Goal: Task Accomplishment & Management: Manage account settings

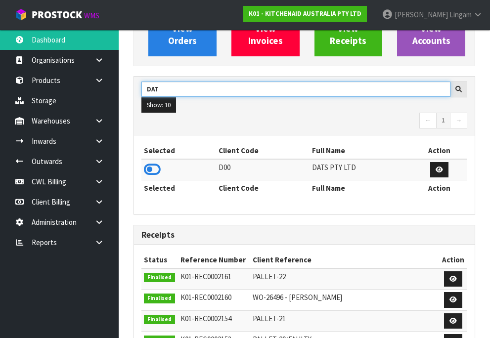
scroll to position [148, 0]
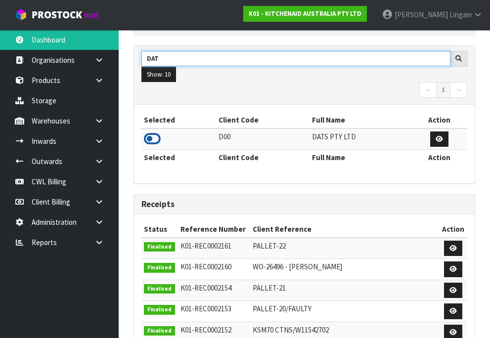
type input "DAT"
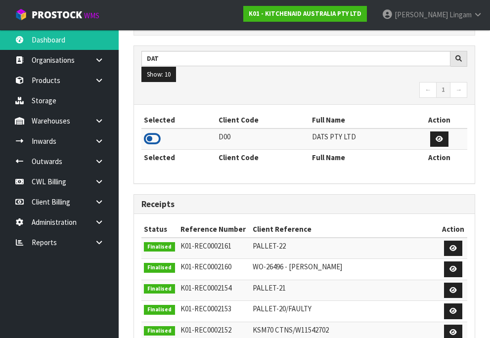
click at [151, 146] on icon at bounding box center [152, 139] width 17 height 15
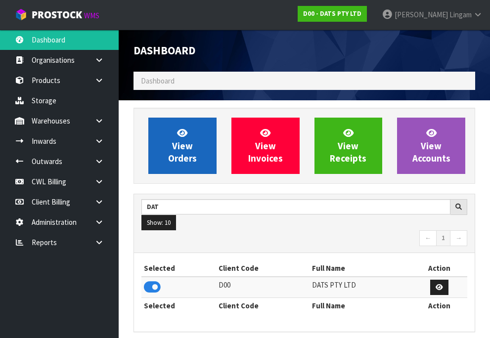
scroll to position [785, 357]
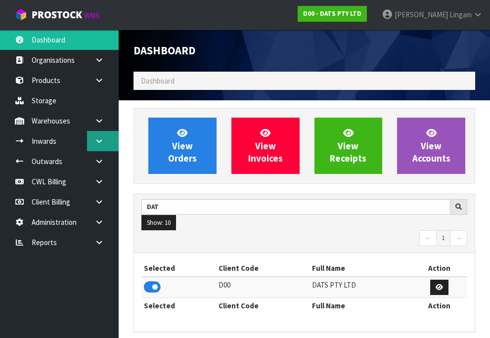
click at [104, 140] on link at bounding box center [103, 141] width 32 height 20
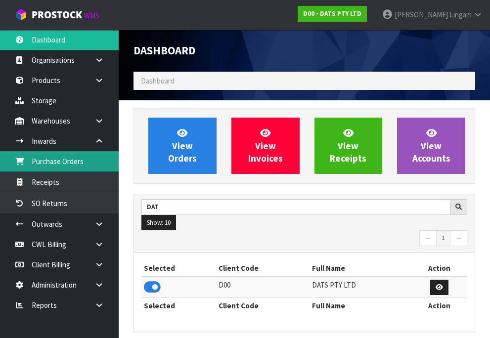
click at [77, 164] on link "Purchase Orders" at bounding box center [59, 161] width 119 height 20
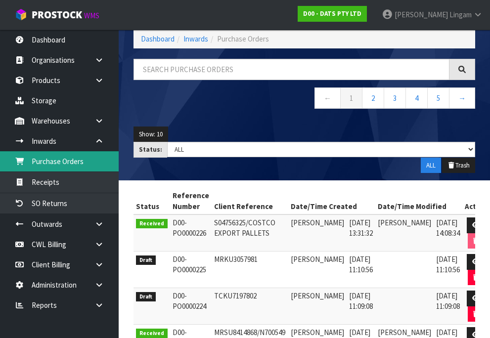
scroll to position [99, 0]
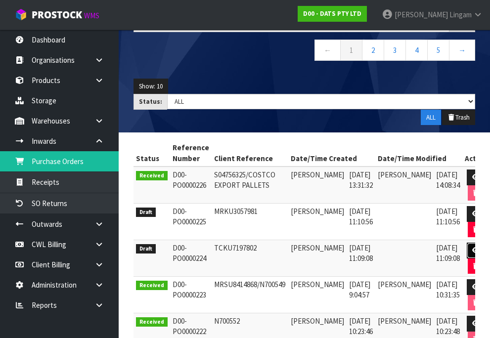
click at [467, 249] on link at bounding box center [476, 251] width 18 height 16
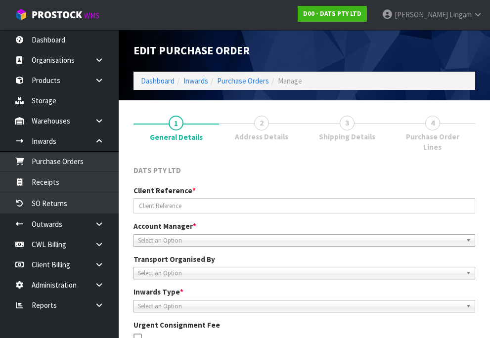
type input "TCKU7197802"
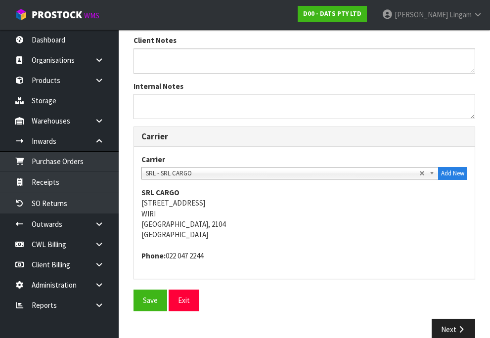
scroll to position [324, 0]
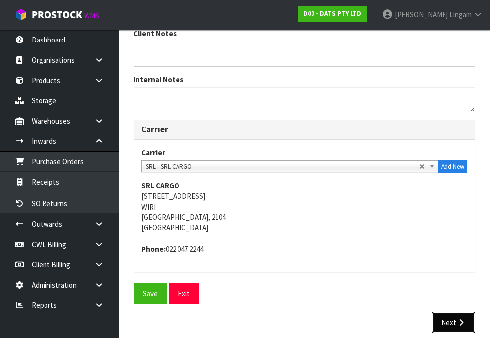
click at [450, 312] on button "Next" at bounding box center [454, 322] width 44 height 21
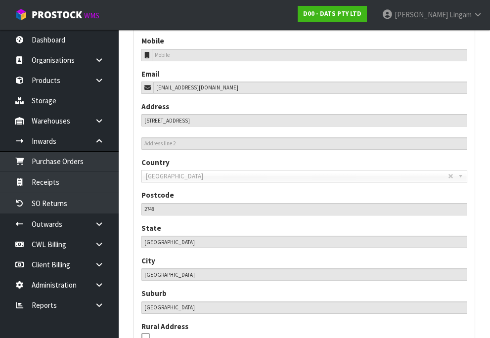
scroll to position [551, 0]
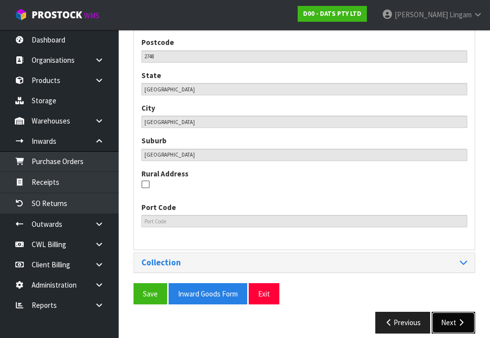
click at [450, 312] on button "Next" at bounding box center [454, 322] width 44 height 21
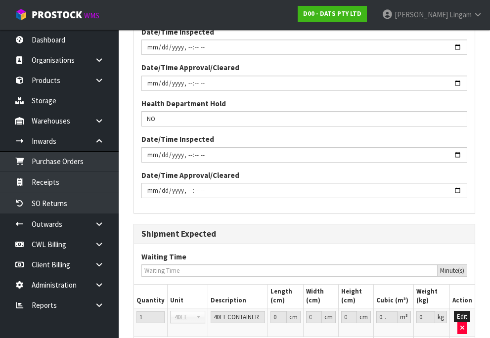
scroll to position [1021, 0]
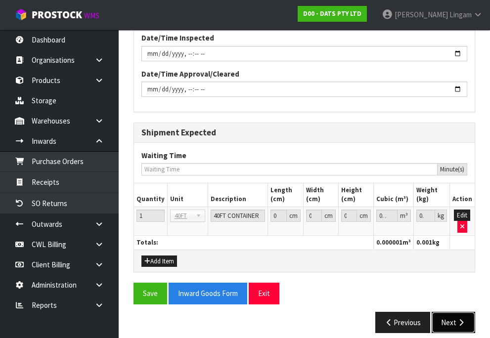
click at [450, 312] on button "Next" at bounding box center [454, 322] width 44 height 21
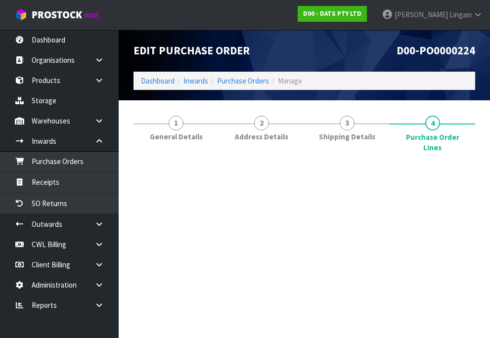
scroll to position [0, 0]
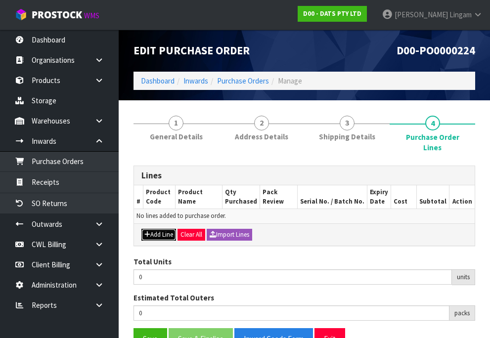
click at [151, 229] on button "Add Line" at bounding box center [158, 235] width 35 height 12
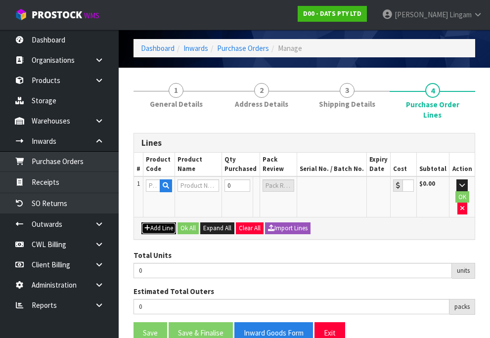
scroll to position [71, 0]
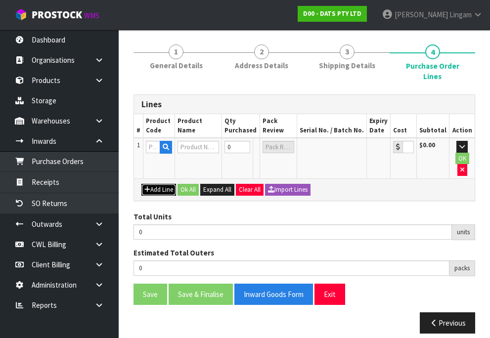
click at [162, 184] on button "Add Line" at bounding box center [158, 190] width 35 height 12
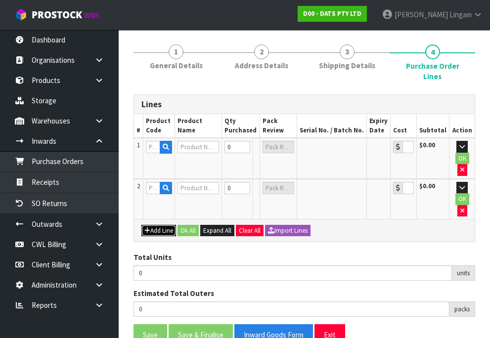
click at [156, 225] on button "Add Line" at bounding box center [158, 231] width 35 height 12
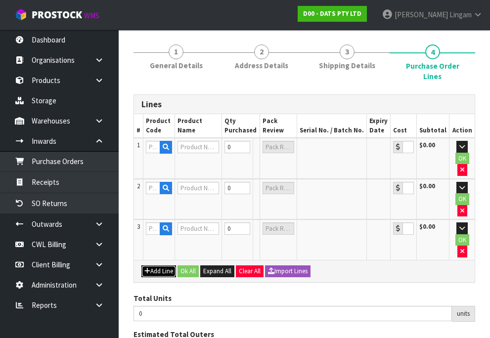
click at [159, 266] on button "Add Line" at bounding box center [158, 272] width 35 height 12
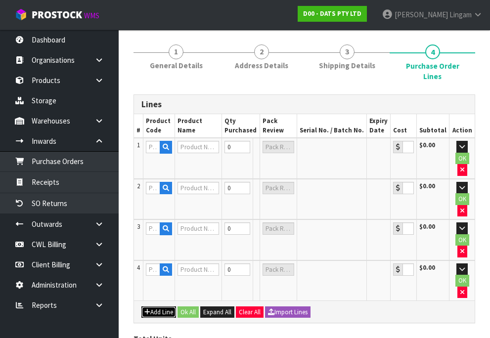
click at [163, 307] on button "Add Line" at bounding box center [158, 313] width 35 height 12
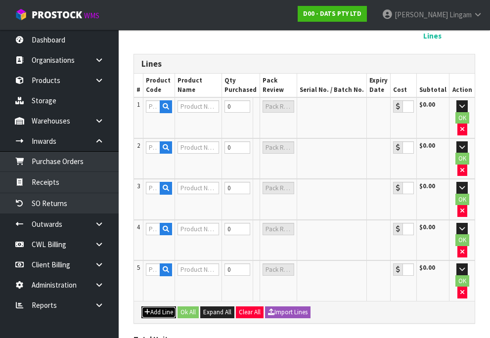
scroll to position [121, 0]
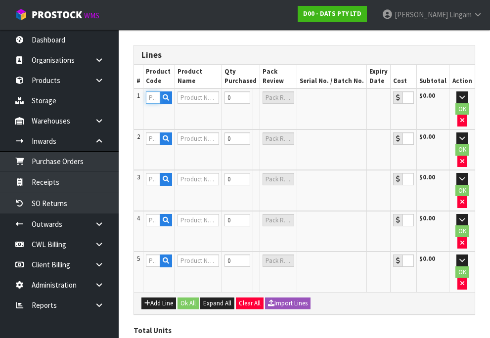
click at [153, 92] on input "text" at bounding box center [153, 98] width 14 height 12
paste input "68232"
type input "68232"
type input "LIGHTS FAIRY PK350 WARM WHITE"
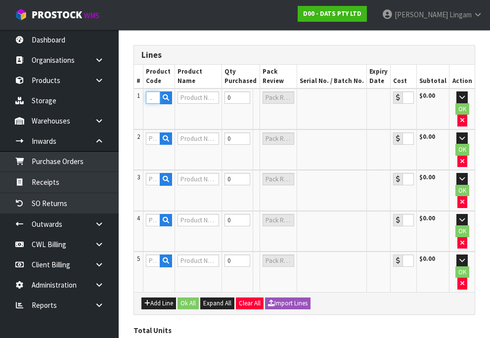
type input "0.00"
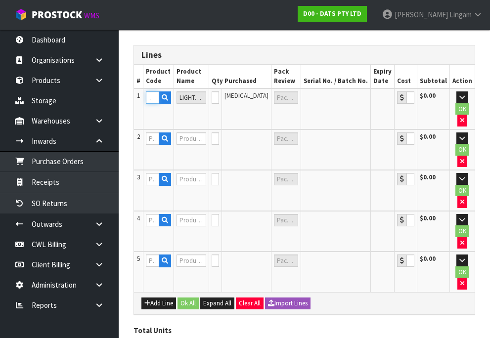
type input "68232"
type input "4"
type input "4 PCE"
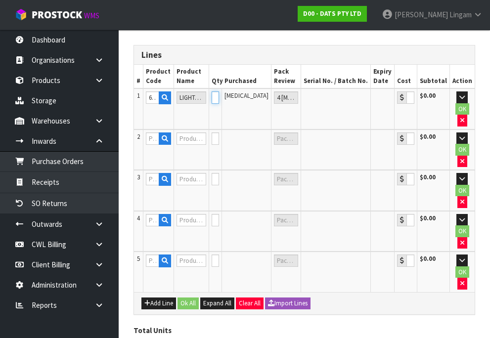
type input "44"
type input "5"
type input "44"
type input "5 CTN + 4 PCE"
type input "440"
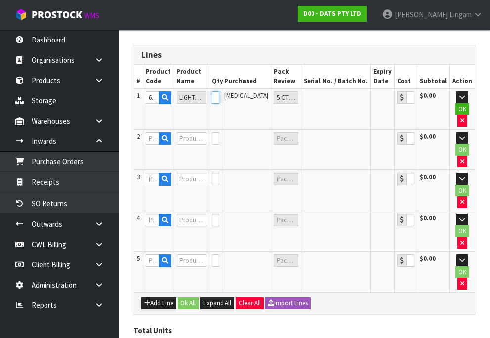
type input "55"
type input "440"
type input "55 CTN"
type input "4400"
type input "550"
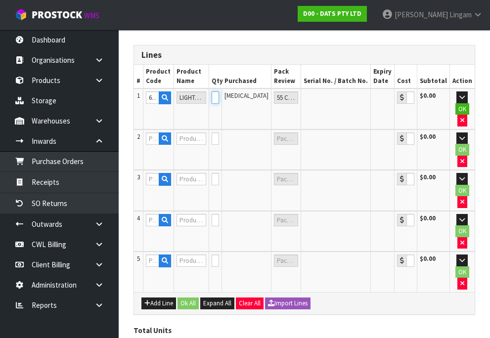
type input "4400"
type input "550 CTN"
type input "4400"
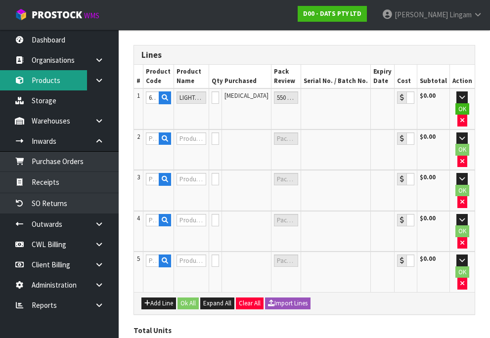
scroll to position [0, 0]
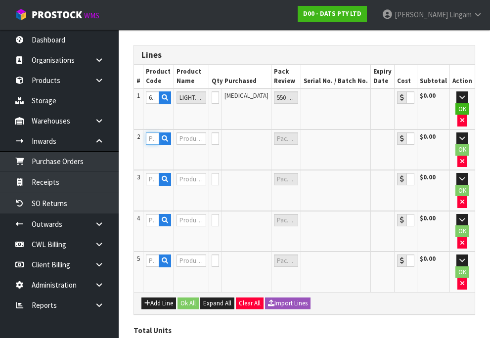
click at [148, 133] on input "text" at bounding box center [152, 139] width 13 height 12
paste input "68233"
type input "68233"
type input "PARTT LIGHTS"
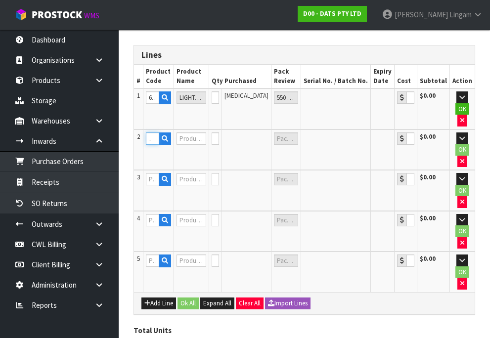
type input "0.00"
type input "68233"
click at [303, 298] on button "Import Lines" at bounding box center [288, 304] width 46 height 12
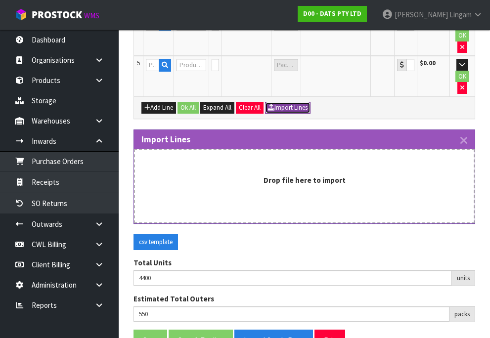
scroll to position [363, 0]
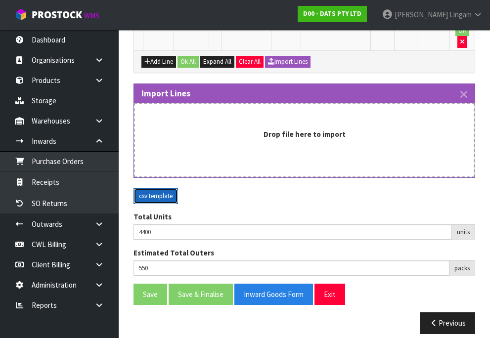
click at [167, 188] on button "csv template" at bounding box center [156, 196] width 45 height 16
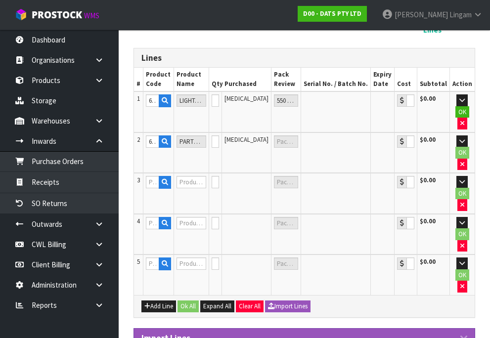
scroll to position [115, 0]
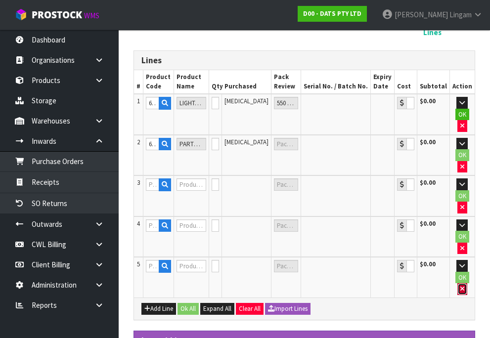
click at [459, 283] on button "button" at bounding box center [463, 289] width 10 height 12
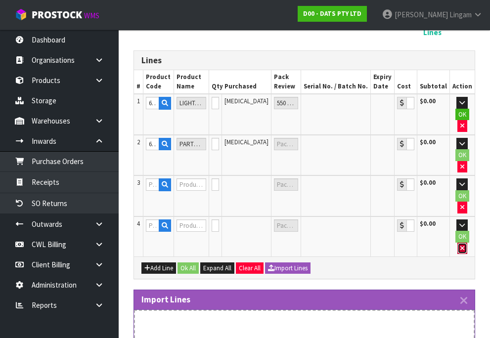
click at [463, 245] on icon "button" at bounding box center [462, 248] width 4 height 6
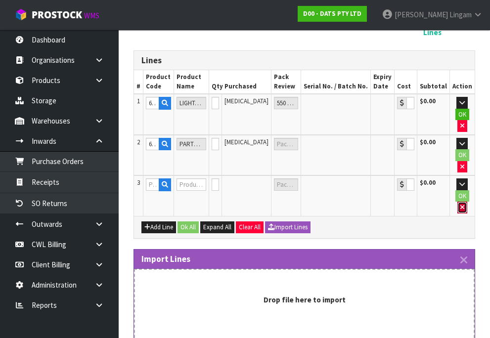
click at [460, 202] on button "button" at bounding box center [463, 208] width 10 height 12
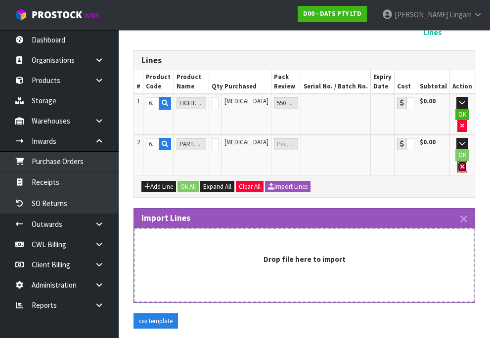
click at [461, 164] on icon "button" at bounding box center [462, 167] width 4 height 6
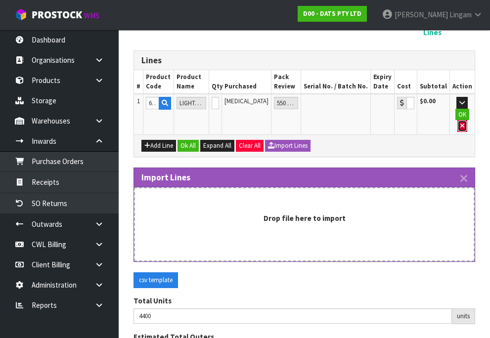
click at [463, 120] on button "button" at bounding box center [463, 126] width 10 height 12
type input "0"
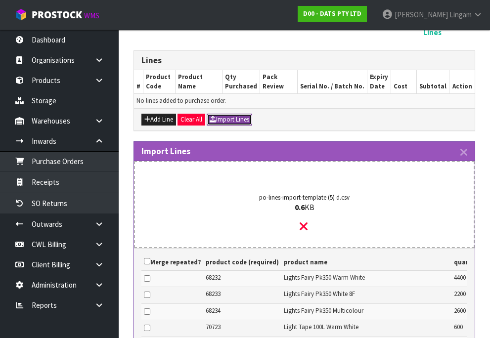
click at [230, 114] on button "Import Lines" at bounding box center [230, 120] width 46 height 12
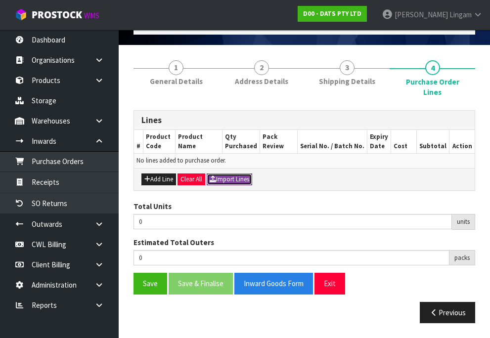
scroll to position [45, 0]
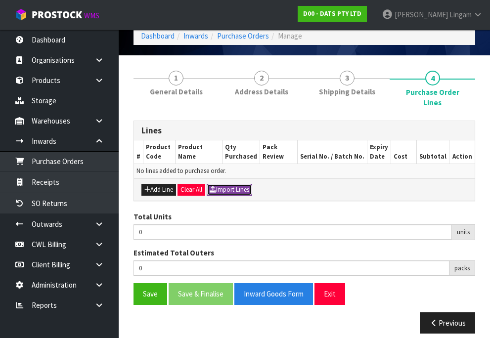
click at [234, 184] on button "Import Lines" at bounding box center [230, 190] width 46 height 12
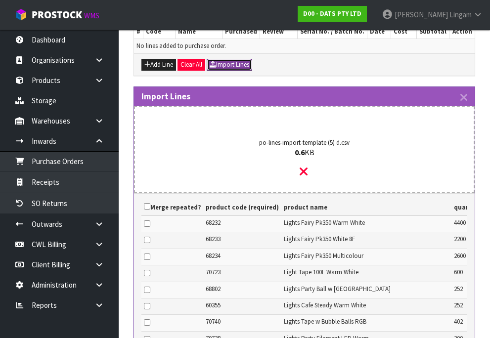
scroll to position [412, 0]
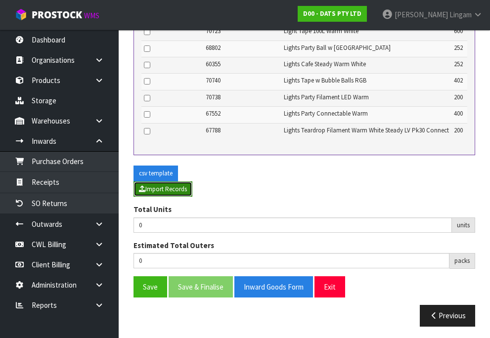
click at [171, 187] on button "Import Records" at bounding box center [163, 190] width 59 height 16
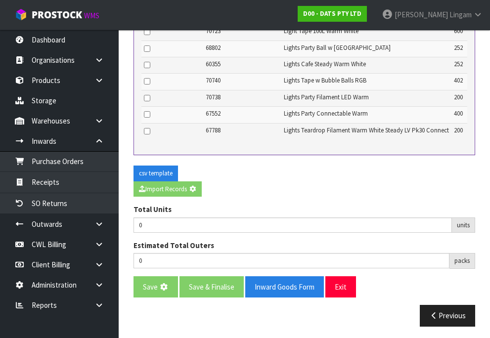
type input "11506"
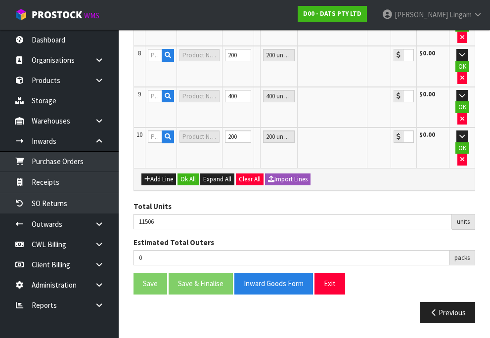
scroll to position [474, 0]
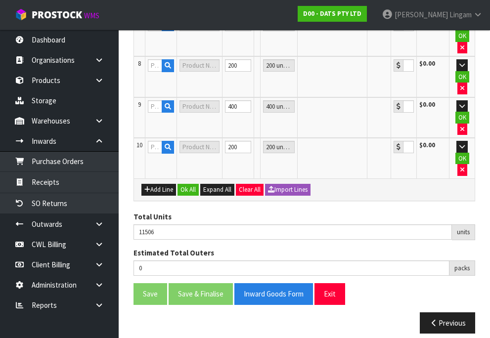
type input "1200"
type input "68232"
type input "LIGHTS FAIRY PK350 WARM WHITE"
type input "550 CTN"
type input "0.00"
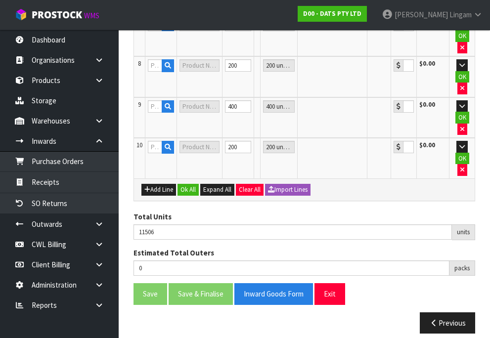
type input "68233"
type input "PARTT LIGHTS"
type input "275 CTN"
type input "0.00"
type input "68234"
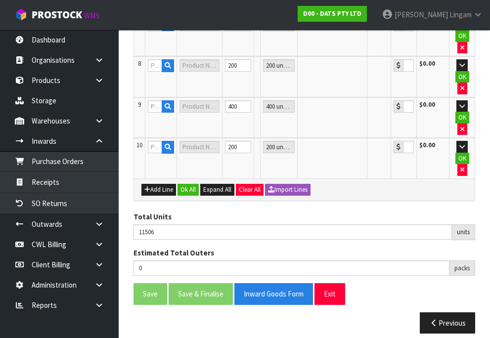
type input "LIGHTS FAIRY PK350 MULTICOLOUR"
type input "325 CTN"
type input "0.00"
type input "70723"
type input "LIGHT TAPE 100L WARM WHITE"
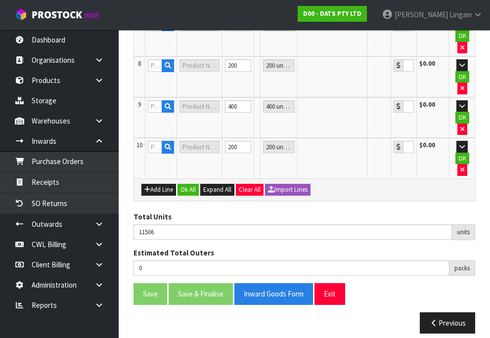
type input "50 CTN"
type input "0.00"
type input "1305"
type input "68802"
type input "LIGHTS PARTY BALL W STARBURST WARM WHITE 8F SOLAR PK10"
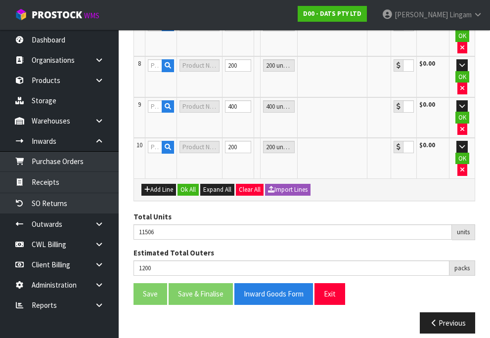
type input "42 CTN"
type input "0.00"
type input "60355"
type input "LIGHTS CAFÉ STEADY WARM WHITE PK24 LV - WARM WHITE"
type input "63 CTN"
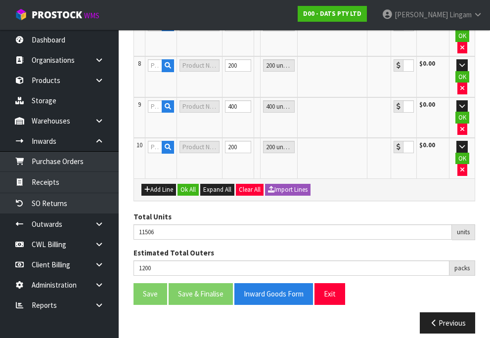
type input "0.00"
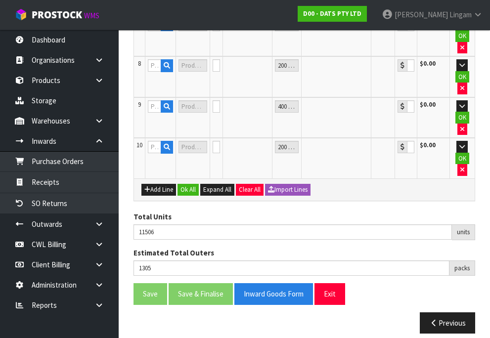
type input "1372"
type input "70740"
type input "LIGHTS TAPE W BUBBLE BALLS RGB"
type input "67 CTN"
type input "0.00"
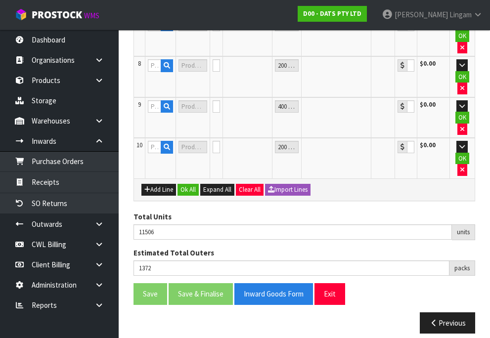
type input "1472"
type input "70738"
type input "LIGHTS PARTY FILAMENT LED WARM"
type input "50 CTN"
type input "0.00"
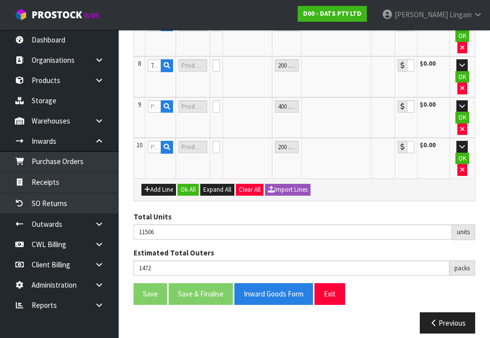
type input "67788"
type input "LIGHTS TEARDROP FILAMENT WARM WHITE STEADY LV PK30 CONNECT"
type input "50 CTN"
type input "0.00"
type input "1572"
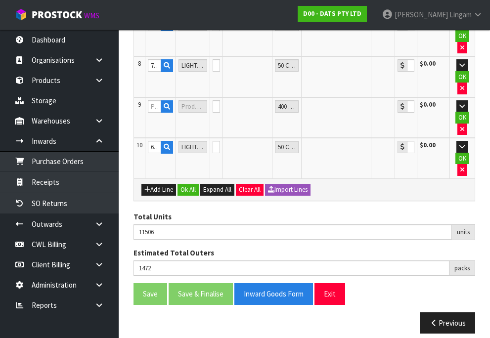
type input "67552"
type input "PARTY LIGHTS 30PK++FILAMENT CONNECT"
type input "100 CTN"
type input "0.00"
click at [185, 184] on button "Ok All" at bounding box center [188, 190] width 21 height 12
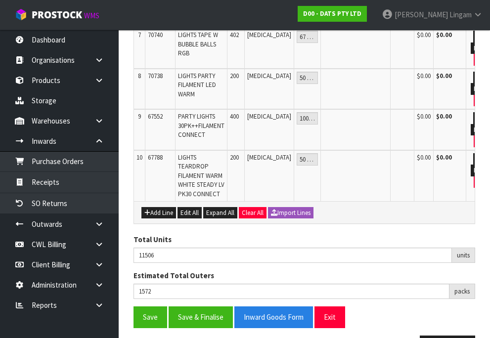
scroll to position [479, 0]
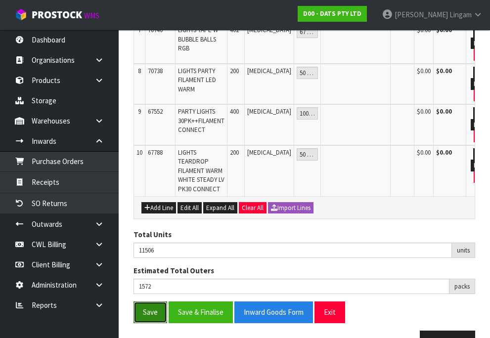
click at [141, 302] on button "Save" at bounding box center [151, 312] width 34 height 21
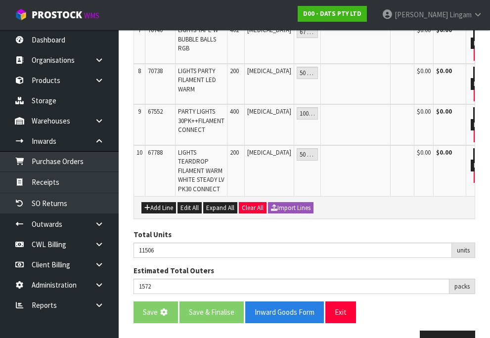
scroll to position [0, 0]
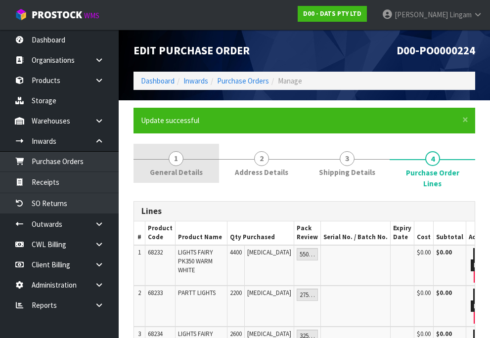
click at [175, 171] on span "General Details" at bounding box center [176, 172] width 53 height 10
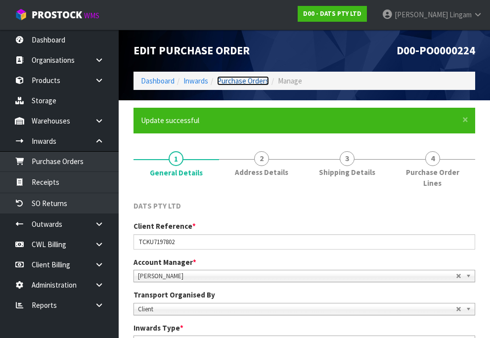
click at [241, 80] on link "Purchase Orders" at bounding box center [243, 80] width 52 height 9
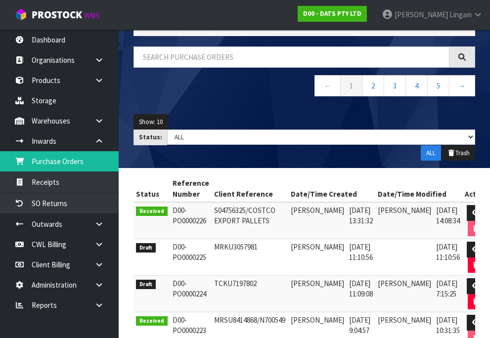
scroll to position [148, 0]
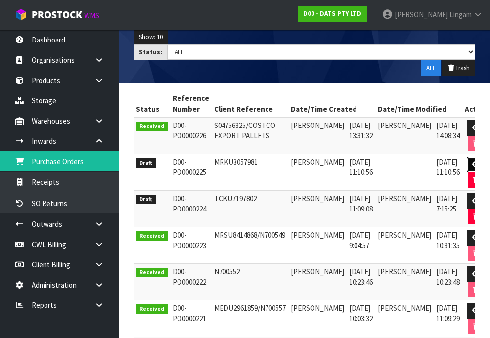
click at [467, 162] on link at bounding box center [476, 165] width 18 height 16
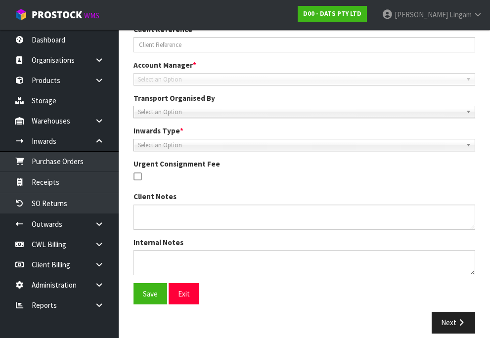
type input "MRKU3057981"
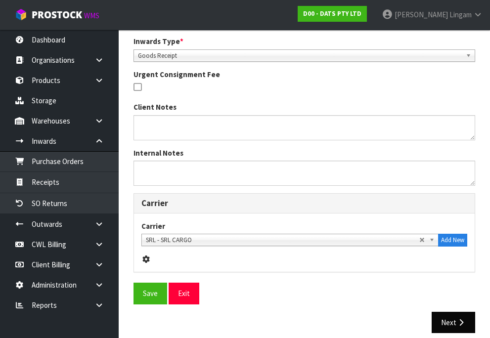
scroll to position [324, 0]
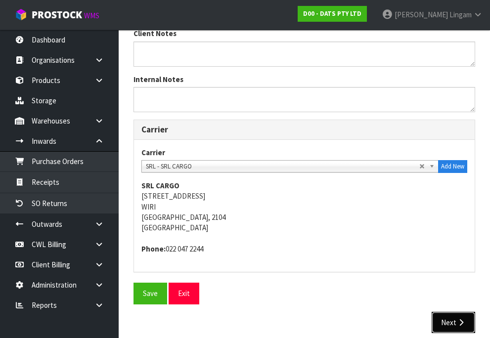
click at [460, 319] on icon "button" at bounding box center [461, 322] width 9 height 7
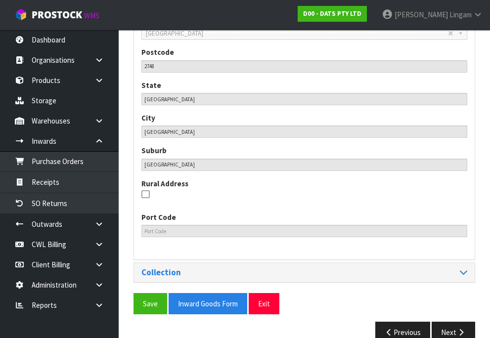
scroll to position [544, 0]
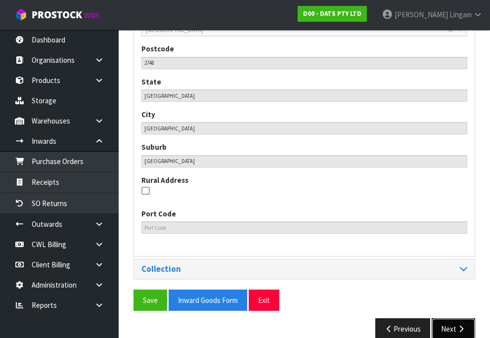
click at [450, 319] on button "Next" at bounding box center [454, 329] width 44 height 21
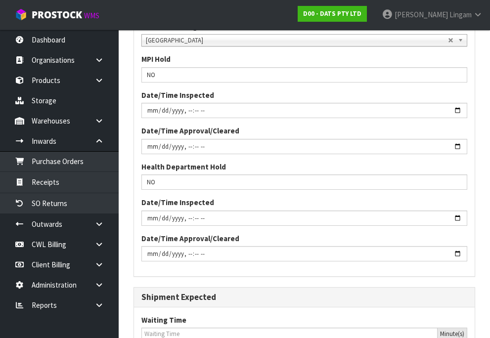
scroll to position [1021, 0]
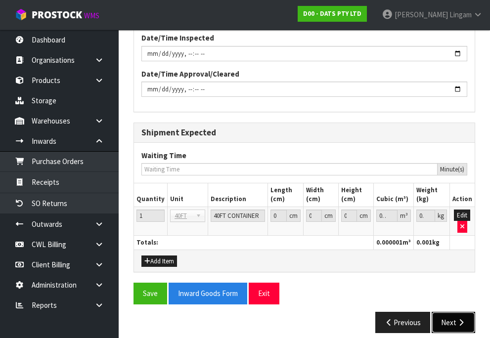
click at [449, 314] on button "Next" at bounding box center [454, 322] width 44 height 21
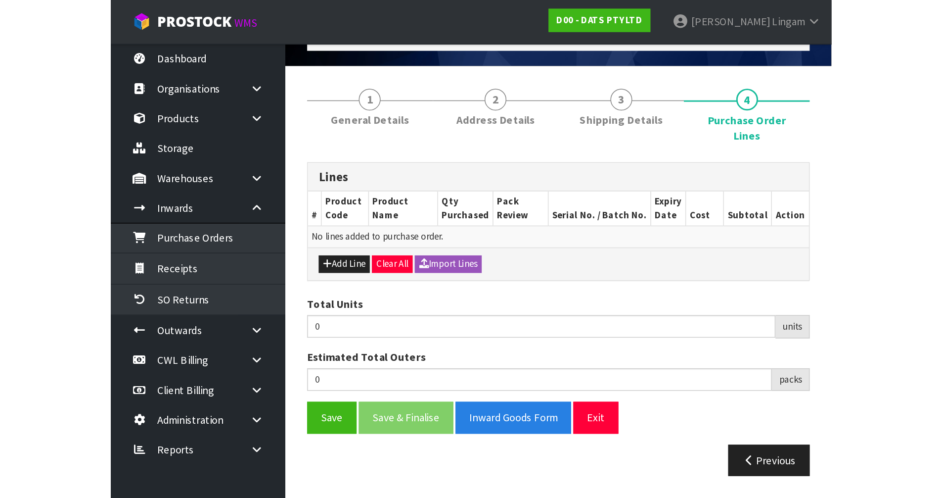
scroll to position [0, 0]
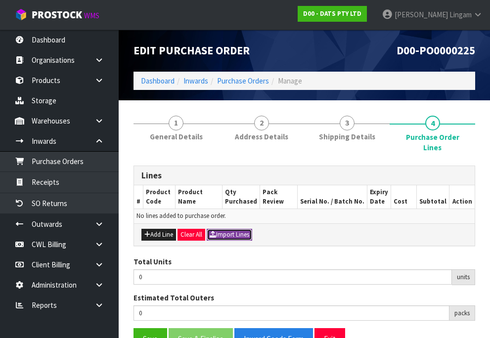
click at [230, 229] on button "Import Lines" at bounding box center [230, 235] width 46 height 12
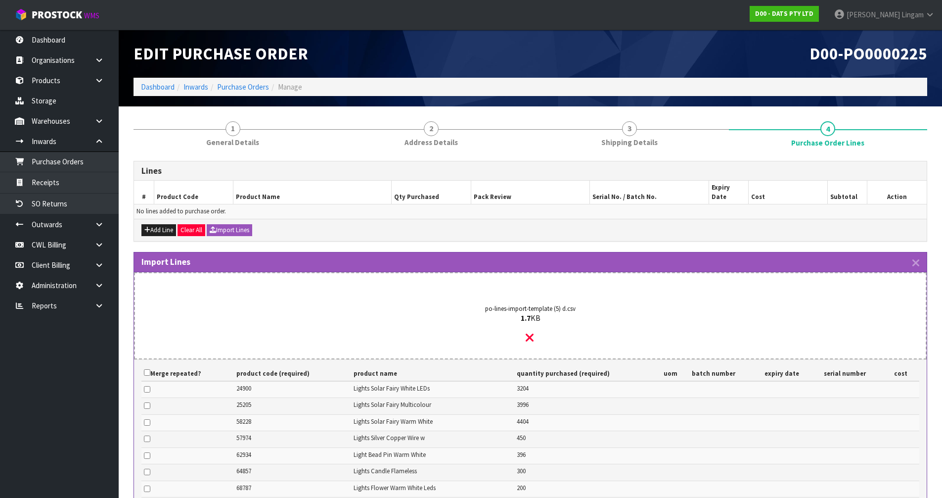
click at [147, 343] on th "Merge repeated?" at bounding box center [187, 373] width 92 height 16
click at [147, 343] on input "checkbox" at bounding box center [147, 372] width 6 height 6
checkbox input "true"
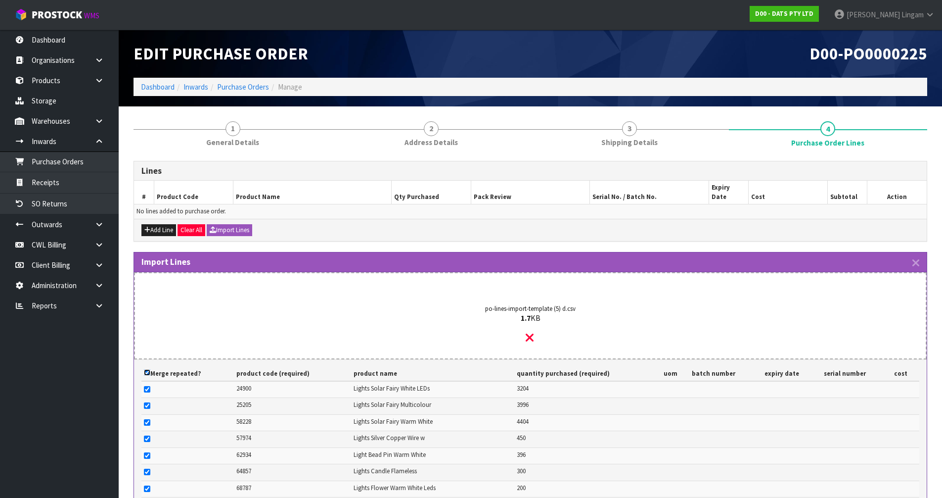
checkbox input "true"
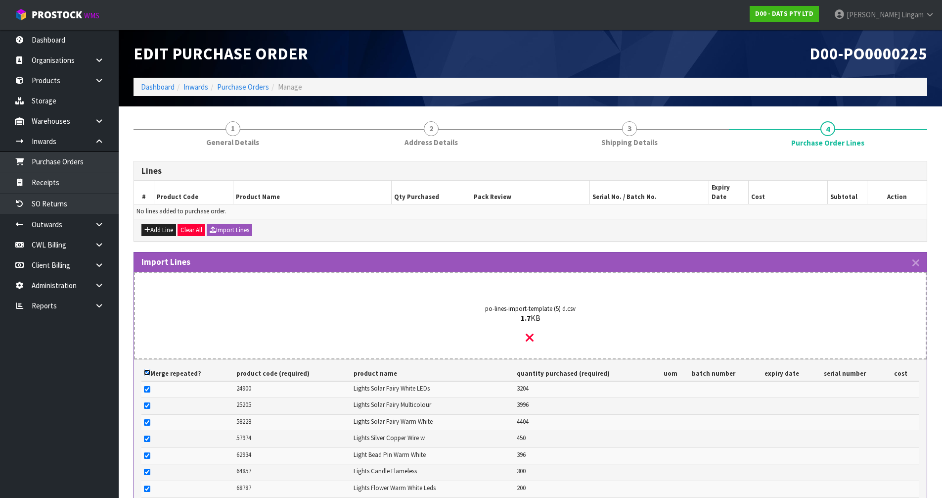
checkbox input "true"
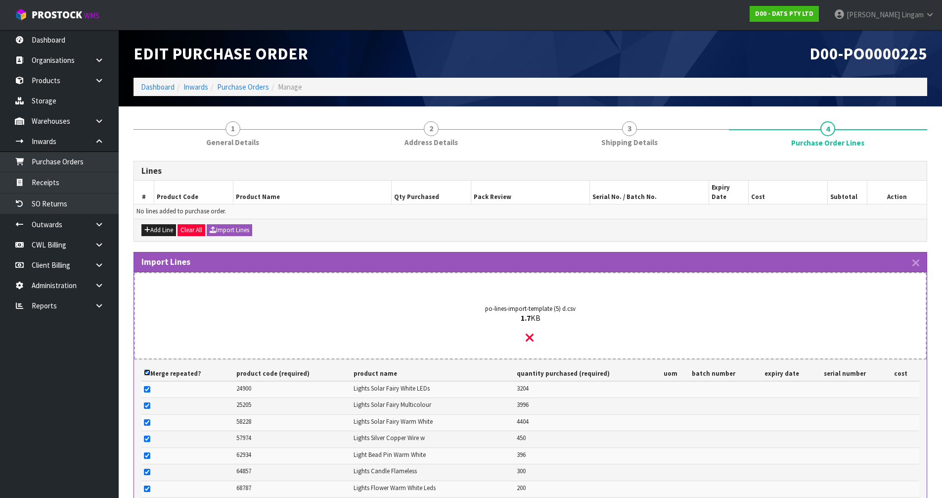
checkbox input "true"
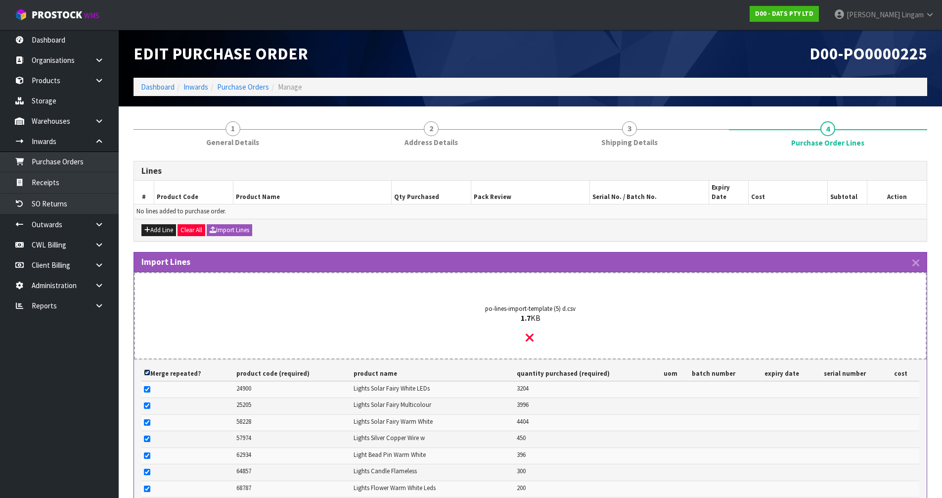
checkbox input "true"
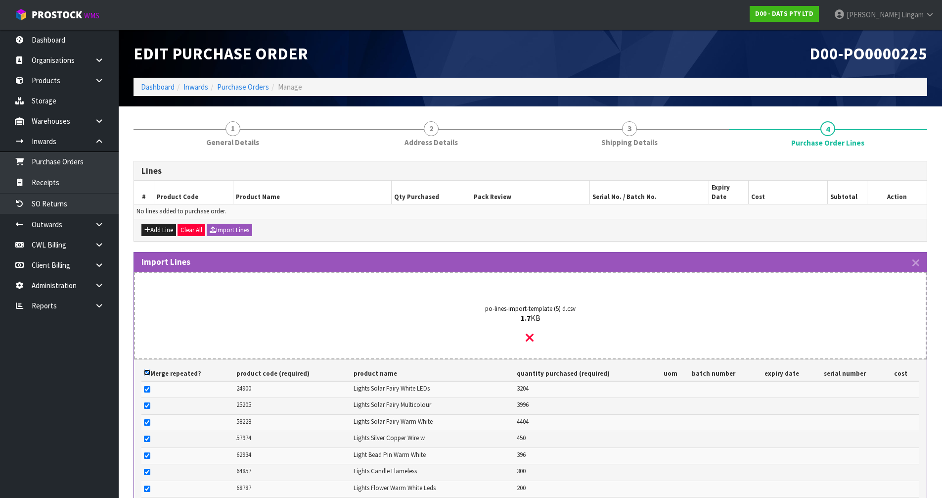
checkbox input "true"
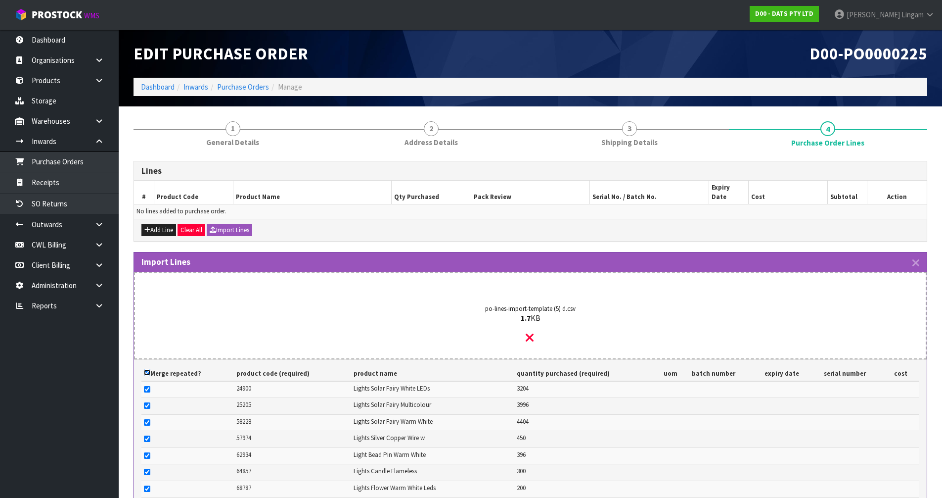
checkbox input "true"
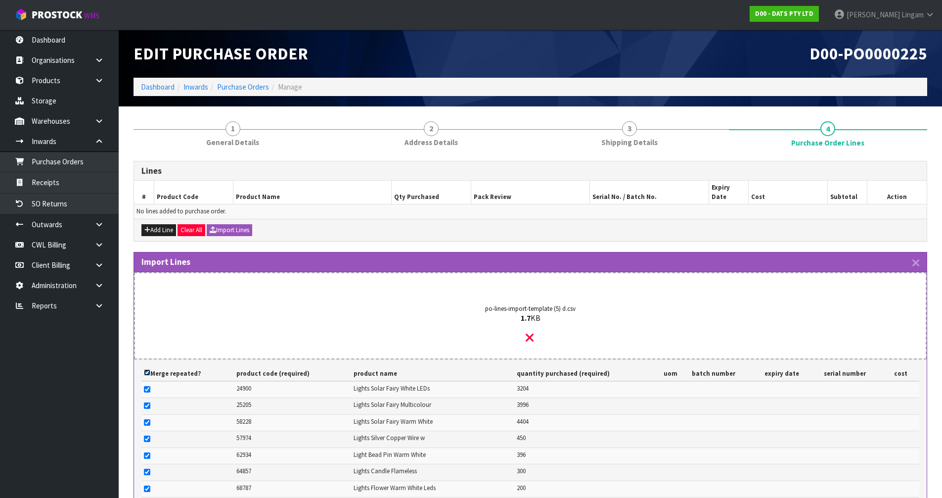
checkbox input "true"
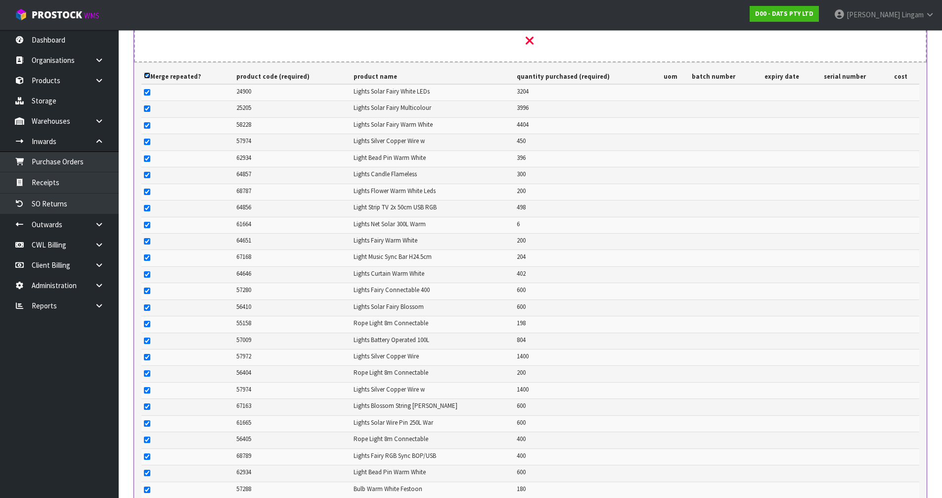
scroll to position [591, 0]
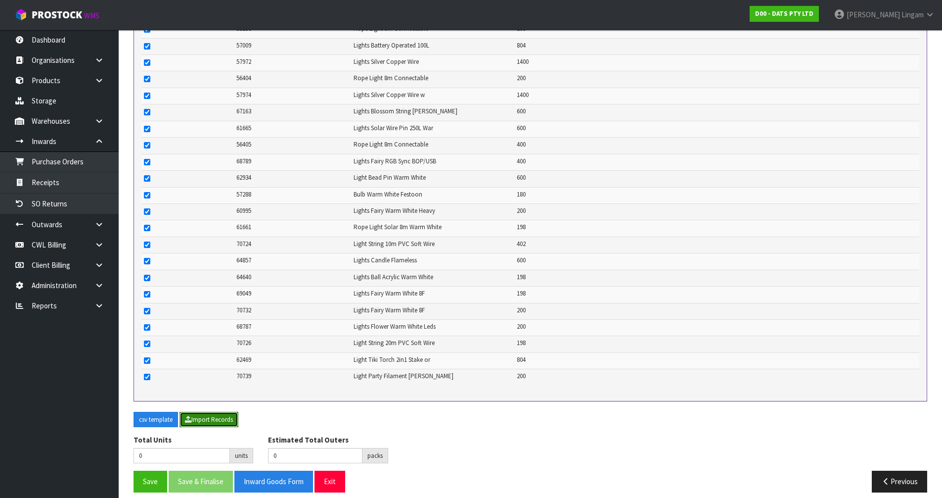
click at [221, 343] on button "Import Records" at bounding box center [209, 420] width 59 height 16
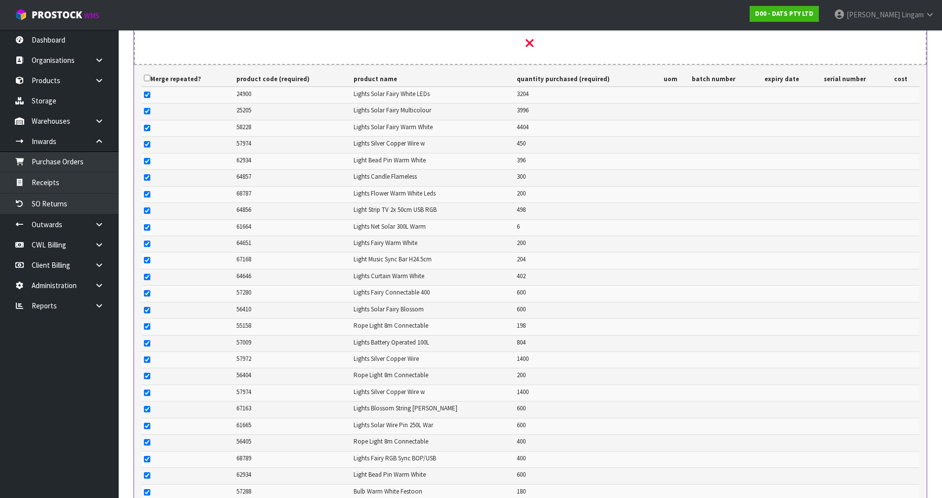
scroll to position [72, 0]
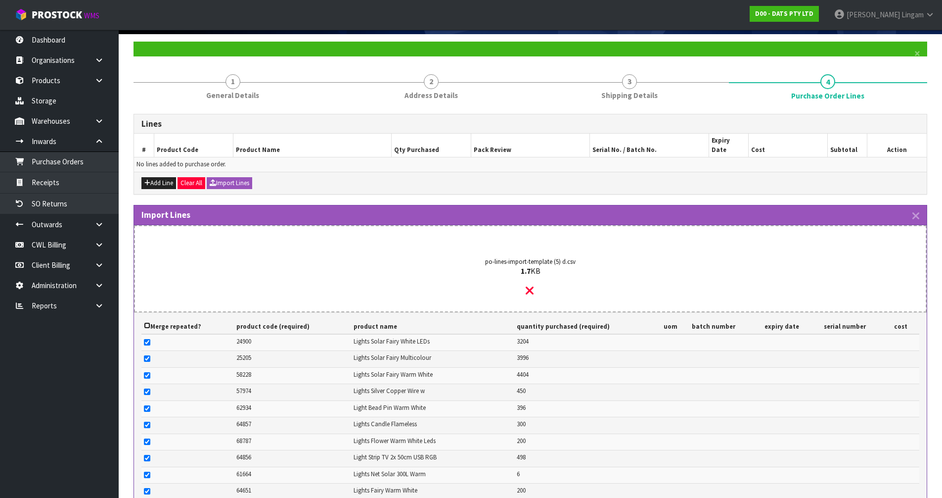
click at [147, 322] on input "checkbox" at bounding box center [147, 325] width 6 height 6
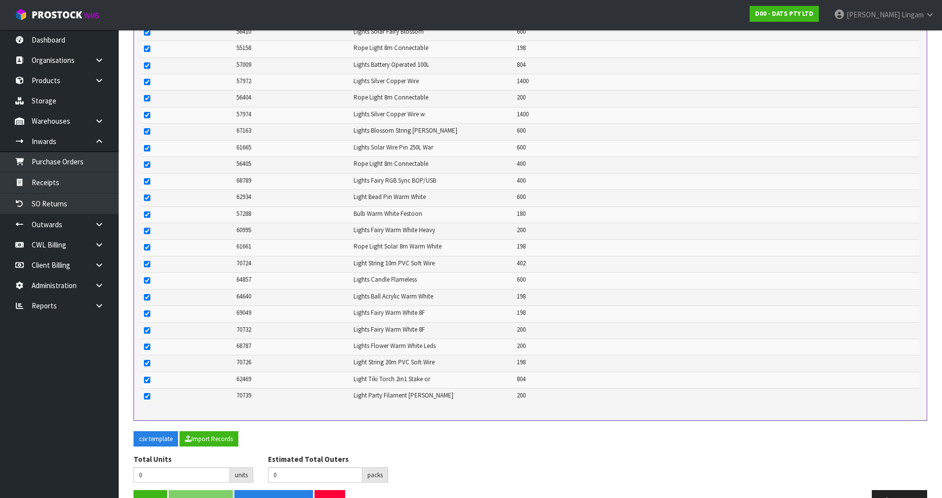
scroll to position [616, 0]
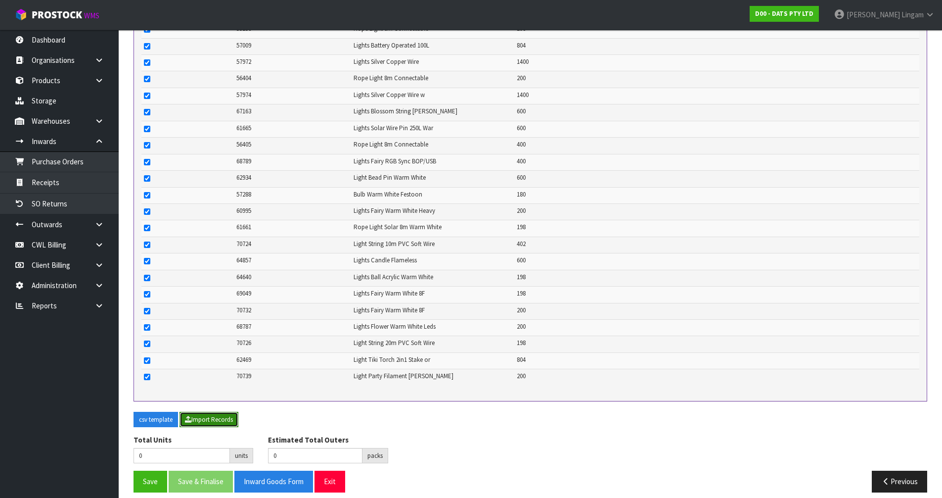
click at [207, 343] on button "Import Records" at bounding box center [209, 420] width 59 height 16
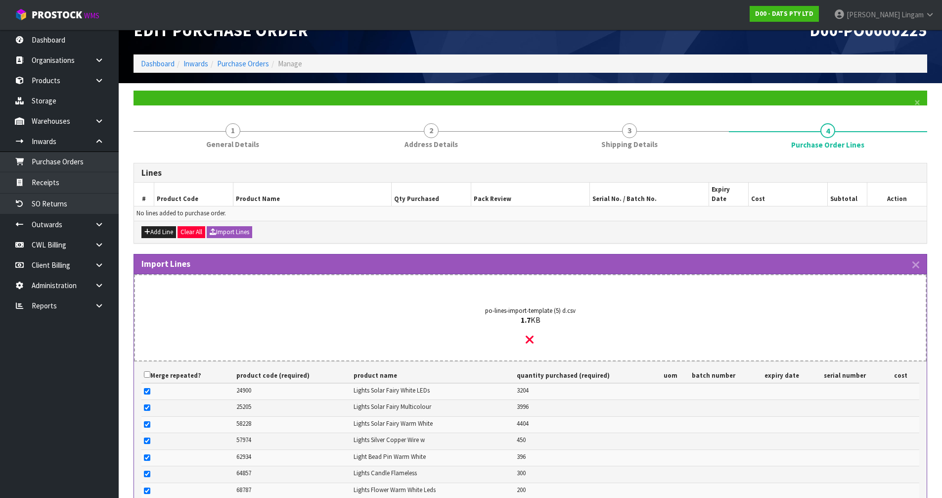
scroll to position [0, 0]
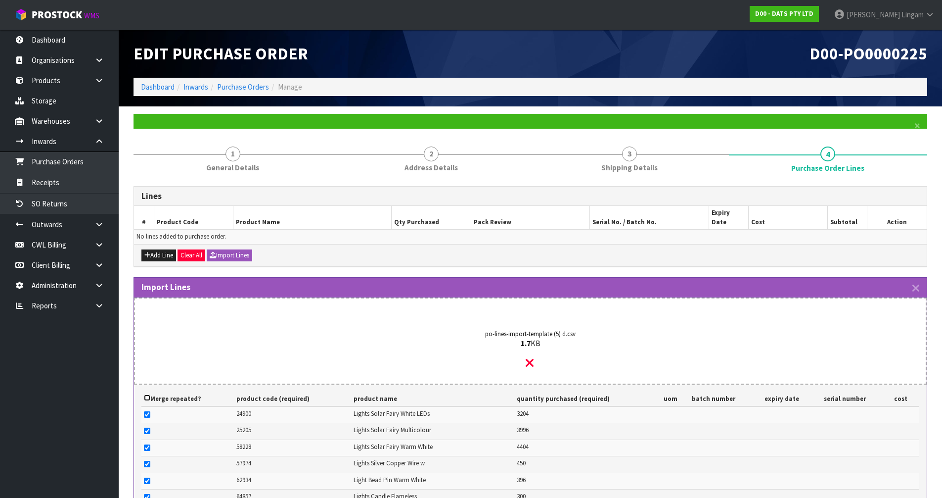
click at [148, 343] on input "checkbox" at bounding box center [147, 397] width 6 height 6
checkbox input "false"
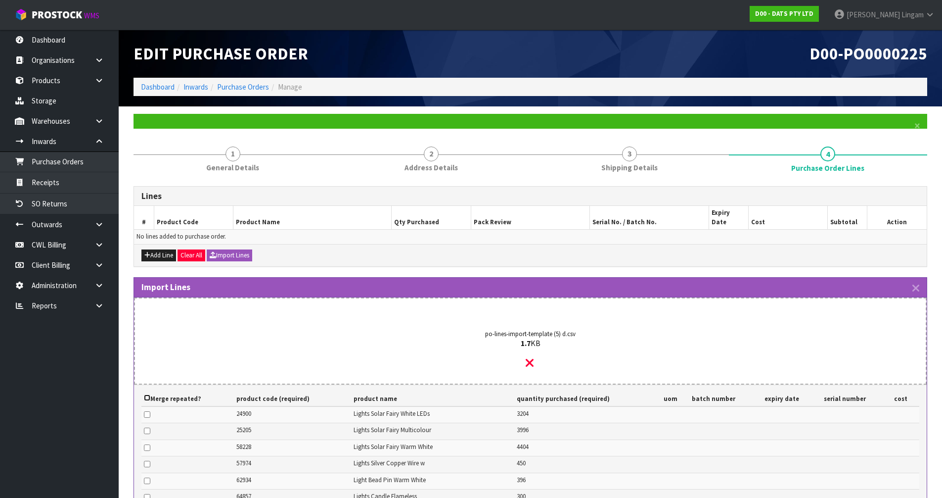
checkbox input "false"
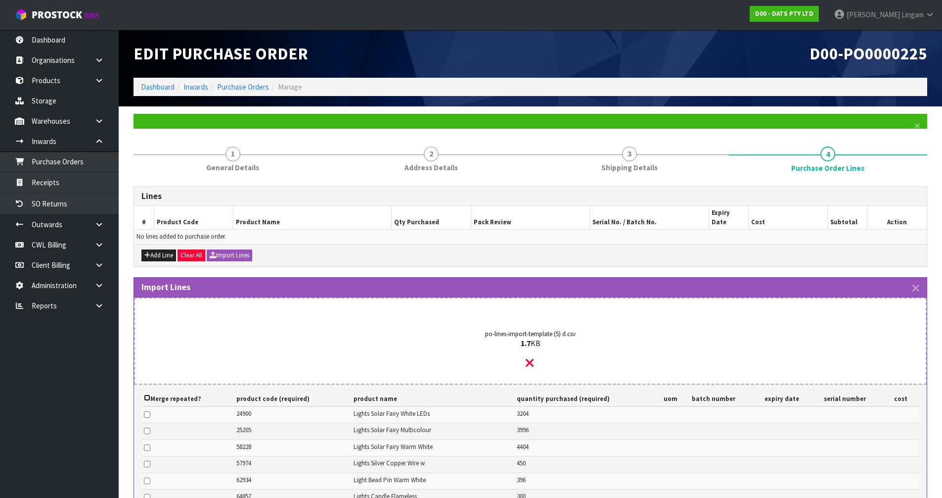
checkbox input "false"
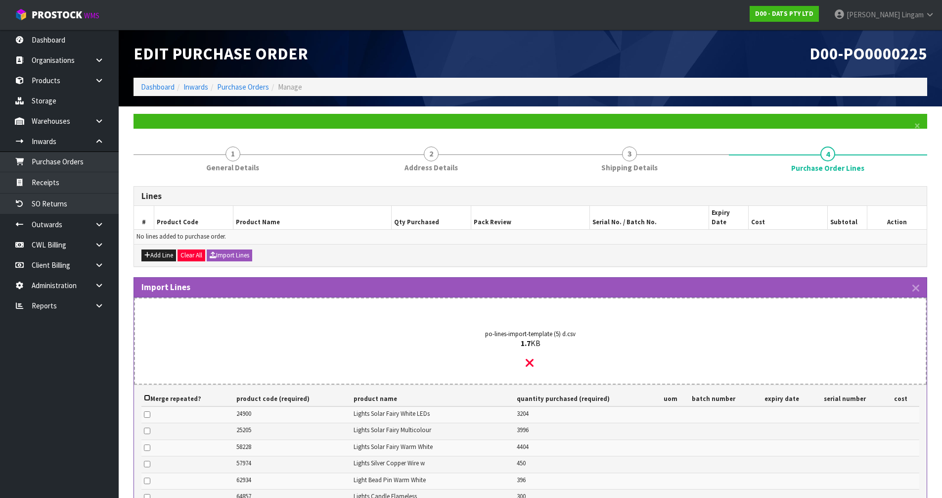
checkbox input "false"
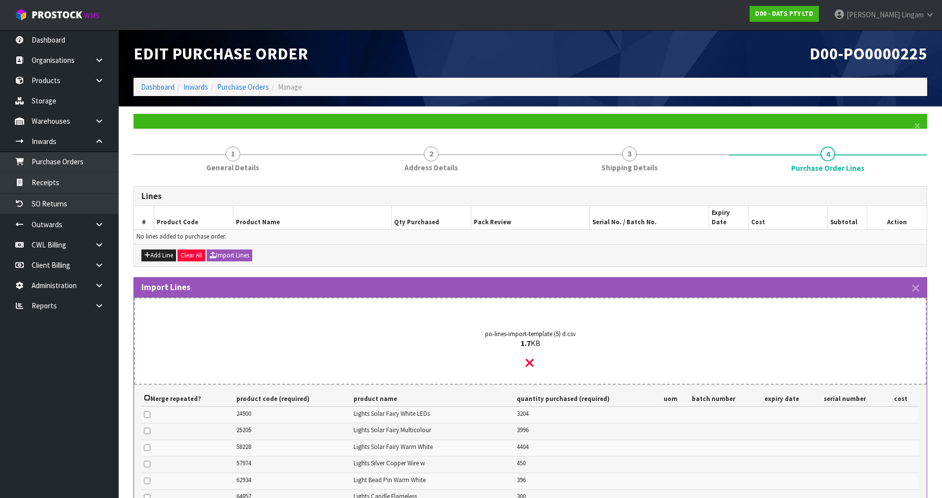
checkbox input "false"
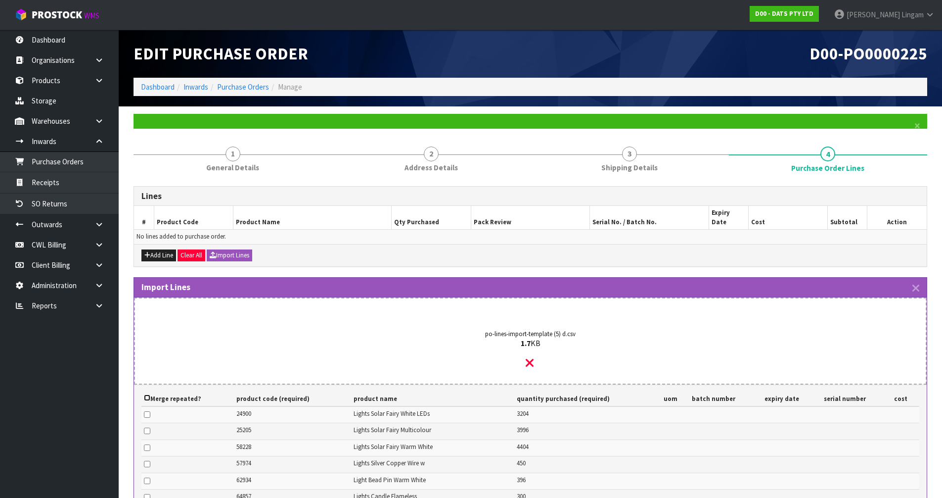
checkbox input "false"
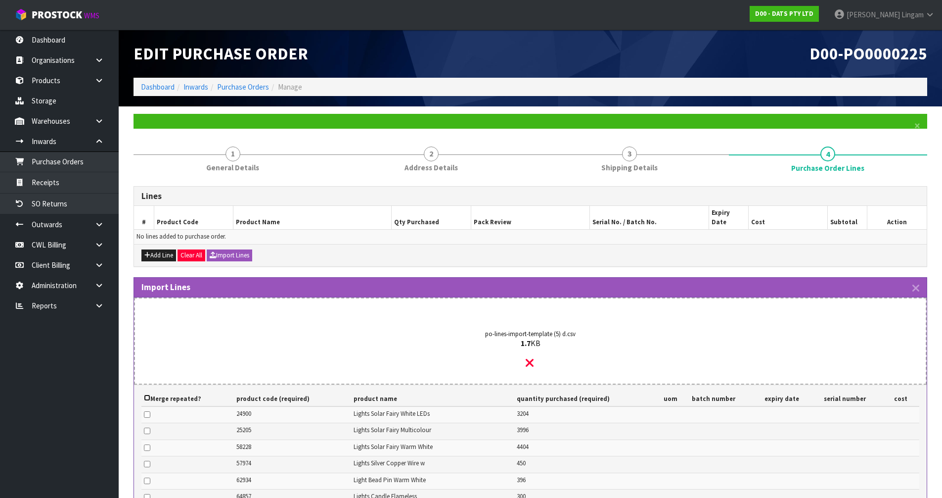
checkbox input "false"
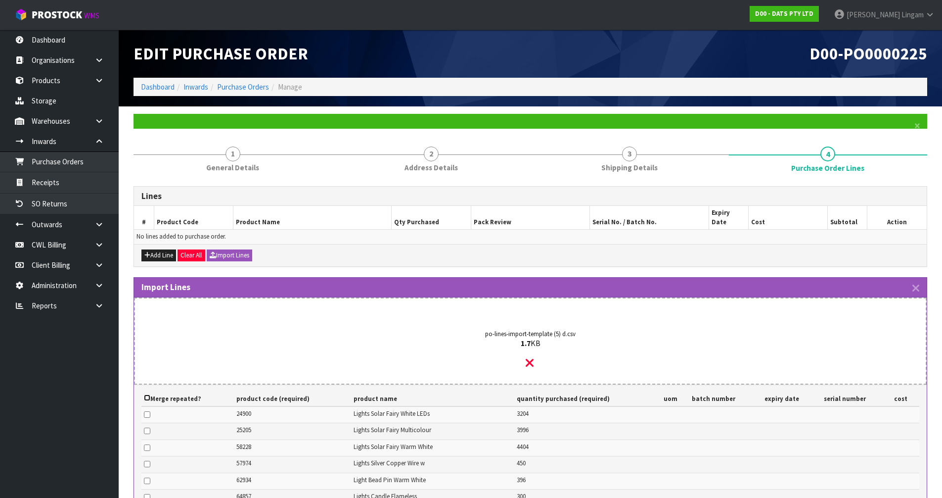
checkbox input "false"
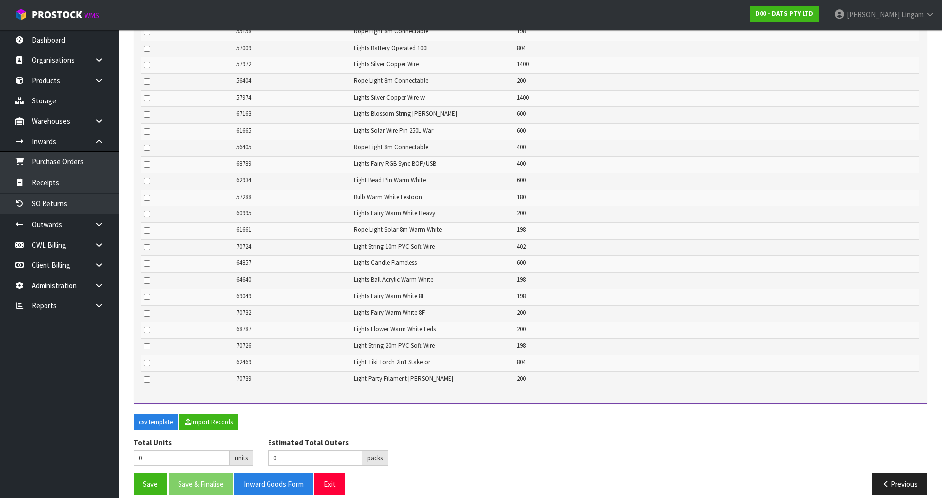
scroll to position [616, 0]
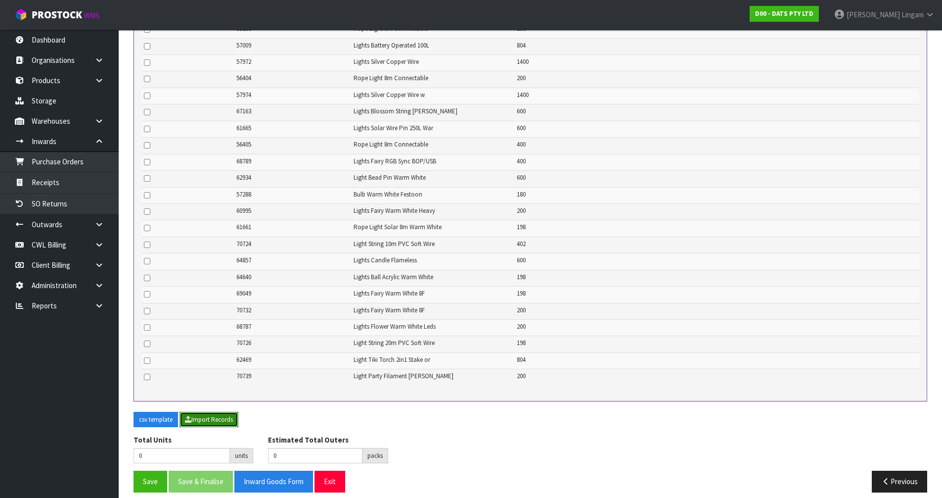
click at [225, 343] on button "Import Records" at bounding box center [209, 420] width 59 height 16
type input "25640"
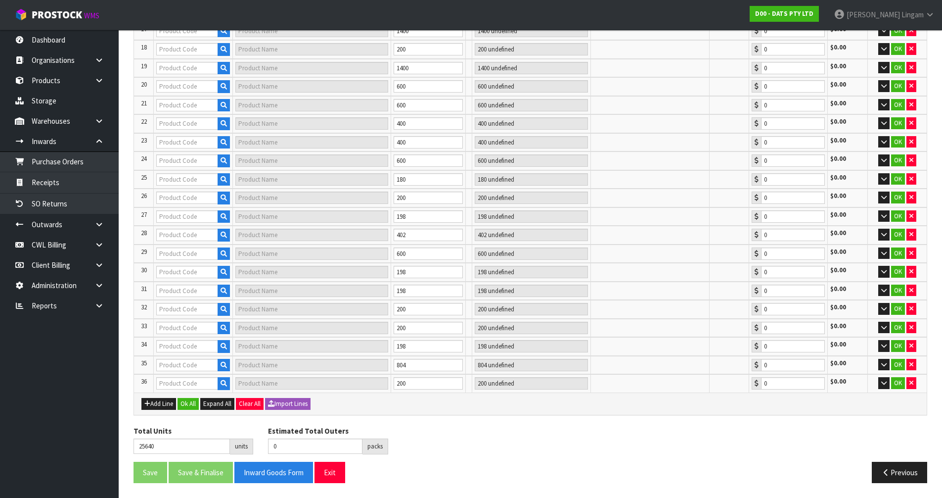
type input "300"
type input "24900"
type input "LIGHT SOLAR FAIRY WH LED PK100"
type input "267 CTN"
type input "0.00"
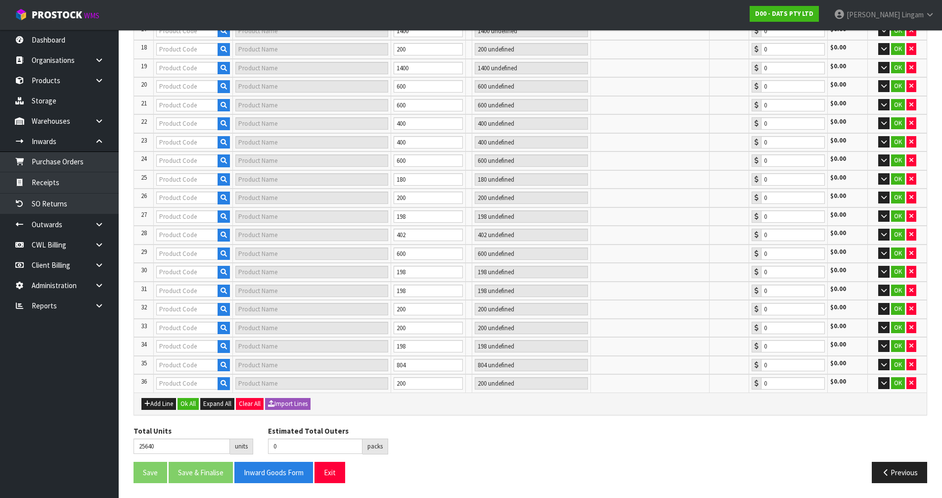
type input "62934"
type input "LIGHT PIN WARM WHITE 100L"
type input "33 CTN"
type input "0.00"
type input "1211"
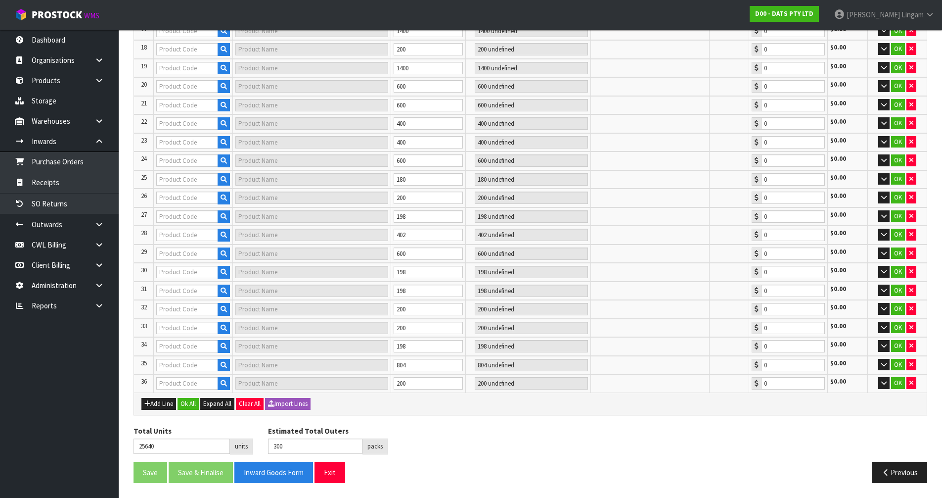
type input "25205"
type input "LIGHTS SOLAR FAIRY MULTICOLOUR"
type input "333 CTN"
type input "0.00"
type input "58228"
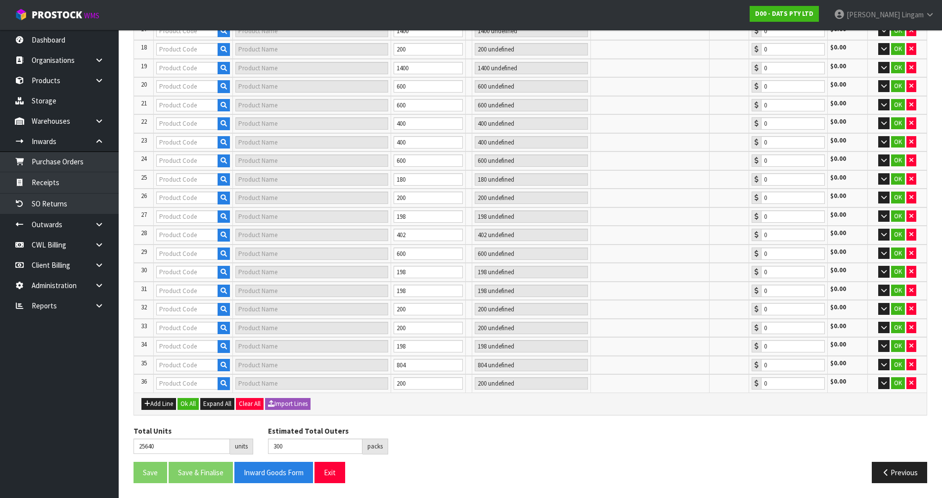
type input "LIGHT SOLAR FAIRY WARM WHITE (LEDS 2F PK100 PDQ)"
type input "367 CTN"
type input "0.00"
type input "57974"
type input "LIGHTS SILVER COPPER WIRE W SOFT TWINKLE 100L W. WHITE B/OP"
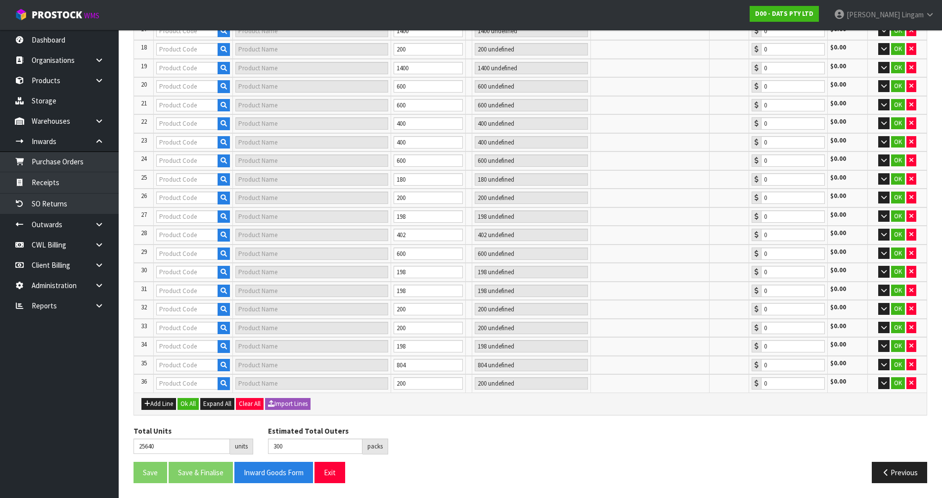
type input "45 CTN"
type input "0.00"
type input "64857"
type input "LIGHTS CANDLE FLAMELESS W RC PK3 B/OP"
type input "50 CTN"
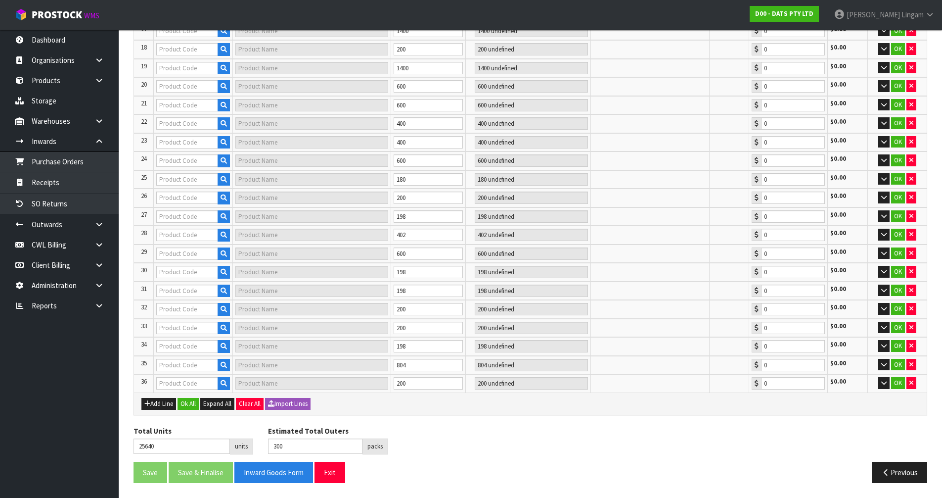
type input "0.00"
type input "64856"
type input "LIGHT STRIP TV 2X 50CM USB RGB MULTICOLOUR W REMOTE"
type input "83 CTN"
type input "0.00"
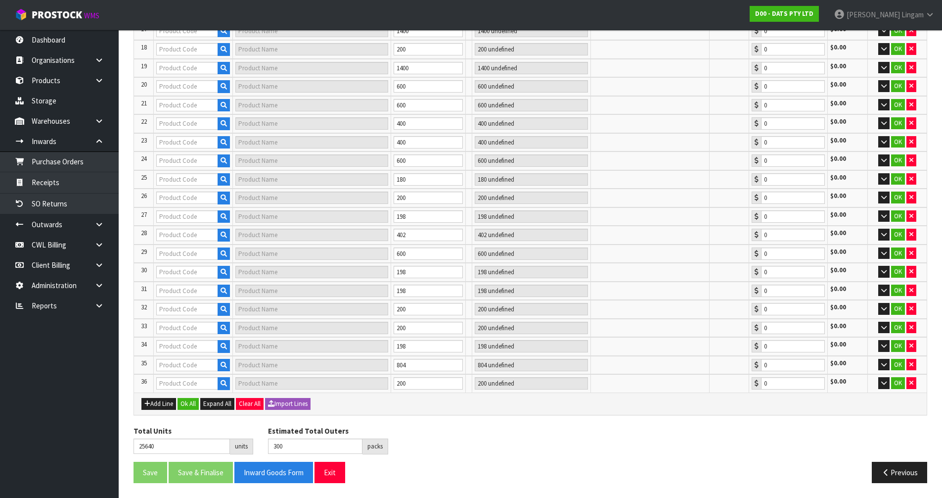
type input "55158"
type input "ROPE LIGHT 8M CONNECTABLE WARM"
type input "33 CTN"
type input "0.00"
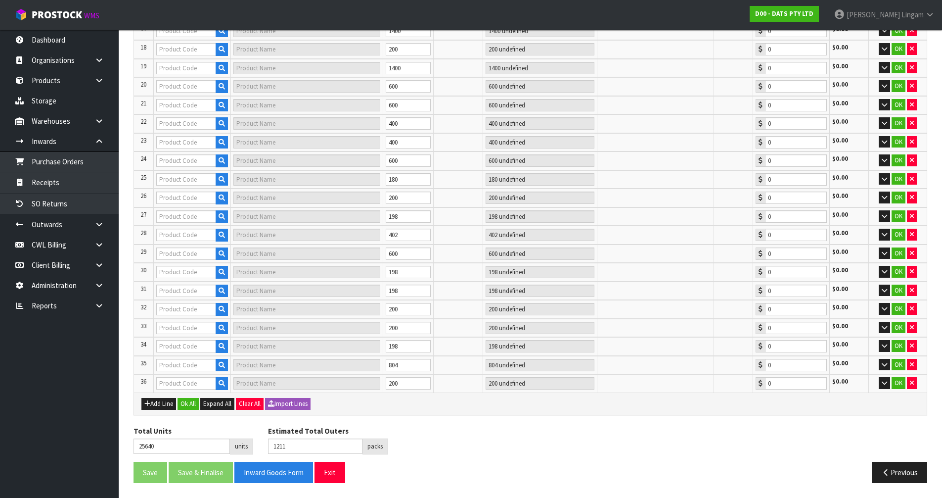
scroll to position [506, 0]
type input "1628"
type input "68787"
type input "LIGHTS FLOWER WARM WHITE LEDS BOP/USB DUAL PK20"
type input "25 CTN"
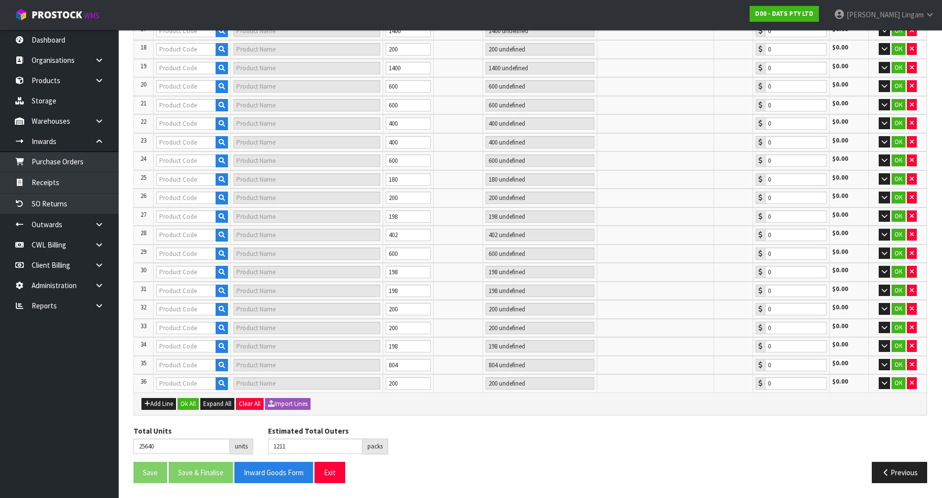
type input "0.00"
type input "61664"
type input "LIGHTS NET SOLAR 300L WARM WHITE 2F 1.5X4.5M"
type input "1 CTN"
type input "0.00"
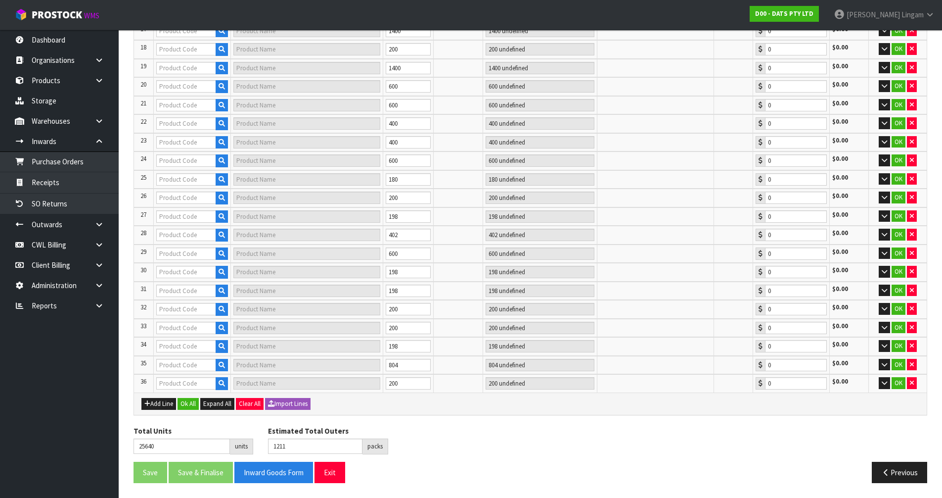
type input "64651"
type input "LIGHTS FAIRY WARM WHITE PK1500 LV"
type input "100 CTN"
type input "0.00"
type input "67168"
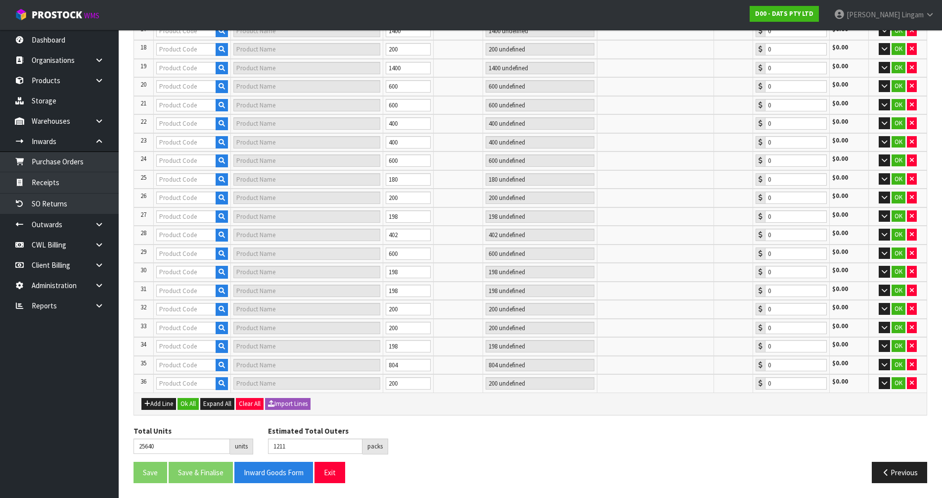
type input "LIGHTS MUSIC SYNC BAR"
type input "17 CTN"
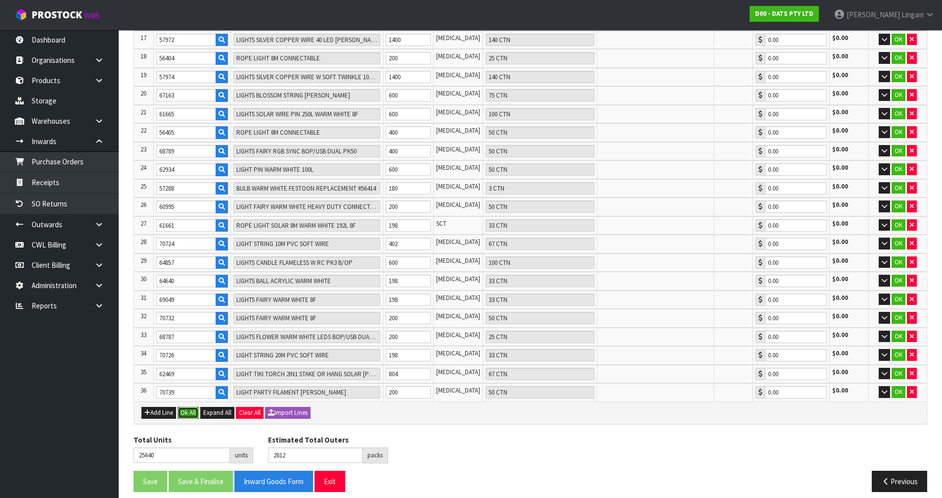
click at [184, 343] on button "Ok All" at bounding box center [188, 413] width 21 height 12
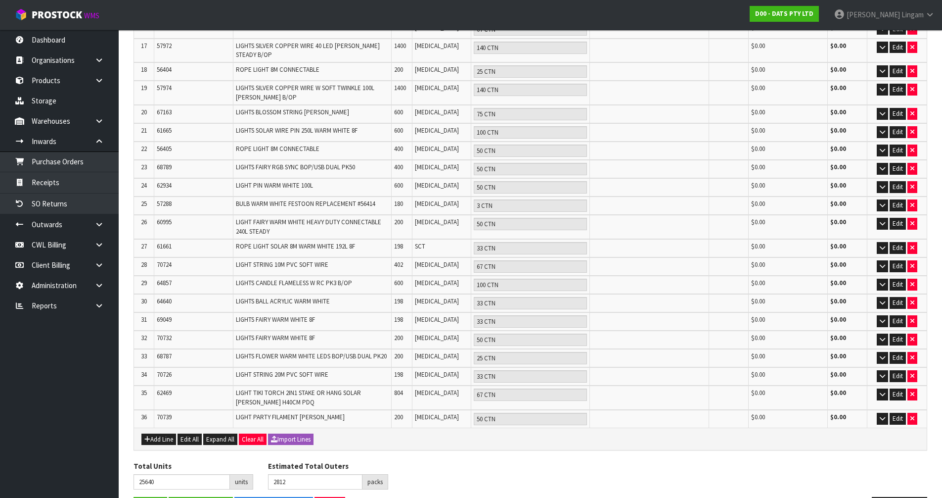
scroll to position [533, 0]
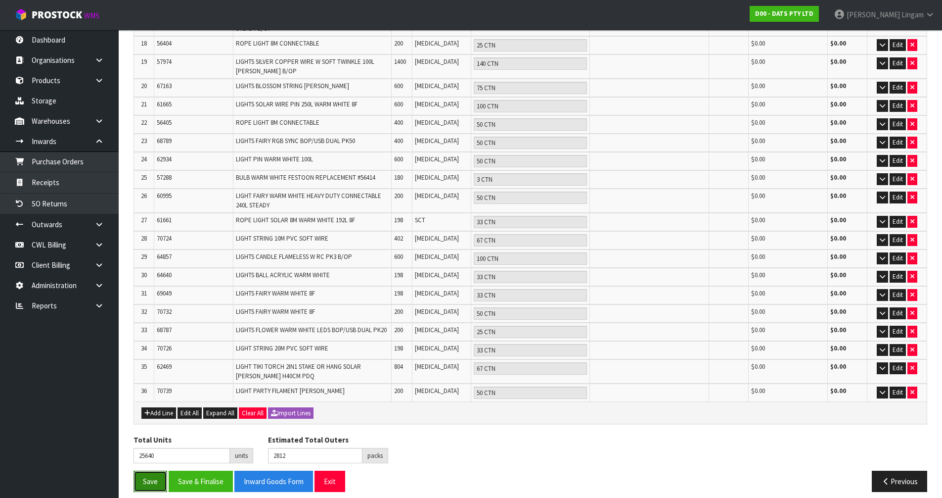
click at [148, 343] on button "Save" at bounding box center [151, 480] width 34 height 21
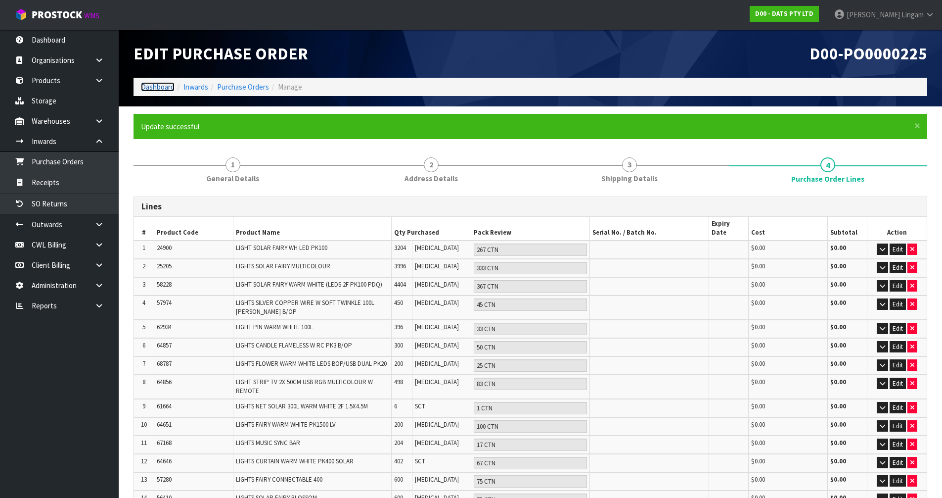
click at [160, 88] on link "Dashboard" at bounding box center [158, 86] width 34 height 9
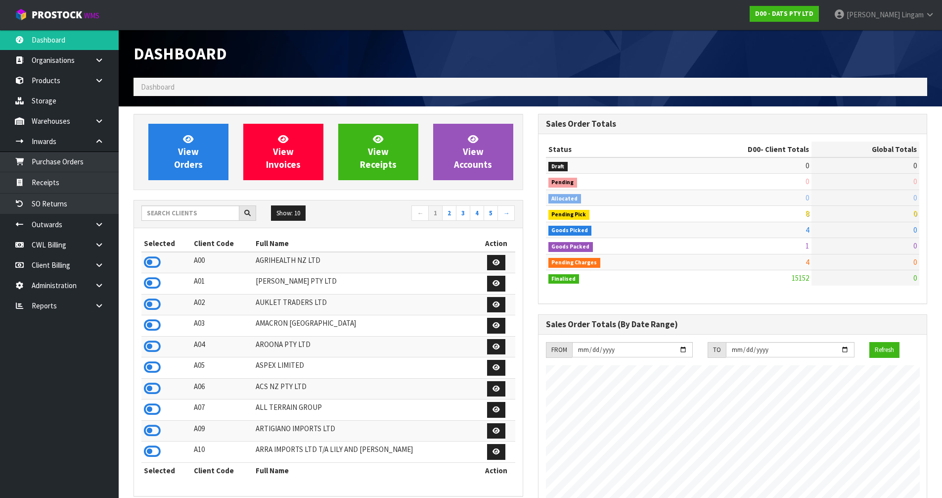
scroll to position [749, 404]
click at [205, 212] on input "text" at bounding box center [190, 212] width 98 height 15
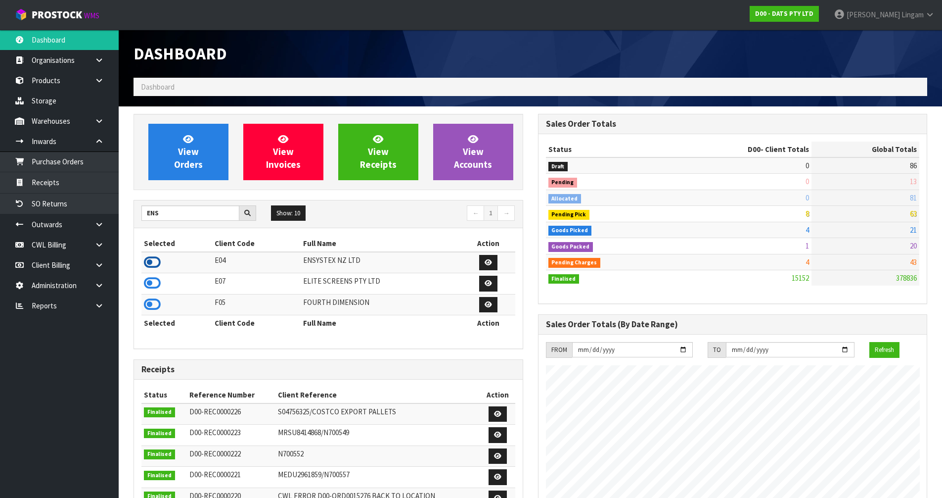
click at [152, 263] on icon at bounding box center [152, 262] width 17 height 15
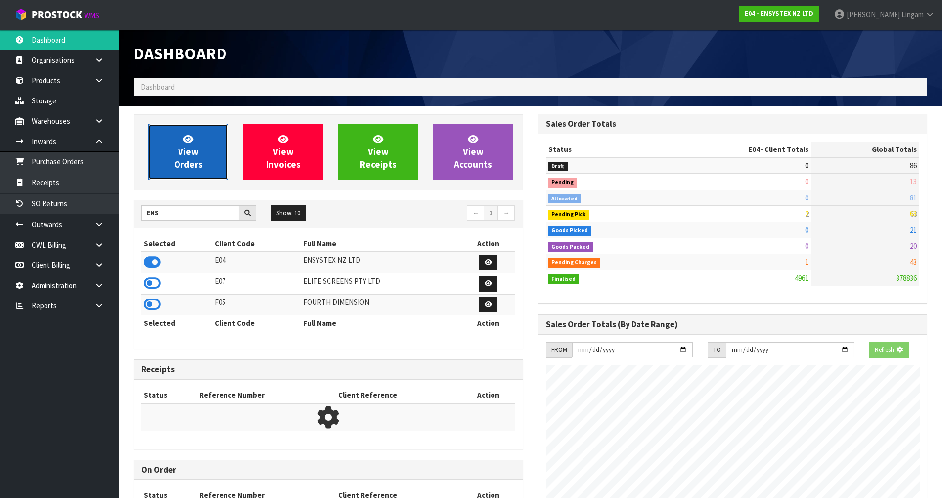
click at [197, 161] on span "View Orders" at bounding box center [188, 151] width 29 height 37
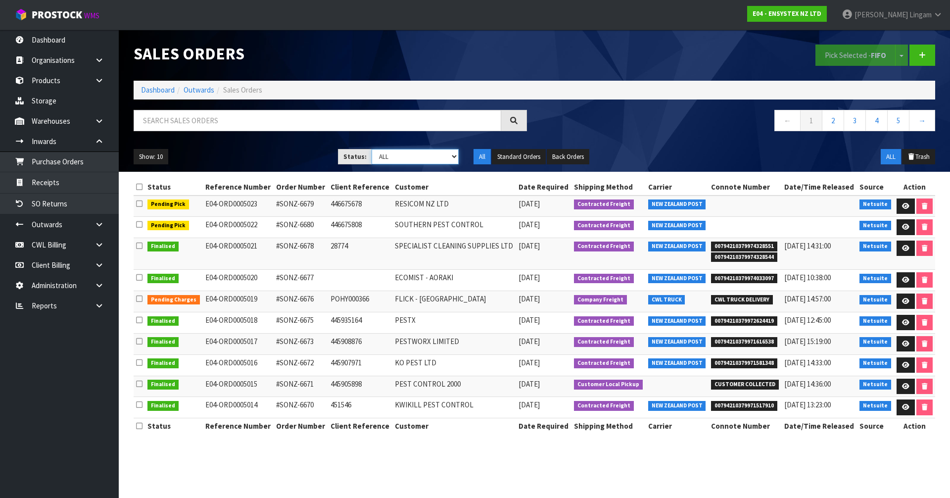
click at [432, 156] on select "Draft Pending Allocated Pending Pick Goods Picked Goods Packed Pending Charges …" at bounding box center [415, 156] width 88 height 15
click at [371, 149] on select "Draft Pending Allocated Pending Pick Goods Picked Goods Packed Pending Charges …" at bounding box center [415, 156] width 88 height 15
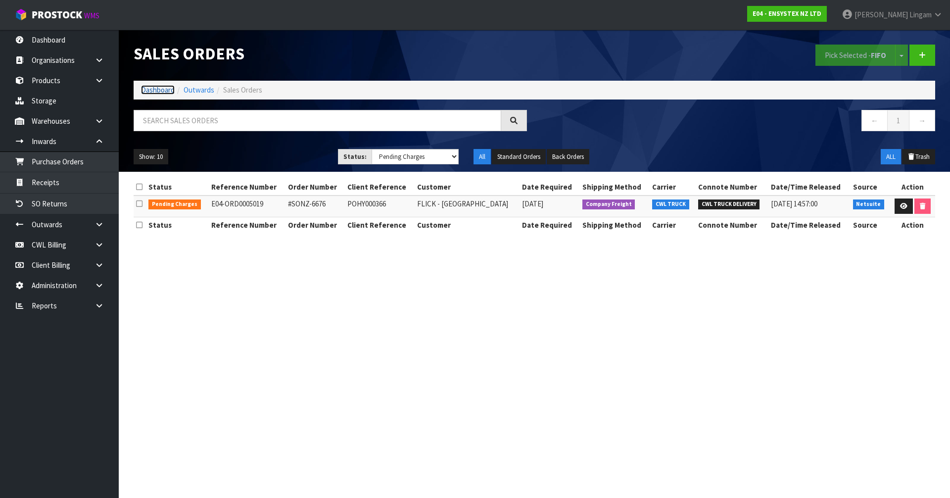
click at [161, 86] on link "Dashboard" at bounding box center [158, 89] width 34 height 9
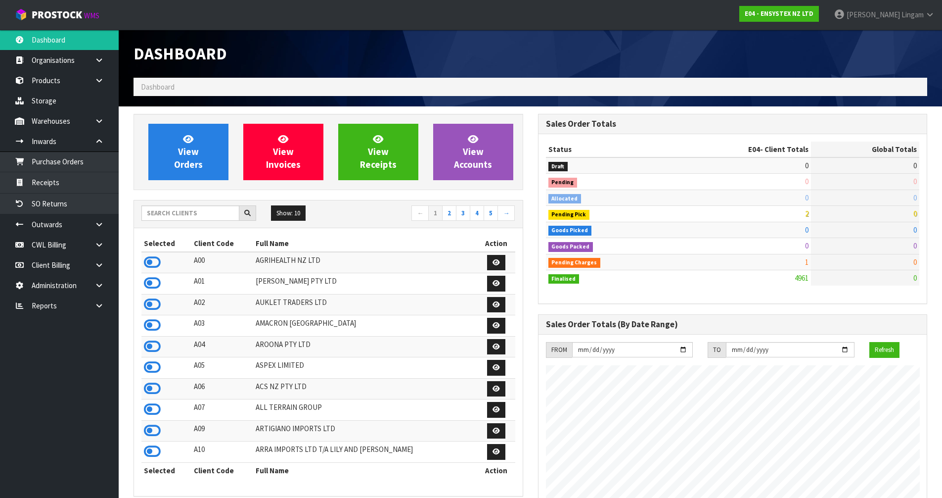
scroll to position [749, 404]
click at [181, 215] on input "text" at bounding box center [190, 212] width 98 height 15
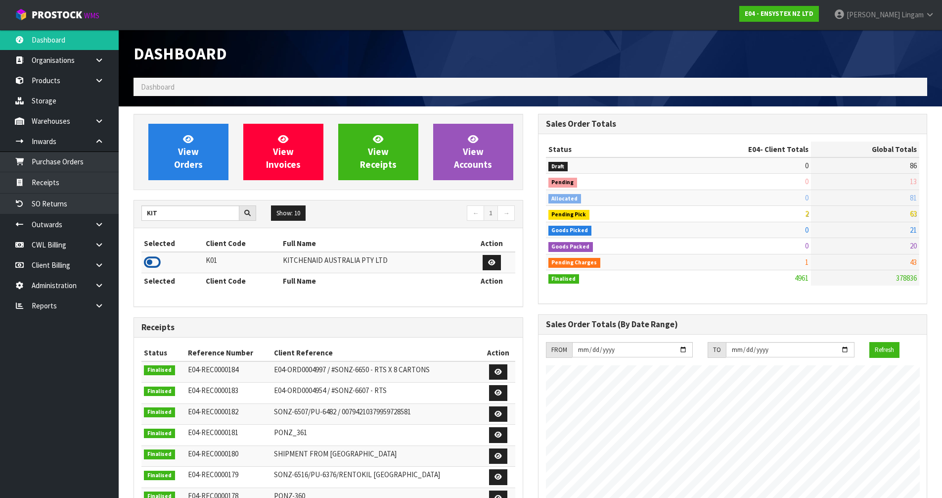
click at [151, 264] on icon at bounding box center [152, 262] width 17 height 15
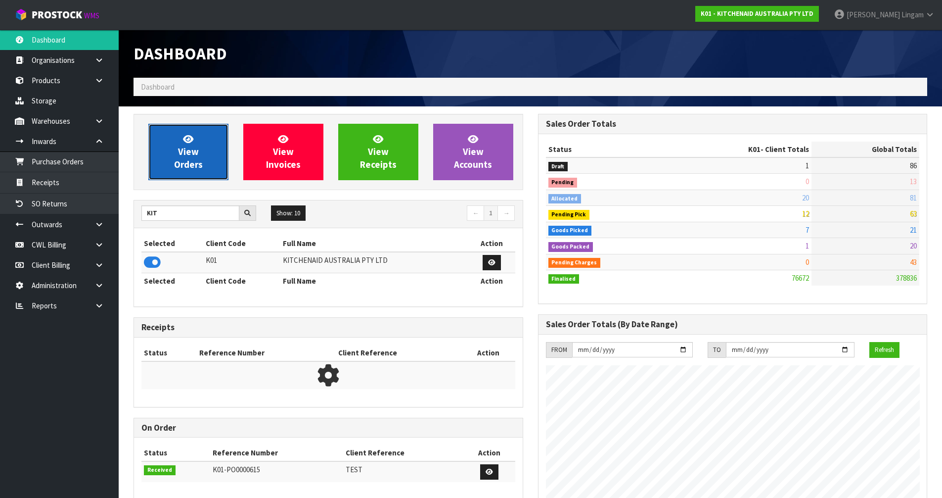
click at [192, 151] on span "View Orders" at bounding box center [188, 151] width 29 height 37
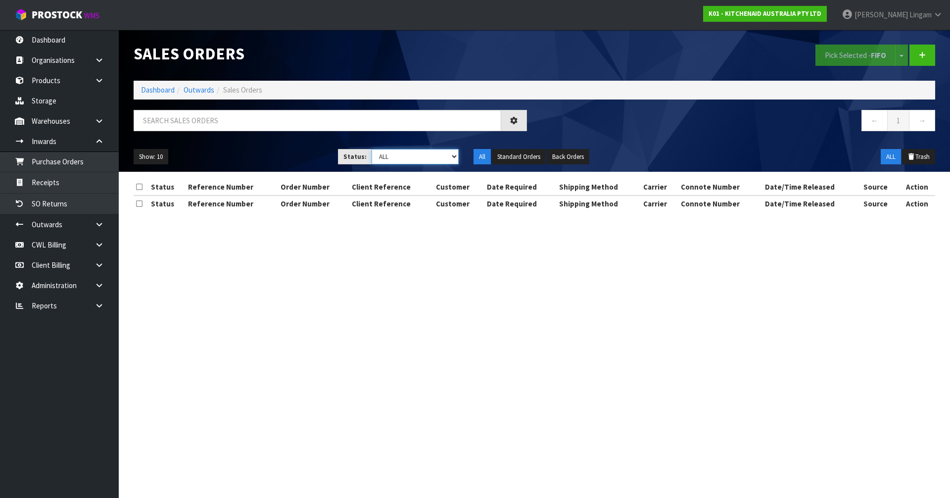
click at [434, 154] on select "Draft Pending Allocated Pending Pick Goods Picked Goods Packed Pending Charges …" at bounding box center [415, 156] width 88 height 15
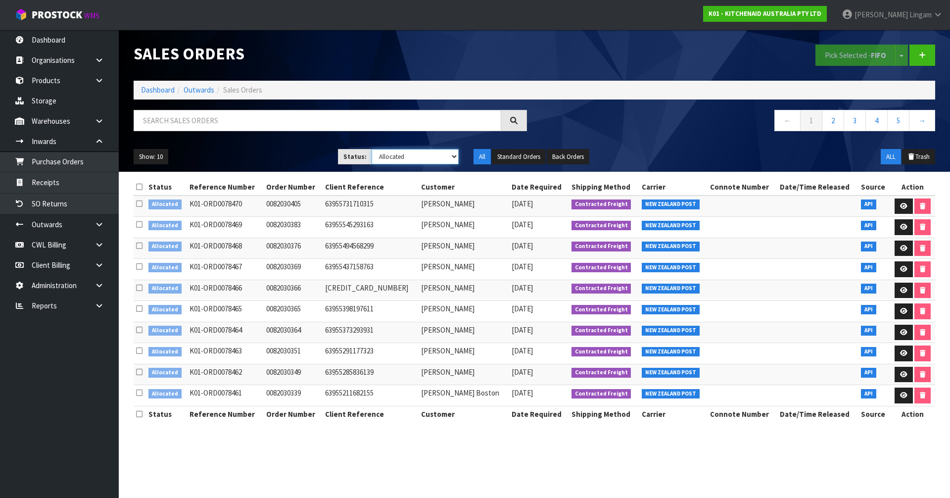
click at [371, 149] on select "Draft Pending Allocated Pending Pick Goods Picked Goods Packed Pending Charges …" at bounding box center [415, 156] width 88 height 15
click at [140, 184] on icon at bounding box center [139, 186] width 6 height 7
click at [499, 61] on button "Pick Selected - FIFO" at bounding box center [855, 55] width 80 height 21
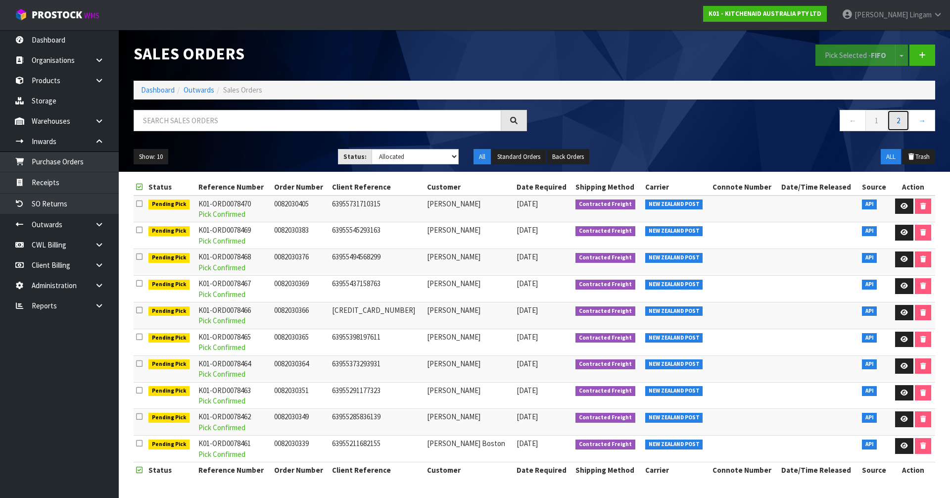
click at [499, 121] on link "2" at bounding box center [898, 120] width 22 height 21
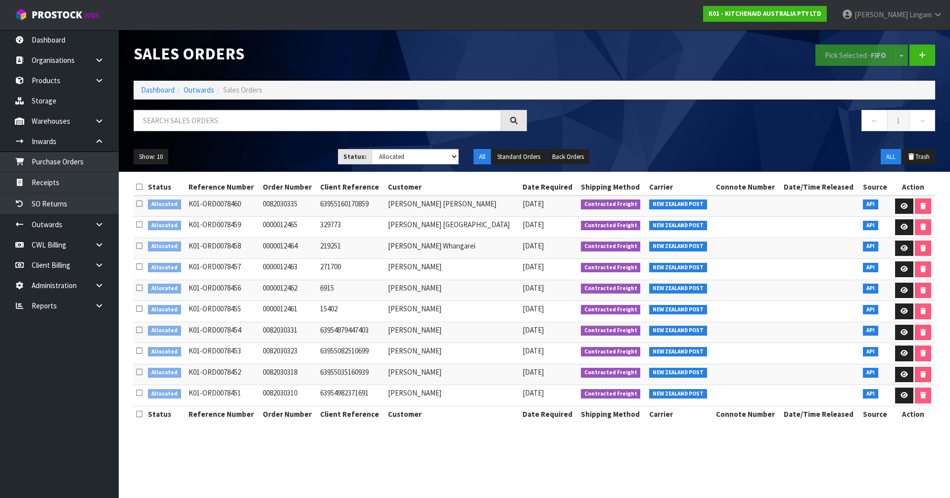
click at [138, 186] on icon at bounding box center [139, 186] width 6 height 7
click at [499, 53] on button "Pick Selected - FIFO" at bounding box center [855, 55] width 80 height 21
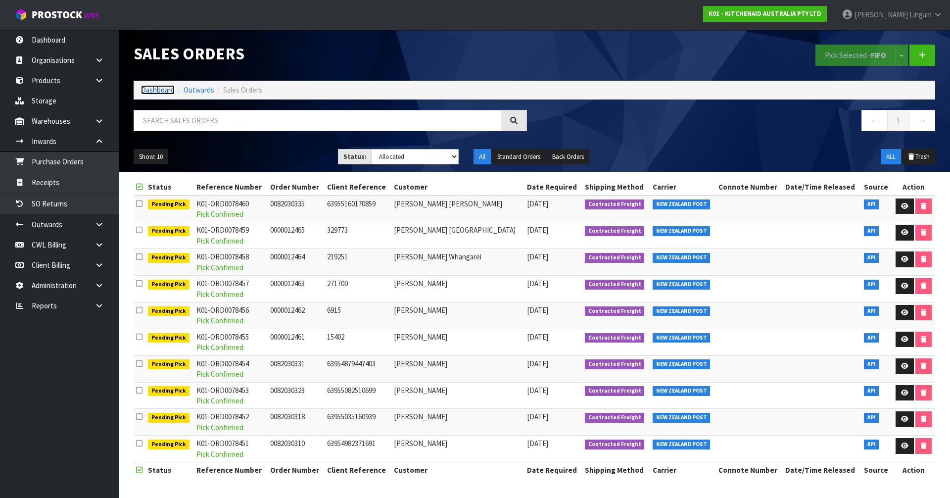
click at [163, 89] on link "Dashboard" at bounding box center [158, 89] width 34 height 9
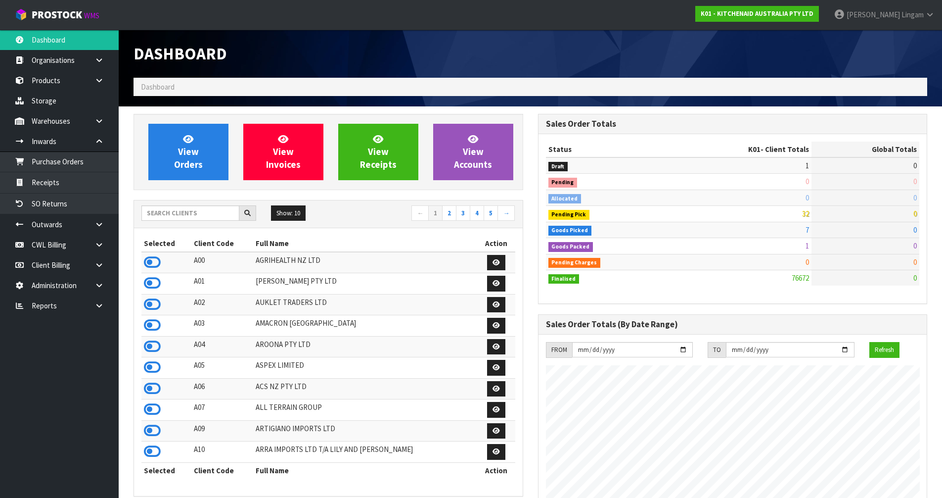
scroll to position [749, 404]
click at [220, 210] on input "text" at bounding box center [190, 212] width 98 height 15
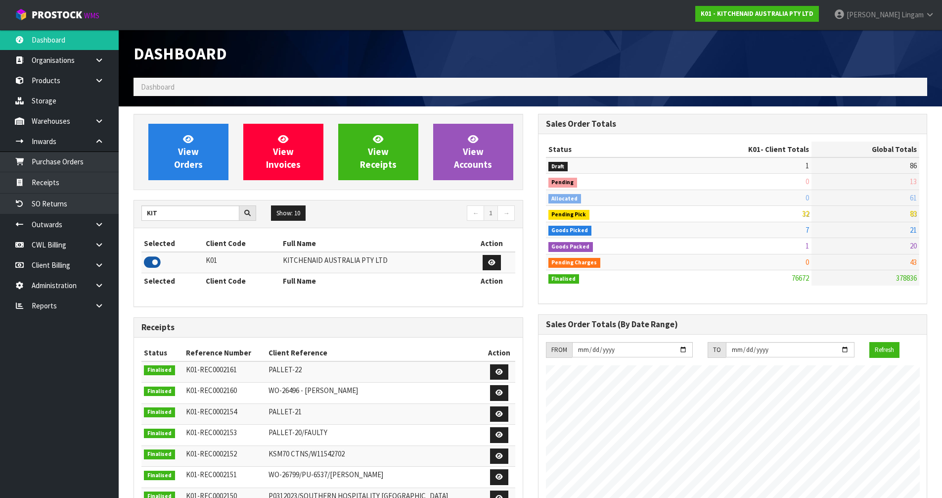
click at [151, 262] on icon at bounding box center [152, 262] width 17 height 15
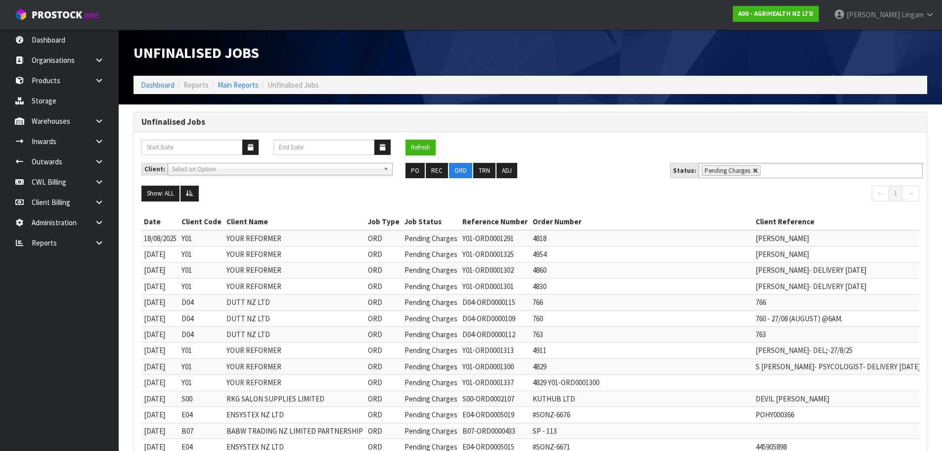
click at [753, 171] on link at bounding box center [756, 171] width 6 height 6
type input "Select Some Options"
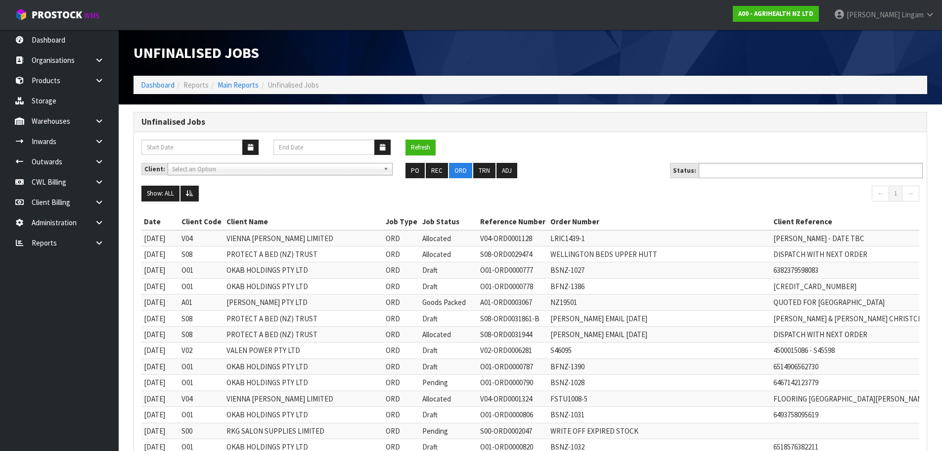
click at [753, 171] on input "text" at bounding box center [738, 170] width 73 height 12
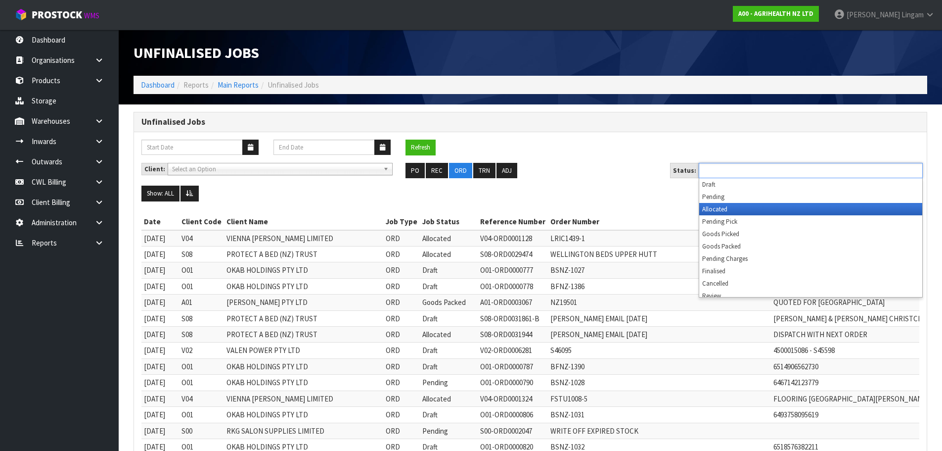
click at [737, 212] on li "Allocated" at bounding box center [810, 209] width 223 height 12
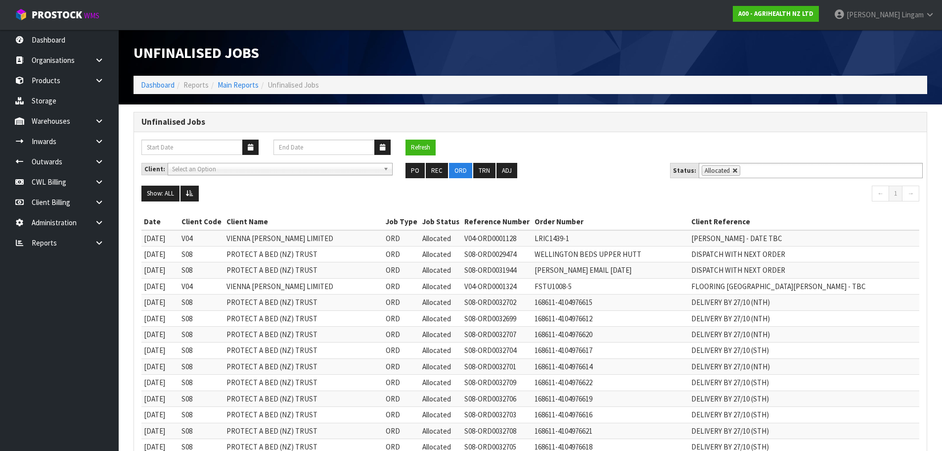
click at [733, 171] on link at bounding box center [736, 171] width 6 height 6
type input "Select Some Options"
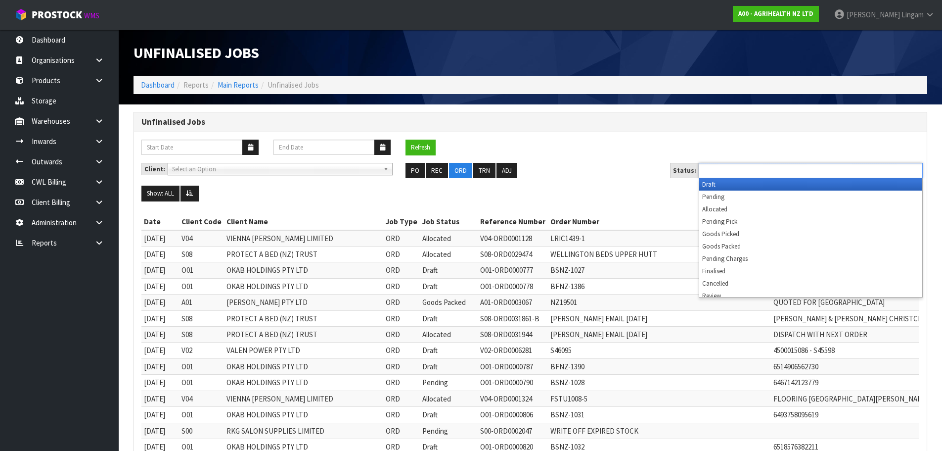
click at [731, 171] on input "text" at bounding box center [738, 170] width 73 height 12
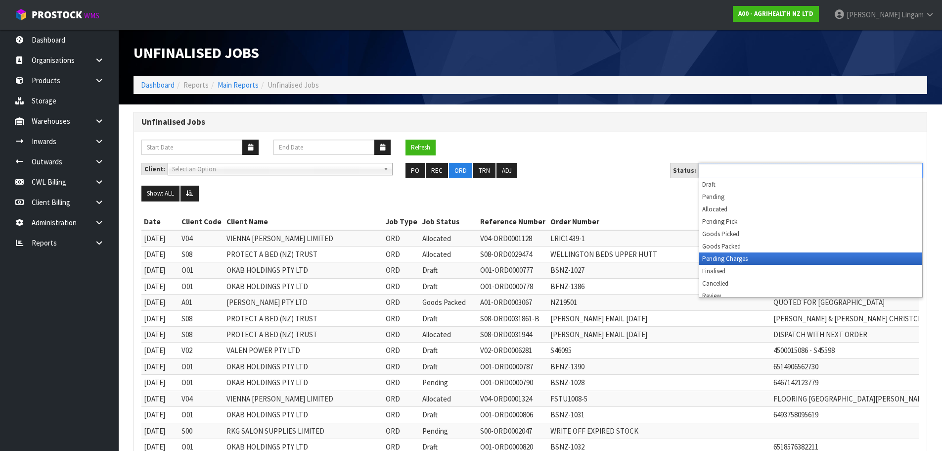
click at [733, 259] on li "Pending Charges" at bounding box center [810, 258] width 223 height 12
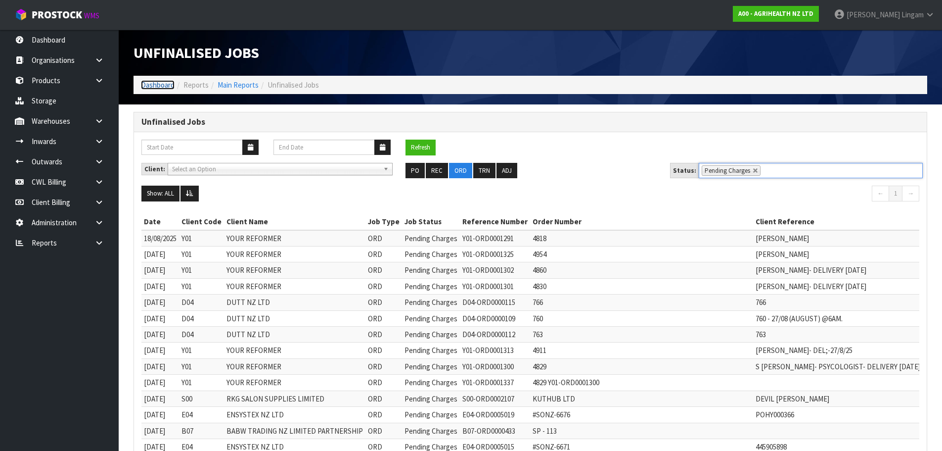
click at [160, 83] on link "Dashboard" at bounding box center [158, 84] width 34 height 9
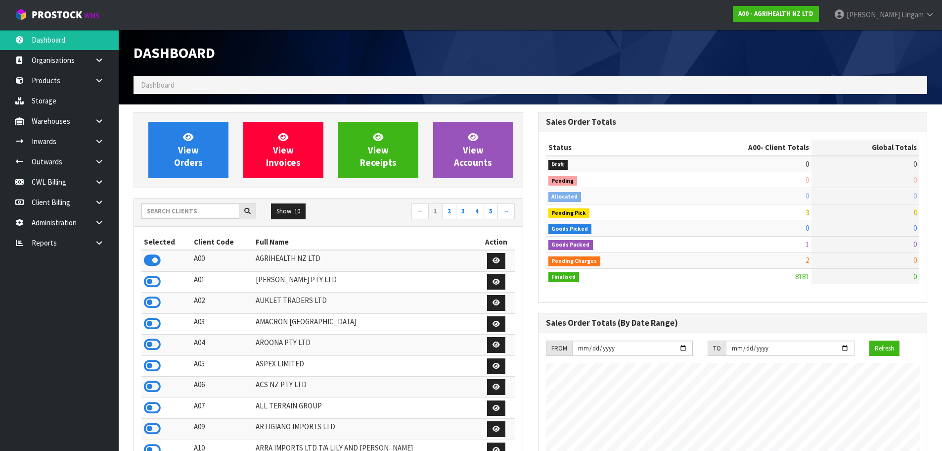
scroll to position [749, 404]
click at [197, 207] on input "text" at bounding box center [190, 210] width 98 height 15
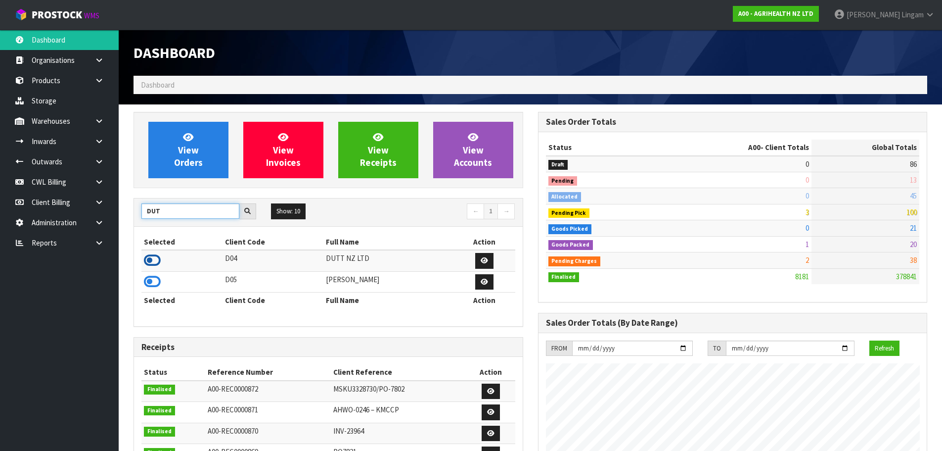
type input "DUT"
click at [145, 258] on icon at bounding box center [152, 260] width 17 height 15
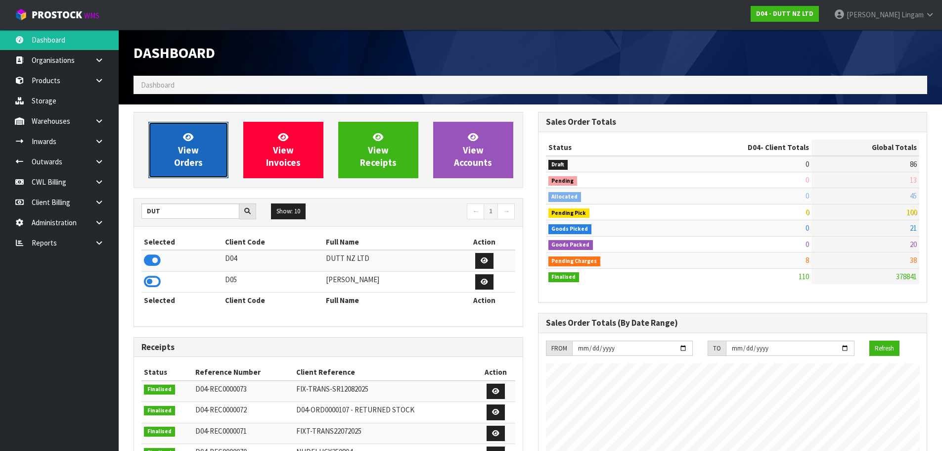
click at [202, 160] on span "View Orders" at bounding box center [188, 149] width 29 height 37
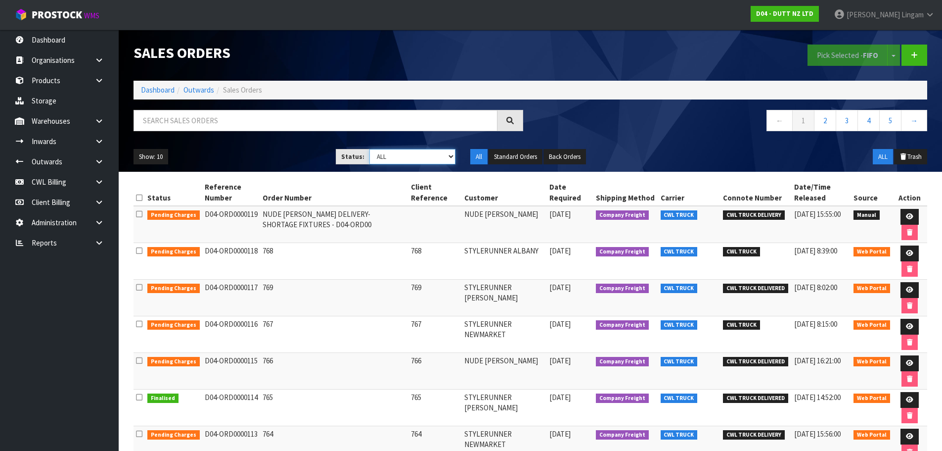
click at [430, 158] on select "Draft Pending Allocated Pending Pick Goods Picked Goods Packed Pending Charges …" at bounding box center [412, 156] width 86 height 15
select select "string:6"
click at [369, 149] on select "Draft Pending Allocated Pending Pick Goods Picked Goods Packed Pending Charges …" at bounding box center [412, 156] width 86 height 15
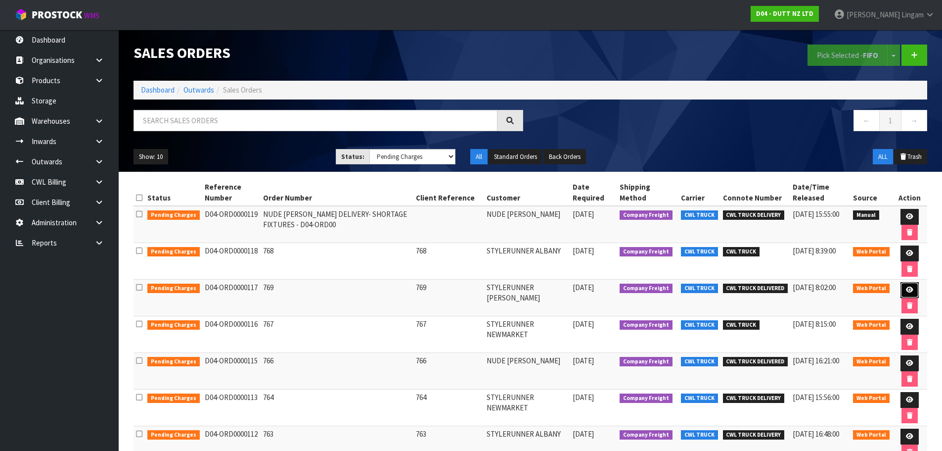
click at [902, 284] on link at bounding box center [910, 290] width 18 height 16
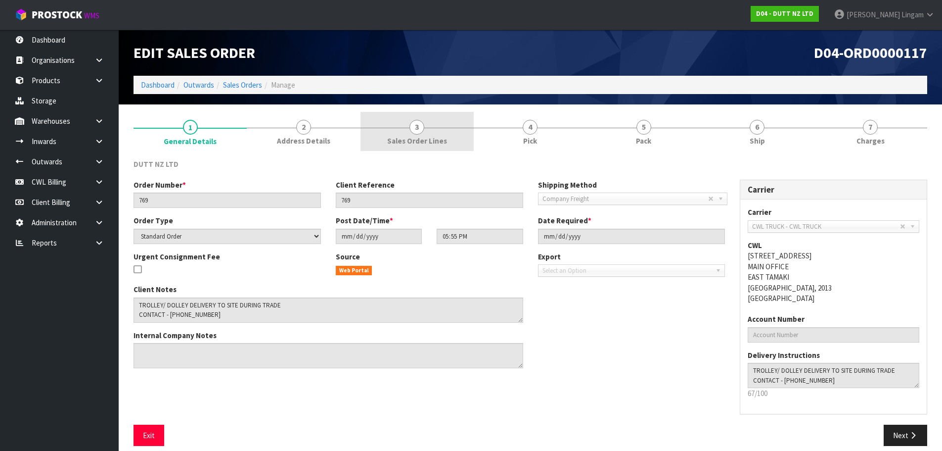
click at [461, 136] on link "3 Sales Order Lines" at bounding box center [417, 131] width 113 height 39
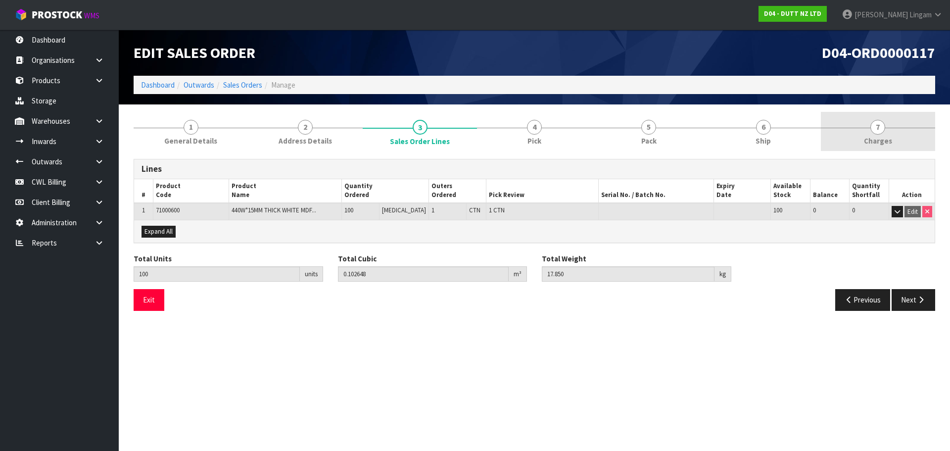
click at [881, 140] on span "Charges" at bounding box center [878, 141] width 28 height 10
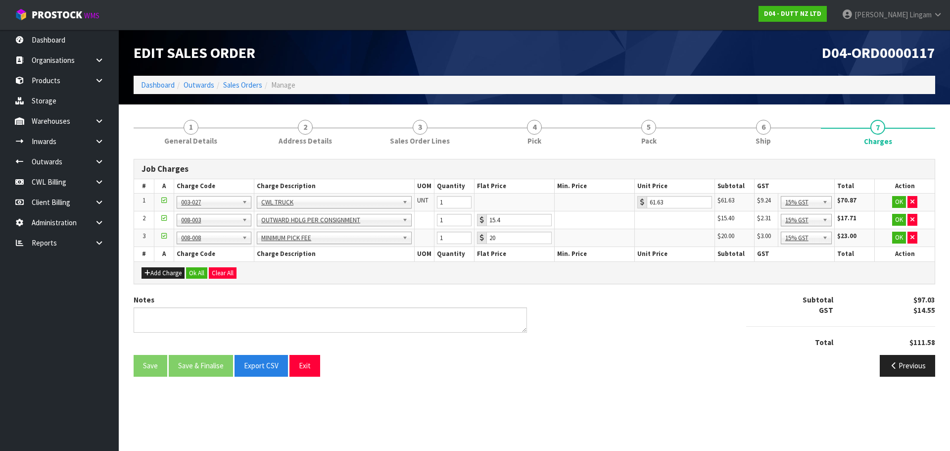
click at [199, 266] on div "Add Charge Ok All Clear All" at bounding box center [534, 272] width 800 height 22
click at [194, 270] on button "Ok All" at bounding box center [196, 273] width 21 height 12
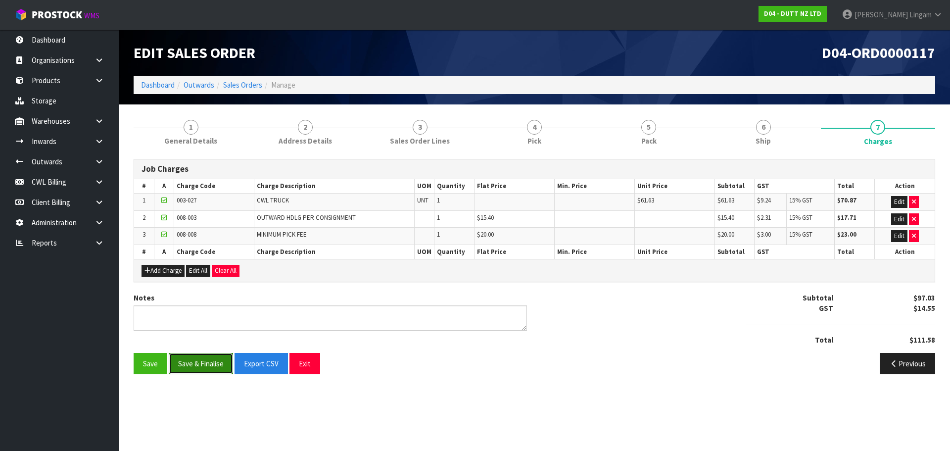
click at [211, 369] on button "Save & Finalise" at bounding box center [201, 363] width 64 height 21
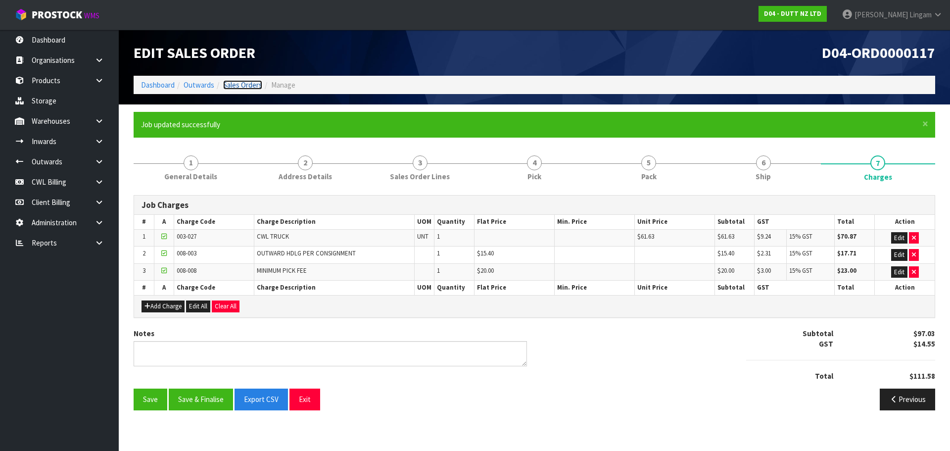
click at [246, 85] on link "Sales Orders" at bounding box center [242, 84] width 39 height 9
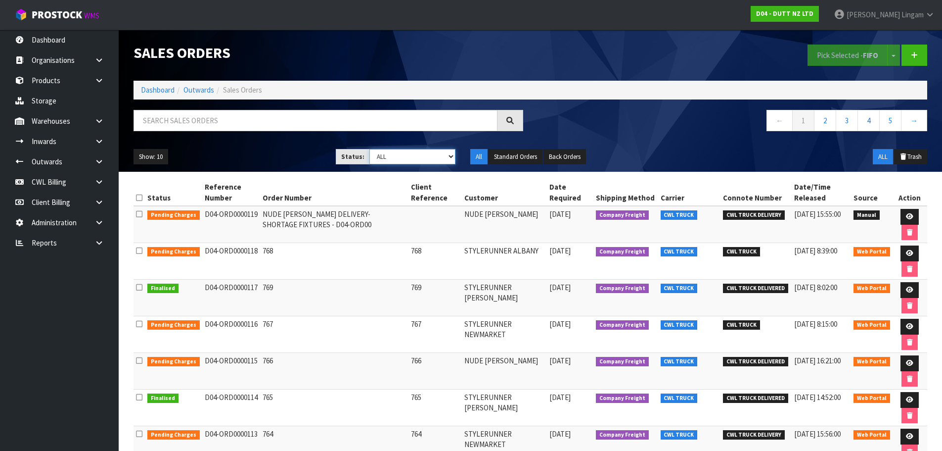
click at [436, 160] on select "Draft Pending Allocated Pending Pick Goods Picked Goods Packed Pending Charges …" at bounding box center [412, 156] width 86 height 15
select select "string:6"
click at [369, 149] on select "Draft Pending Allocated Pending Pick Goods Picked Goods Packed Pending Charges …" at bounding box center [412, 156] width 86 height 15
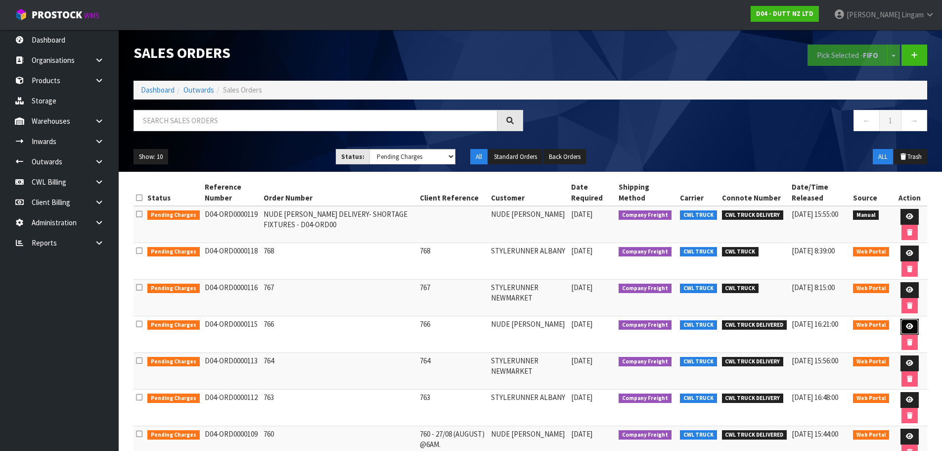
click at [904, 327] on link at bounding box center [910, 327] width 18 height 16
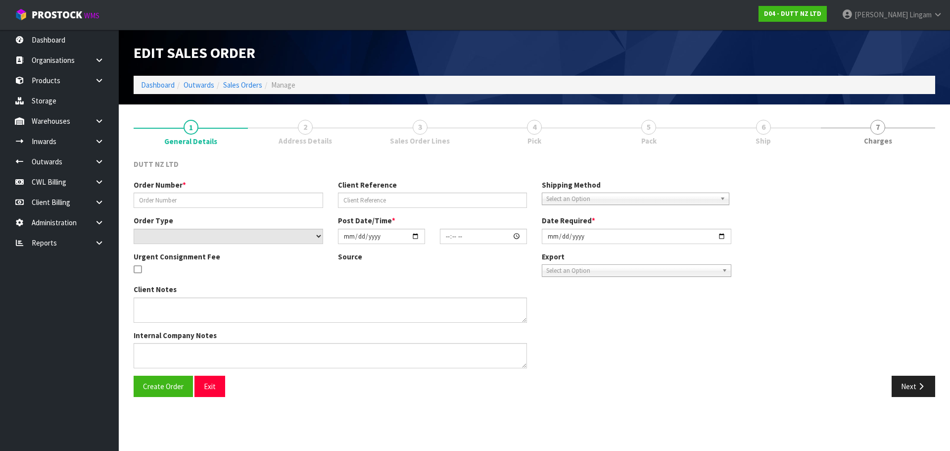
type input "766"
select select "number:0"
type input "2025-08-25"
type input "20:36:00.000"
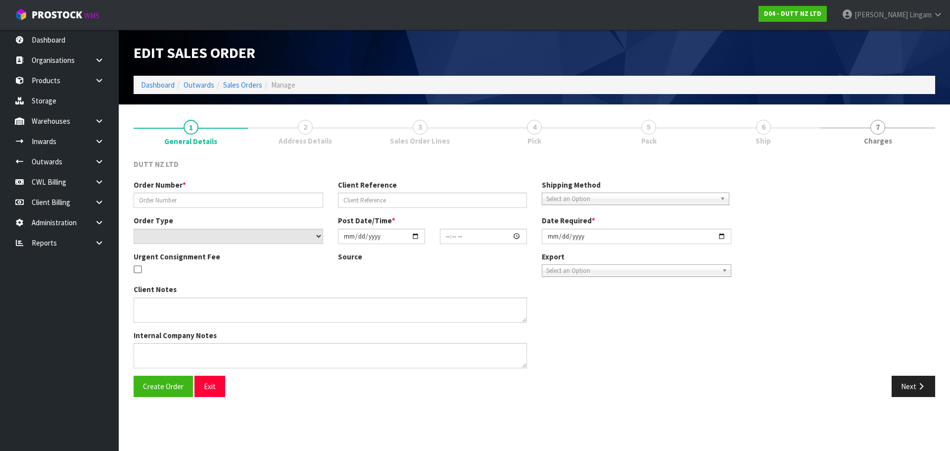
type input "[DATE]"
type textarea "DELVIERY TO STORE CALL BRAD ON ARRIVAL - 021 242 4749 DELIVERY AT 7.30AM"
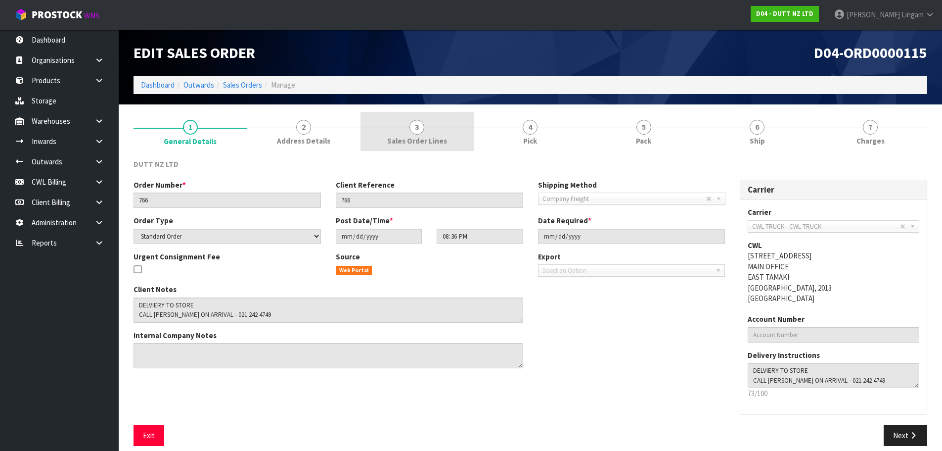
click at [438, 138] on span "Sales Order Lines" at bounding box center [417, 141] width 60 height 10
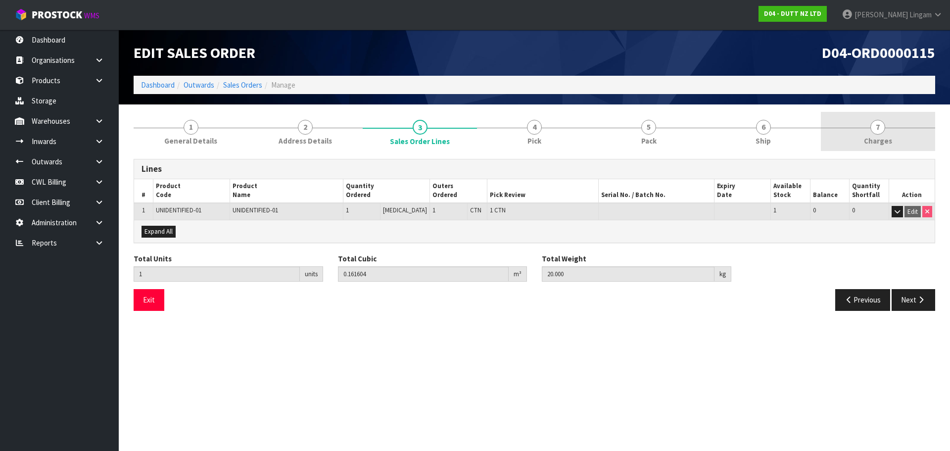
click at [895, 146] on link "7 [GEOGRAPHIC_DATA]" at bounding box center [878, 131] width 114 height 39
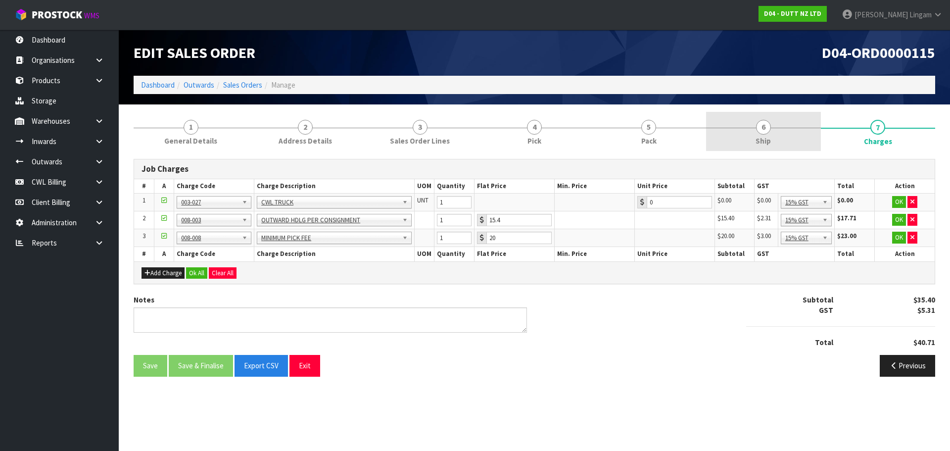
click at [767, 140] on span "Ship" at bounding box center [762, 141] width 15 height 10
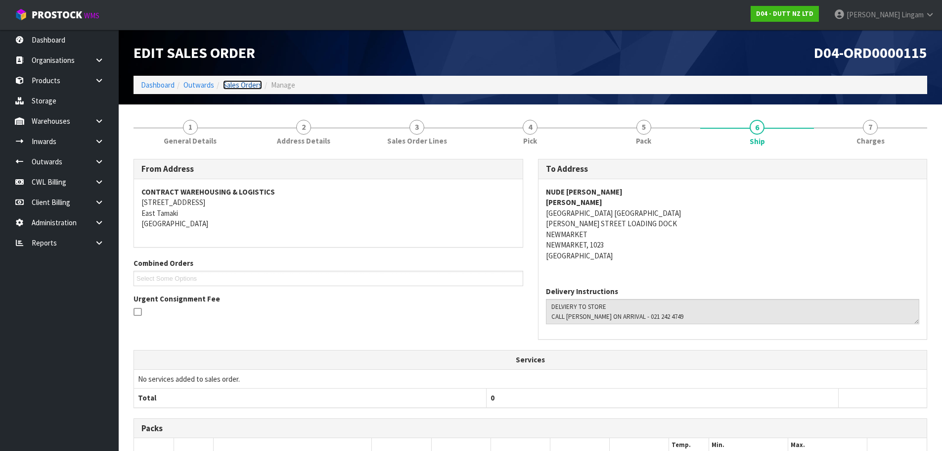
click at [257, 85] on link "Sales Orders" at bounding box center [242, 84] width 39 height 9
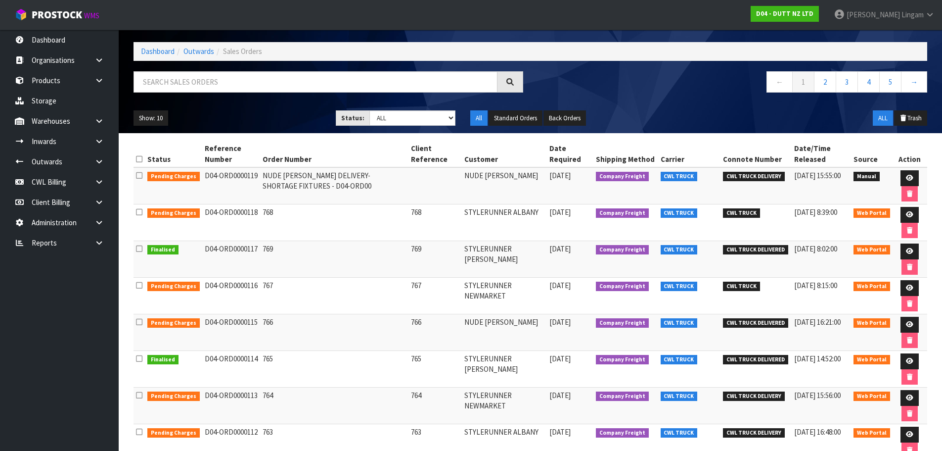
scroll to position [99, 0]
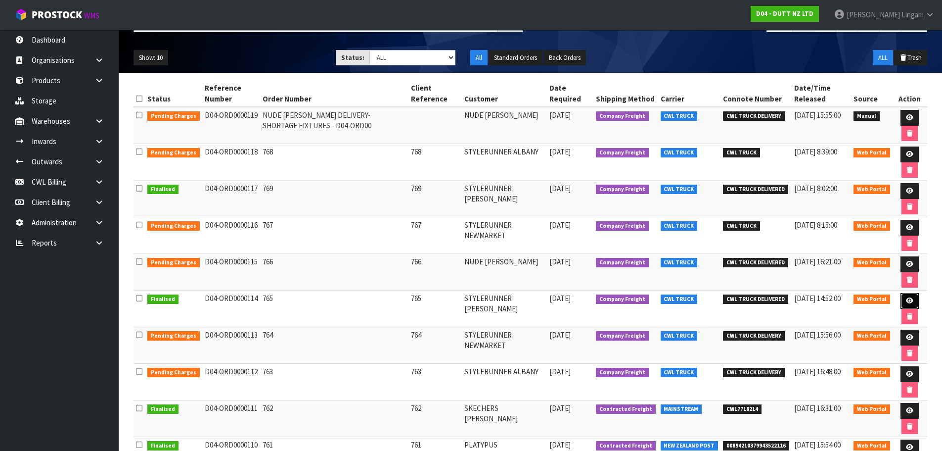
click at [906, 300] on icon at bounding box center [909, 300] width 7 height 6
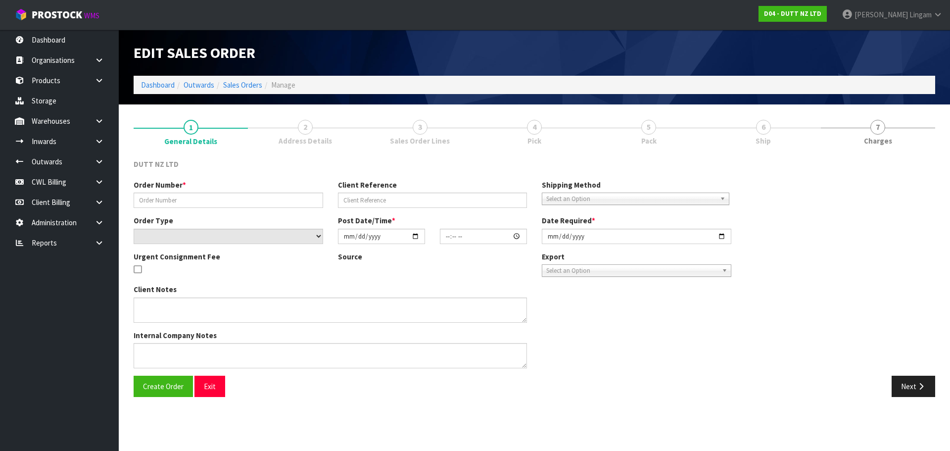
type input "765"
select select "number:0"
type input "2025-08-25"
type input "12:26:00.000"
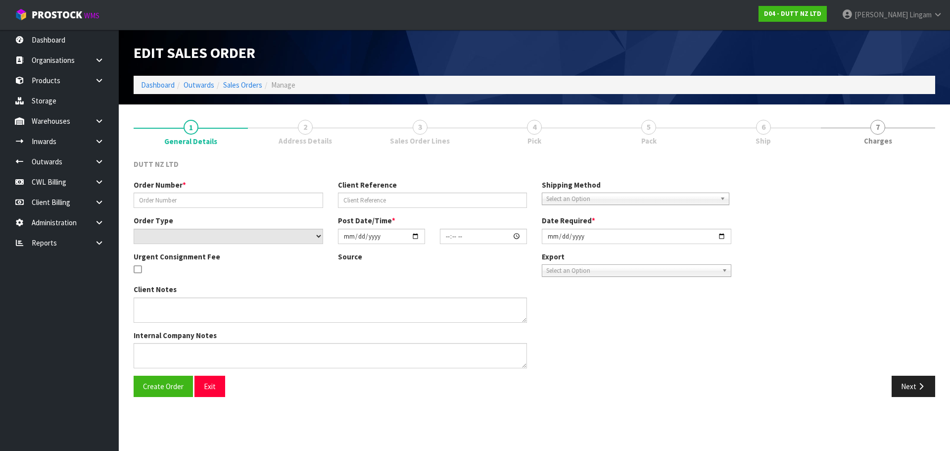
type input "2025-08-25"
type textarea "TROLLEY/ DOLLEY DELIVERY TO STORE SITE CONTACT - +64 9 870 5794"
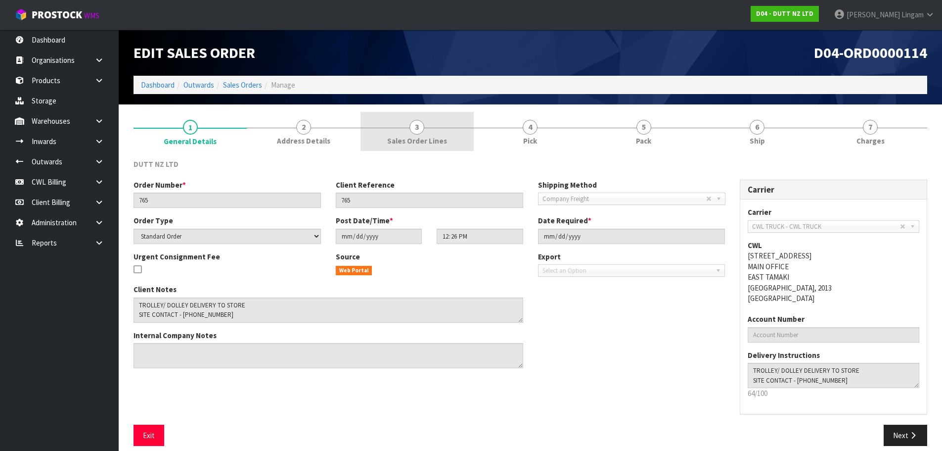
click at [442, 143] on span "Sales Order Lines" at bounding box center [417, 141] width 60 height 10
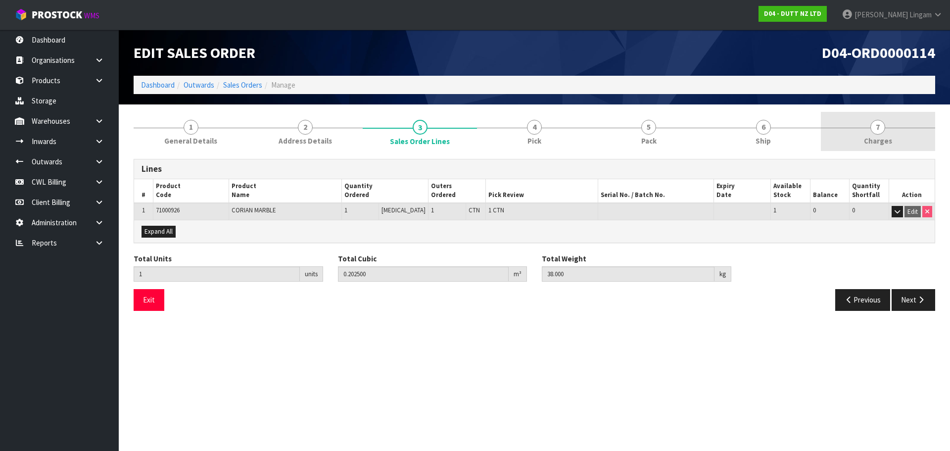
click at [898, 136] on link "7 [GEOGRAPHIC_DATA]" at bounding box center [878, 131] width 114 height 39
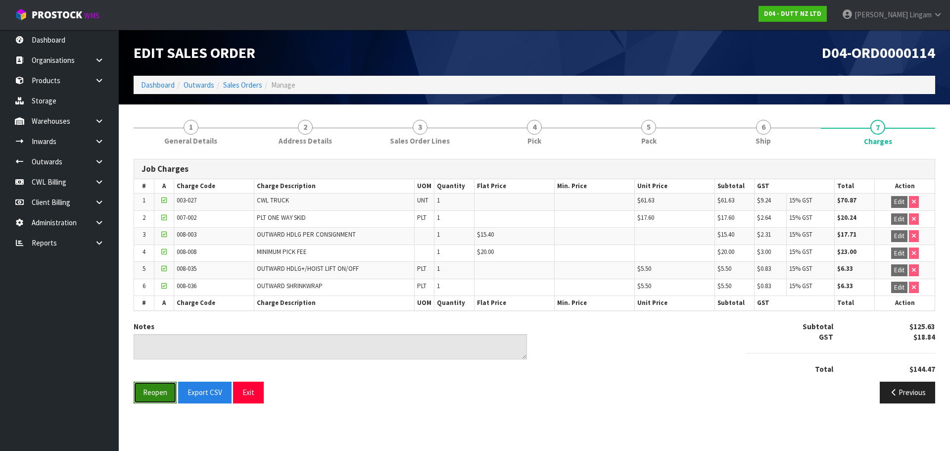
click at [161, 392] on button "Reopen" at bounding box center [155, 391] width 43 height 21
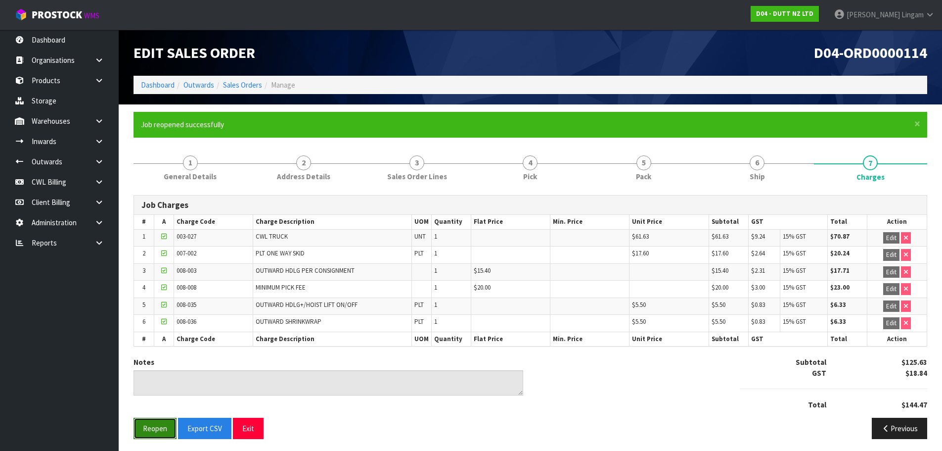
click at [157, 422] on button "Reopen" at bounding box center [155, 427] width 43 height 21
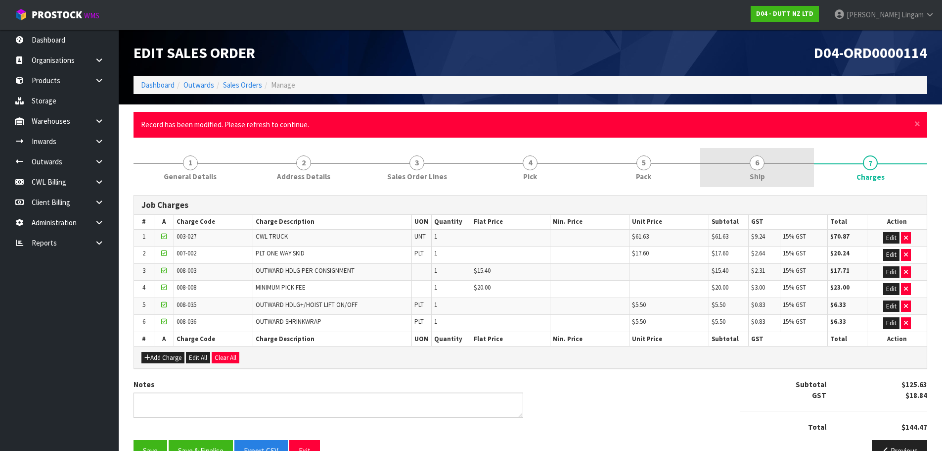
click at [779, 180] on link "6 Ship" at bounding box center [756, 167] width 113 height 39
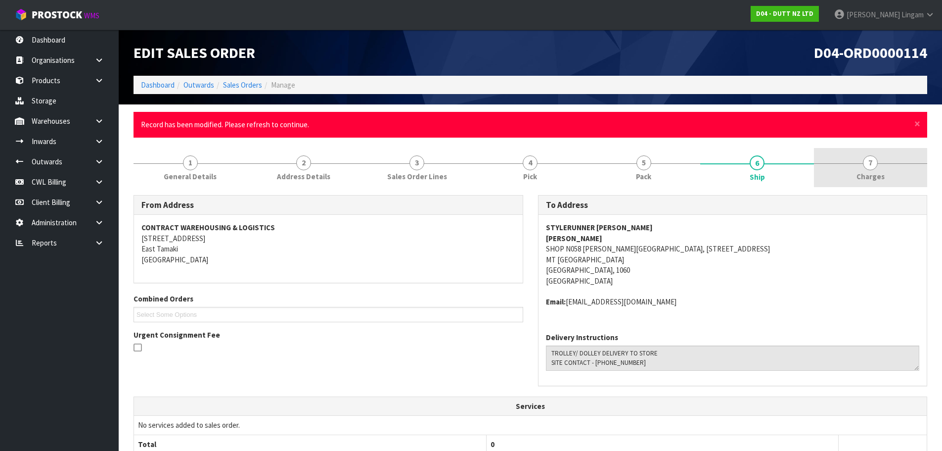
click at [882, 167] on link "7 [GEOGRAPHIC_DATA]" at bounding box center [870, 167] width 113 height 39
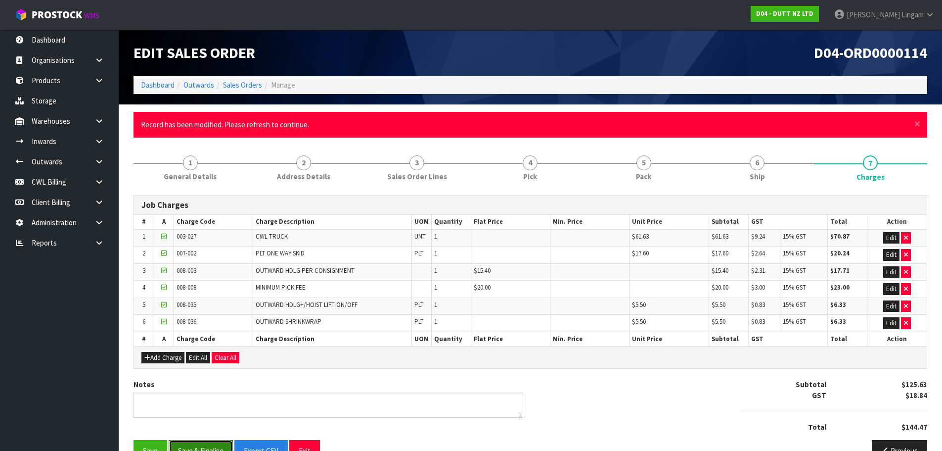
click at [212, 444] on button "Save & Finalise" at bounding box center [201, 450] width 64 height 21
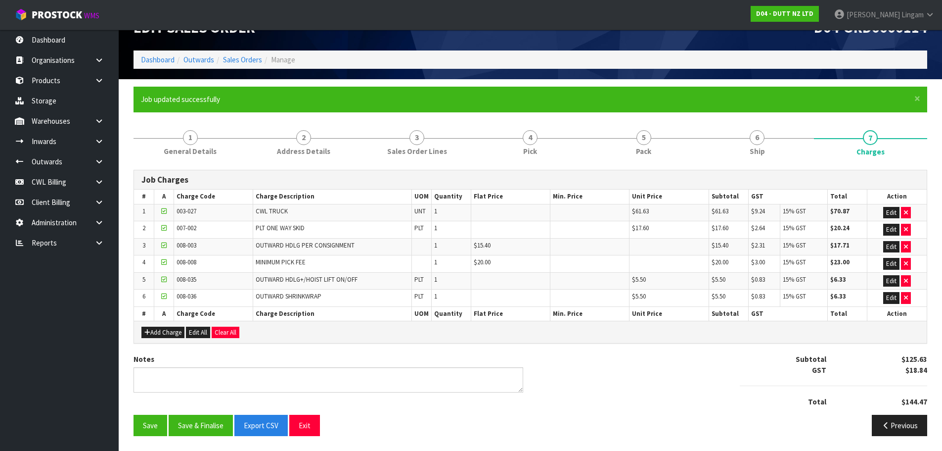
scroll to position [3, 0]
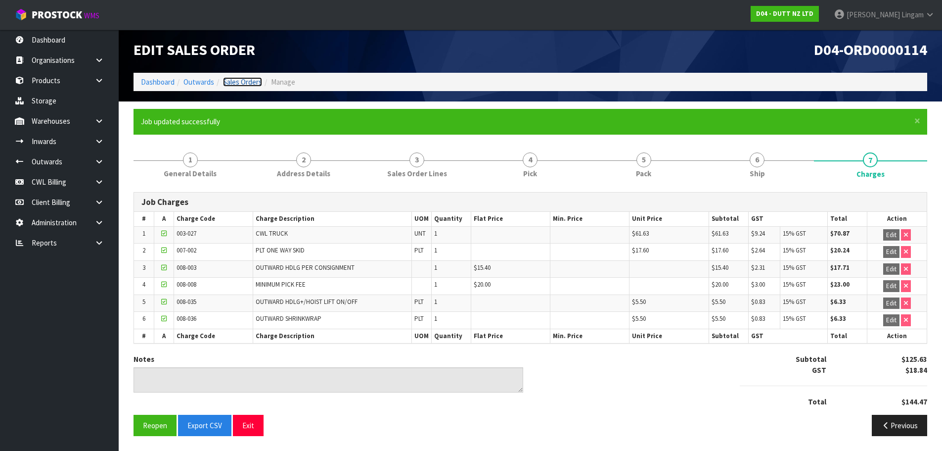
click at [248, 80] on link "Sales Orders" at bounding box center [242, 81] width 39 height 9
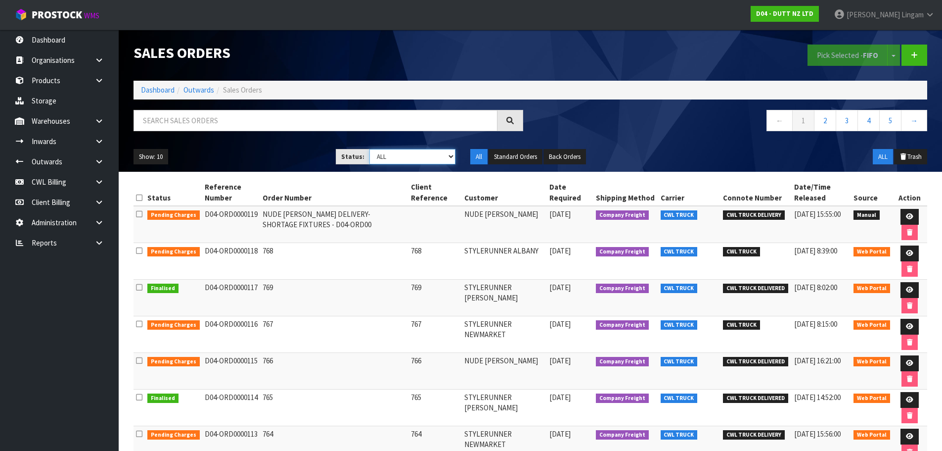
click at [441, 153] on select "Draft Pending Allocated Pending Pick Goods Picked Goods Packed Pending Charges …" at bounding box center [412, 156] width 86 height 15
select select "string:6"
click at [369, 149] on select "Draft Pending Allocated Pending Pick Goods Picked Goods Packed Pending Charges …" at bounding box center [412, 156] width 86 height 15
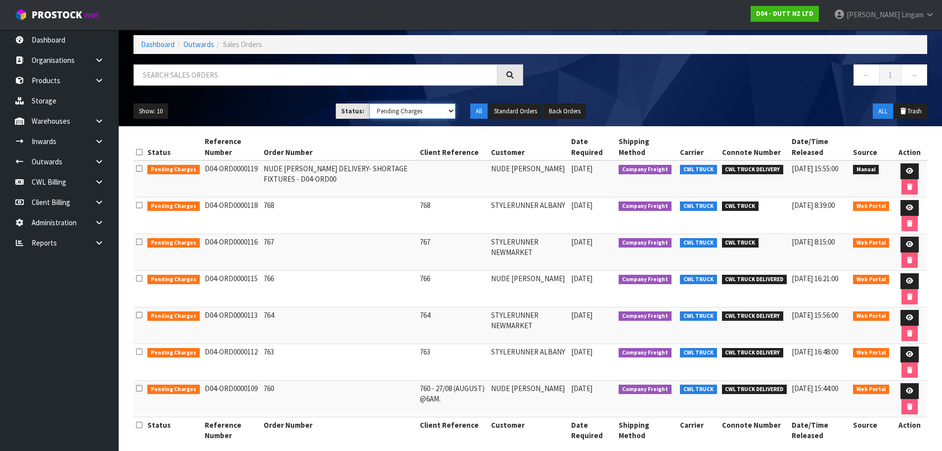
scroll to position [56, 0]
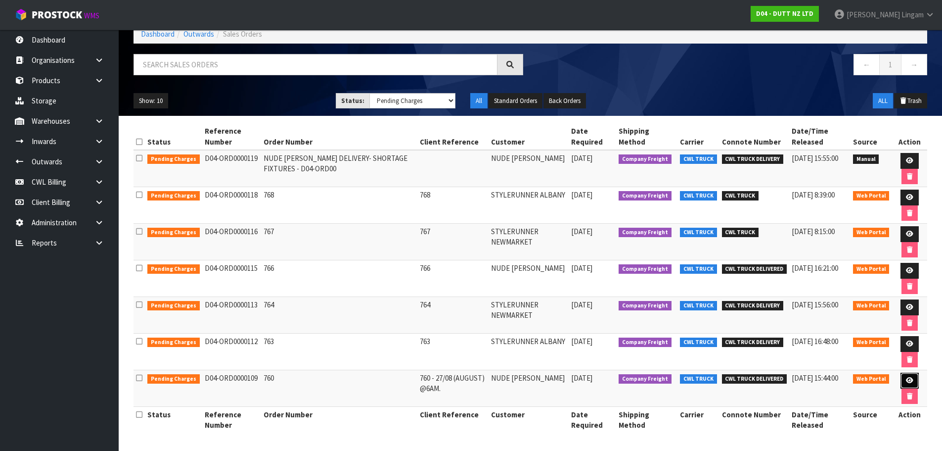
click at [909, 376] on link at bounding box center [910, 380] width 18 height 16
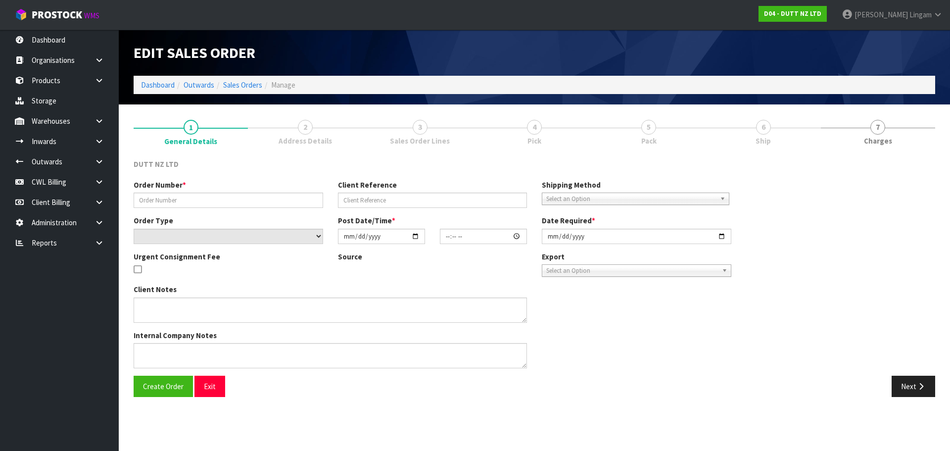
type input "760"
type input "760 - 27/08 (AUGUST) @6AM."
select select "number:0"
type input "2025-08-22"
type input "13:10:00.000"
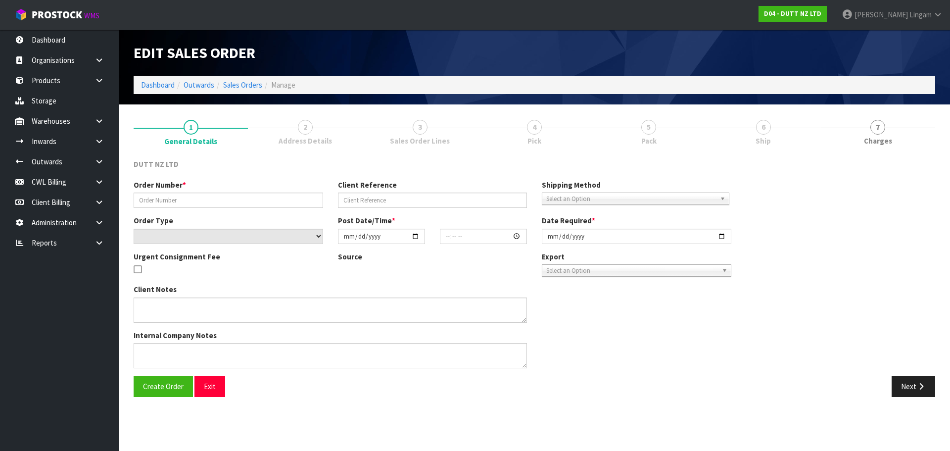
type input "[DATE]"
type textarea "TAILGATE/ PALLET JACK DELIVERY TOS TORE SITE CONTACT - ANTONIA - +61 421 185 04…"
type textarea "CAN WE PLEASE PROCEED WITH DELIVERY ON 27/08 (AUGUST) @6AM."
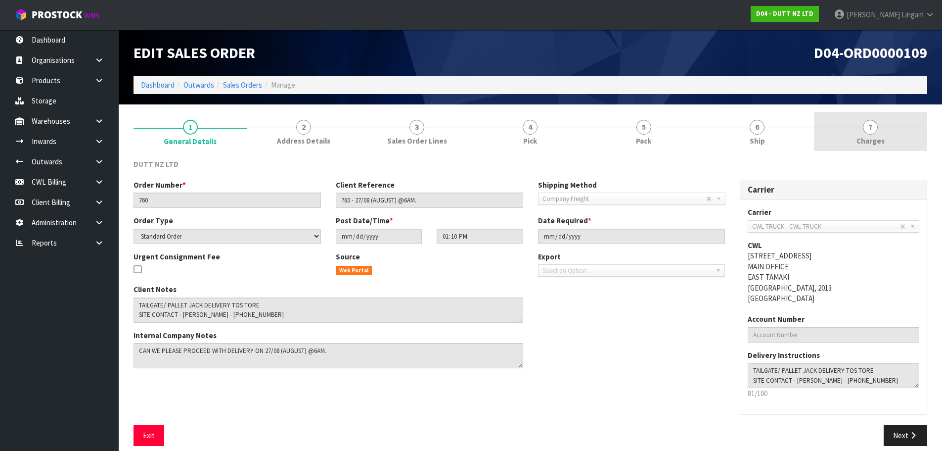
click at [878, 137] on span "Charges" at bounding box center [871, 141] width 28 height 10
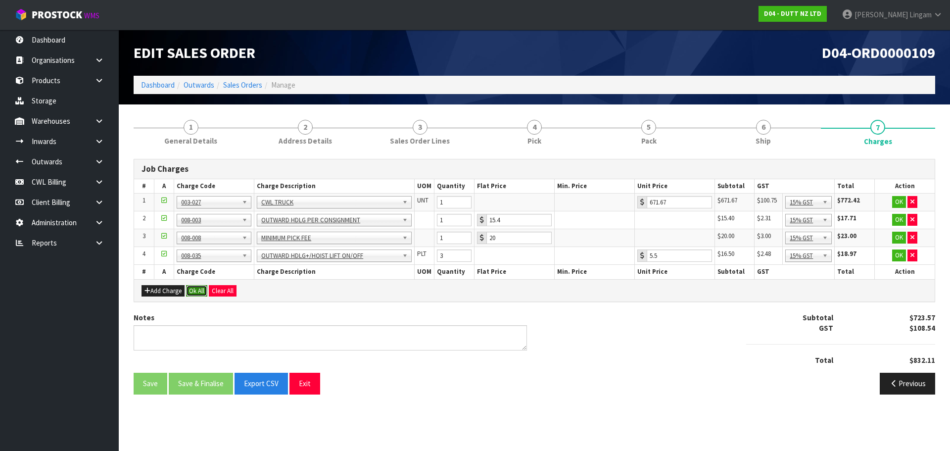
click at [199, 291] on button "Ok All" at bounding box center [196, 291] width 21 height 12
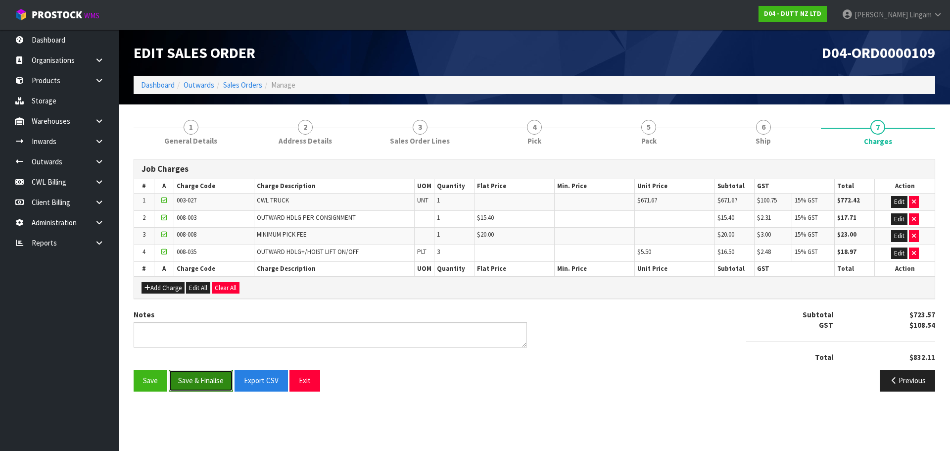
click at [210, 383] on button "Save & Finalise" at bounding box center [201, 379] width 64 height 21
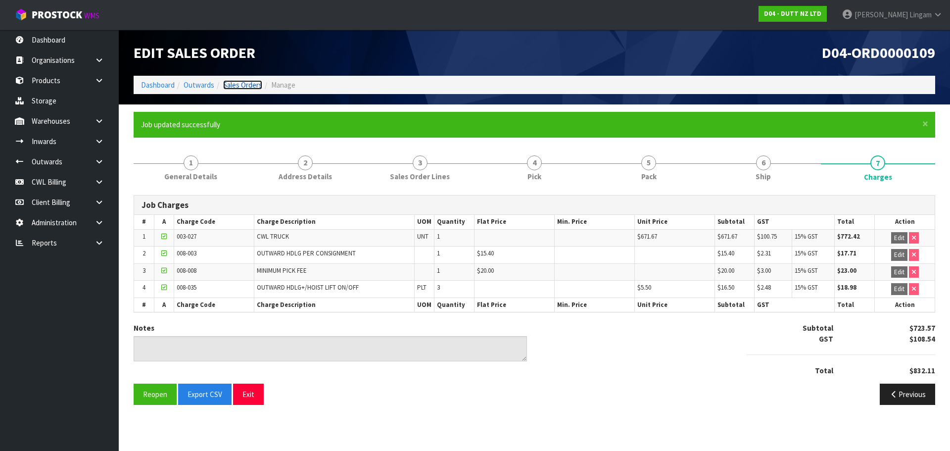
click at [250, 84] on link "Sales Orders" at bounding box center [242, 84] width 39 height 9
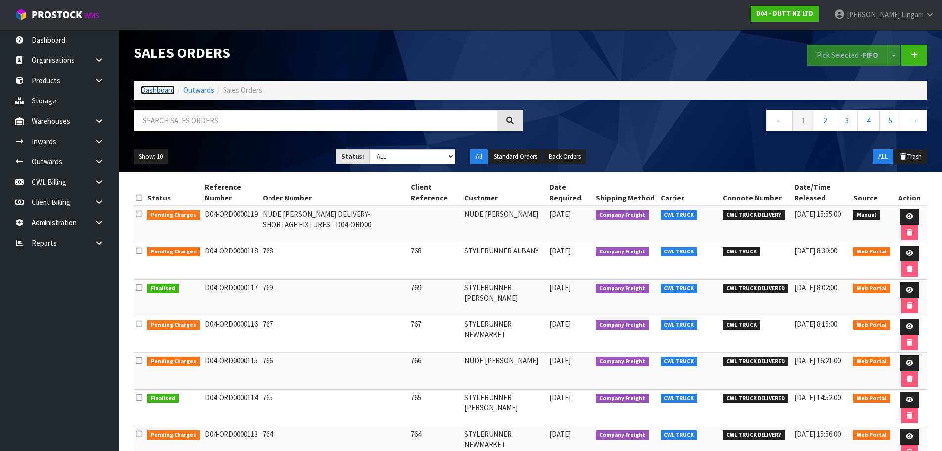
click at [158, 91] on link "Dashboard" at bounding box center [158, 89] width 34 height 9
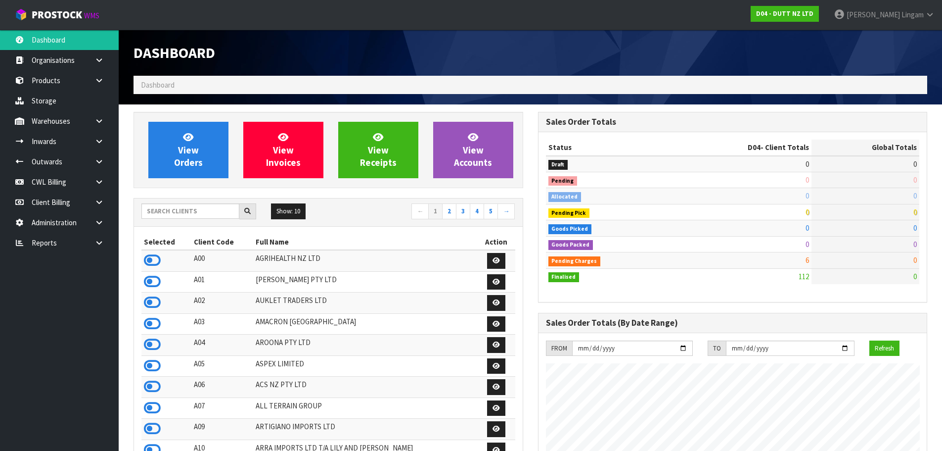
scroll to position [749, 404]
click at [100, 241] on icon at bounding box center [98, 242] width 9 height 7
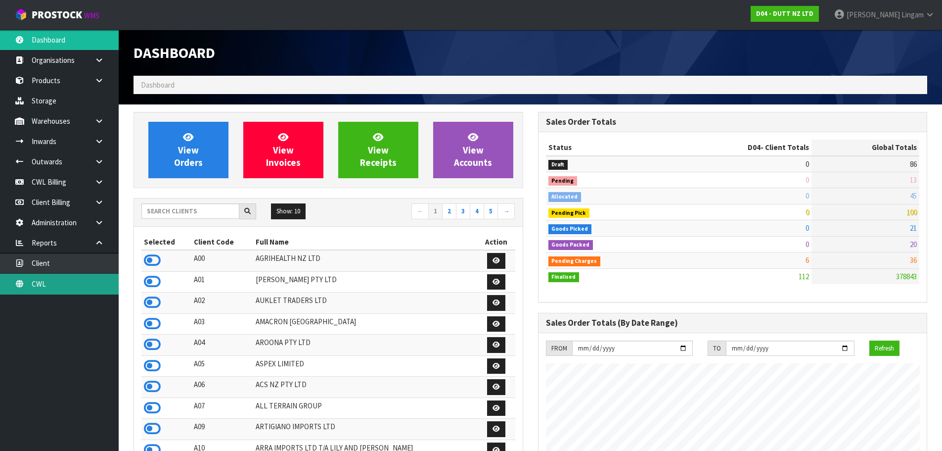
click at [91, 286] on link "CWL" at bounding box center [59, 284] width 119 height 20
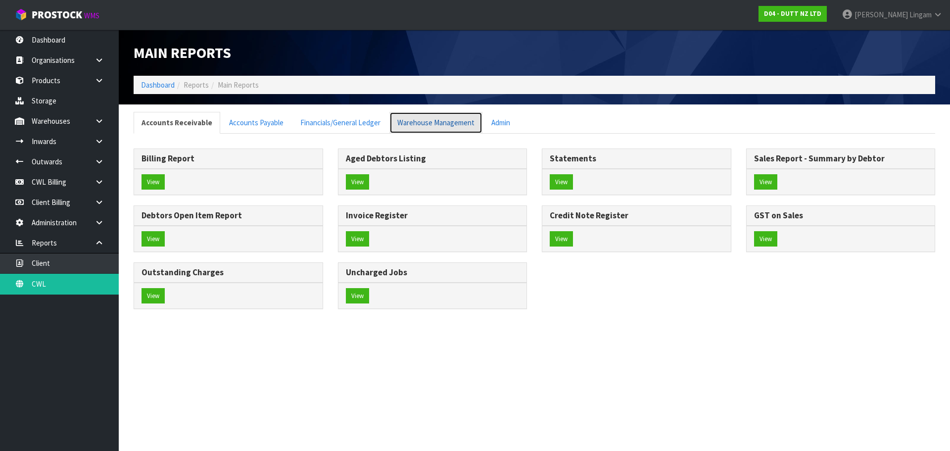
click at [447, 124] on link "Warehouse Management" at bounding box center [435, 122] width 93 height 21
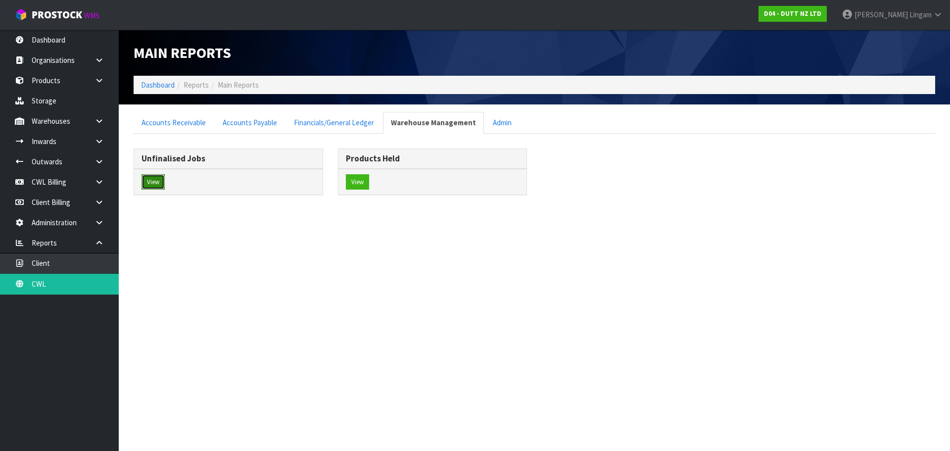
click at [156, 184] on button "View" at bounding box center [152, 182] width 23 height 16
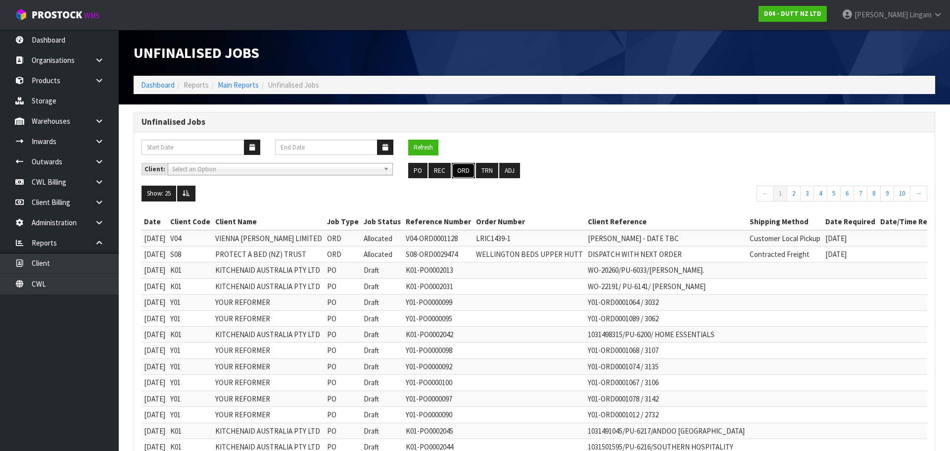
click at [466, 168] on button "ORD" at bounding box center [463, 171] width 23 height 16
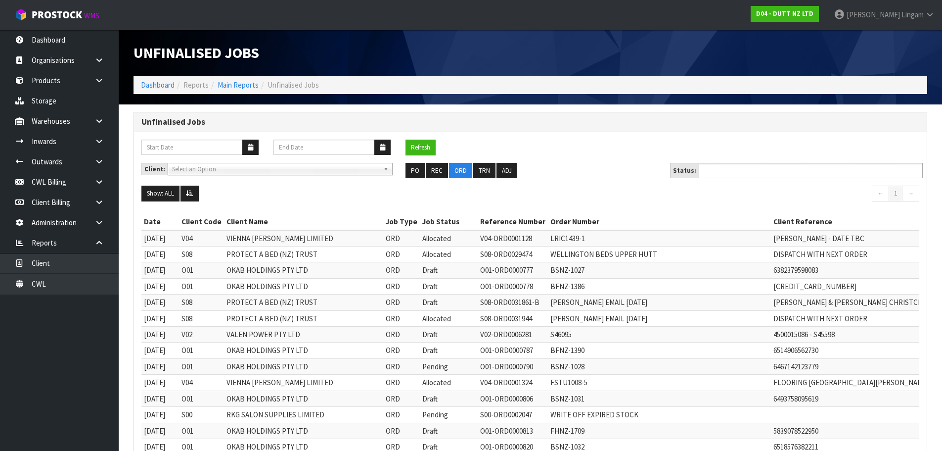
click at [763, 163] on ul at bounding box center [811, 170] width 224 height 15
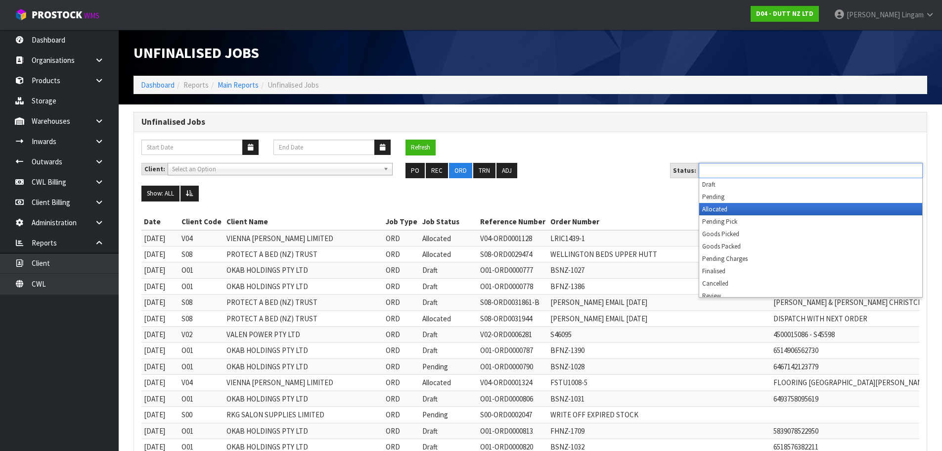
click at [720, 209] on li "Allocated" at bounding box center [810, 209] width 223 height 12
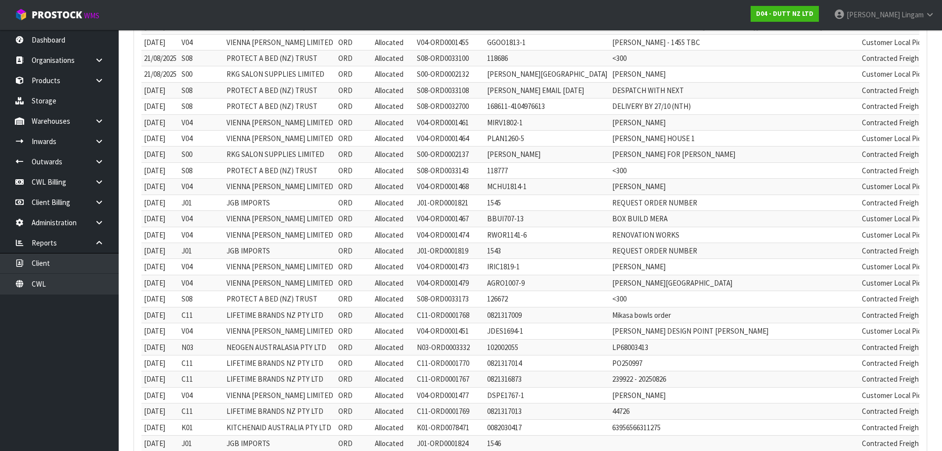
scroll to position [586, 0]
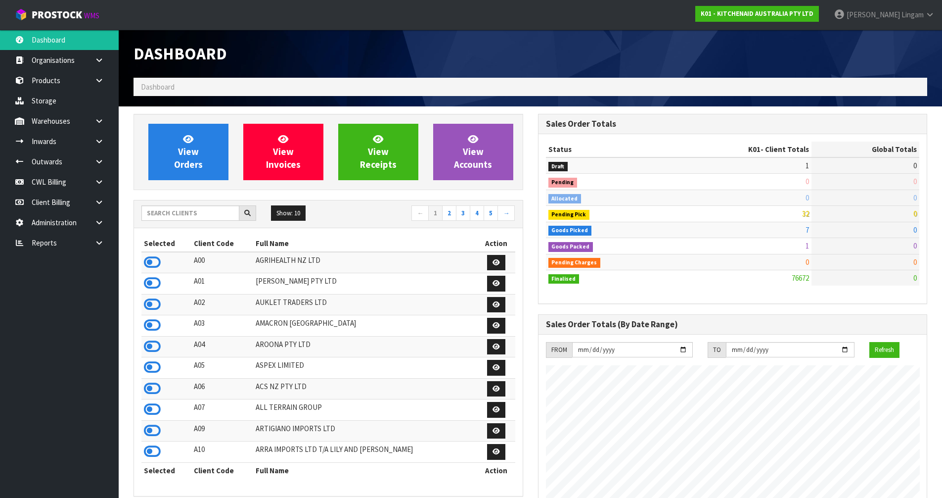
scroll to position [749, 404]
click at [223, 208] on input "text" at bounding box center [190, 212] width 98 height 15
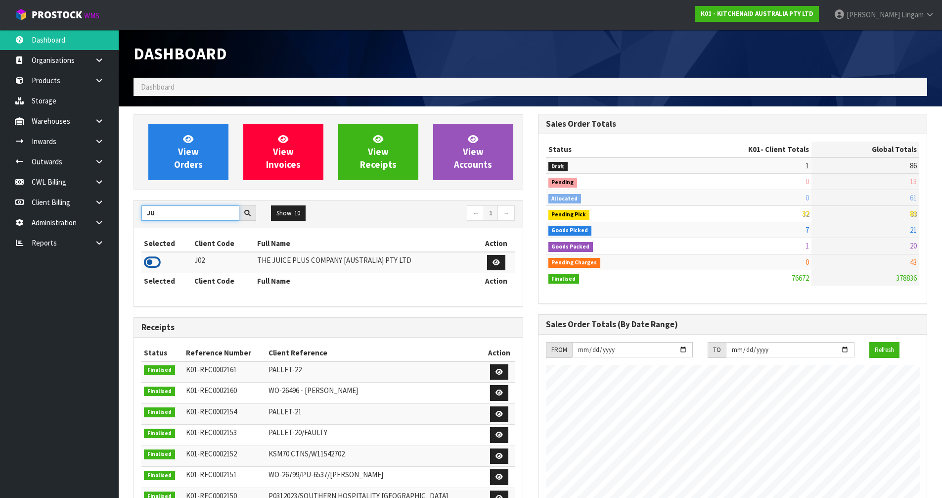
type input "JU"
click at [144, 262] on icon at bounding box center [152, 262] width 17 height 15
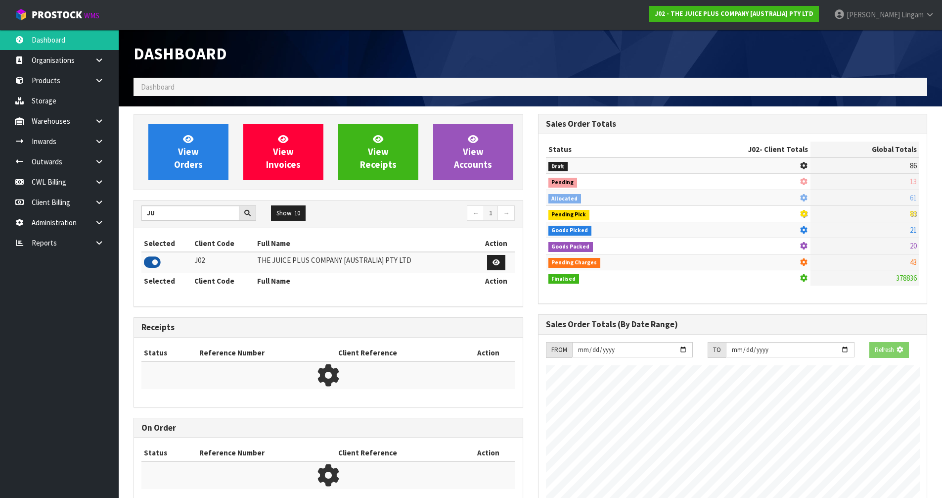
scroll to position [617, 404]
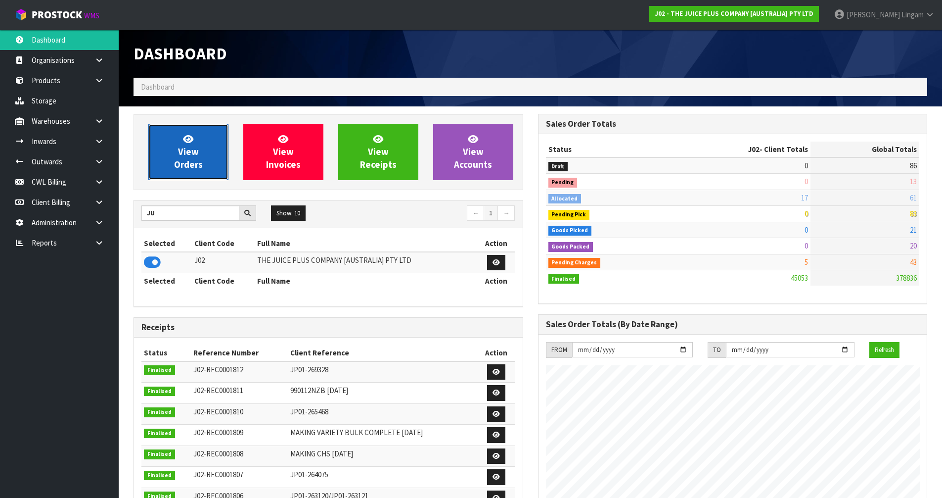
click at [191, 168] on span "View Orders" at bounding box center [188, 151] width 29 height 37
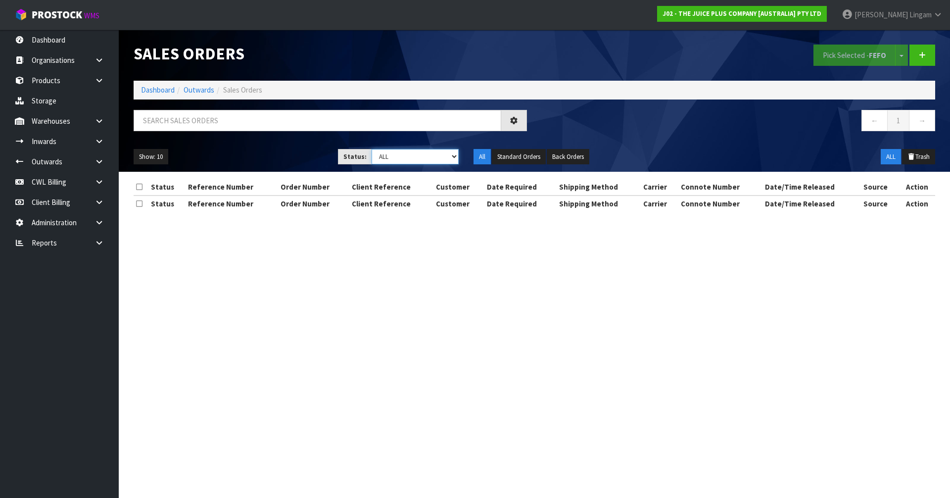
click at [435, 161] on select "Draft Pending Allocated Pending Pick Goods Picked Goods Packed Pending Charges …" at bounding box center [415, 156] width 88 height 15
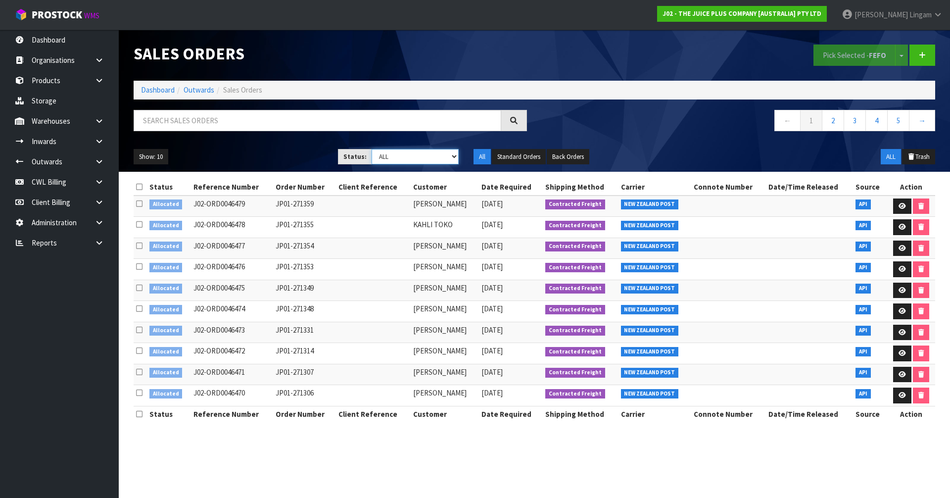
select select "string:2"
click at [371, 149] on select "Draft Pending Allocated Pending Pick Goods Picked Goods Packed Pending Charges …" at bounding box center [415, 156] width 88 height 15
click at [137, 184] on icon at bounding box center [139, 186] width 6 height 7
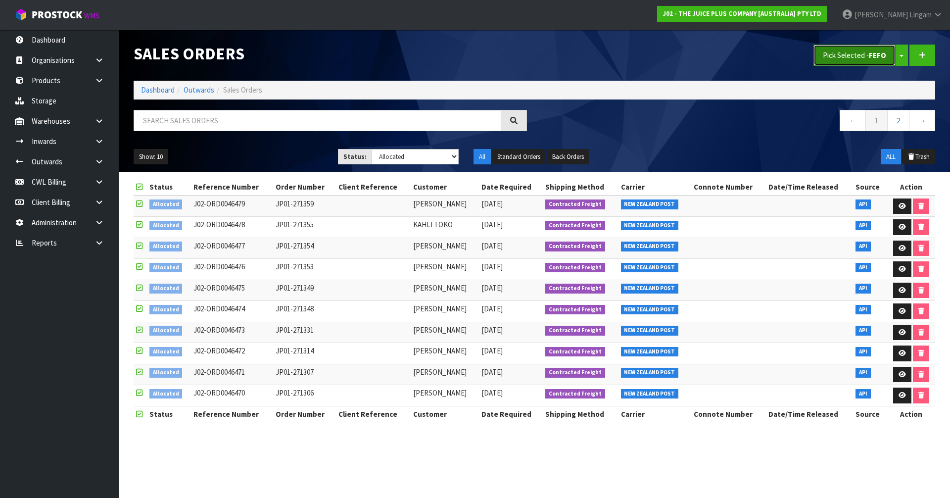
click at [858, 51] on button "Pick Selected - FEFO" at bounding box center [854, 55] width 82 height 21
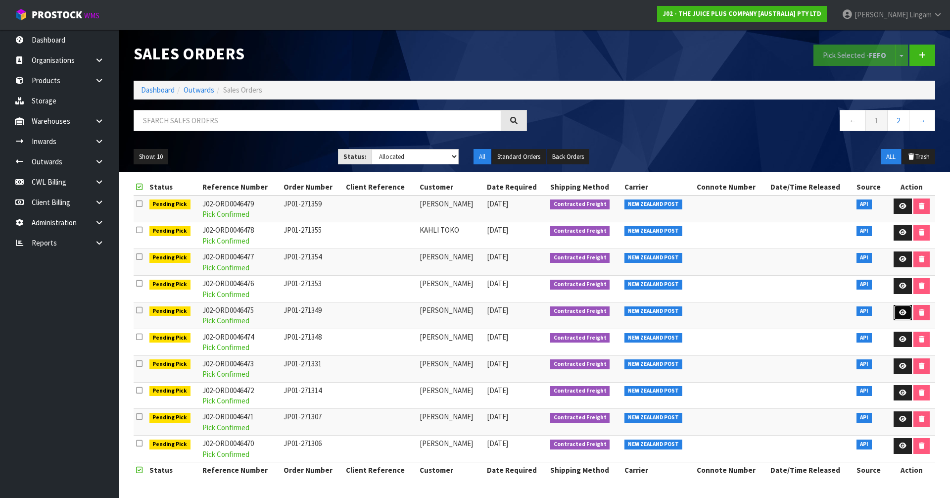
click at [899, 310] on icon at bounding box center [902, 312] width 7 height 6
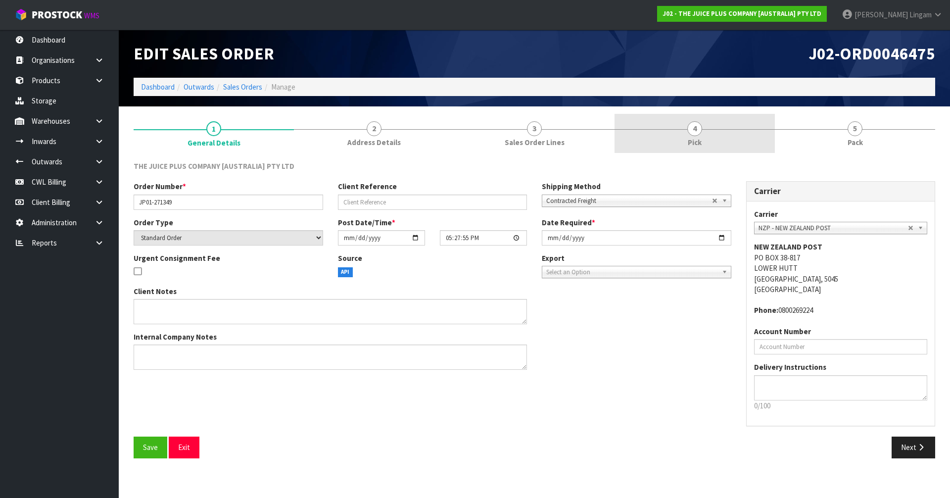
click at [704, 136] on link "4 Pick" at bounding box center [694, 133] width 160 height 39
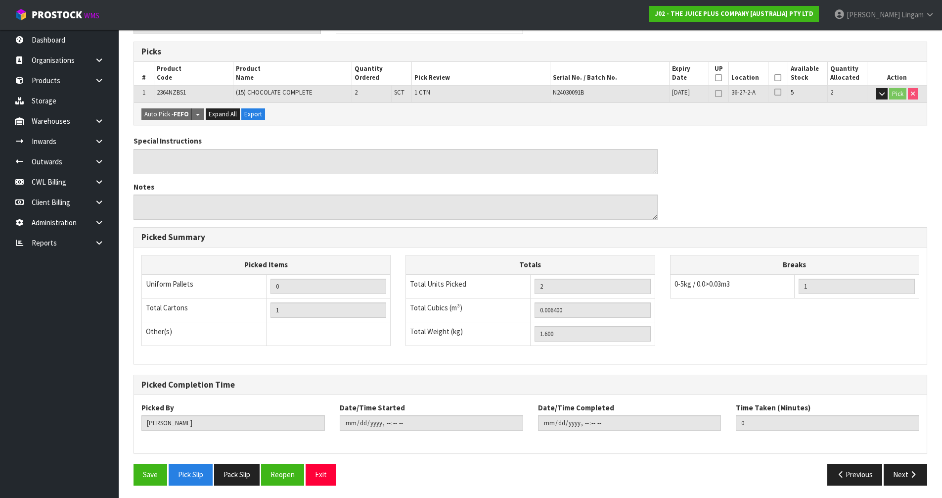
scroll to position [157, 0]
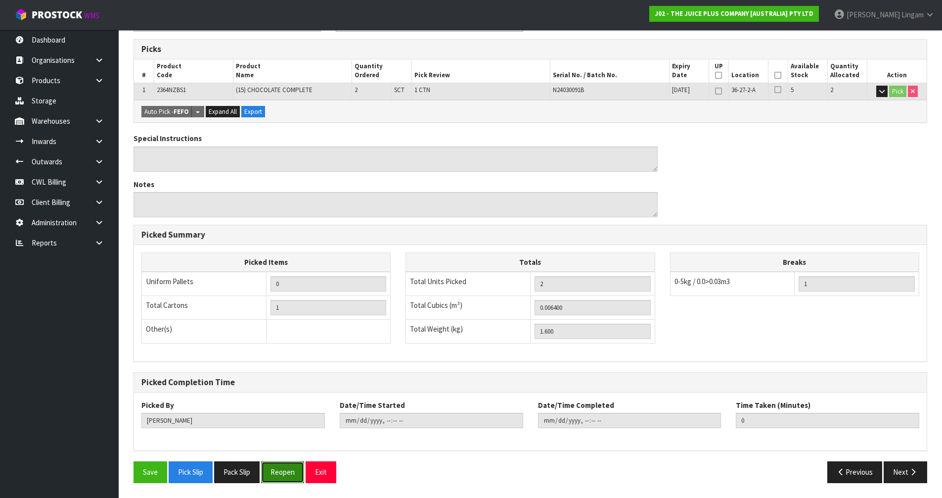
click at [273, 478] on button "Reopen" at bounding box center [282, 471] width 43 height 21
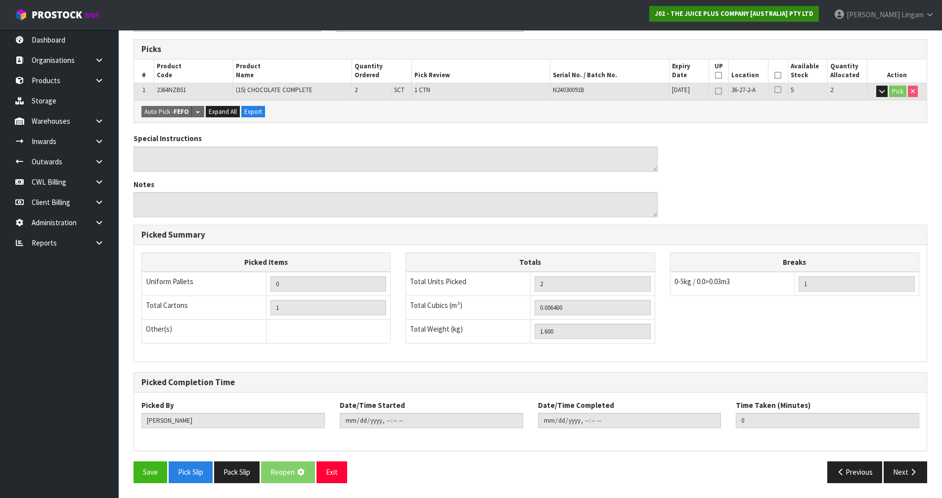
scroll to position [0, 0]
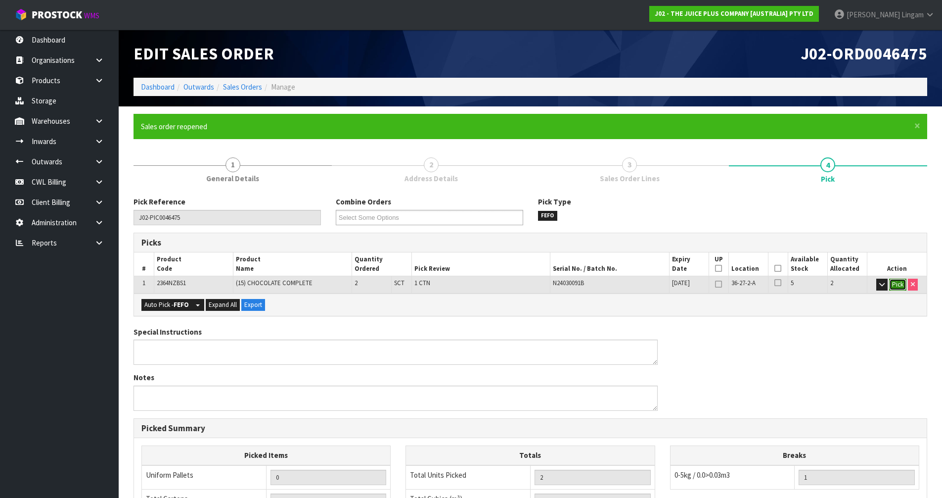
click at [898, 286] on button "Pick" at bounding box center [897, 284] width 17 height 12
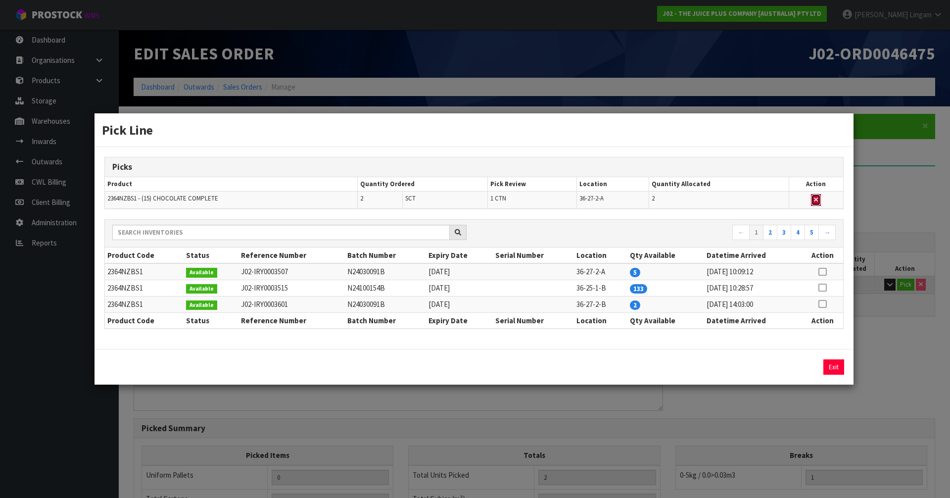
click at [812, 196] on button "button" at bounding box center [816, 200] width 10 height 12
type input "0"
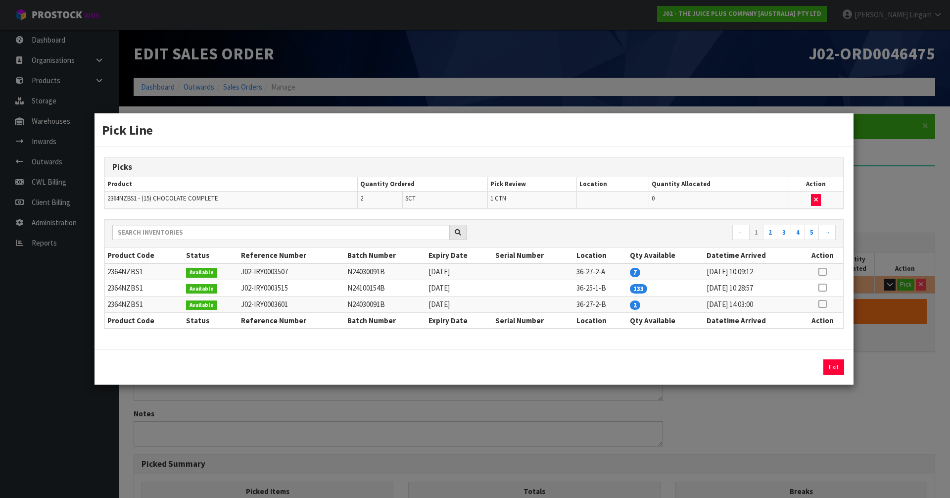
click at [821, 288] on icon at bounding box center [822, 287] width 8 height 0
click at [810, 366] on button "Assign Pick" at bounding box center [800, 366] width 41 height 15
type input "1"
type input "2"
type input "0.0064"
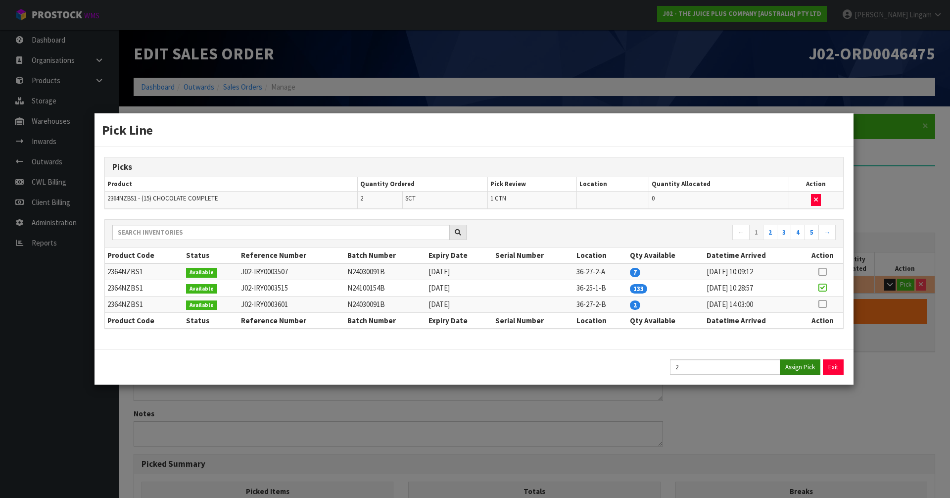
type input "1.6"
click at [825, 370] on button "Exit" at bounding box center [833, 366] width 21 height 15
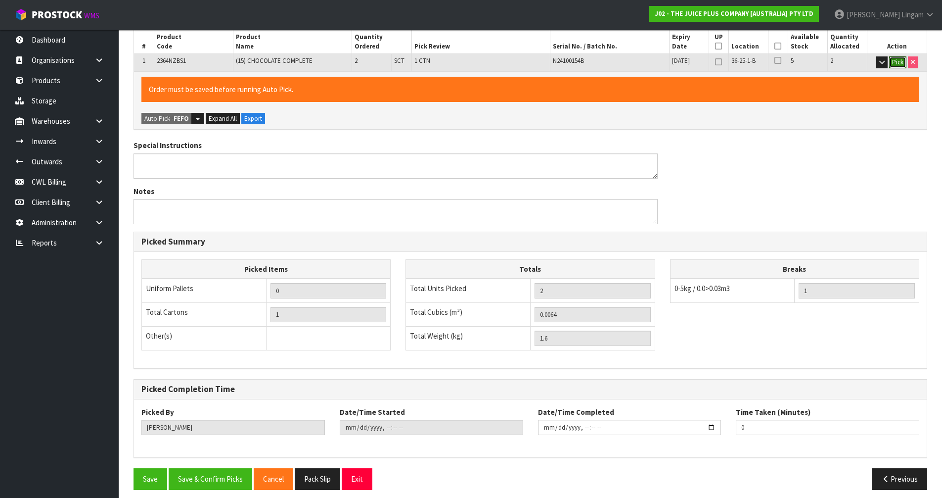
scroll to position [229, 0]
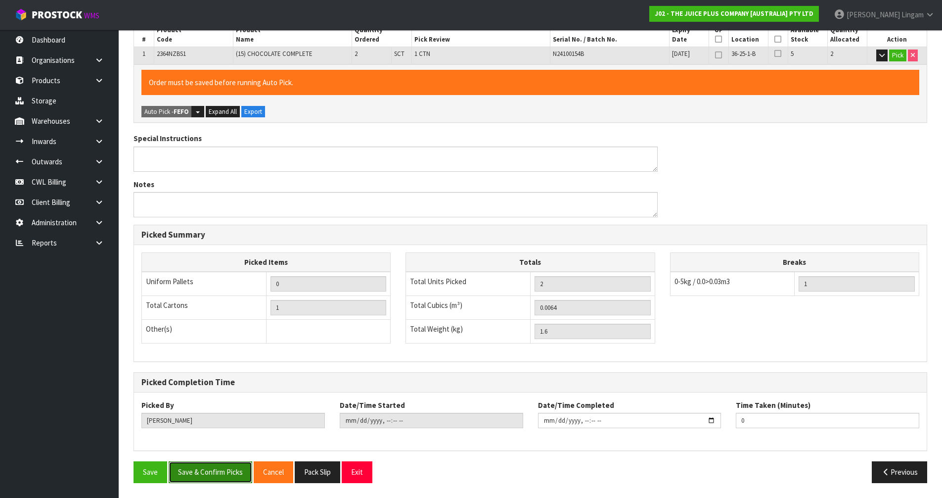
click at [234, 470] on button "Save & Confirm Picks" at bounding box center [211, 471] width 84 height 21
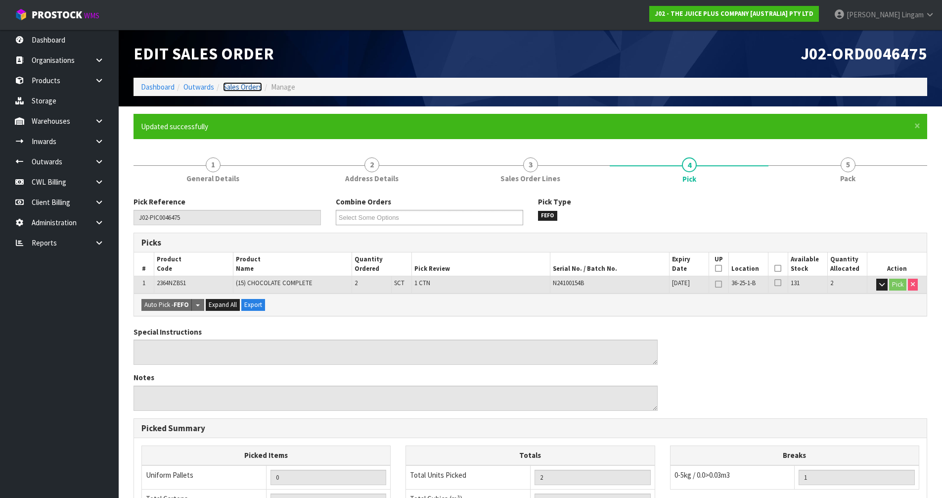
click at [235, 83] on link "Sales Orders" at bounding box center [242, 86] width 39 height 9
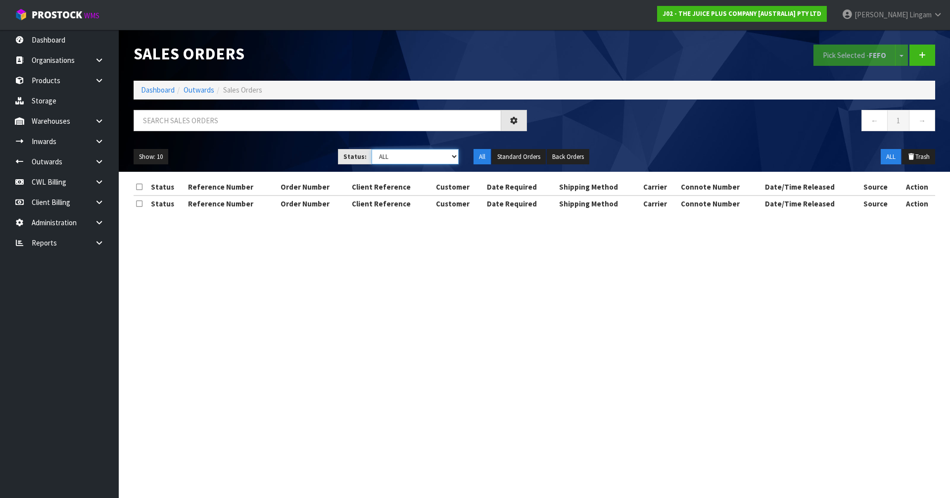
click at [441, 151] on select "Draft Pending Allocated Pending Pick Goods Picked Goods Packed Pending Charges …" at bounding box center [415, 156] width 88 height 15
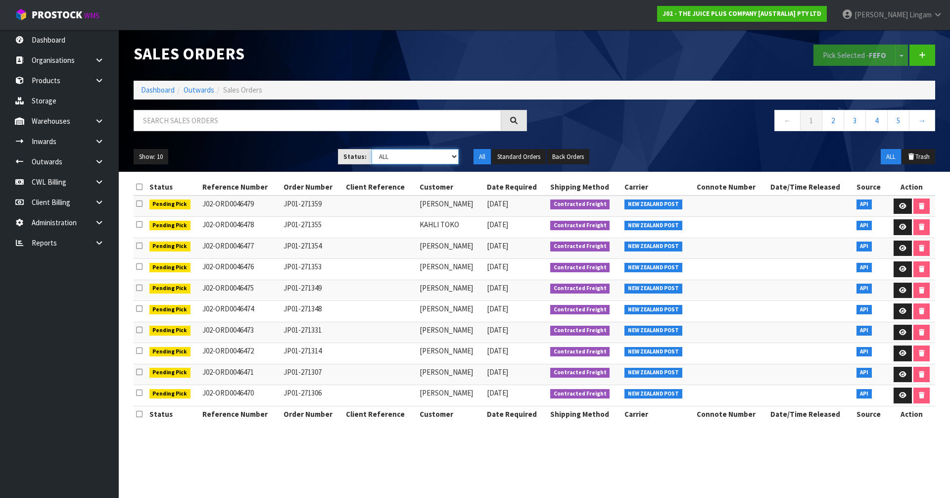
select select "string:2"
click at [371, 149] on select "Draft Pending Allocated Pending Pick Goods Picked Goods Packed Pending Charges …" at bounding box center [415, 156] width 88 height 15
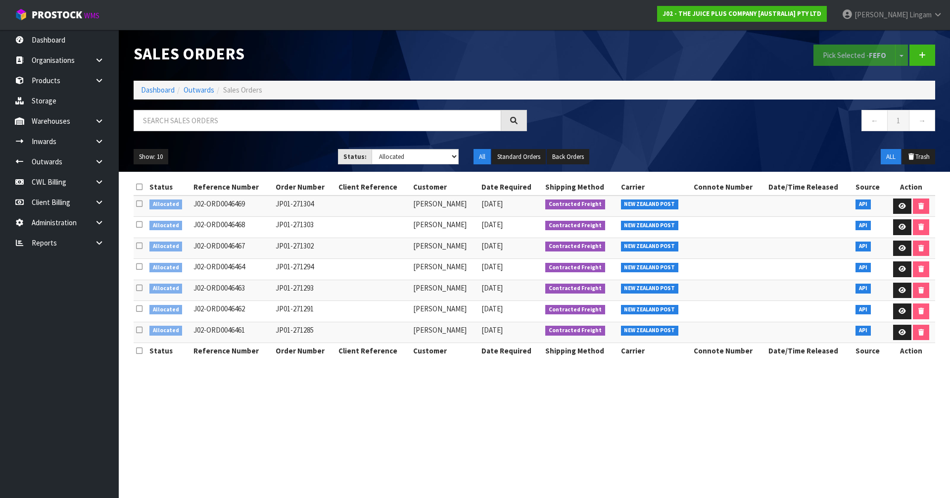
click at [138, 187] on icon at bounding box center [139, 186] width 6 height 7
click at [854, 55] on button "Pick Selected - FEFO" at bounding box center [854, 55] width 82 height 21
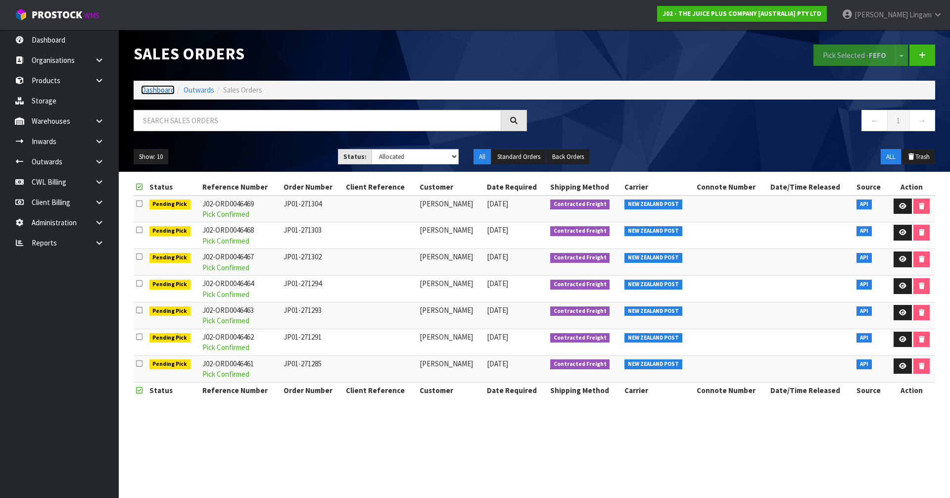
click at [159, 89] on link "Dashboard" at bounding box center [158, 89] width 34 height 9
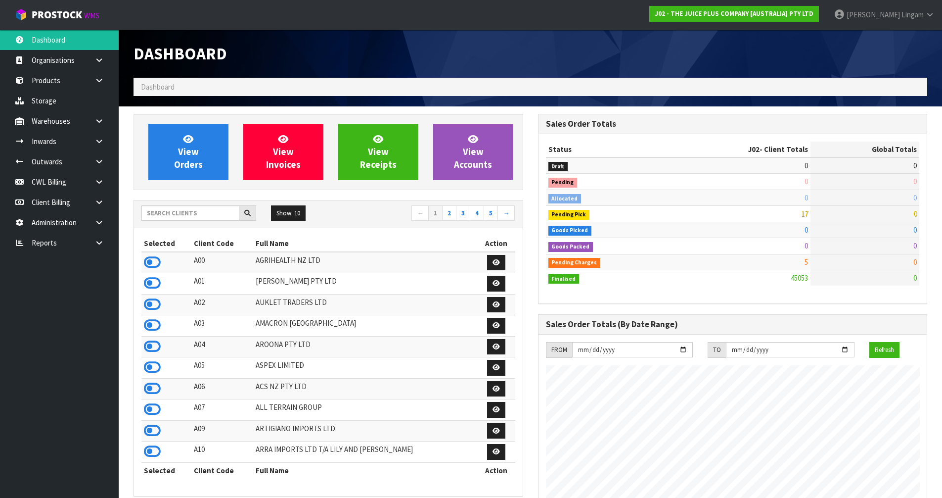
scroll to position [749, 404]
click at [186, 146] on span "View Orders" at bounding box center [188, 151] width 29 height 37
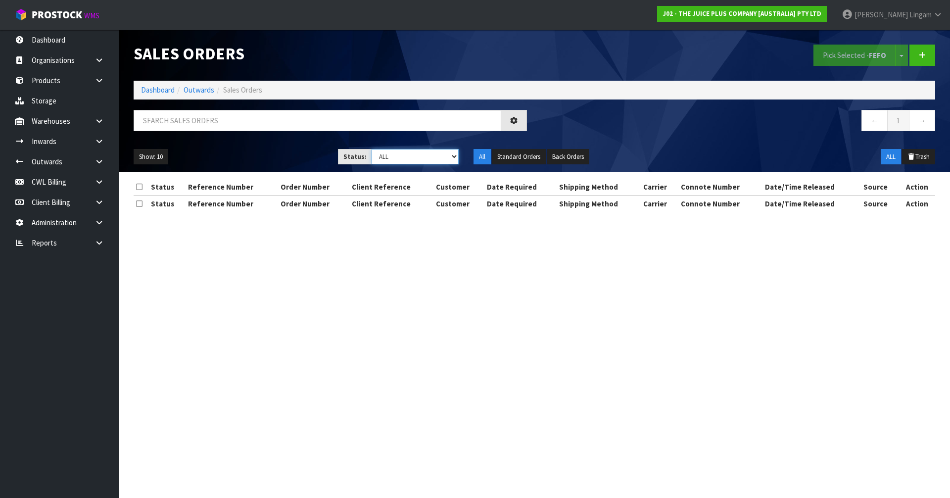
click at [441, 155] on select "Draft Pending Allocated Pending Pick Goods Picked Goods Packed Pending Charges …" at bounding box center [415, 156] width 88 height 15
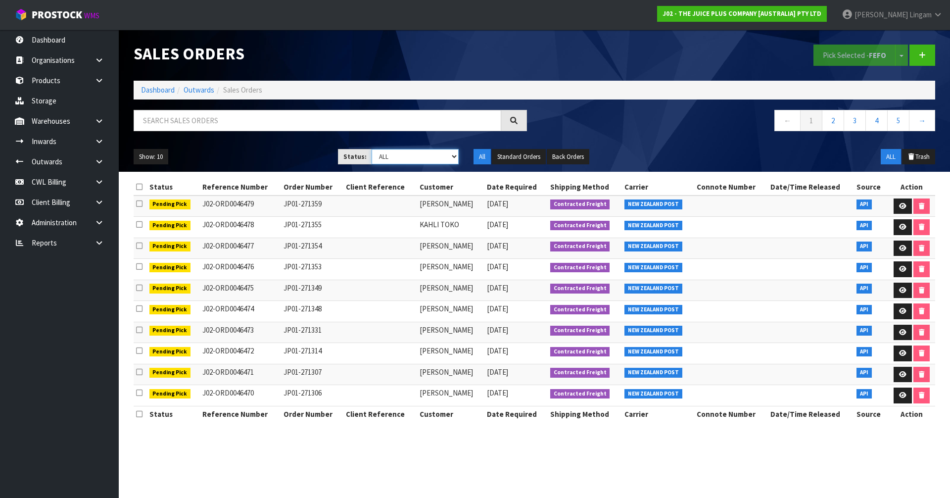
select select "string:6"
click at [371, 149] on select "Draft Pending Allocated Pending Pick Goods Picked Goods Packed Pending Charges …" at bounding box center [415, 156] width 88 height 15
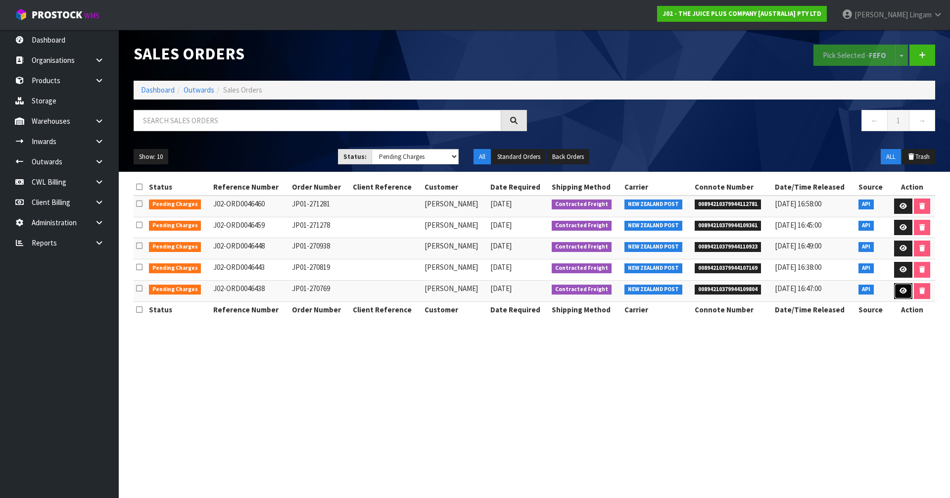
click at [901, 288] on icon at bounding box center [902, 290] width 7 height 6
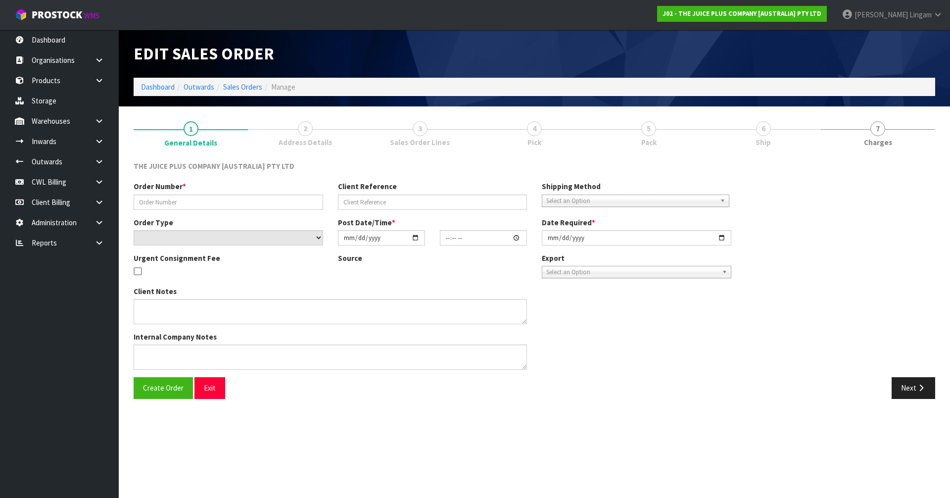
type input "JP01-270769"
select select "number:0"
type input "[DATE]"
type input "20:57:10.000"
type input "[DATE]"
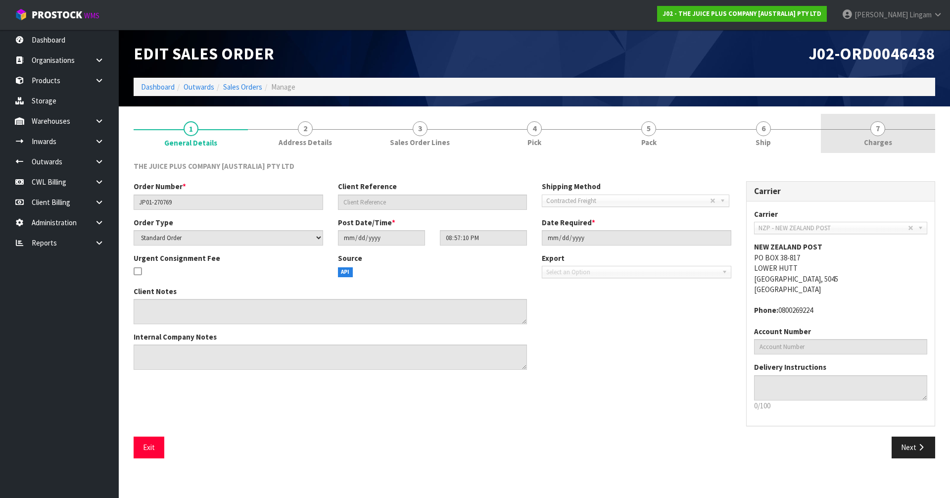
click at [921, 143] on link "7 [GEOGRAPHIC_DATA]" at bounding box center [878, 133] width 114 height 39
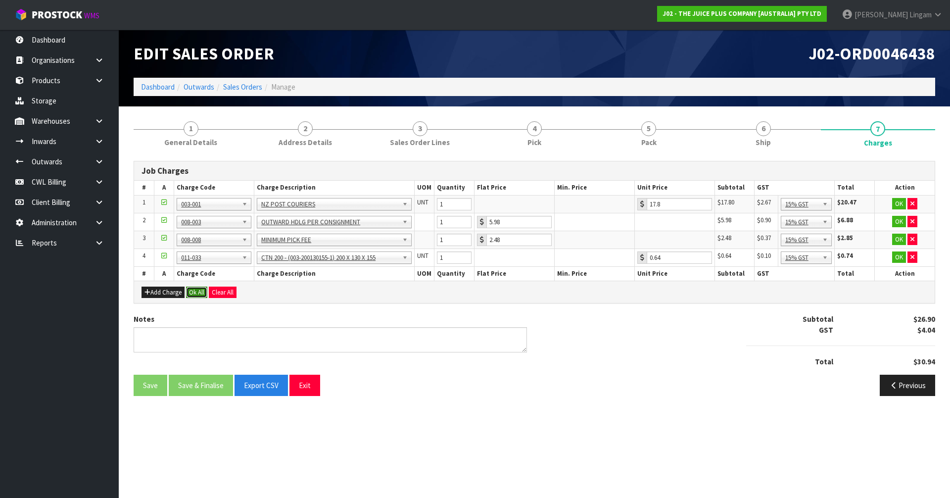
click at [194, 292] on button "Ok All" at bounding box center [196, 292] width 21 height 12
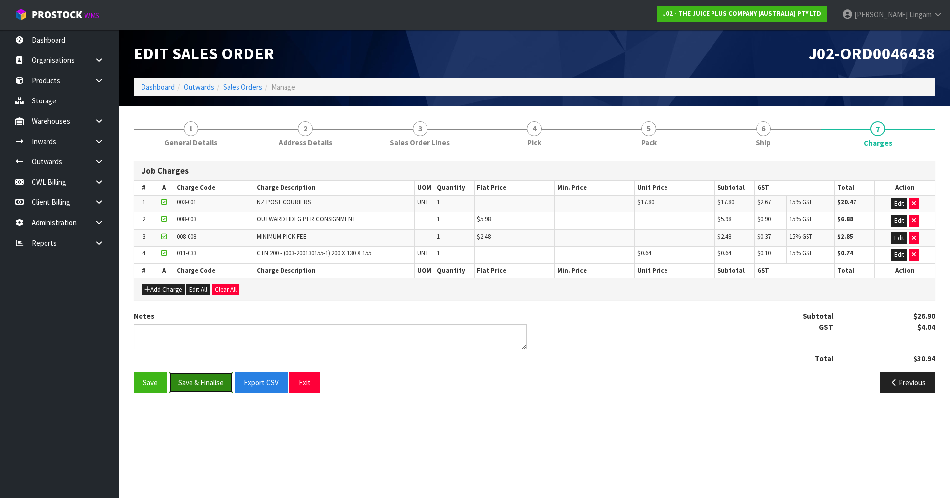
click at [205, 381] on button "Save & Finalise" at bounding box center [201, 381] width 64 height 21
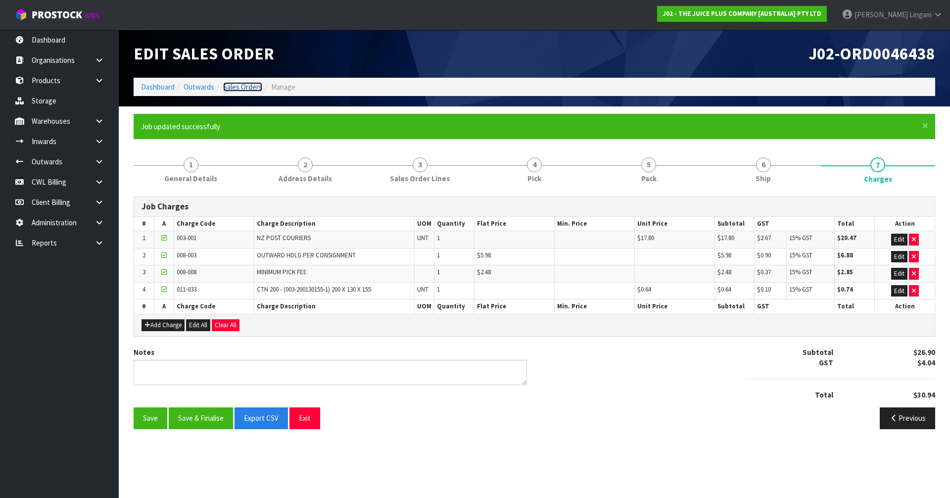
click at [248, 85] on link "Sales Orders" at bounding box center [242, 86] width 39 height 9
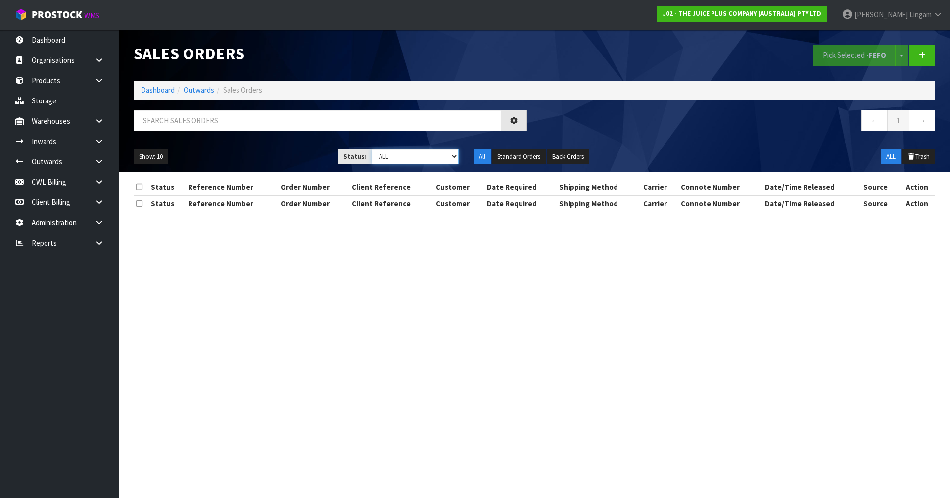
click at [444, 158] on select "Draft Pending Allocated Pending Pick Goods Picked Goods Packed Pending Charges …" at bounding box center [415, 156] width 88 height 15
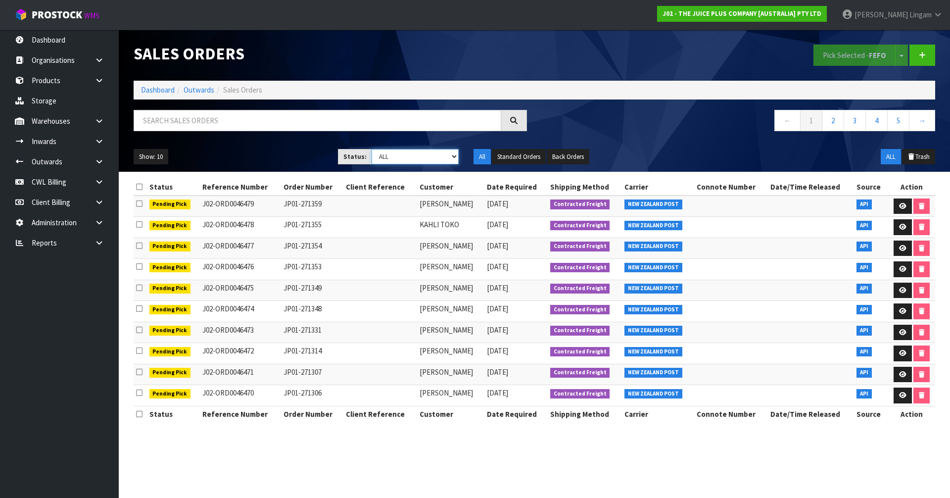
select select "string:6"
click at [371, 149] on select "Draft Pending Allocated Pending Pick Goods Picked Goods Packed Pending Charges …" at bounding box center [415, 156] width 88 height 15
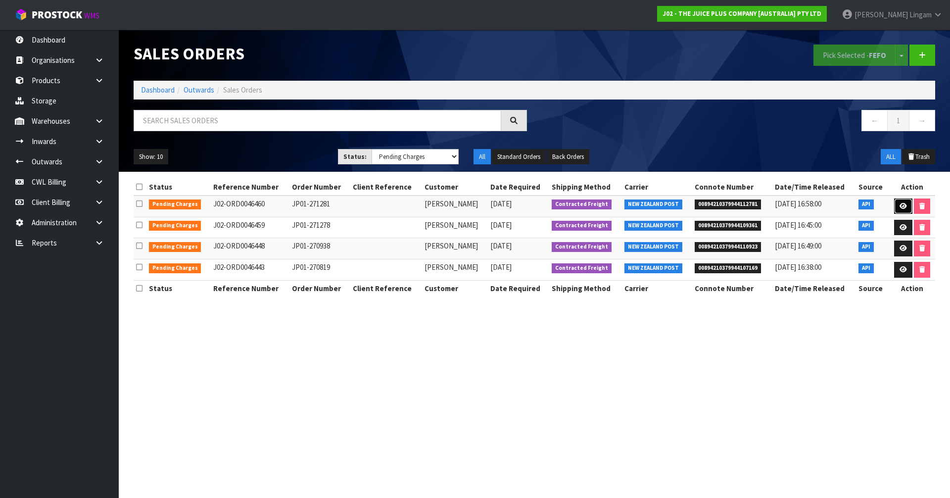
click at [898, 206] on link at bounding box center [903, 206] width 18 height 16
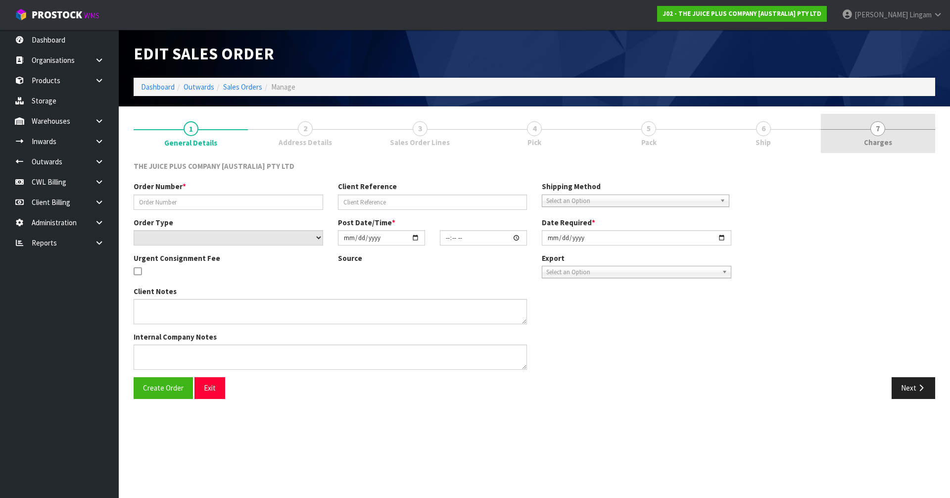
type input "JP01-271281"
select select "number:0"
type input "[DATE]"
type input "07:11:15.000"
type input "[DATE]"
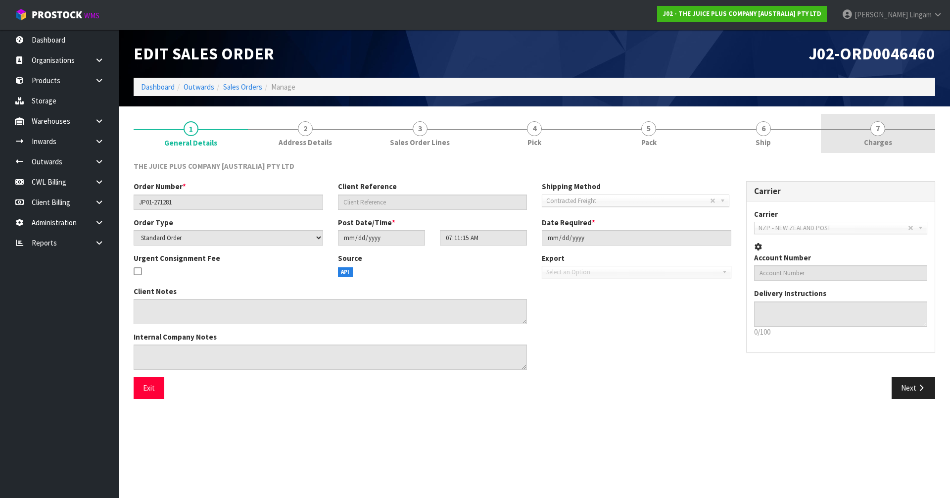
click at [885, 140] on span "Charges" at bounding box center [878, 142] width 28 height 10
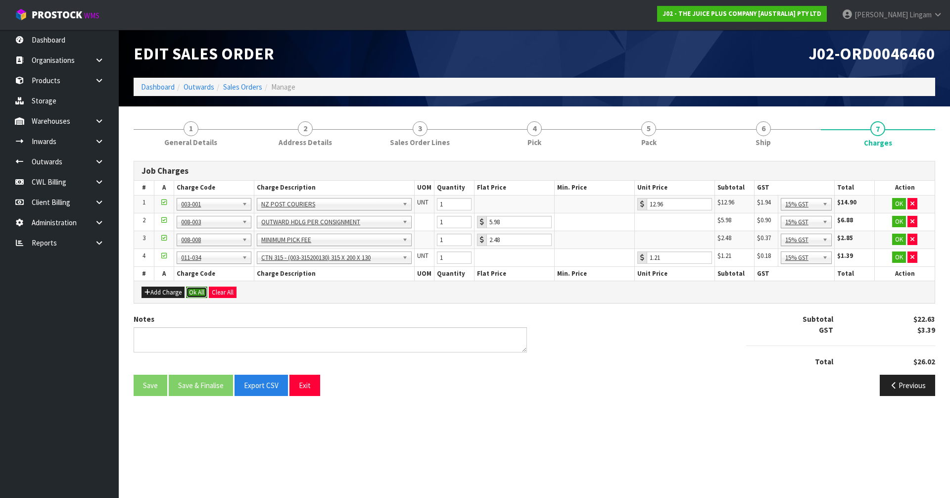
click at [197, 293] on button "Ok All" at bounding box center [196, 292] width 21 height 12
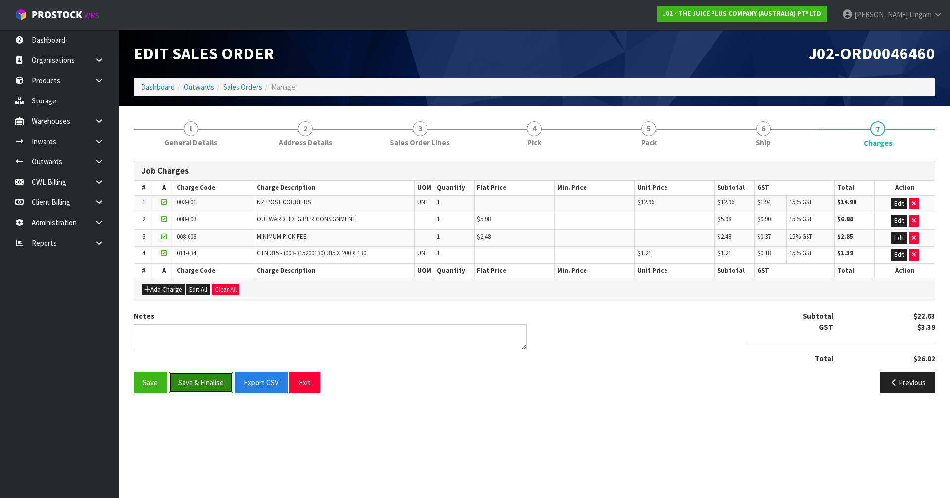
click at [203, 379] on button "Save & Finalise" at bounding box center [201, 381] width 64 height 21
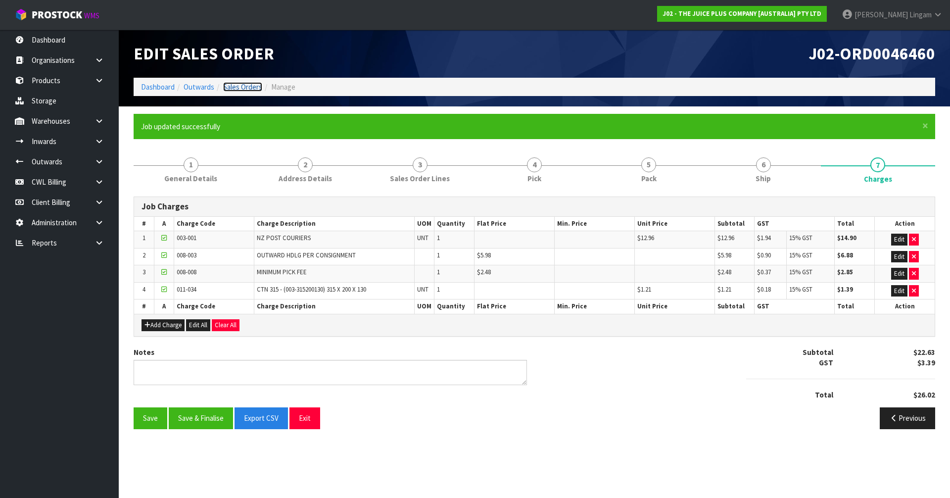
click at [255, 91] on link "Sales Orders" at bounding box center [242, 86] width 39 height 9
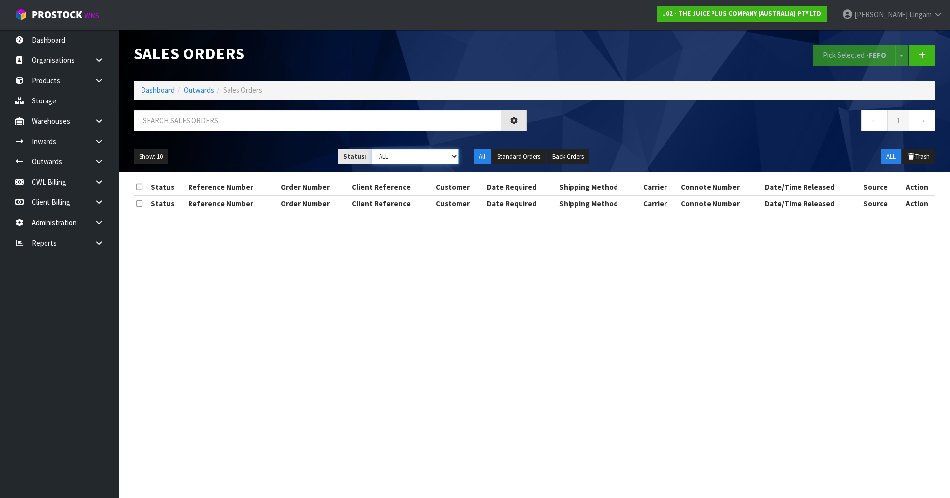
click at [444, 159] on select "Draft Pending Allocated Pending Pick Goods Picked Goods Packed Pending Charges …" at bounding box center [415, 156] width 88 height 15
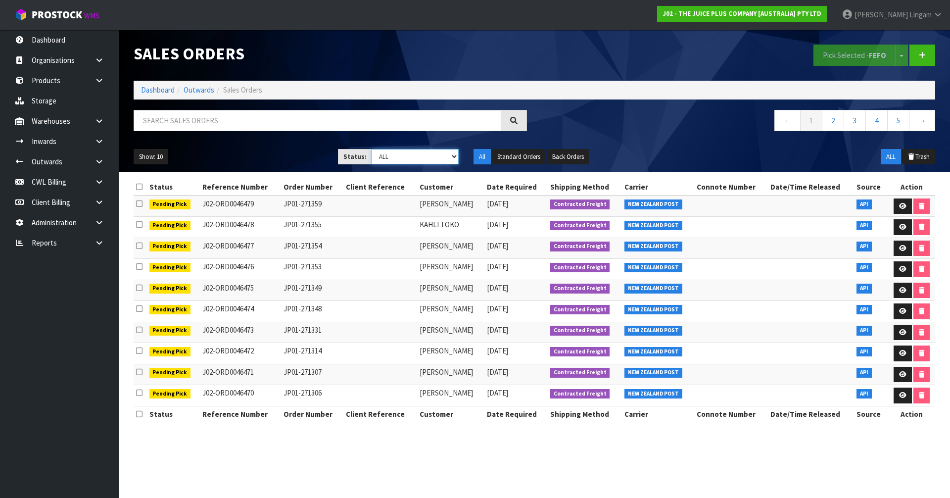
select select "string:6"
click at [371, 149] on select "Draft Pending Allocated Pending Pick Goods Picked Goods Packed Pending Charges …" at bounding box center [415, 156] width 88 height 15
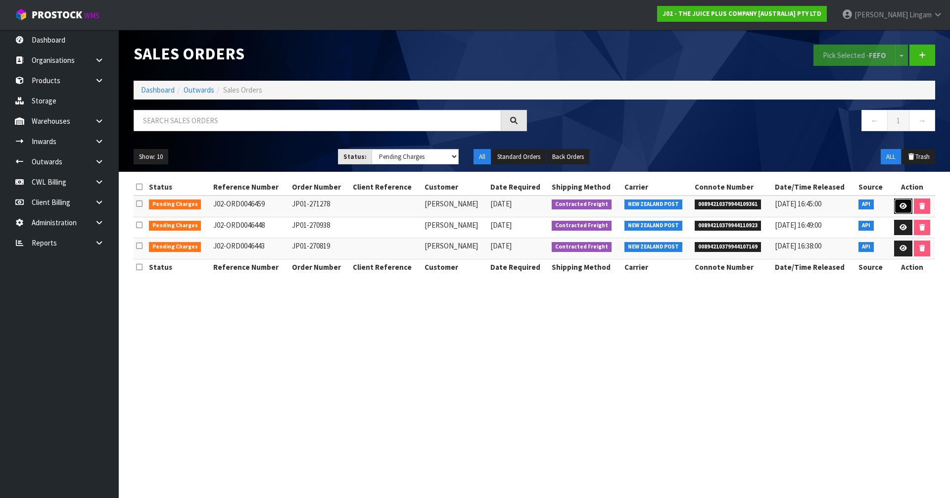
click at [900, 208] on icon at bounding box center [902, 206] width 7 height 6
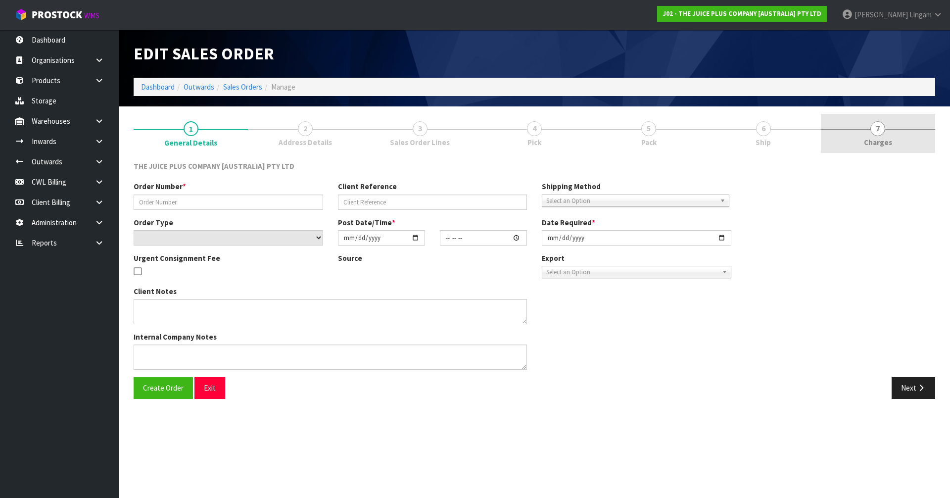
type input "JP01-271278"
select select "number:0"
type input "[DATE]"
type input "04:34:50.000"
type input "[DATE]"
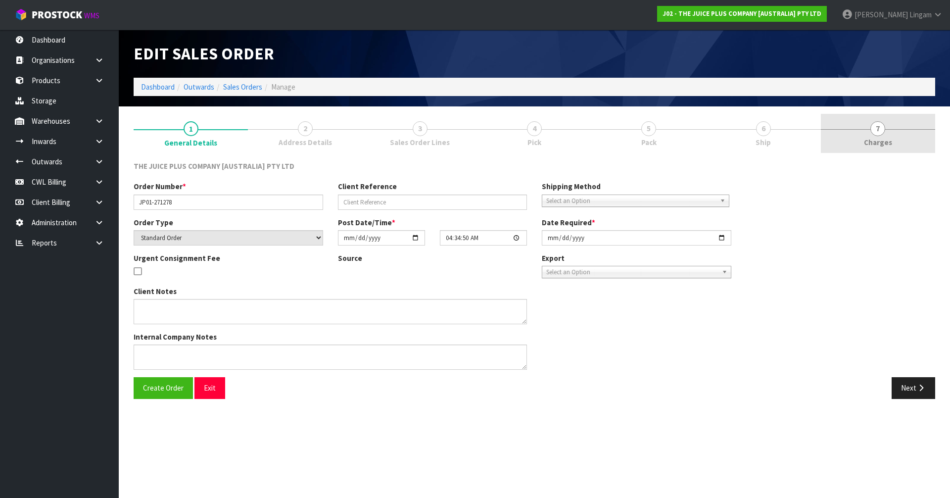
click at [900, 140] on link "7 [GEOGRAPHIC_DATA]" at bounding box center [878, 133] width 114 height 39
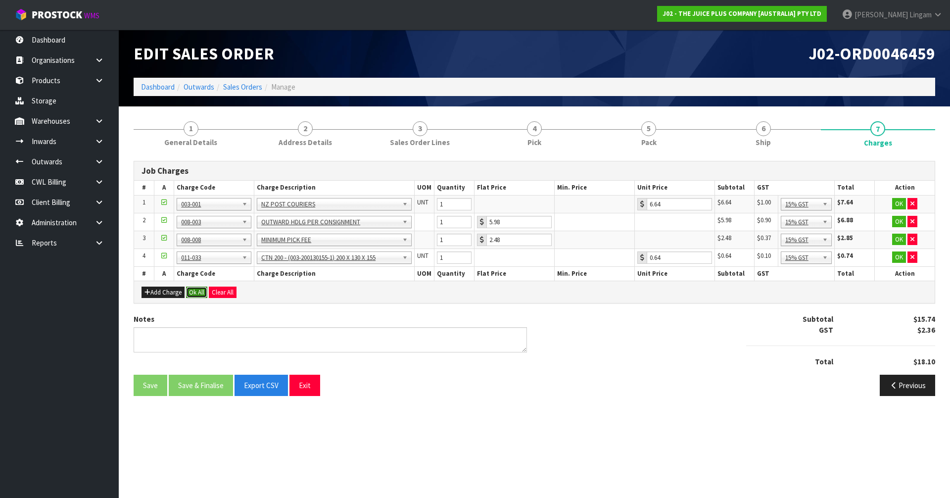
click at [194, 291] on button "Ok All" at bounding box center [196, 292] width 21 height 12
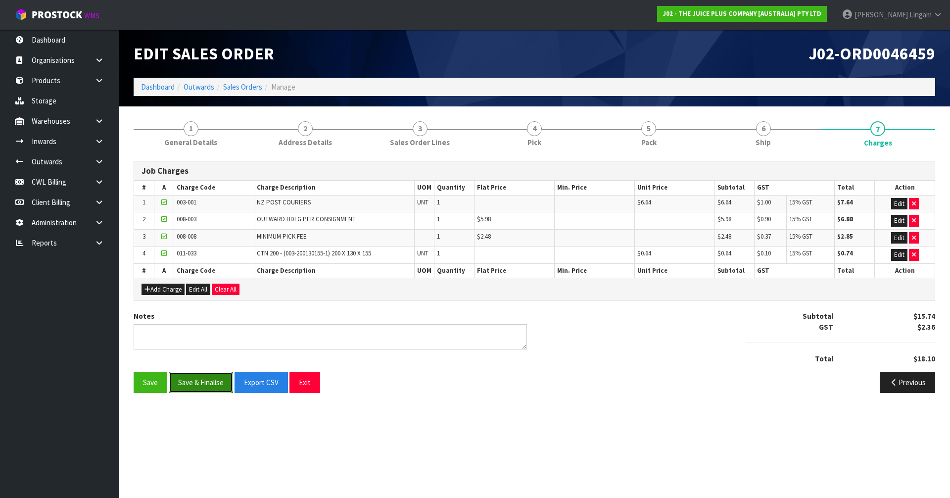
click at [205, 378] on button "Save & Finalise" at bounding box center [201, 381] width 64 height 21
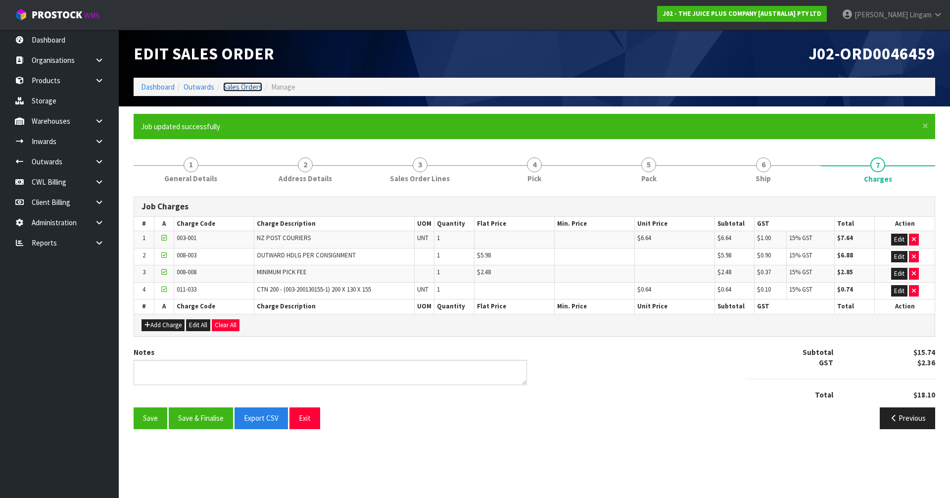
click at [239, 88] on link "Sales Orders" at bounding box center [242, 86] width 39 height 9
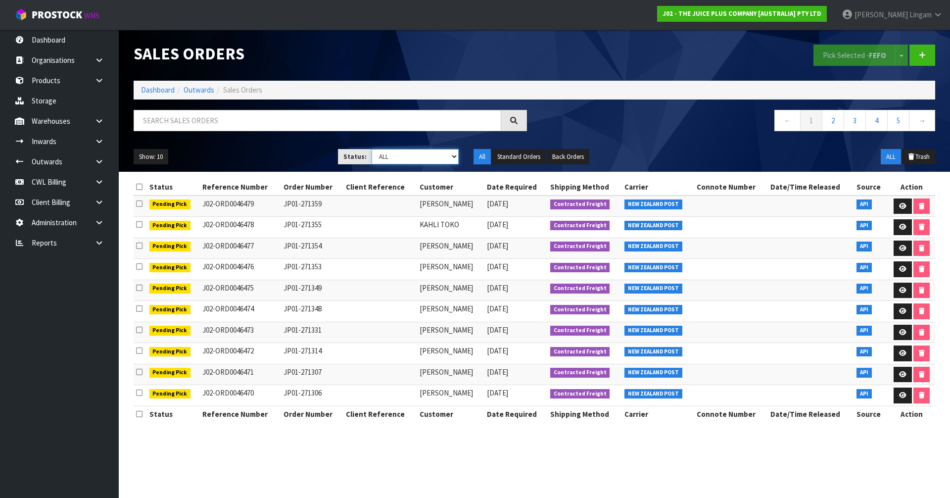
click at [443, 158] on select "Draft Pending Allocated Pending Pick Goods Picked Goods Packed Pending Charges …" at bounding box center [415, 156] width 88 height 15
select select "string:6"
click at [371, 149] on select "Draft Pending Allocated Pending Pick Goods Picked Goods Packed Pending Charges …" at bounding box center [415, 156] width 88 height 15
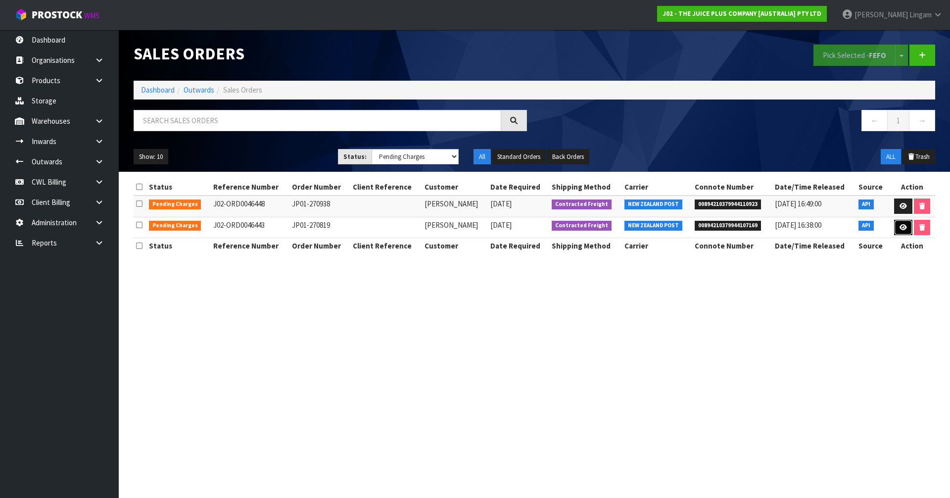
click at [904, 233] on link at bounding box center [903, 228] width 18 height 16
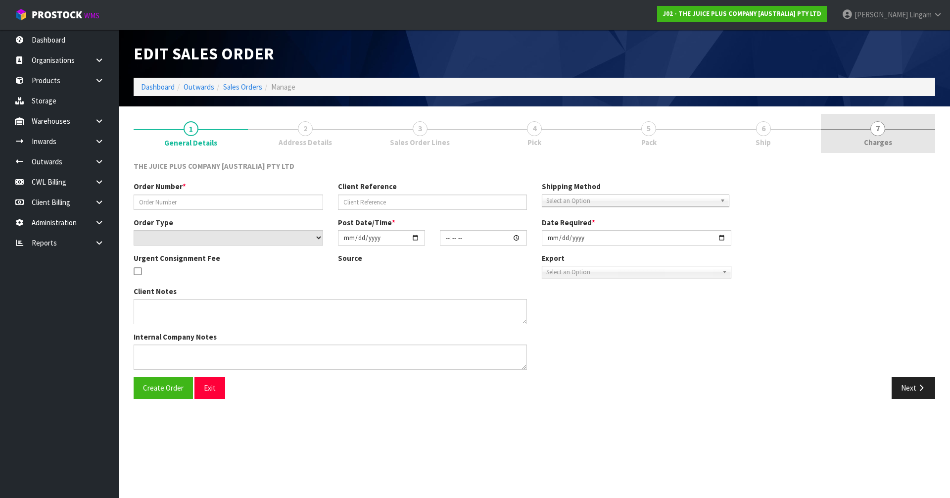
type input "JP01-270819"
select select "number:0"
type input "[DATE]"
type input "03:01:31.000"
type input "[DATE]"
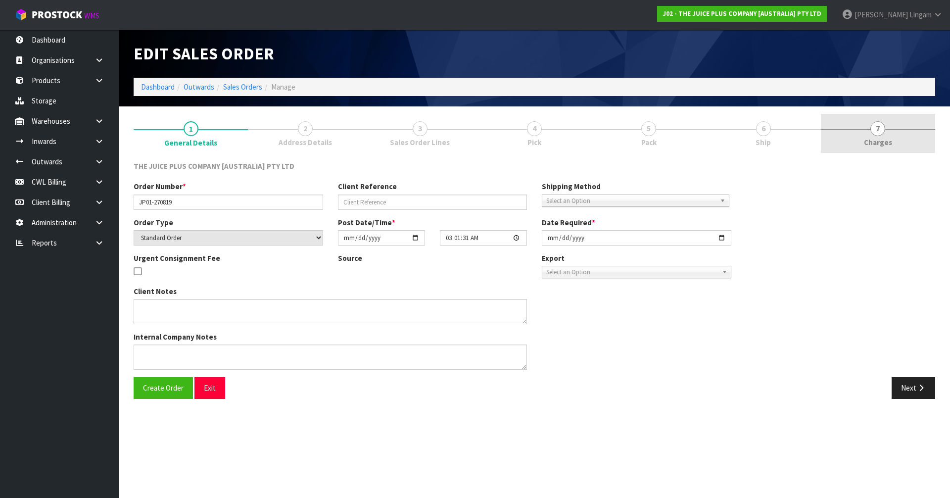
click at [906, 140] on link "7 [GEOGRAPHIC_DATA]" at bounding box center [878, 133] width 114 height 39
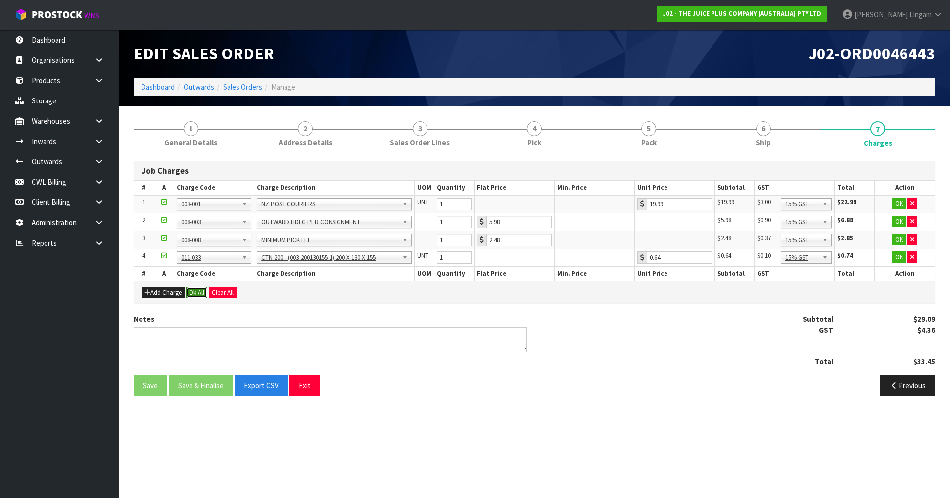
click at [201, 294] on button "Ok All" at bounding box center [196, 292] width 21 height 12
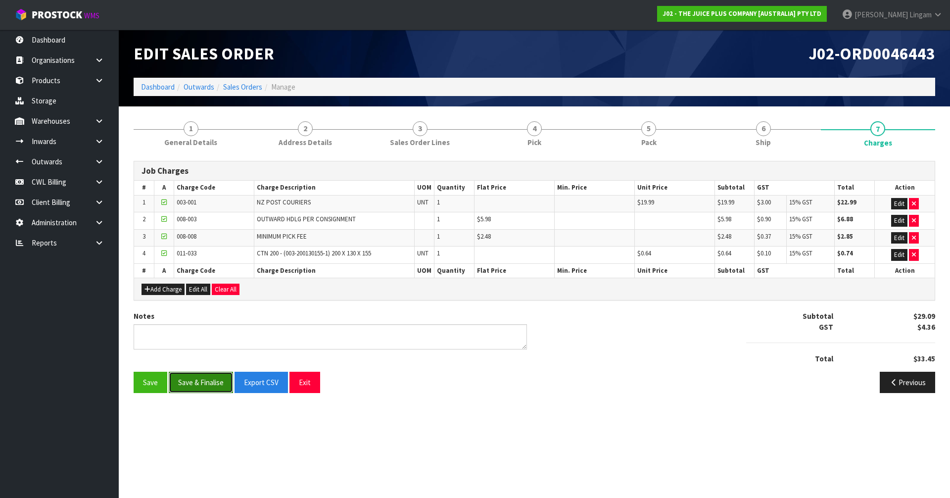
click at [195, 390] on button "Save & Finalise" at bounding box center [201, 381] width 64 height 21
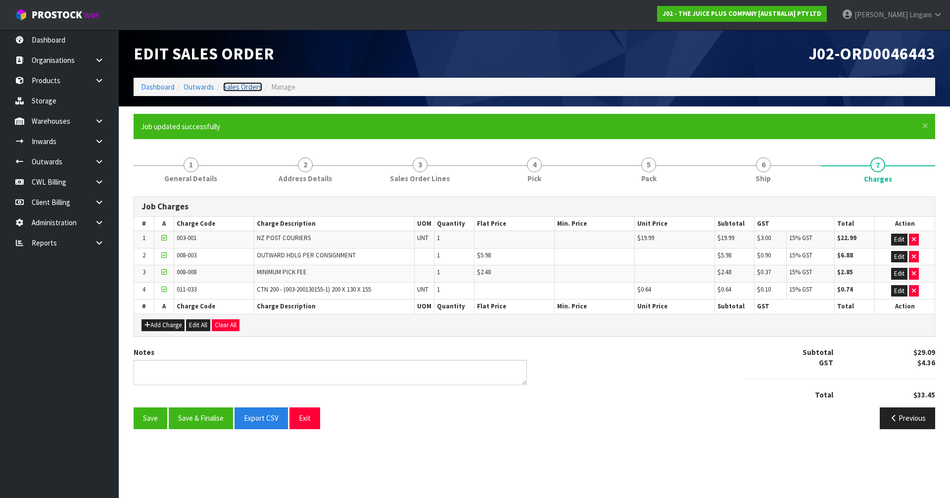
click at [243, 88] on link "Sales Orders" at bounding box center [242, 86] width 39 height 9
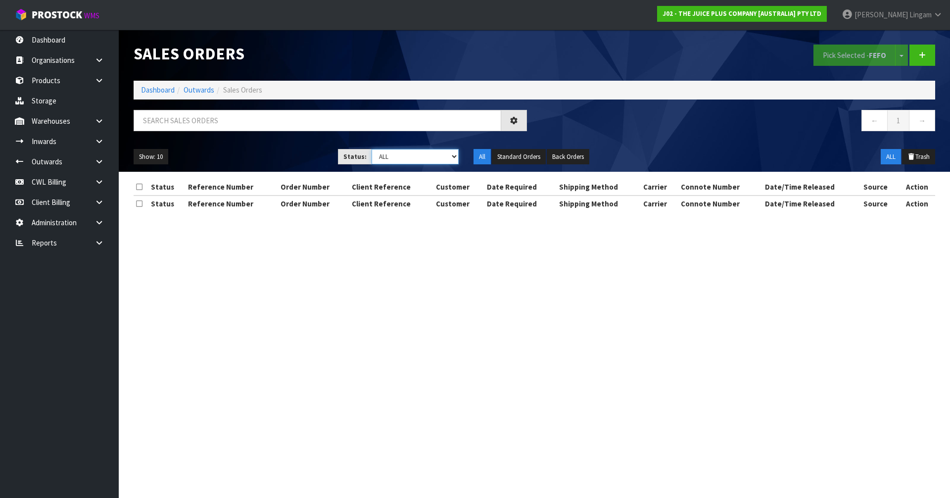
click at [432, 156] on select "Draft Pending Allocated Pending Pick Goods Picked Goods Packed Pending Charges …" at bounding box center [415, 156] width 88 height 15
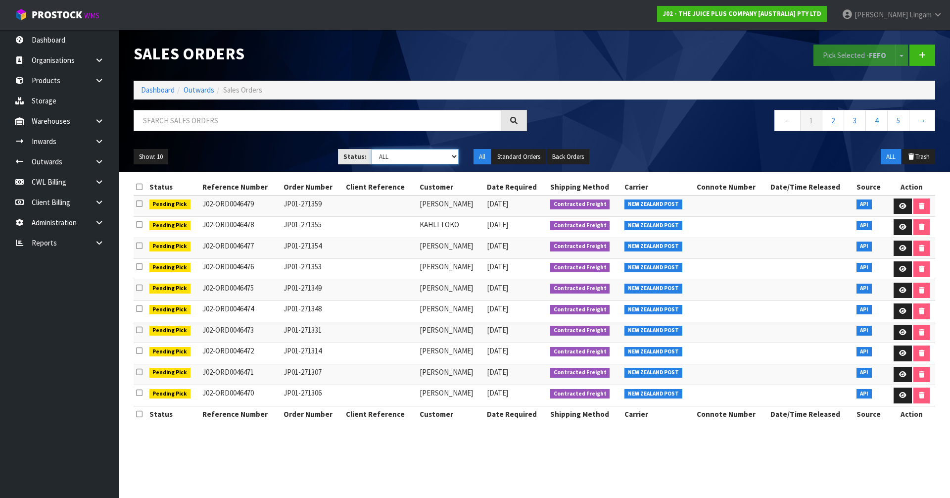
select select "string:6"
click at [371, 149] on select "Draft Pending Allocated Pending Pick Goods Picked Goods Packed Pending Charges …" at bounding box center [415, 156] width 88 height 15
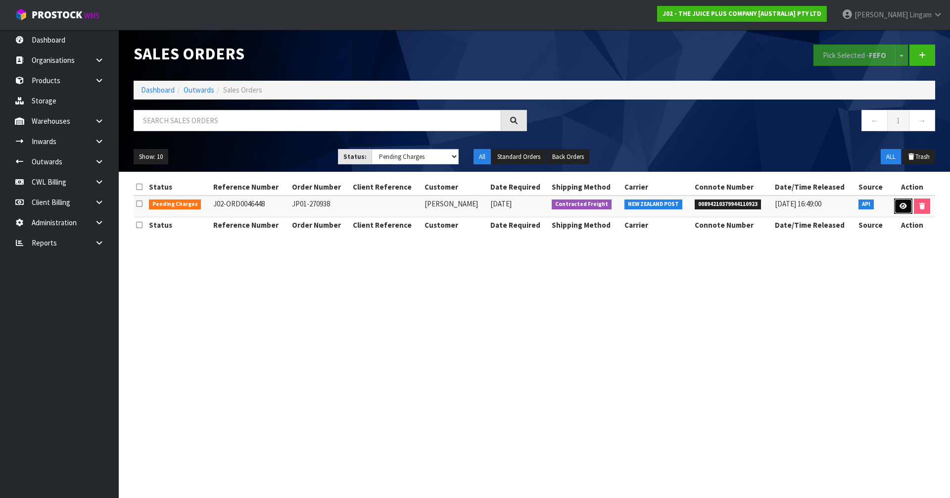
click at [899, 203] on icon at bounding box center [902, 206] width 7 height 6
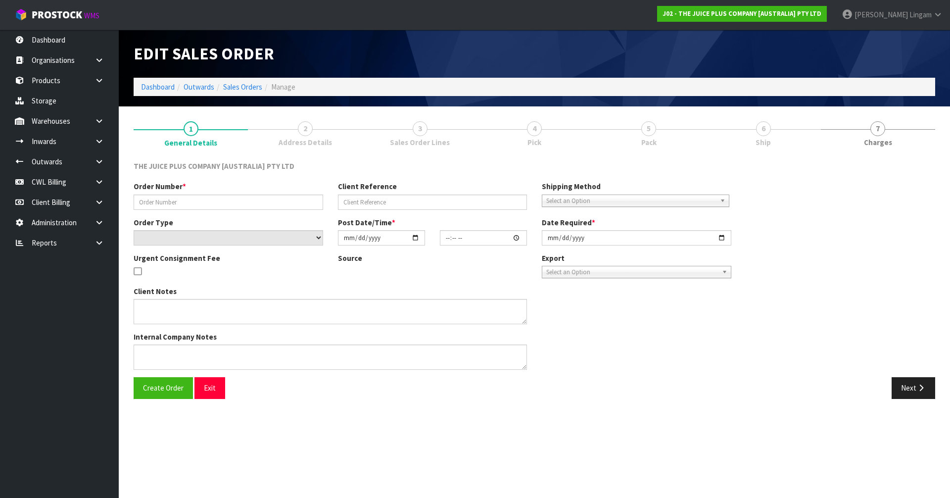
type input "JP01-270938"
select select "number:0"
type input "[DATE]"
type input "03:04:23.000"
type input "[DATE]"
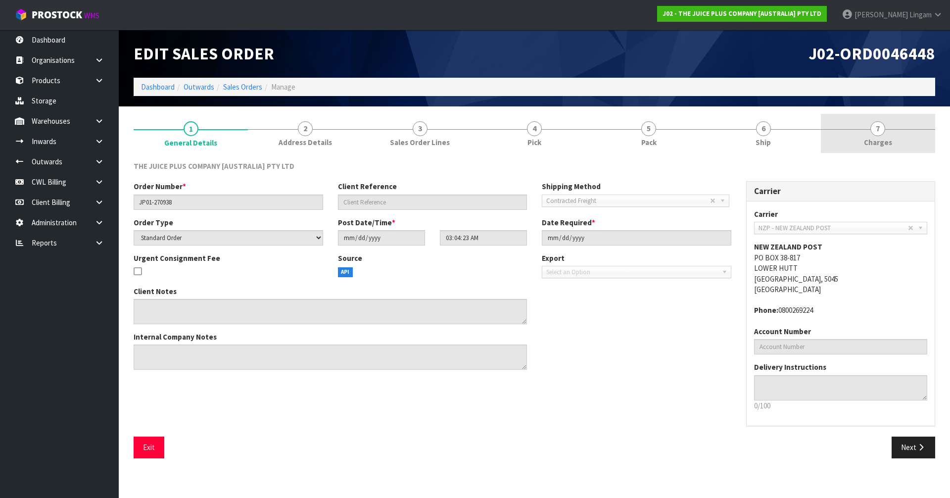
click at [912, 150] on link "7 [GEOGRAPHIC_DATA]" at bounding box center [878, 133] width 114 height 39
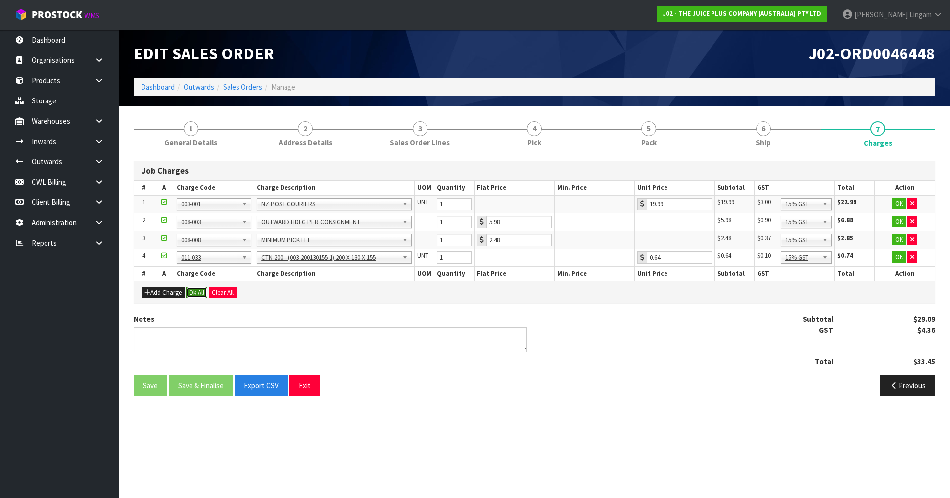
click at [198, 290] on button "Ok All" at bounding box center [196, 292] width 21 height 12
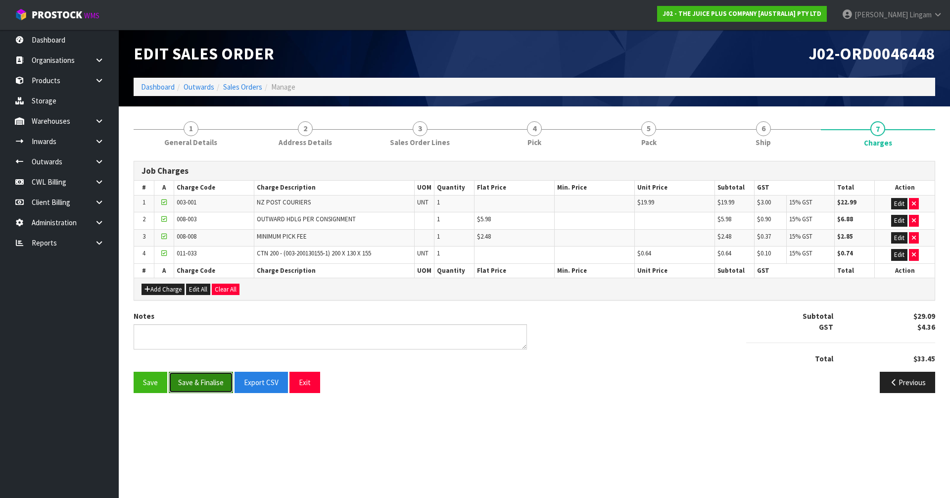
click at [202, 381] on button "Save & Finalise" at bounding box center [201, 381] width 64 height 21
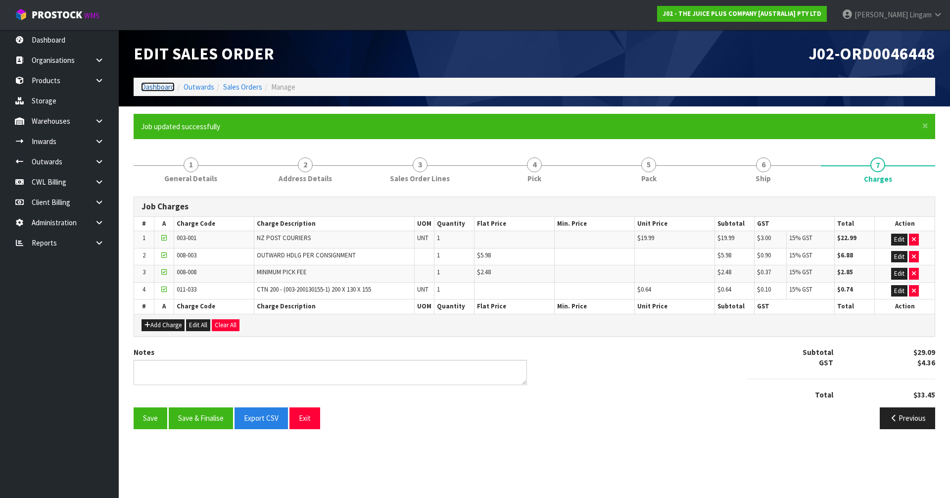
click at [157, 86] on link "Dashboard" at bounding box center [158, 86] width 34 height 9
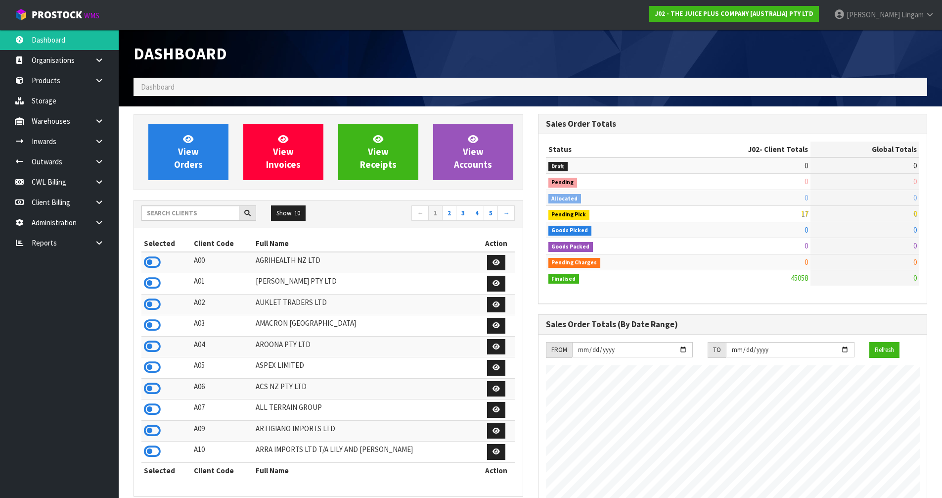
scroll to position [749, 404]
click at [189, 210] on input "text" at bounding box center [190, 212] width 98 height 15
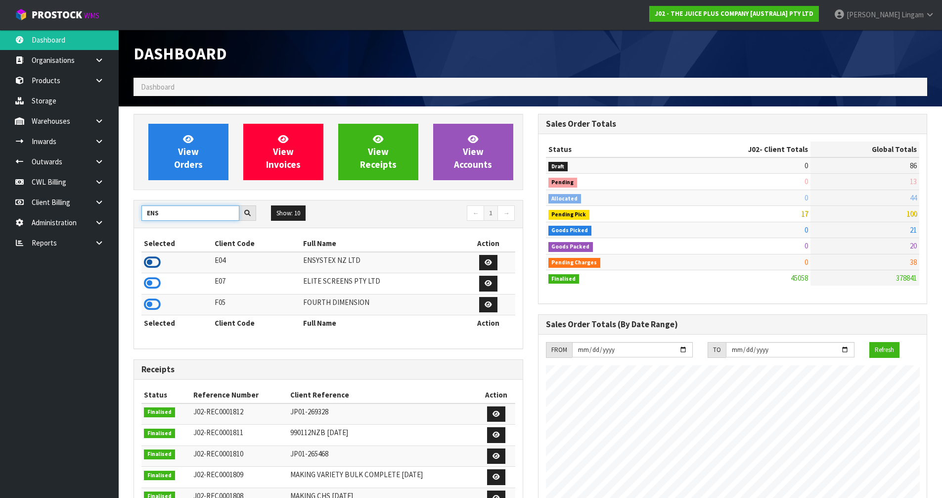
type input "ENS"
click at [151, 261] on icon at bounding box center [152, 262] width 17 height 15
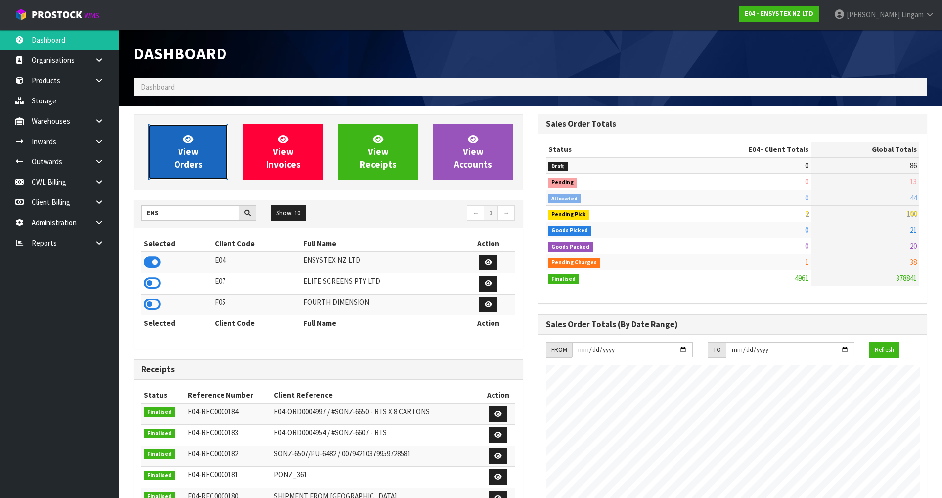
click at [196, 174] on link "View Orders" at bounding box center [188, 152] width 80 height 56
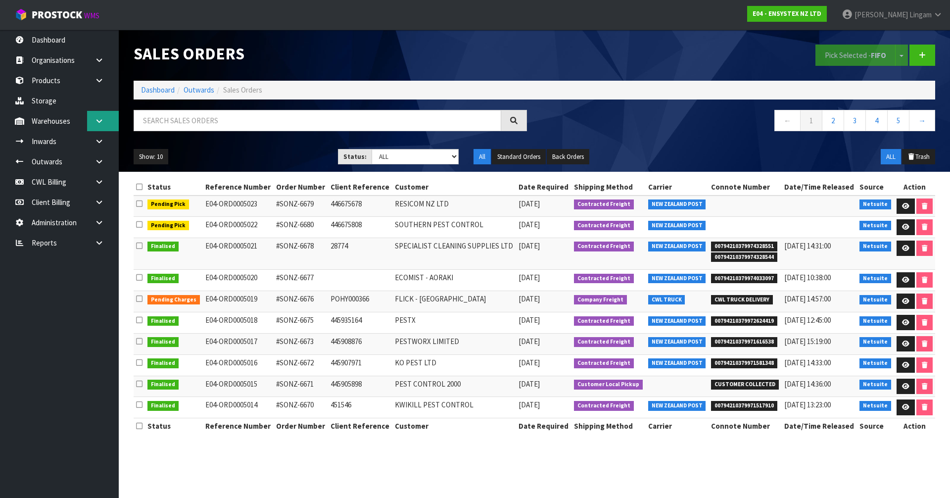
click at [98, 119] on icon at bounding box center [98, 120] width 9 height 7
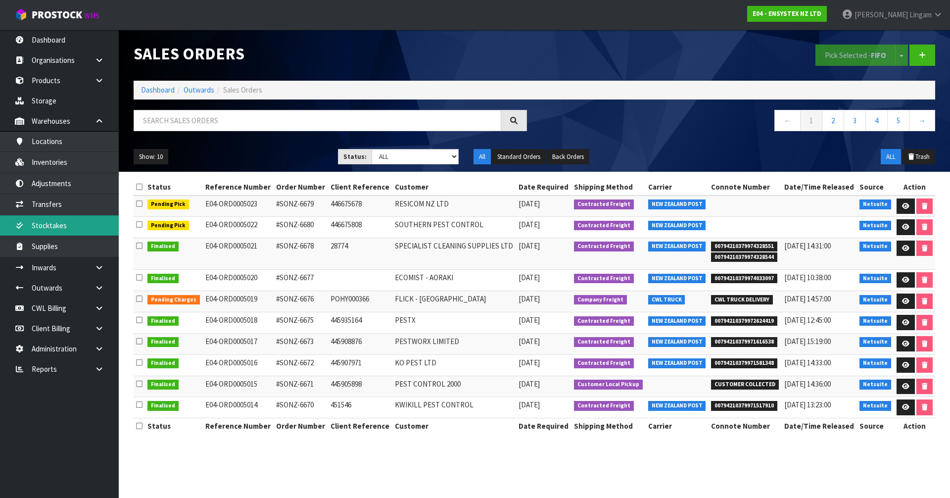
click at [48, 232] on link "Stocktakes" at bounding box center [59, 225] width 119 height 20
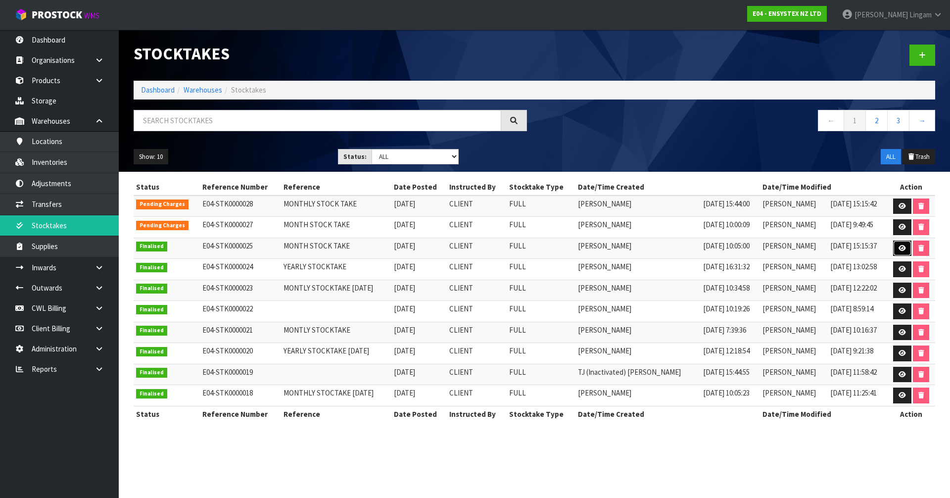
click at [896, 250] on link at bounding box center [902, 248] width 18 height 16
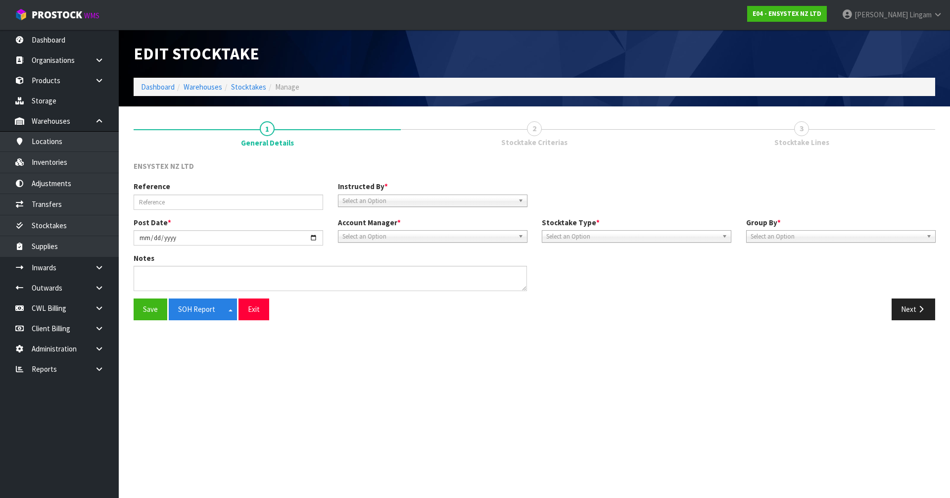
type input "MONTH STOCK TAKE"
type input "[DATE]"
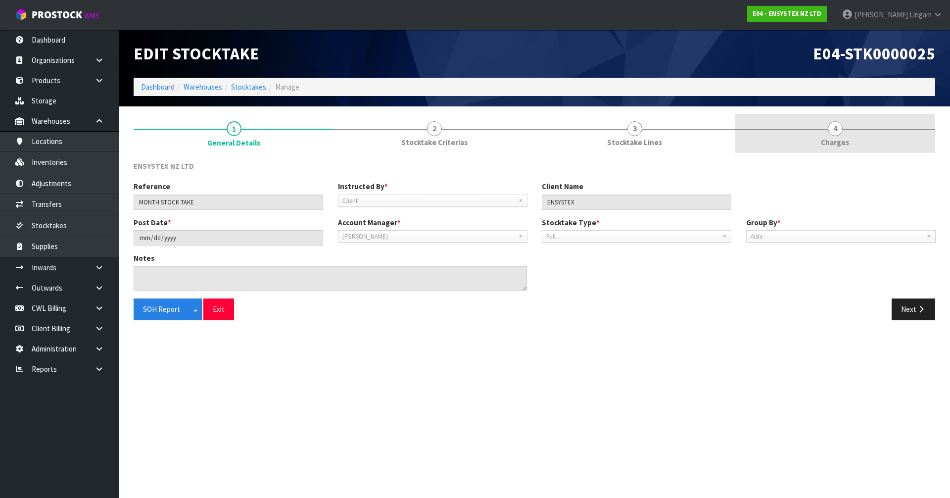
click at [855, 138] on link "4 [GEOGRAPHIC_DATA]" at bounding box center [835, 133] width 200 height 39
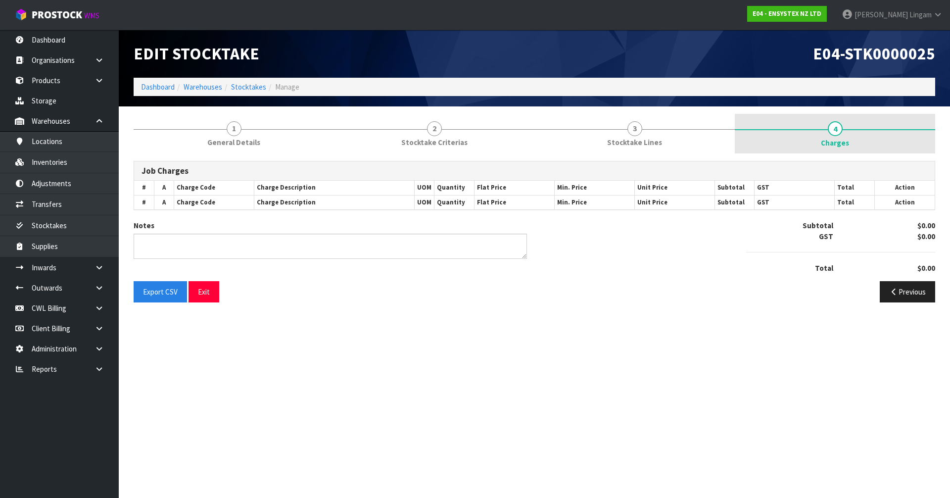
type textarea "CHARGE 240 MINUTES=- 4 HOURS"
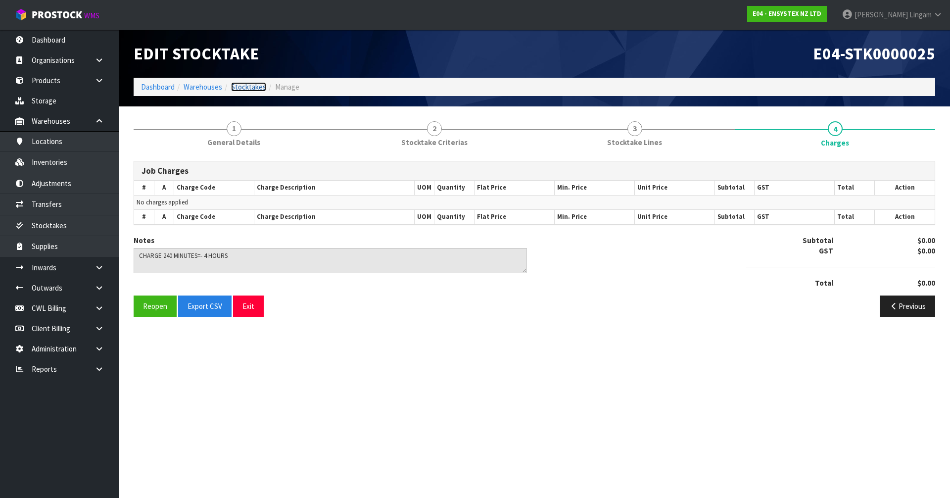
click at [260, 87] on link "Stocktakes" at bounding box center [248, 86] width 35 height 9
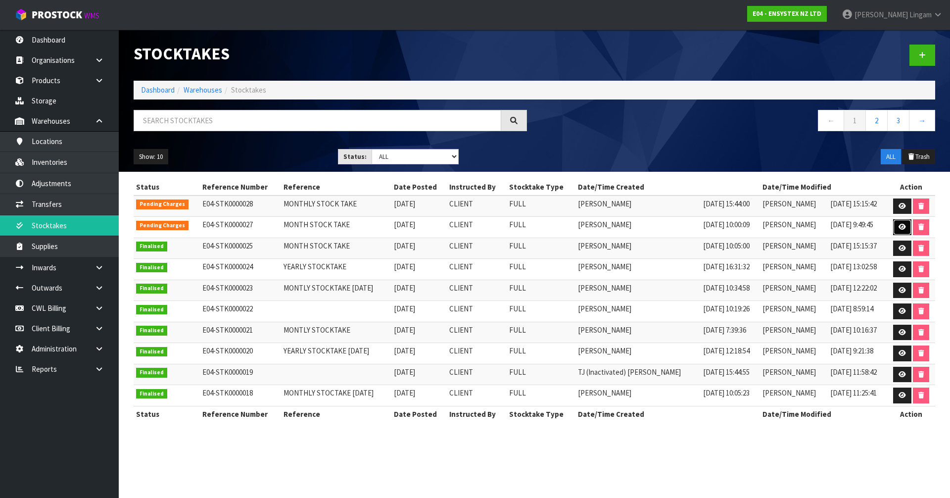
click at [896, 228] on link at bounding box center [902, 227] width 18 height 16
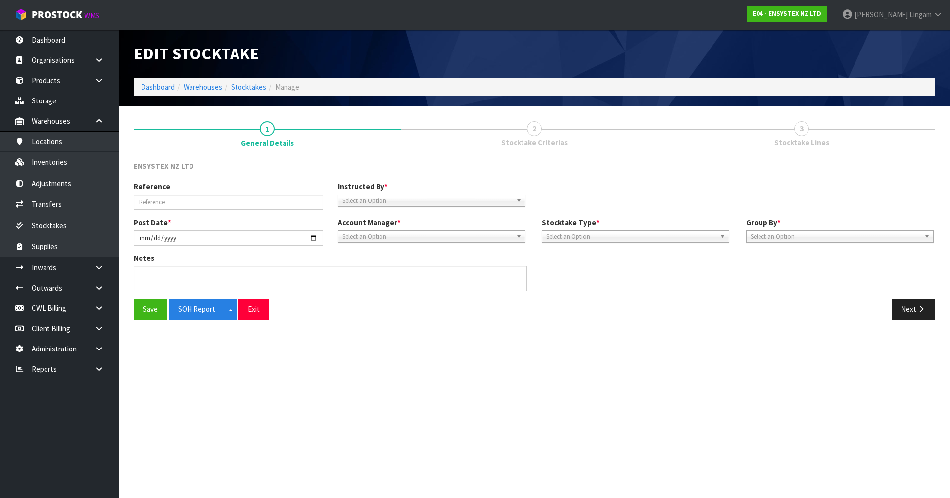
type input "MONTH STOCK TAKE"
type input "[DATE]"
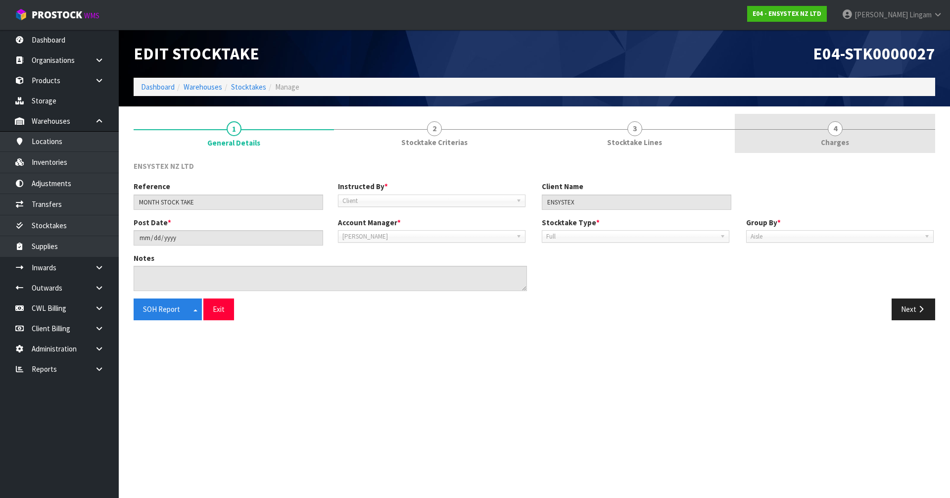
click at [892, 147] on link "4 [GEOGRAPHIC_DATA]" at bounding box center [835, 133] width 200 height 39
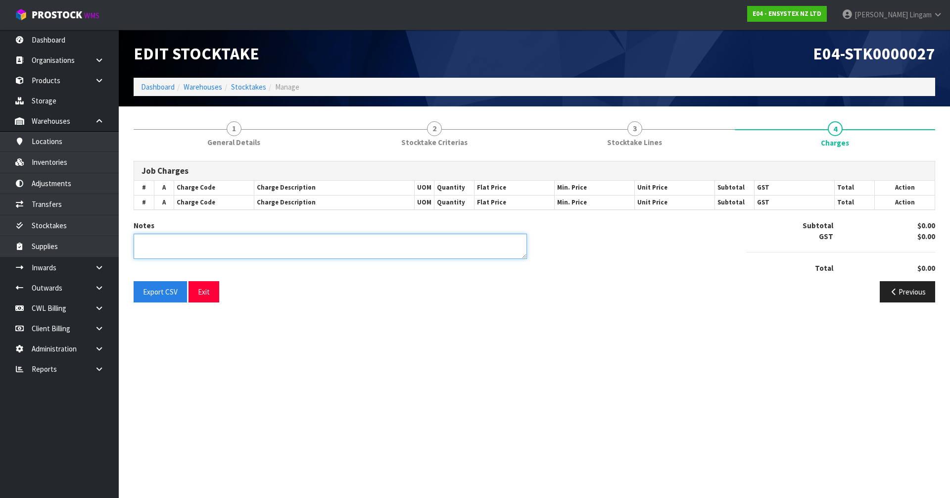
click at [475, 247] on textarea at bounding box center [330, 245] width 393 height 25
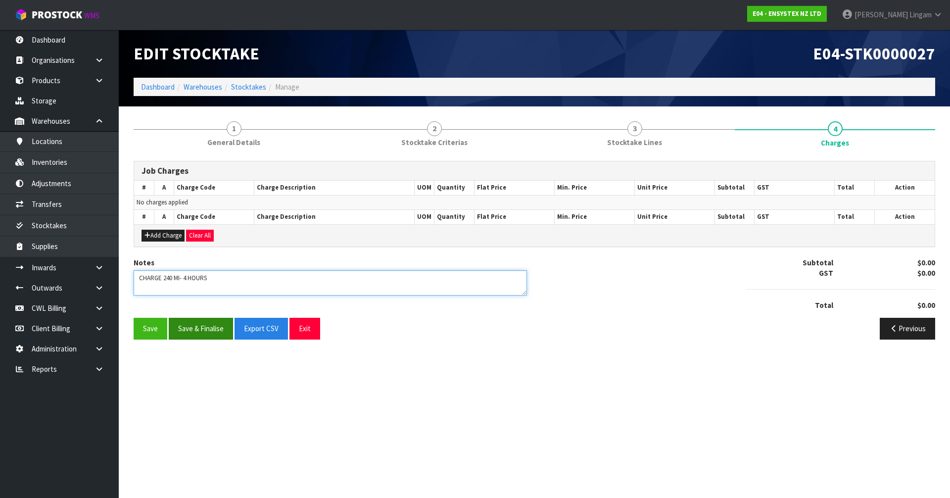
type textarea "CHARGE 240 MI- 4 HOURS"
click at [197, 323] on button "Save & Finalise" at bounding box center [201, 328] width 64 height 21
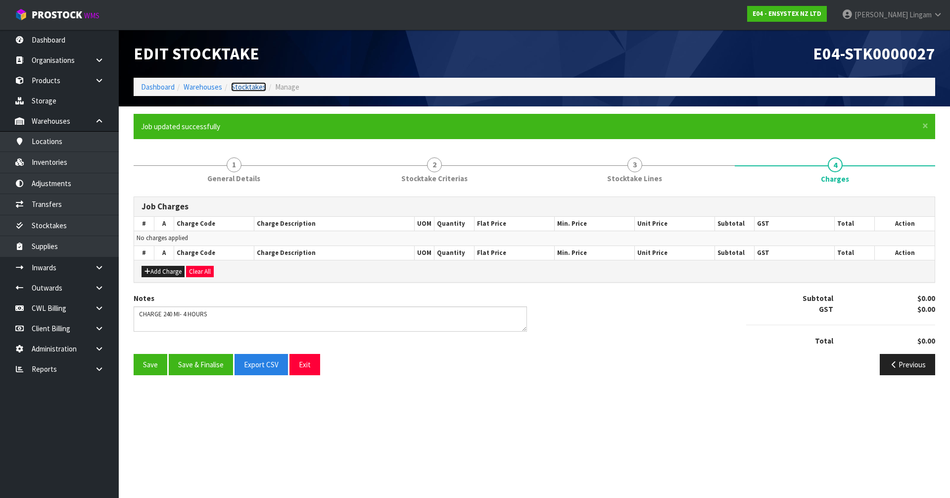
click at [239, 88] on link "Stocktakes" at bounding box center [248, 86] width 35 height 9
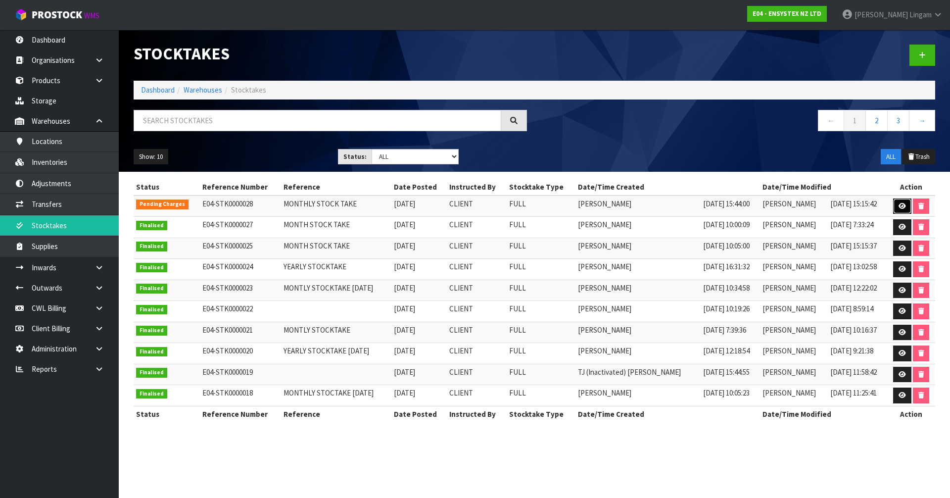
click at [898, 206] on icon at bounding box center [901, 206] width 7 height 6
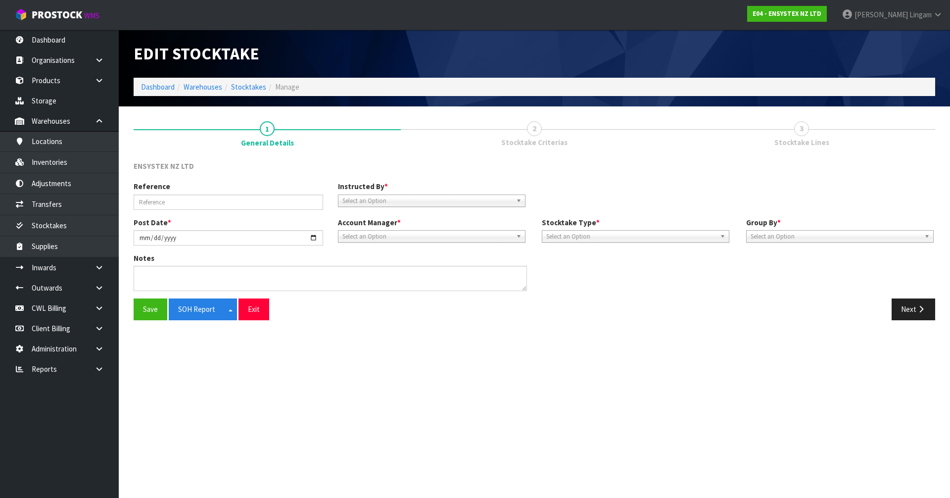
type input "MONTHLY STOCK TAKE"
type input "[DATE]"
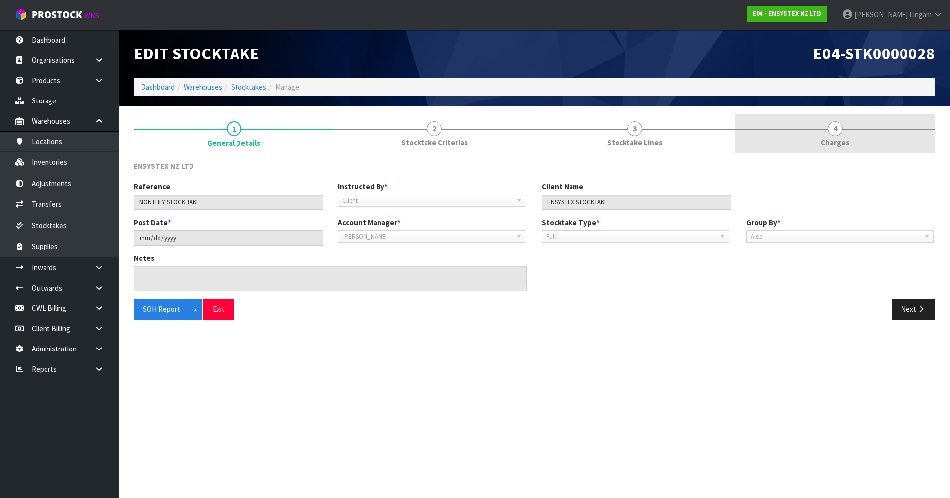
click at [885, 148] on link "4 [GEOGRAPHIC_DATA]" at bounding box center [835, 133] width 200 height 39
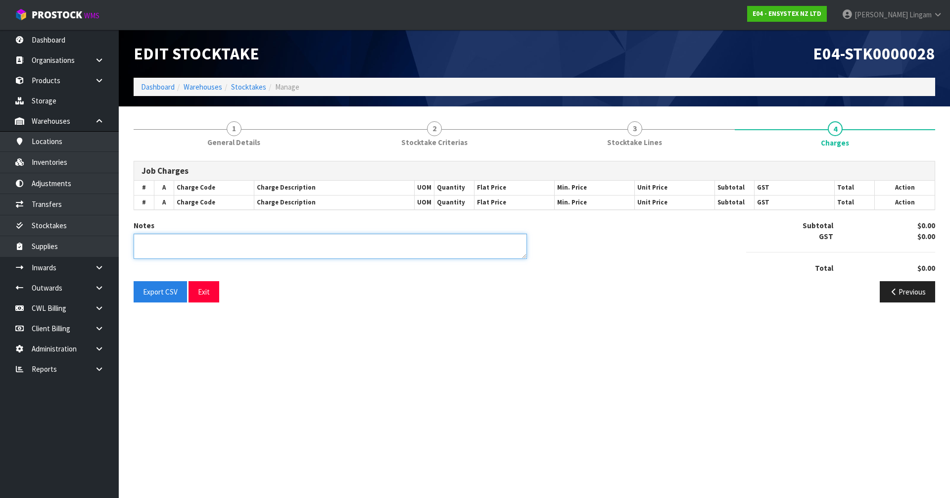
click at [237, 248] on textarea at bounding box center [330, 245] width 393 height 25
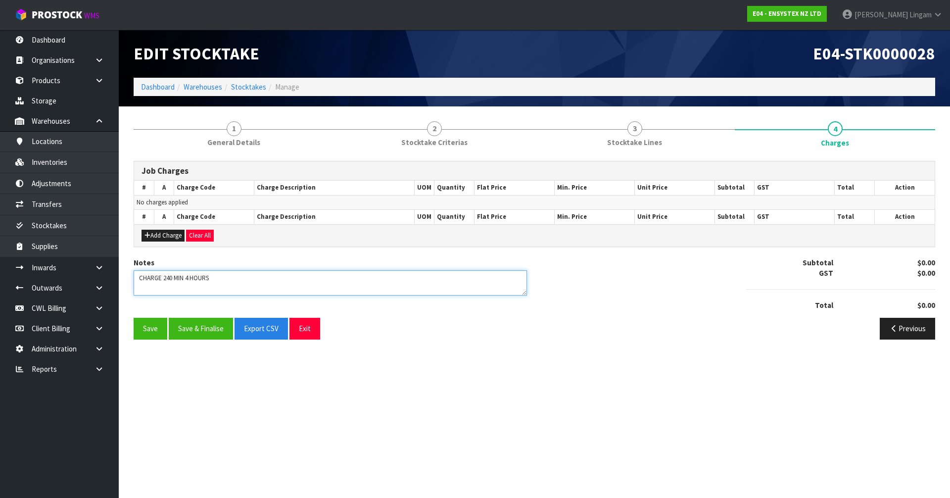
click at [184, 274] on textarea at bounding box center [330, 282] width 393 height 25
type textarea "CHARGE 240 MIN - 4 HOURS"
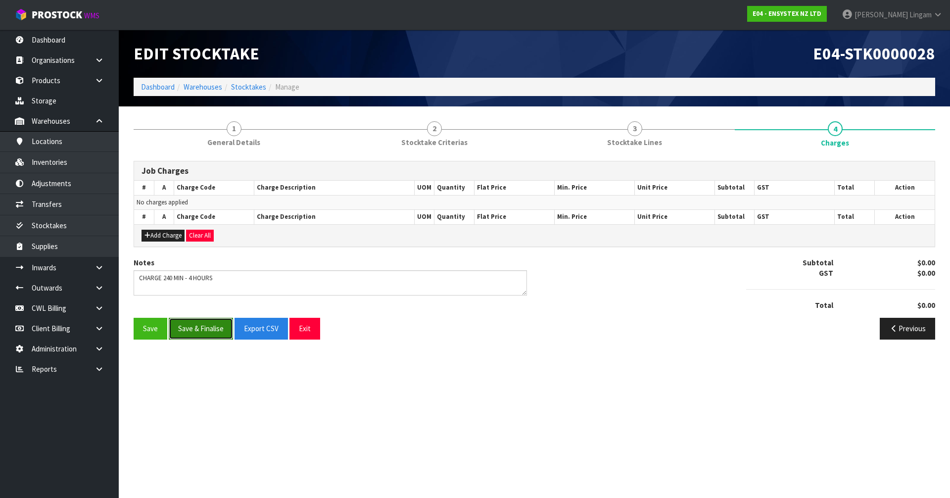
click at [201, 332] on button "Save & Finalise" at bounding box center [201, 328] width 64 height 21
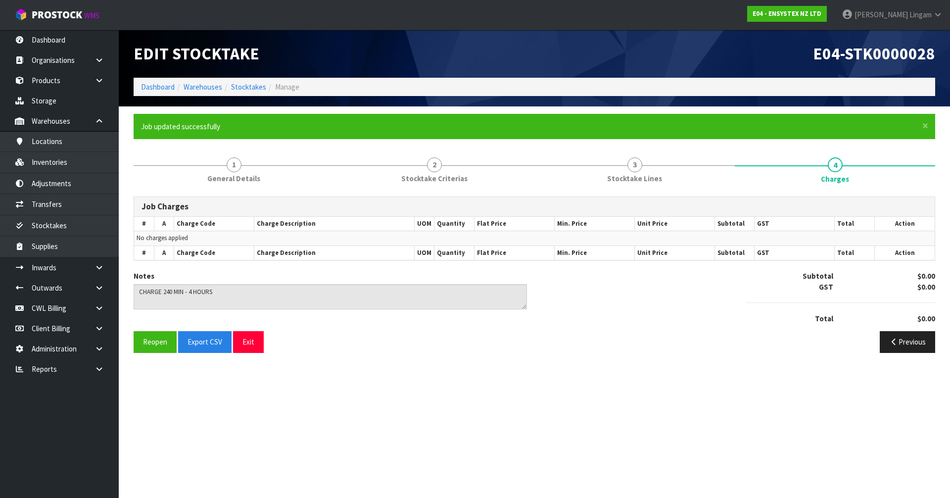
click at [488, 398] on section "Edit Stocktake E04-STK0000028 Dashboard Warehouses Stocktakes Manage × Close Jo…" at bounding box center [475, 249] width 950 height 498
click at [161, 85] on link "Dashboard" at bounding box center [158, 86] width 34 height 9
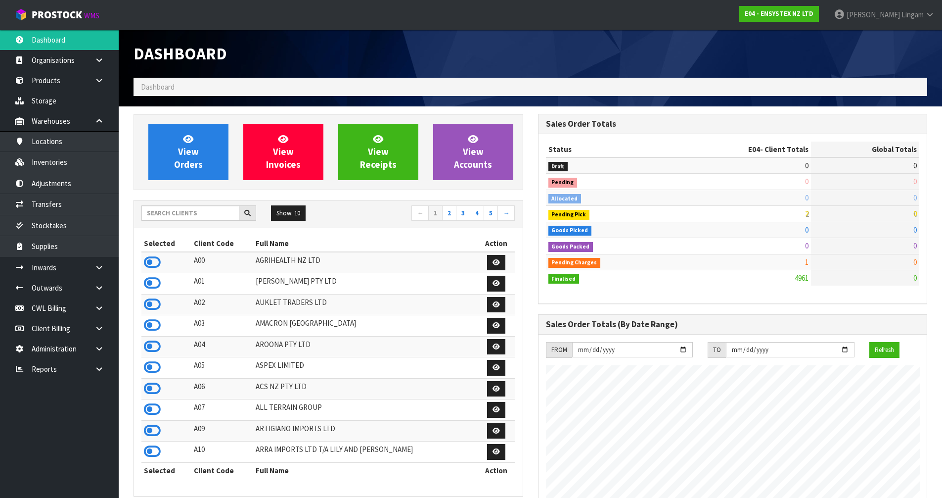
scroll to position [749, 404]
click at [219, 214] on input "text" at bounding box center [190, 212] width 98 height 15
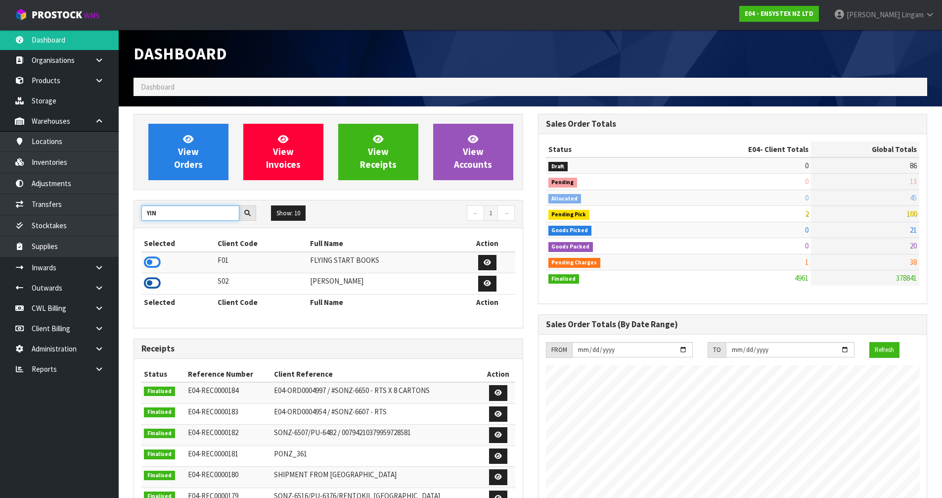
type input "YIN"
click at [151, 284] on icon at bounding box center [152, 283] width 17 height 15
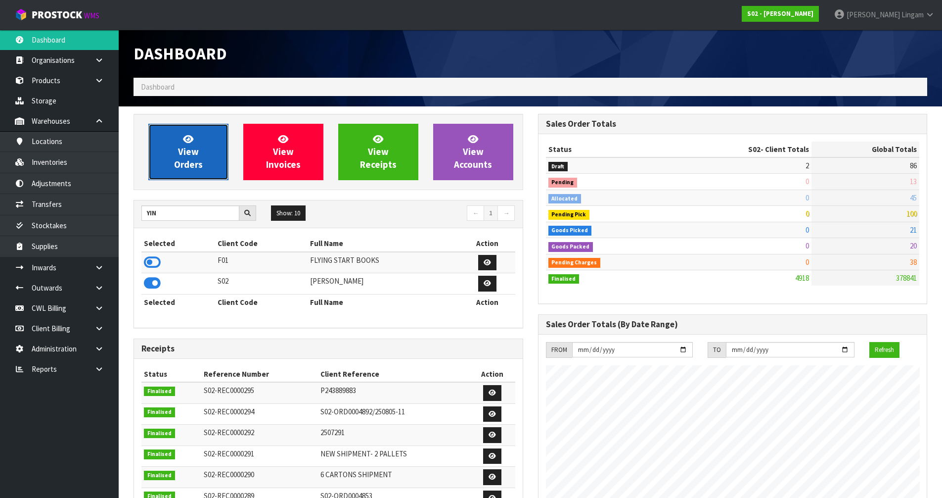
click at [189, 162] on span "View Orders" at bounding box center [188, 151] width 29 height 37
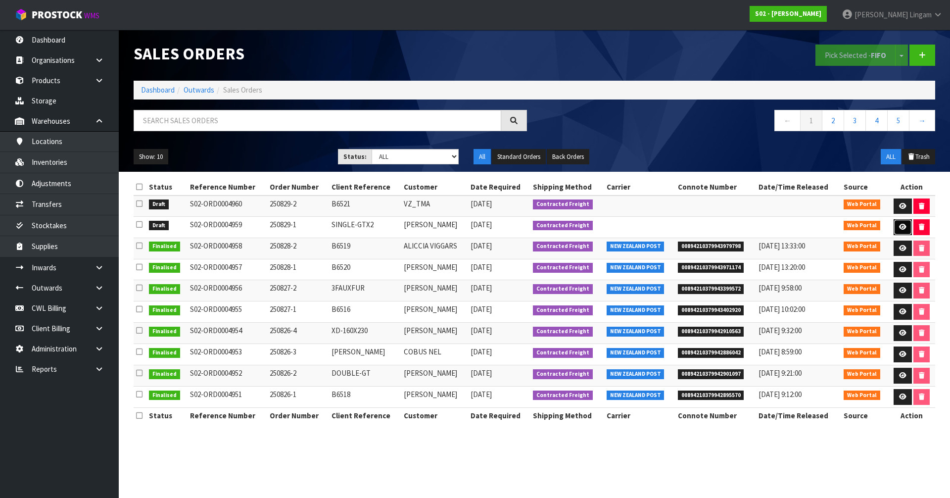
click at [903, 223] on link at bounding box center [902, 227] width 18 height 16
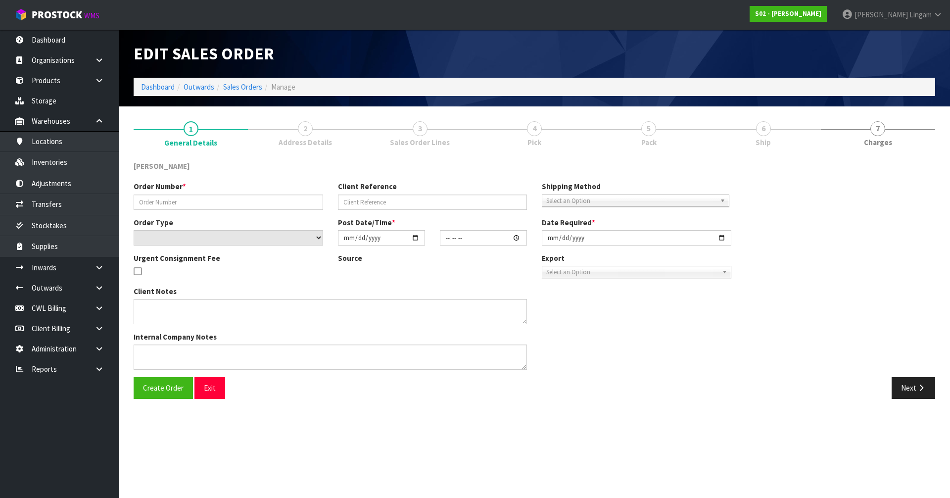
type input "250829-1"
type input "SINGLE-GTX2"
select select "number:0"
type input "[DATE]"
type input "17:28:00.000"
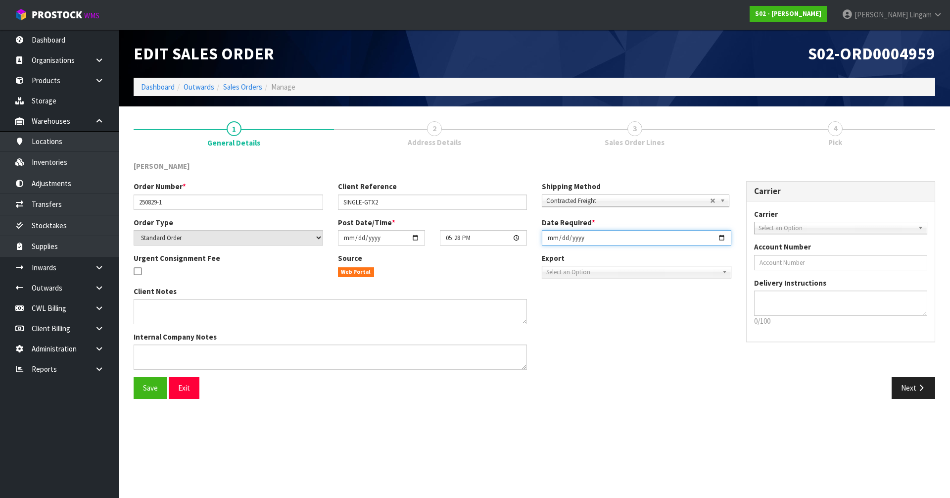
click at [549, 233] on input "[DATE]" at bounding box center [636, 237] width 189 height 15
type input "[DATE]"
click at [151, 400] on div "Save Exit Next" at bounding box center [534, 391] width 816 height 29
click at [151, 394] on button "Save" at bounding box center [151, 387] width 34 height 21
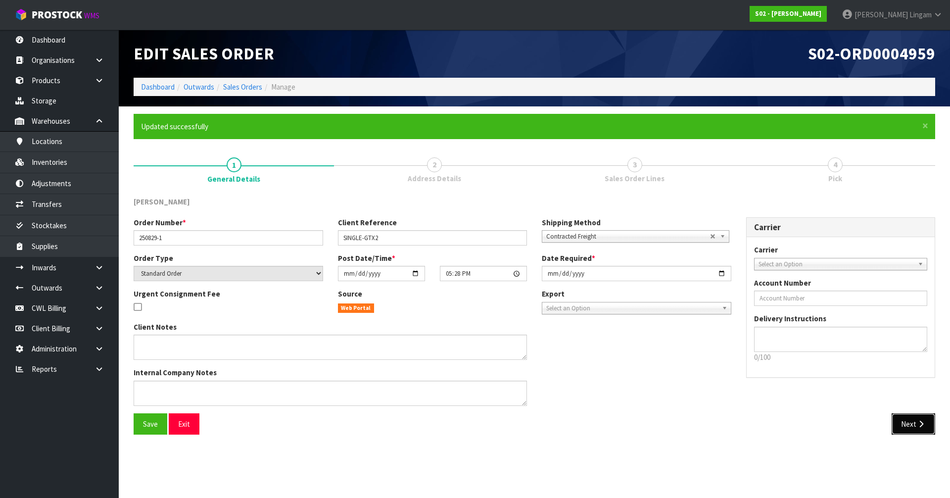
click at [908, 425] on button "Next" at bounding box center [913, 423] width 44 height 21
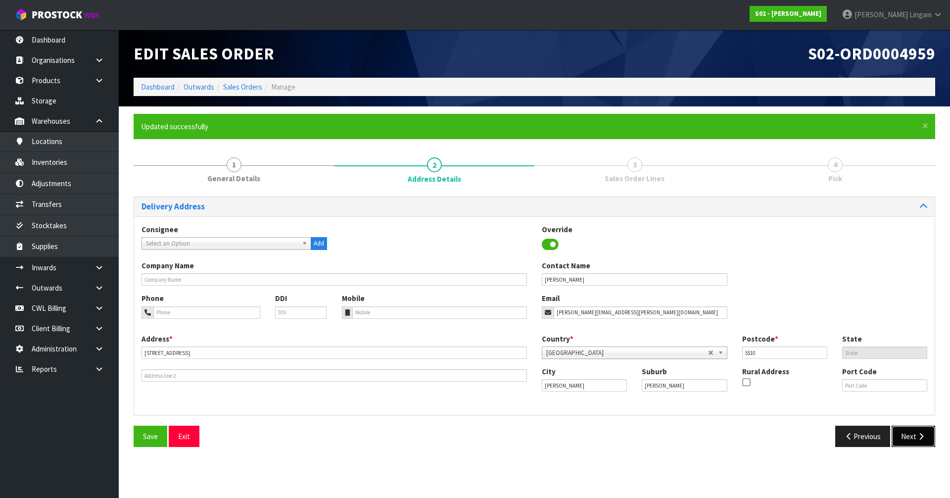
click at [910, 437] on button "Next" at bounding box center [913, 435] width 44 height 21
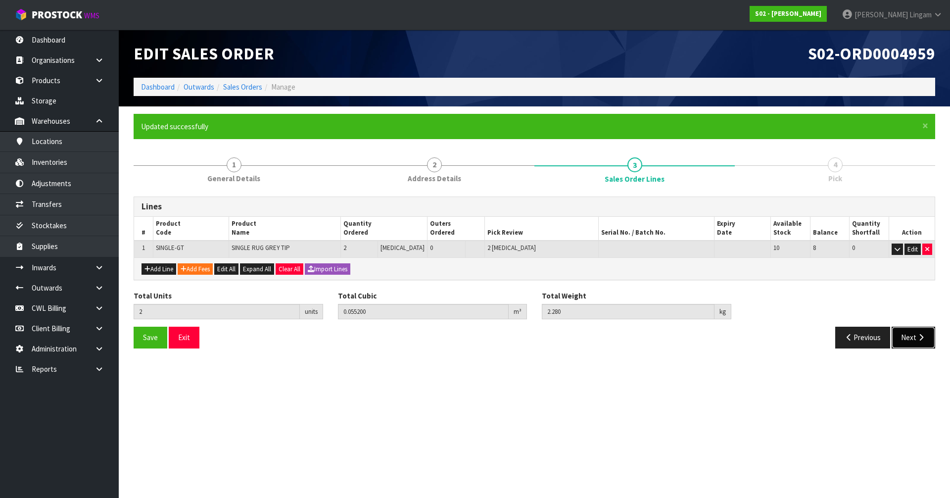
click at [910, 334] on button "Next" at bounding box center [913, 336] width 44 height 21
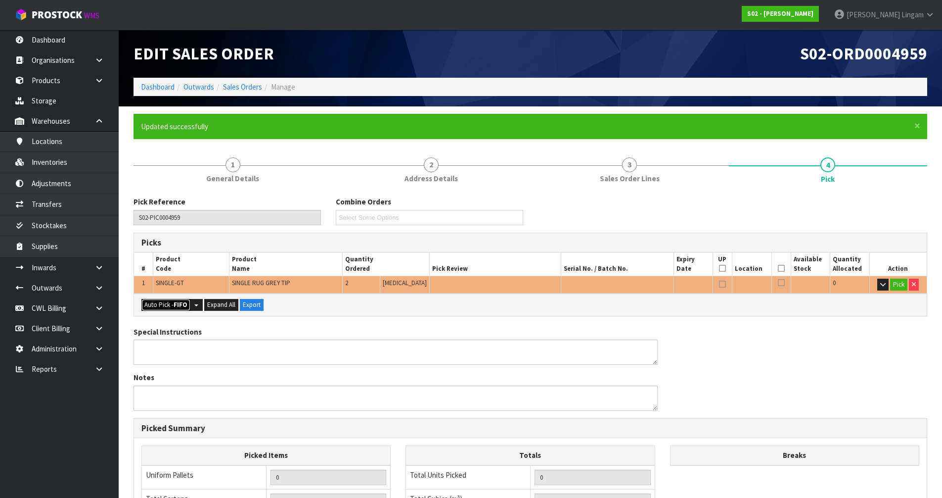
click at [158, 301] on button "Auto Pick - FIFO" at bounding box center [165, 305] width 49 height 12
type input "Piece x 2"
type input "2"
type input "0.055200"
type input "2.280"
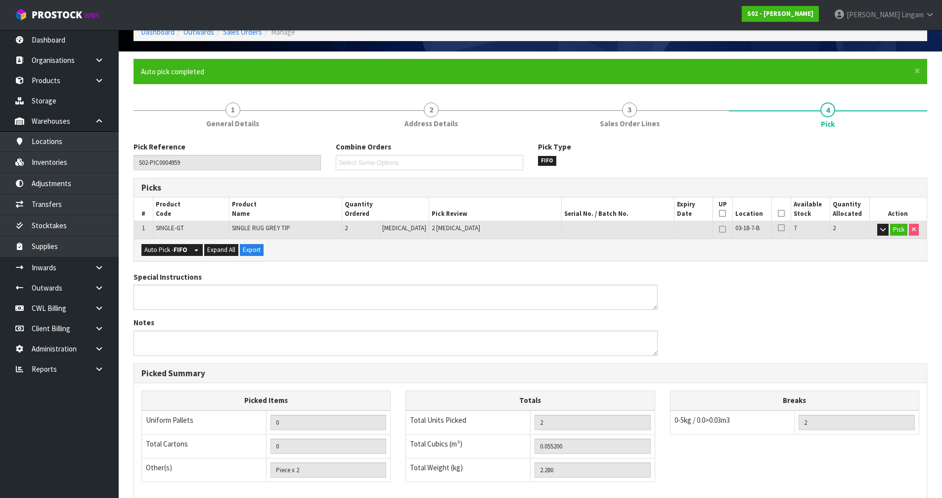
scroll to position [193, 0]
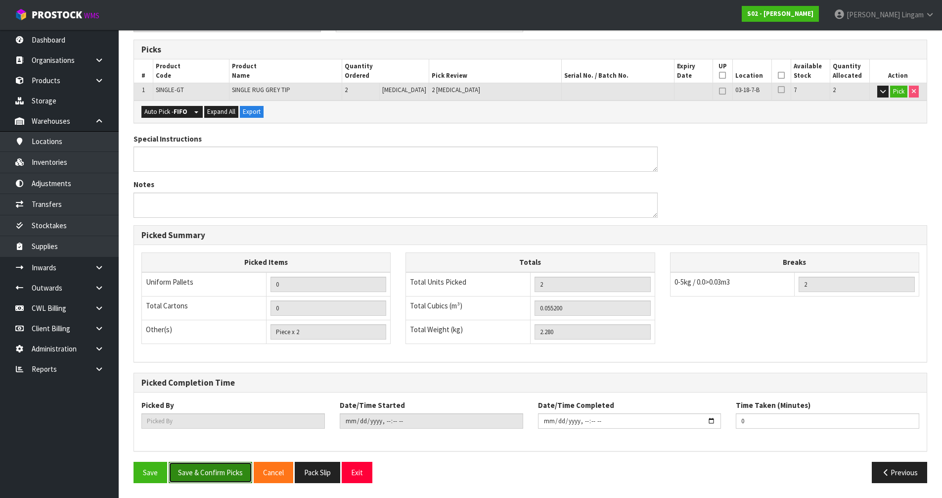
click at [211, 474] on button "Save & Confirm Picks" at bounding box center [211, 471] width 84 height 21
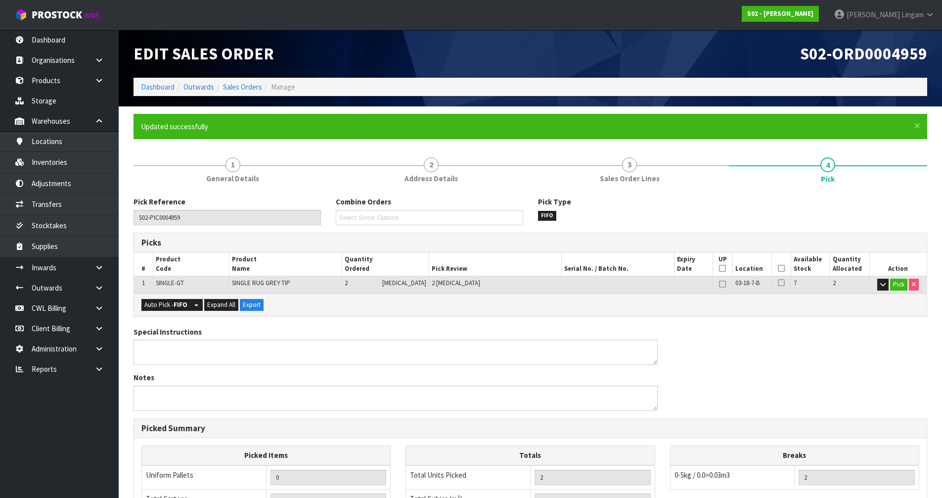
type input "[PERSON_NAME]"
type input "[DATE]T07:40:28"
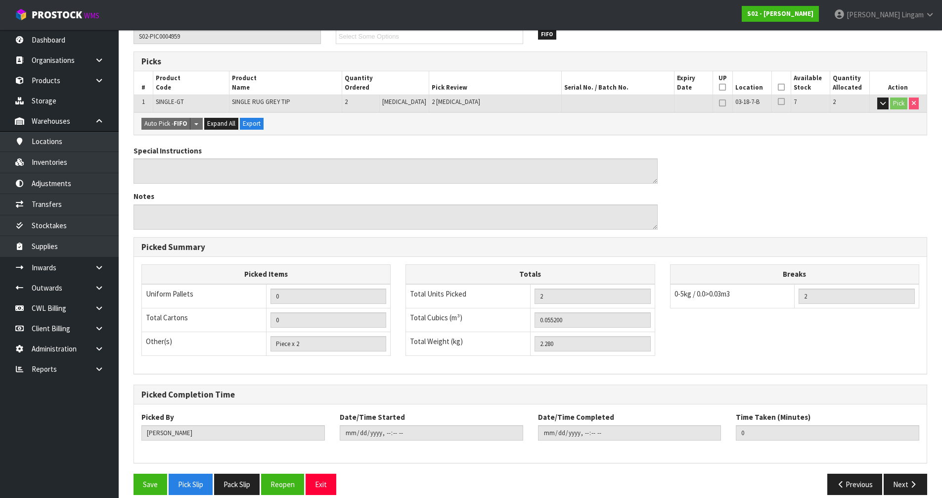
scroll to position [193, 0]
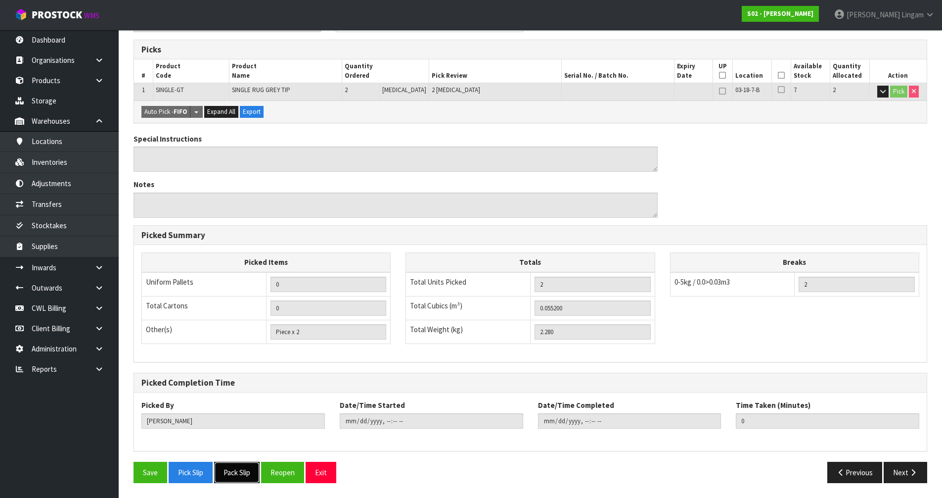
click at [245, 468] on button "Pack Slip" at bounding box center [237, 471] width 46 height 21
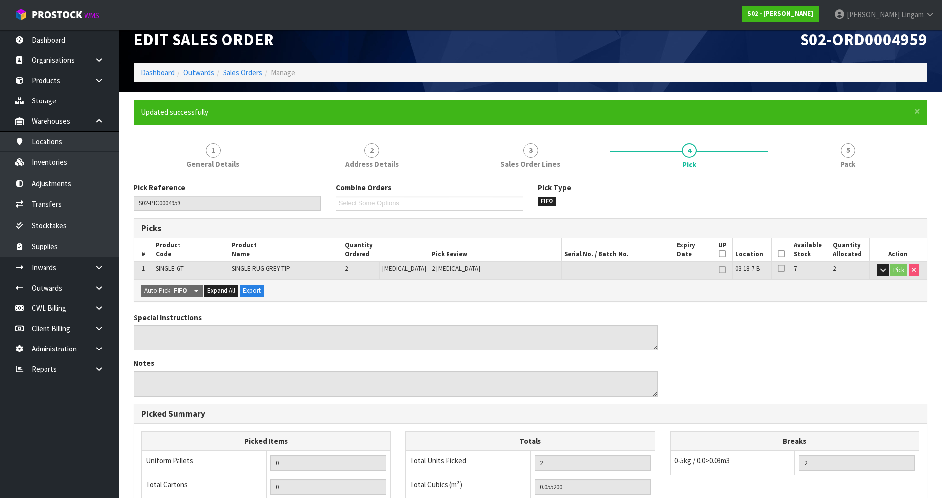
scroll to position [0, 0]
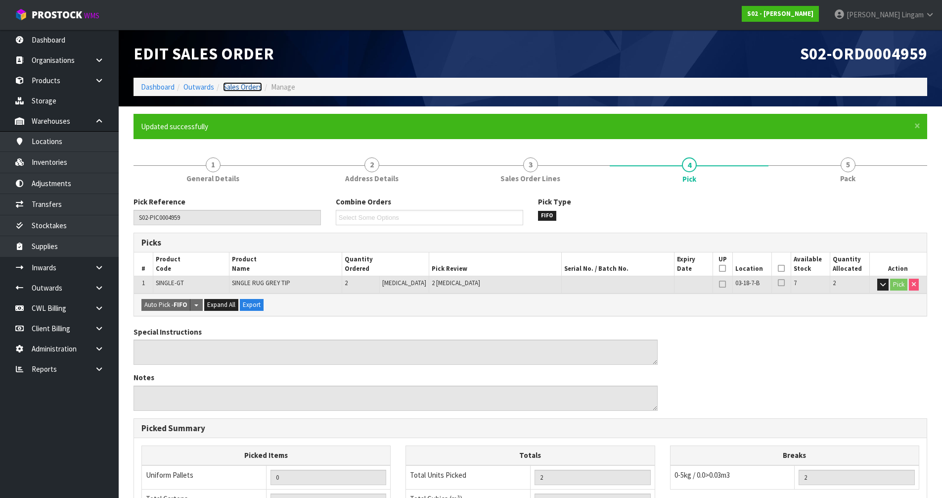
click at [251, 83] on link "Sales Orders" at bounding box center [242, 86] width 39 height 9
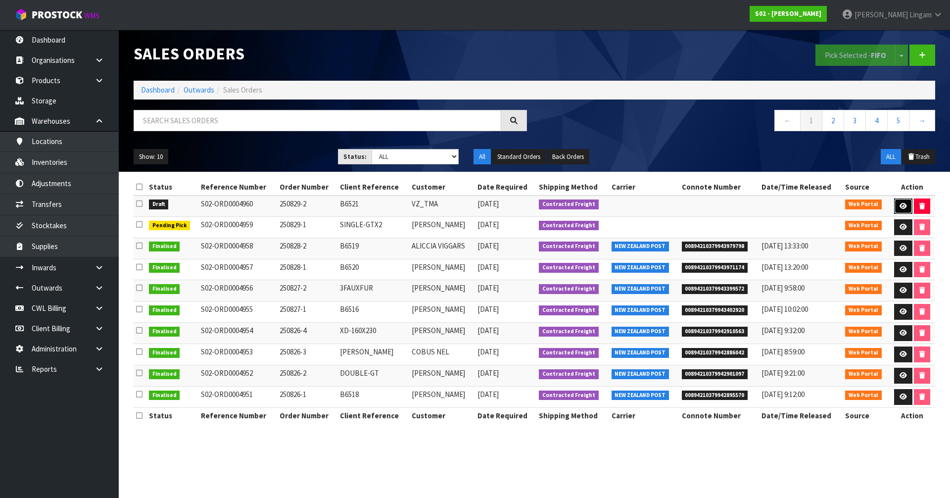
click at [901, 203] on icon at bounding box center [902, 206] width 7 height 6
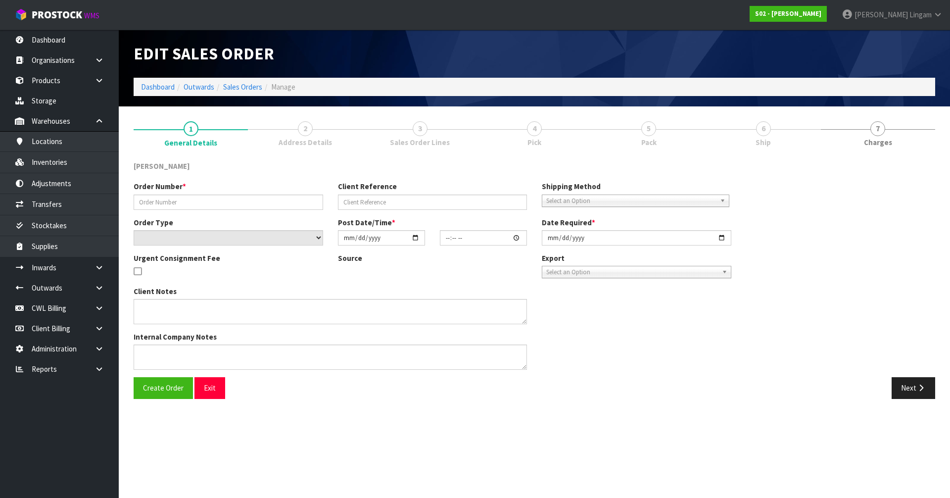
type input "250829-2"
type input "B6521"
select select "number:0"
type input "[DATE]"
type input "01:14:00.000"
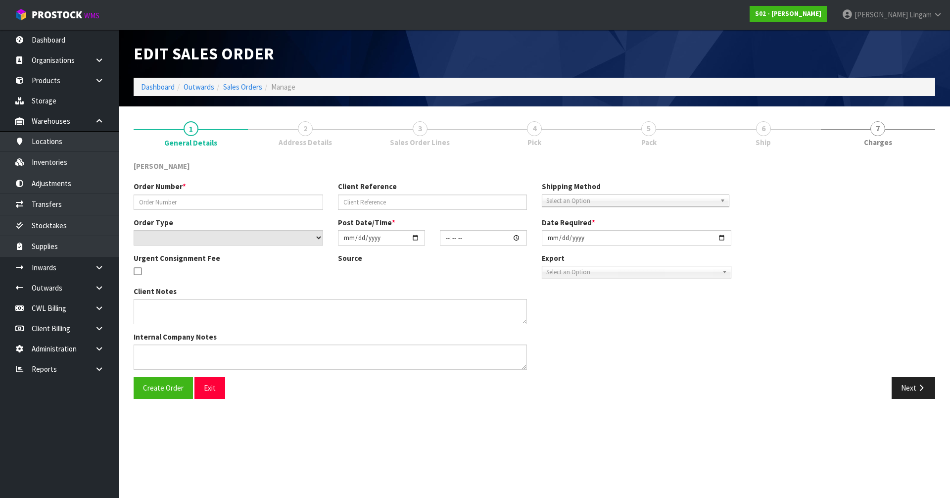
type input "[DATE]"
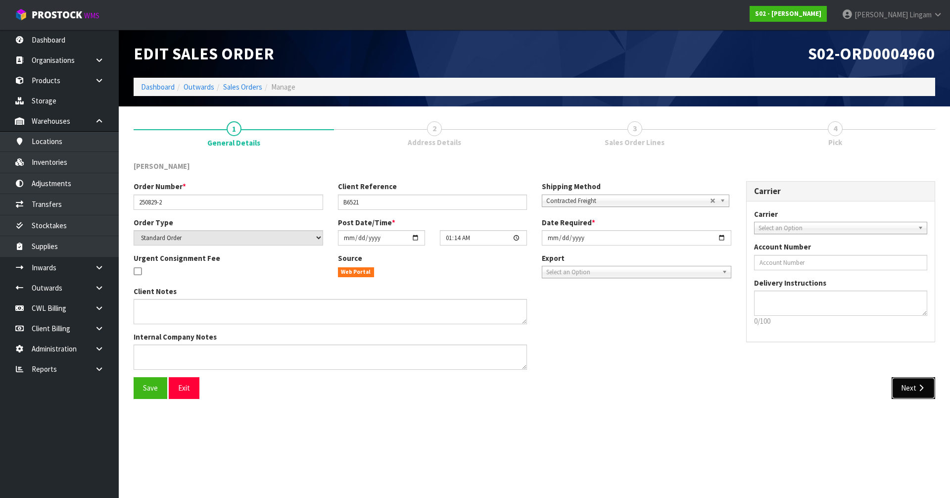
click at [919, 391] on icon "button" at bounding box center [920, 387] width 9 height 7
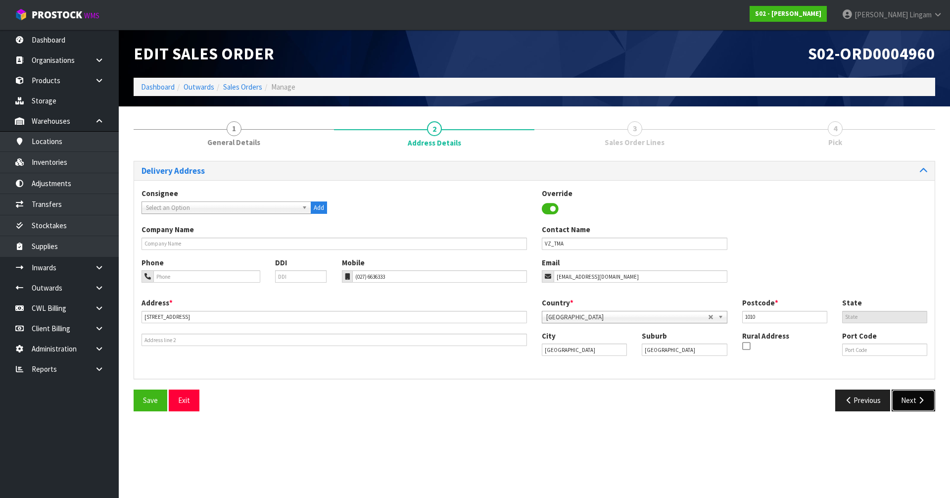
click at [909, 401] on button "Next" at bounding box center [913, 399] width 44 height 21
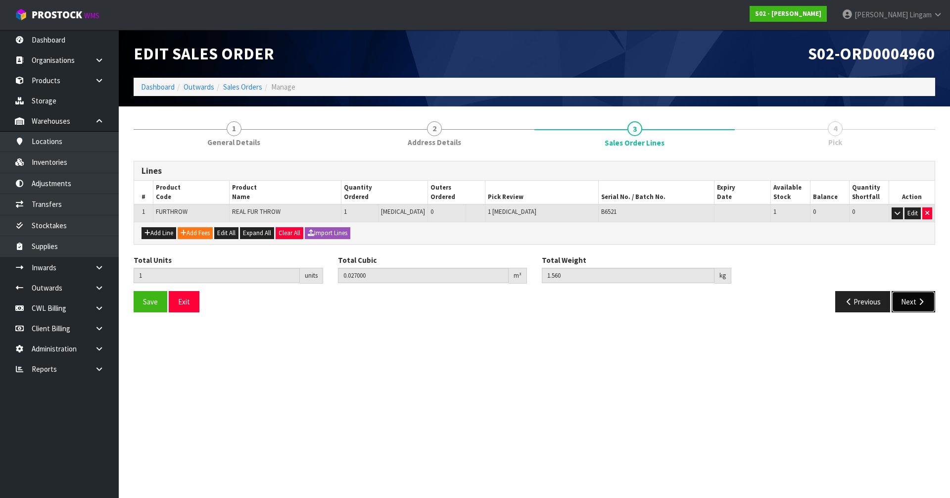
click at [919, 301] on icon "button" at bounding box center [920, 301] width 9 height 7
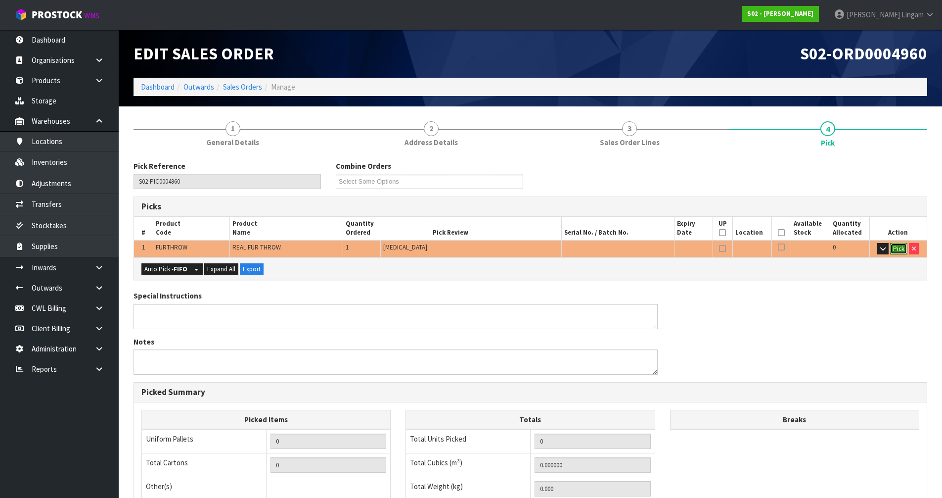
click at [901, 246] on button "Pick" at bounding box center [898, 249] width 17 height 12
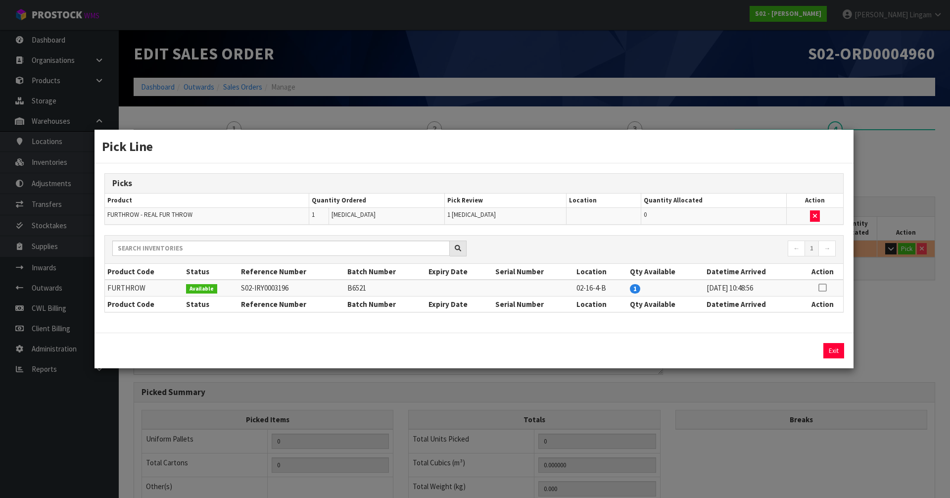
click at [823, 287] on icon at bounding box center [822, 287] width 8 height 0
click at [802, 346] on button "Assign Pick" at bounding box center [800, 350] width 41 height 15
type input "Piece x 1"
type input "1"
type input "0.027"
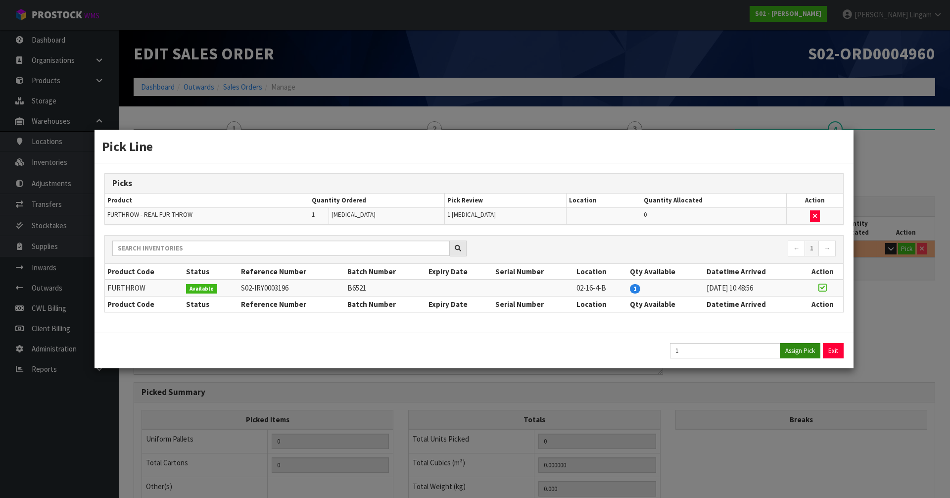
type input "1.56"
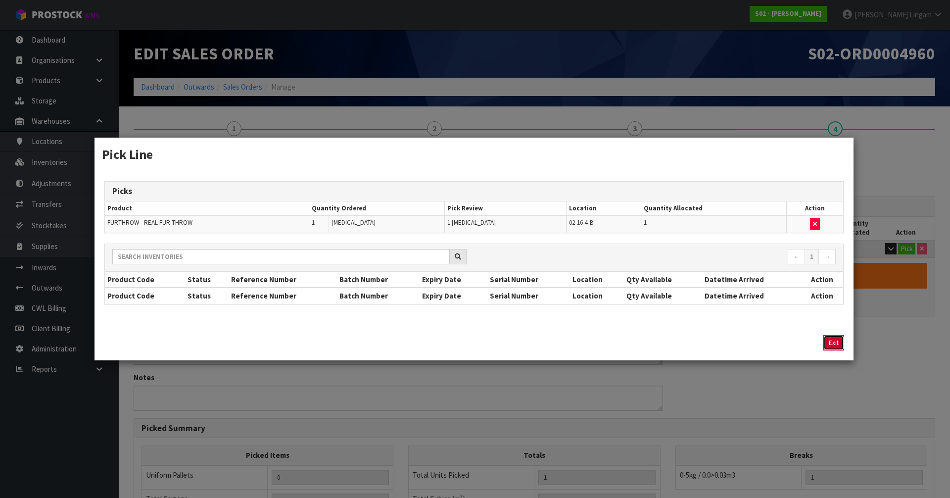
click at [827, 343] on button "Exit" at bounding box center [833, 342] width 21 height 15
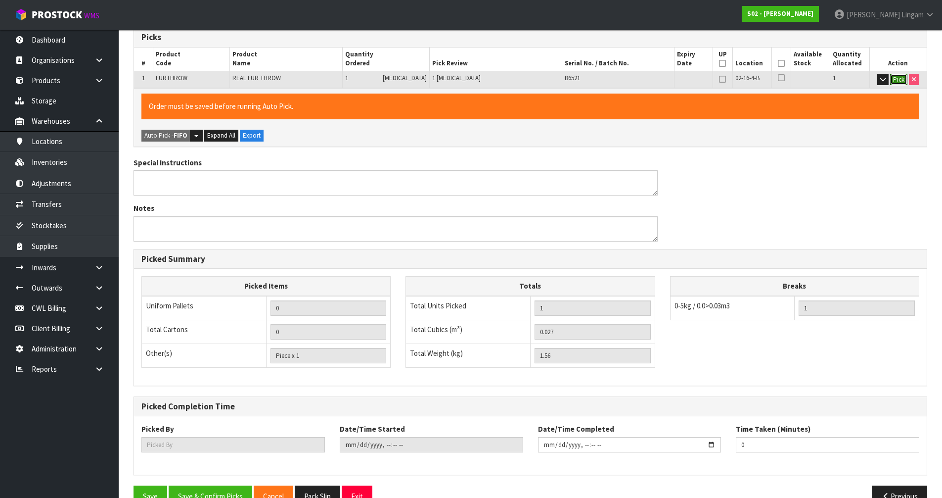
scroll to position [193, 0]
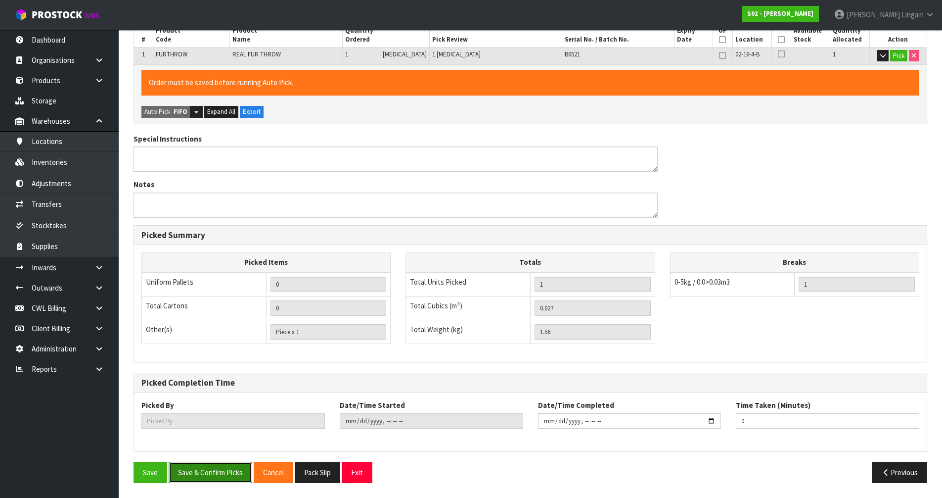
click at [237, 468] on button "Save & Confirm Picks" at bounding box center [211, 471] width 84 height 21
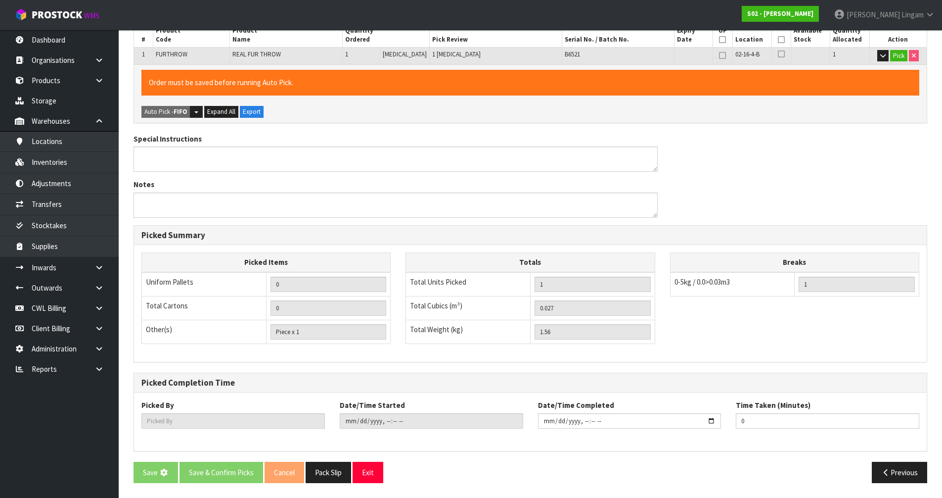
scroll to position [0, 0]
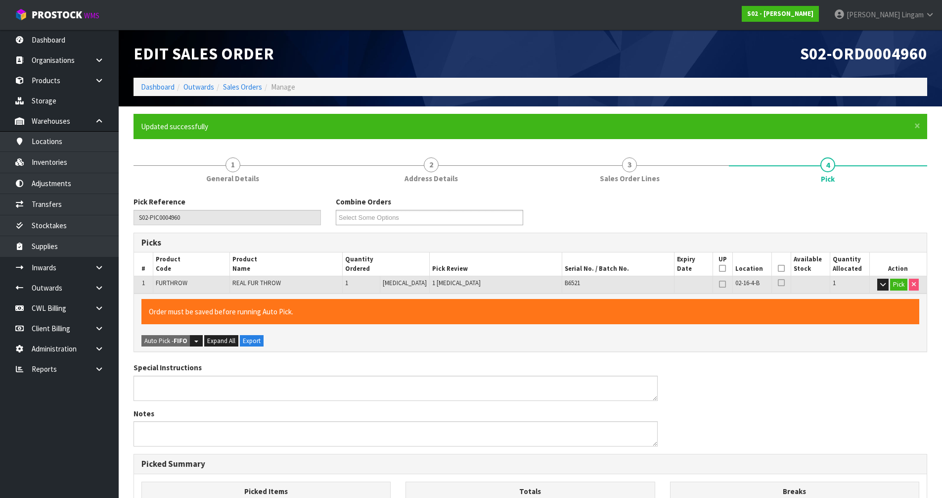
type input "[PERSON_NAME]"
type input "[DATE]T07:41:39"
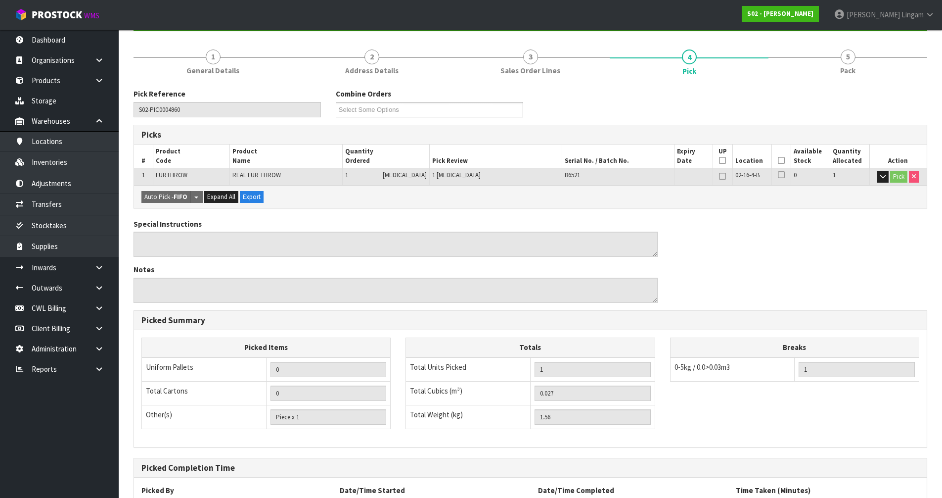
scroll to position [193, 0]
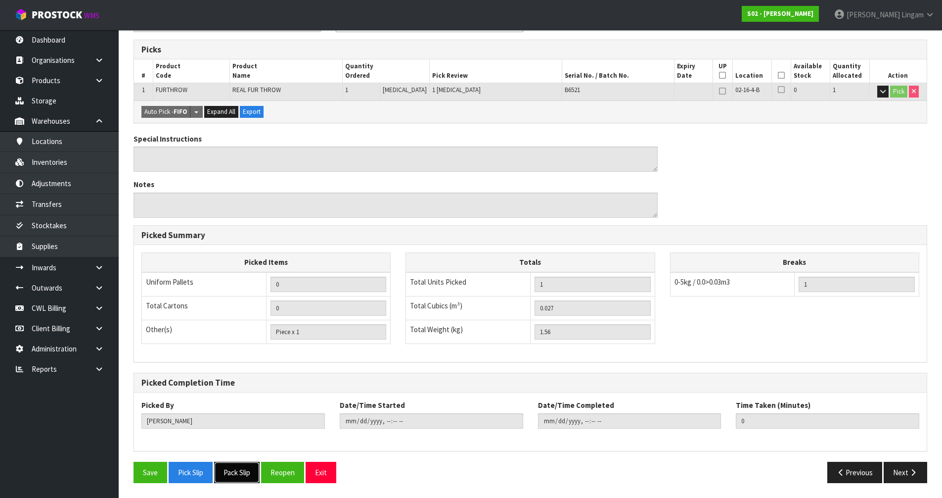
click at [235, 468] on button "Pack Slip" at bounding box center [237, 471] width 46 height 21
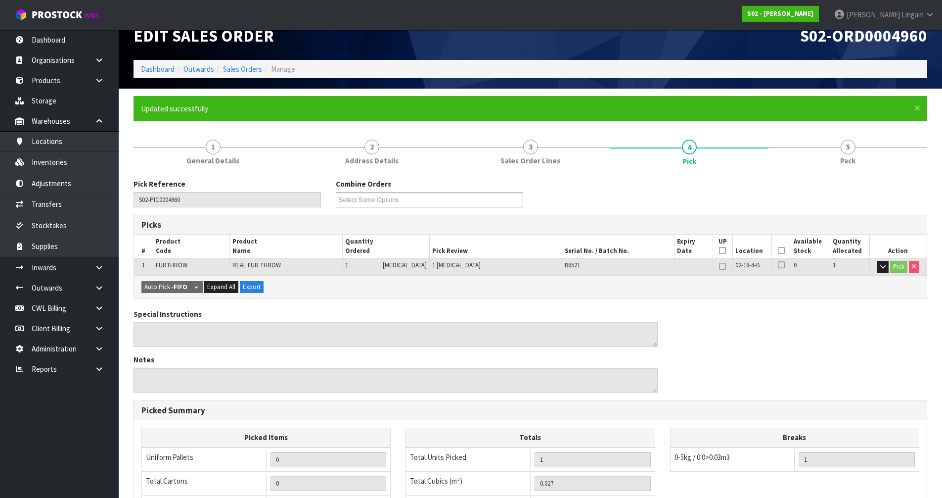
scroll to position [0, 0]
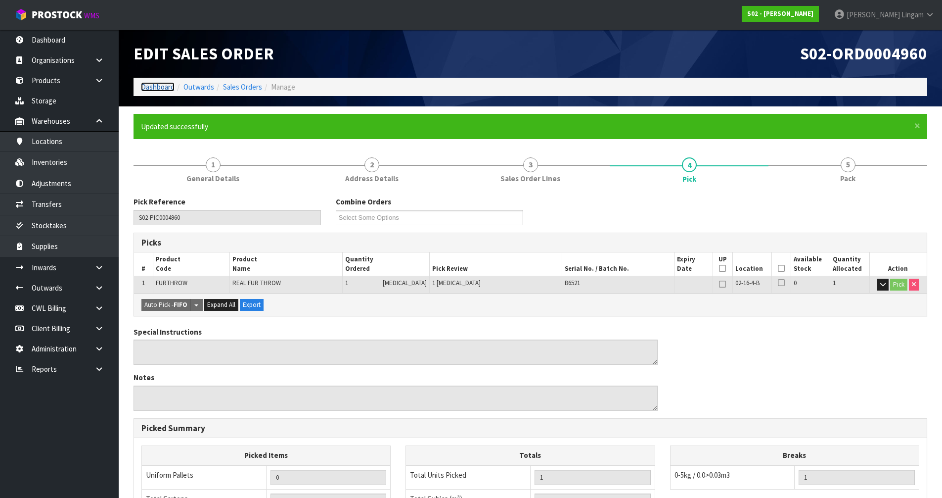
click at [169, 86] on link "Dashboard" at bounding box center [158, 86] width 34 height 9
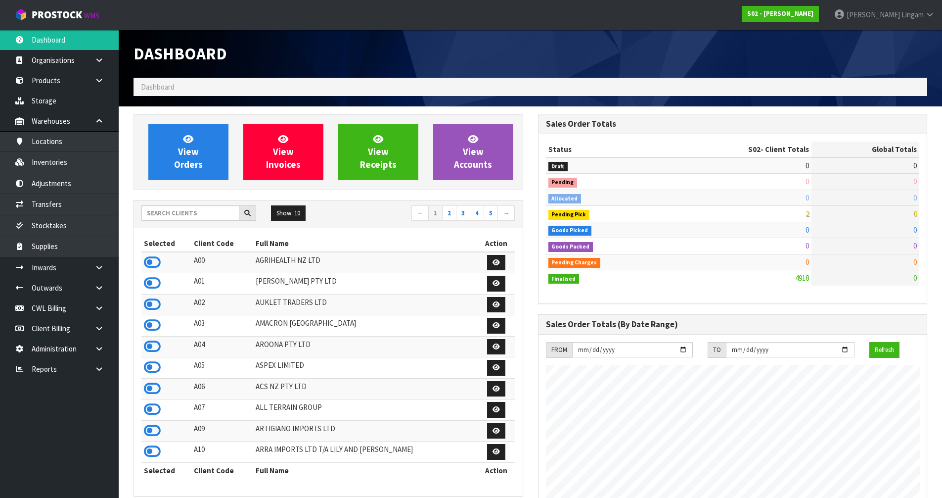
scroll to position [749, 404]
click at [203, 216] on input "text" at bounding box center [190, 212] width 98 height 15
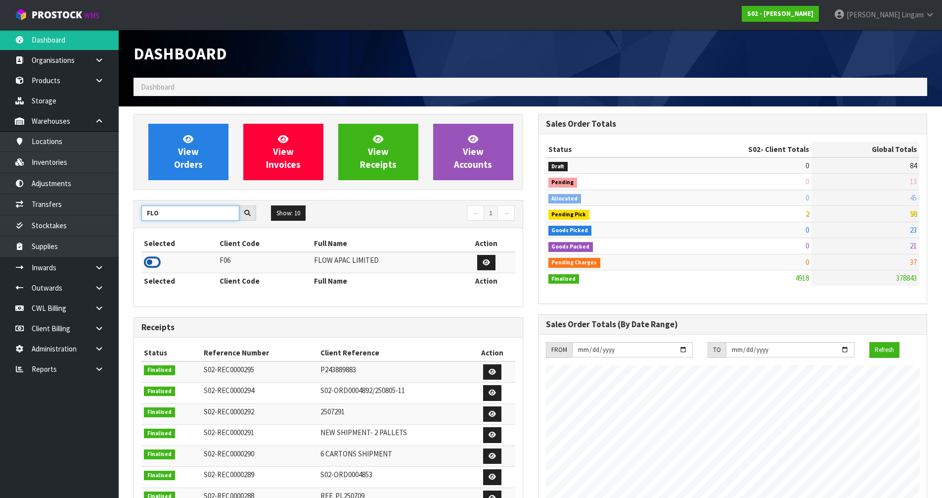
type input "FLO"
click at [151, 259] on icon at bounding box center [152, 262] width 17 height 15
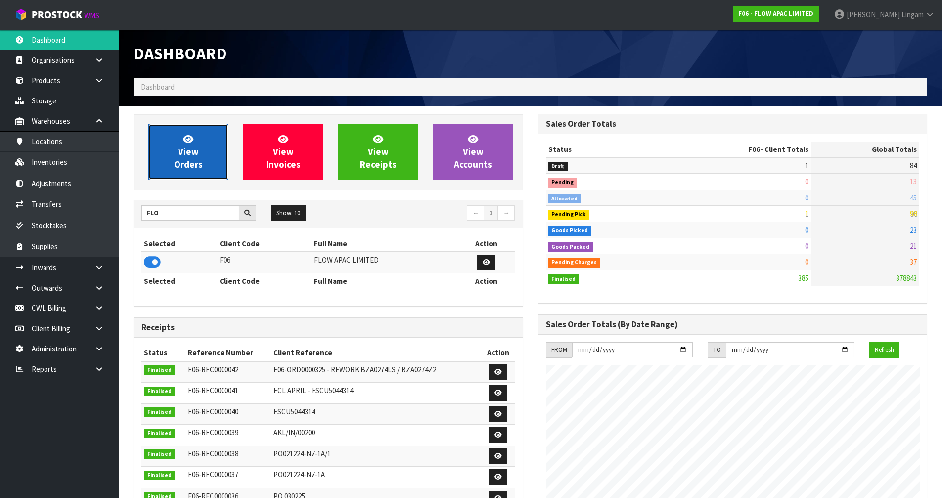
scroll to position [653, 404]
click at [200, 162] on span "View Orders" at bounding box center [188, 151] width 29 height 37
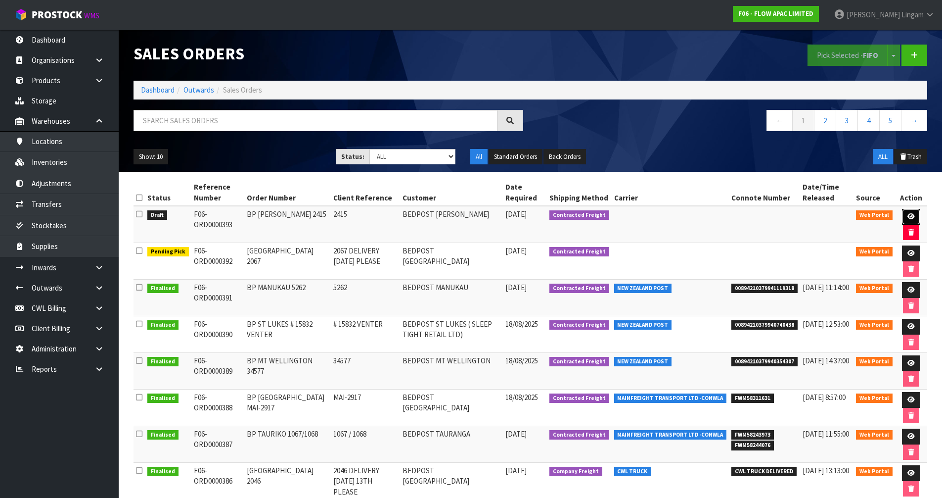
click at [905, 214] on link at bounding box center [911, 217] width 18 height 16
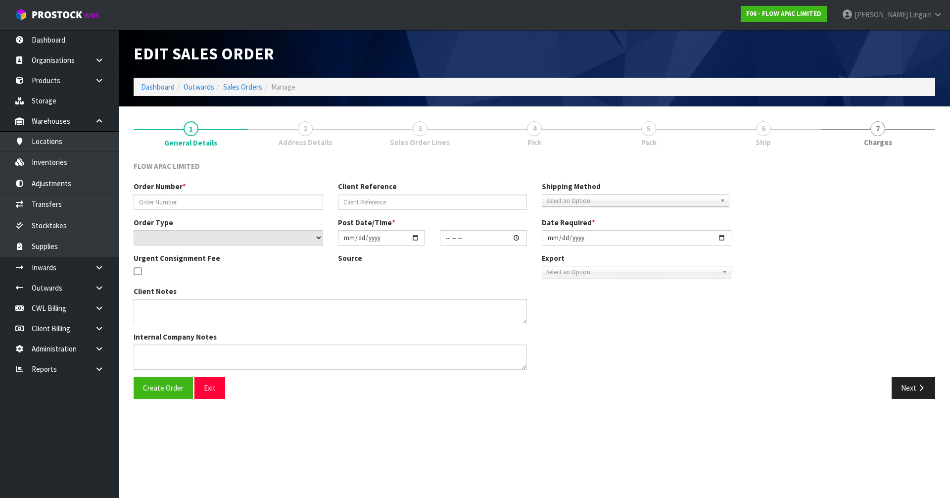
type input "BP [PERSON_NAME] 2415"
type input "2415"
select select "number:0"
type input "[DATE]"
type input "01:11:00.000"
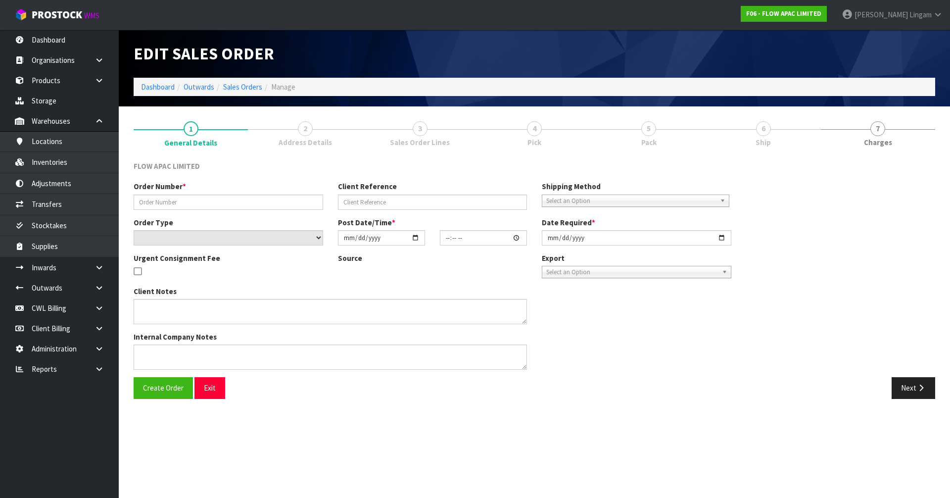
type input "[DATE]"
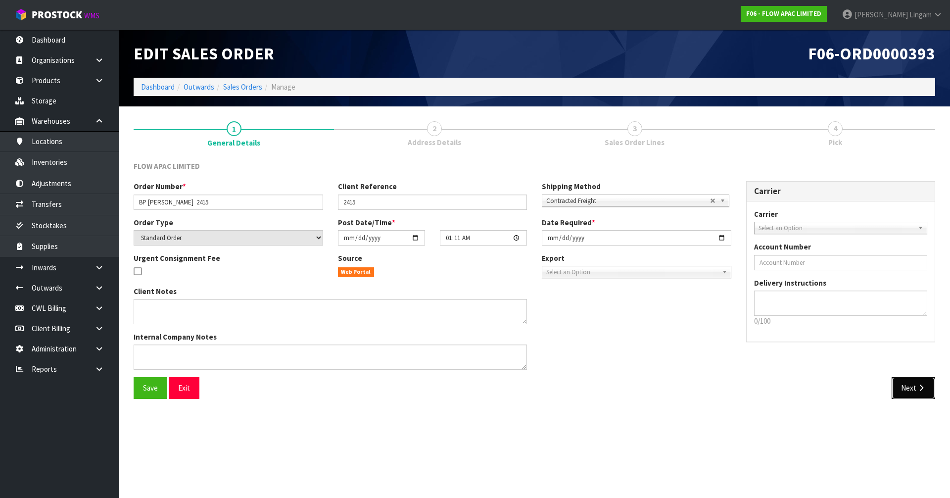
click at [901, 390] on button "Next" at bounding box center [913, 387] width 44 height 21
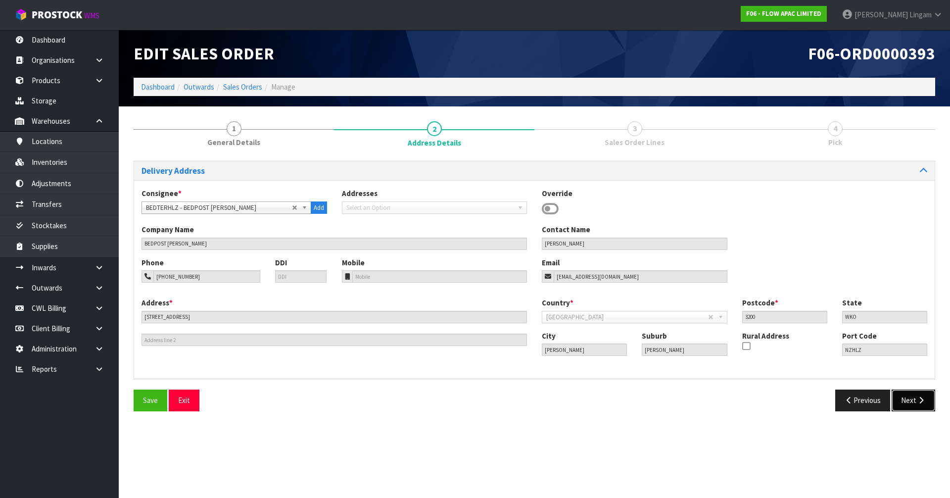
click at [909, 397] on button "Next" at bounding box center [913, 399] width 44 height 21
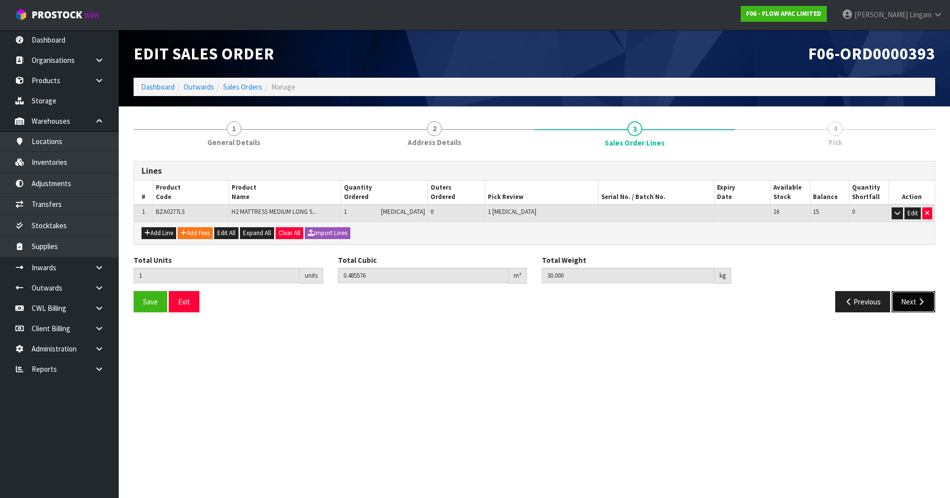
click at [906, 301] on button "Next" at bounding box center [913, 301] width 44 height 21
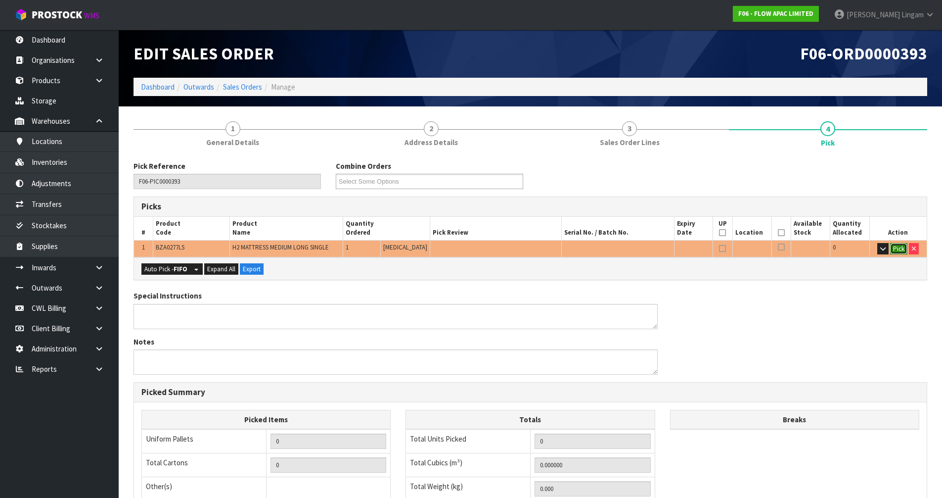
click at [894, 247] on button "Pick" at bounding box center [898, 249] width 17 height 12
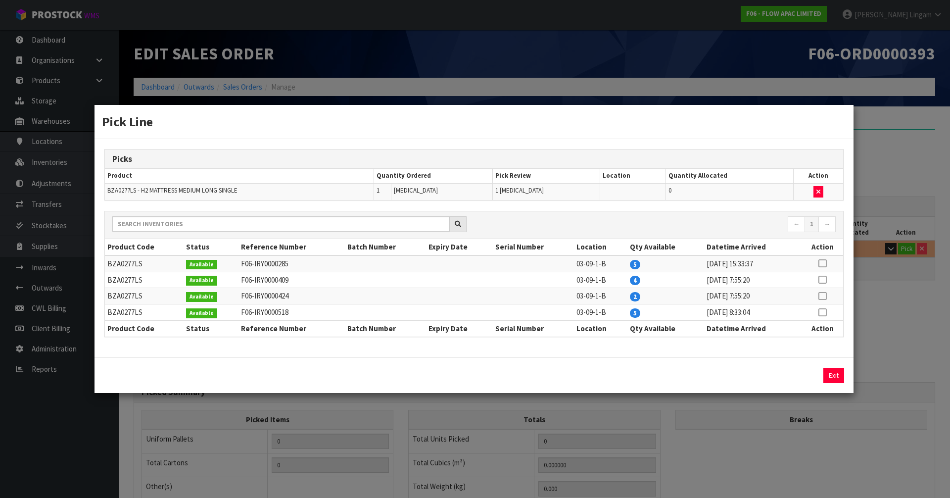
click at [823, 296] on icon at bounding box center [822, 296] width 8 height 0
click at [797, 376] on button "Assign Pick" at bounding box center [800, 375] width 41 height 15
type input "Piece x 1"
type input "1"
type input "0.485576"
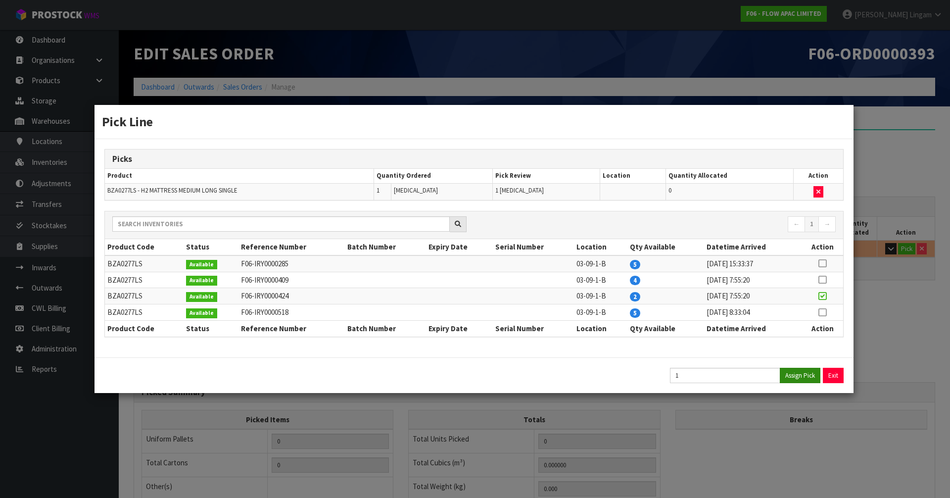
type input "30"
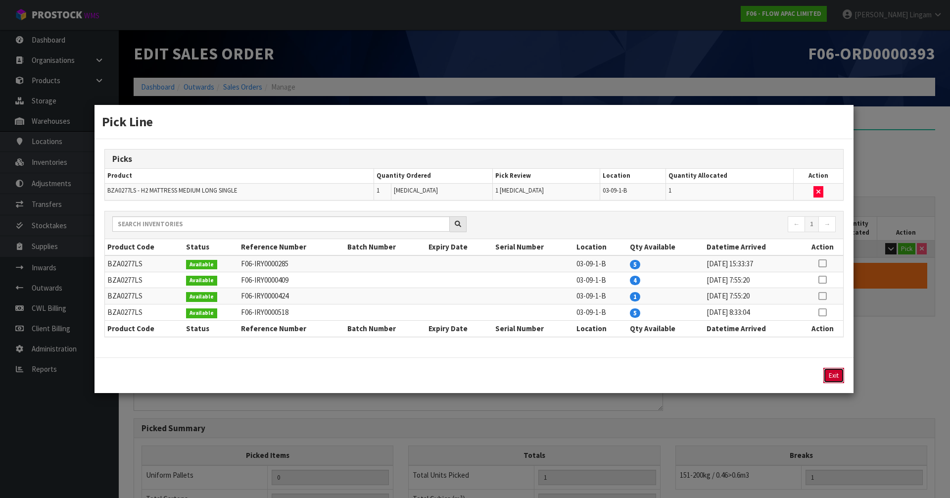
click at [834, 372] on button "Exit" at bounding box center [833, 375] width 21 height 15
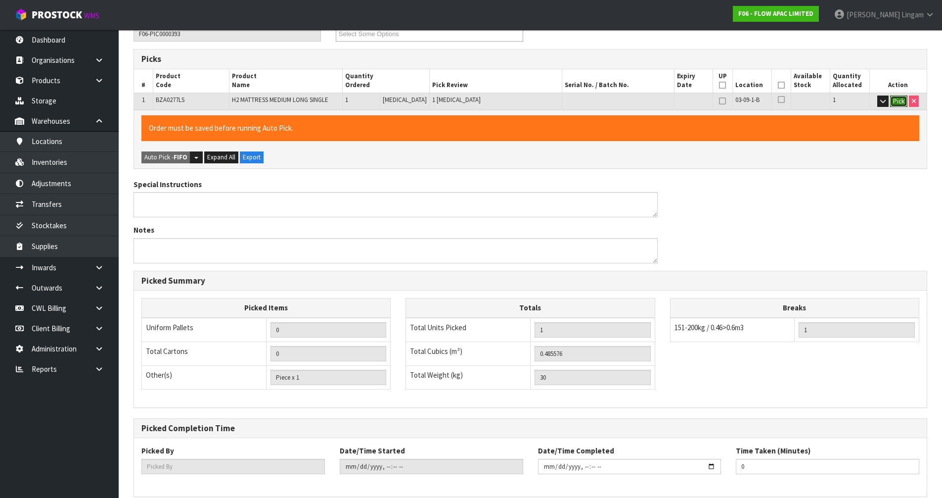
scroll to position [193, 0]
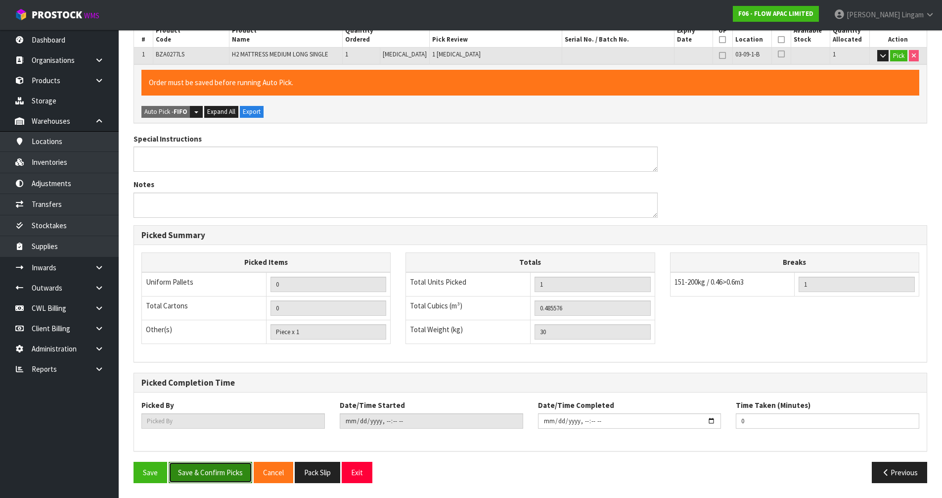
click at [220, 468] on button "Save & Confirm Picks" at bounding box center [211, 471] width 84 height 21
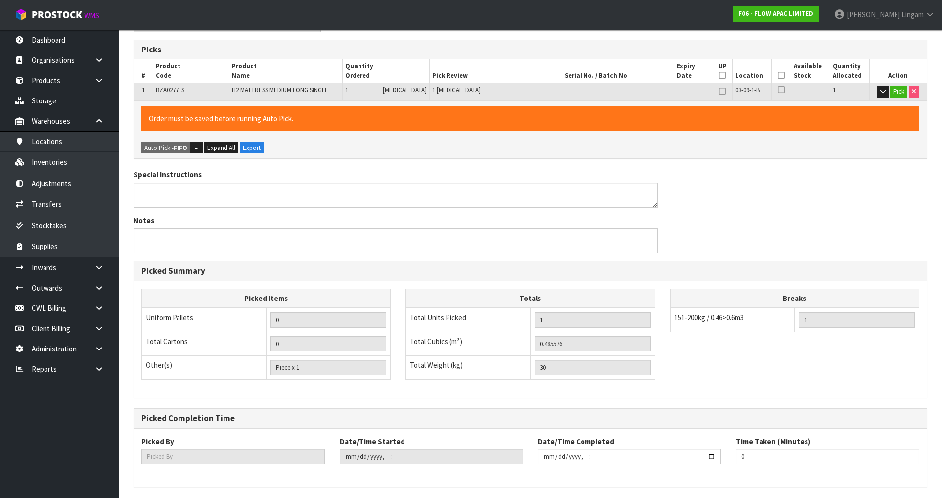
type input "[PERSON_NAME]"
type input "[DATE]T07:42:51"
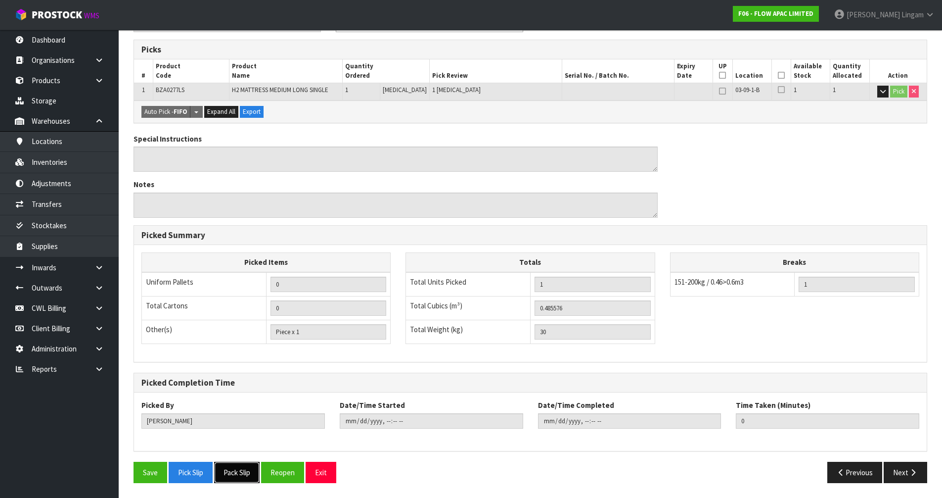
click at [234, 474] on button "Pack Slip" at bounding box center [237, 471] width 46 height 21
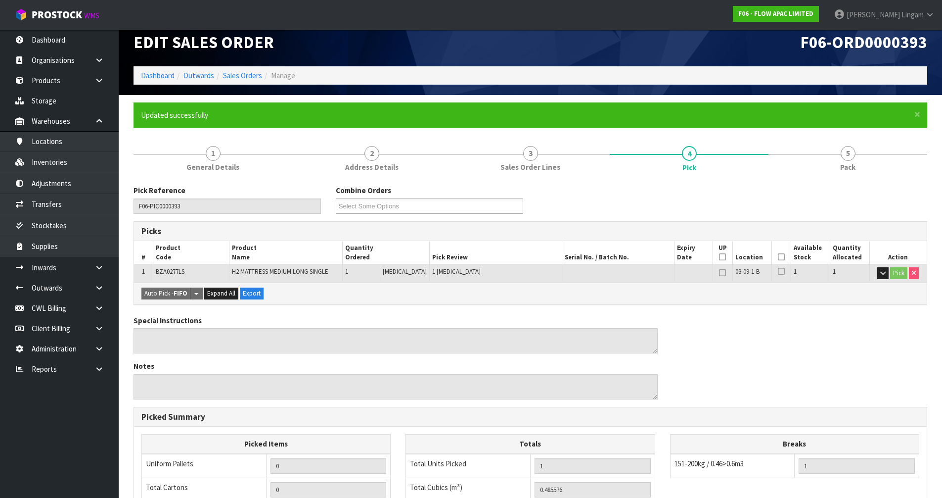
scroll to position [0, 0]
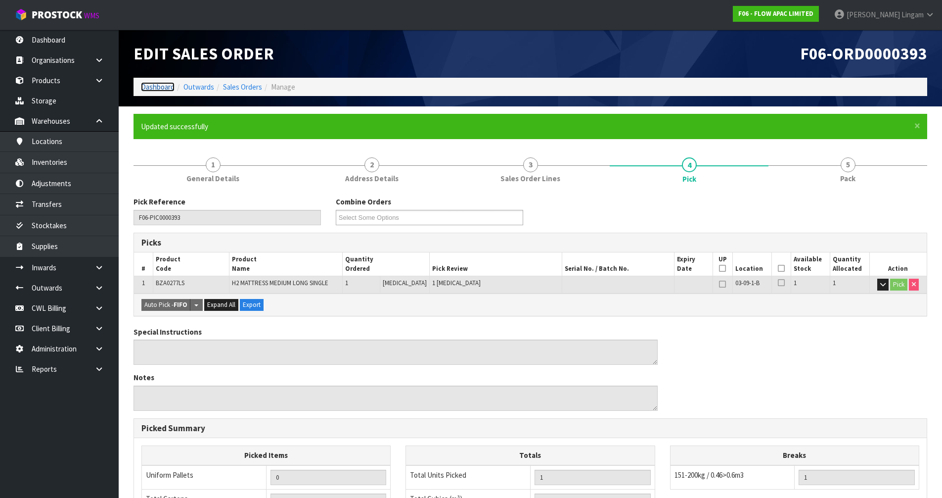
click at [166, 85] on link "Dashboard" at bounding box center [158, 86] width 34 height 9
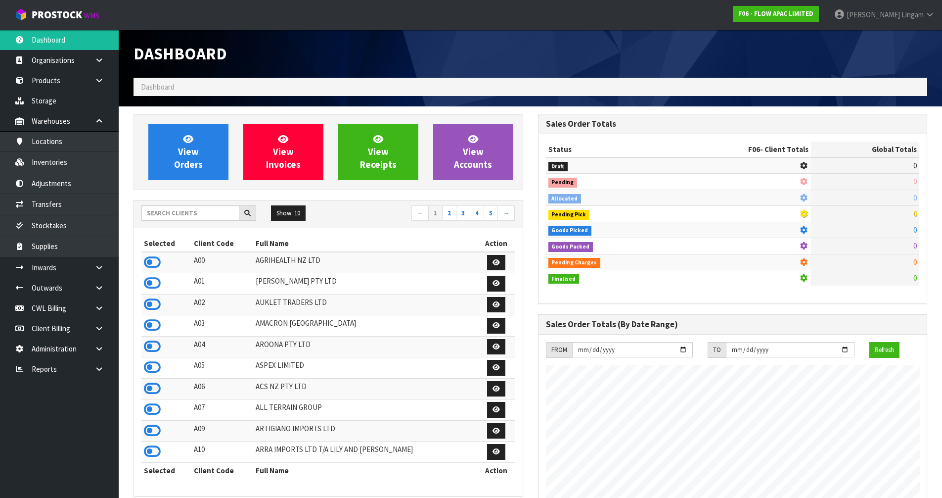
scroll to position [653, 404]
click at [220, 215] on input "text" at bounding box center [190, 212] width 98 height 15
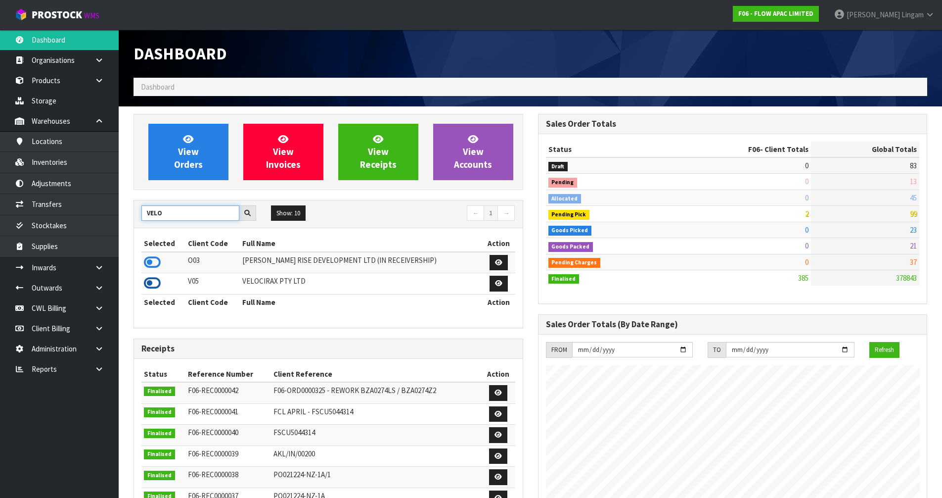
type input "VELO"
click at [152, 280] on icon at bounding box center [152, 283] width 17 height 15
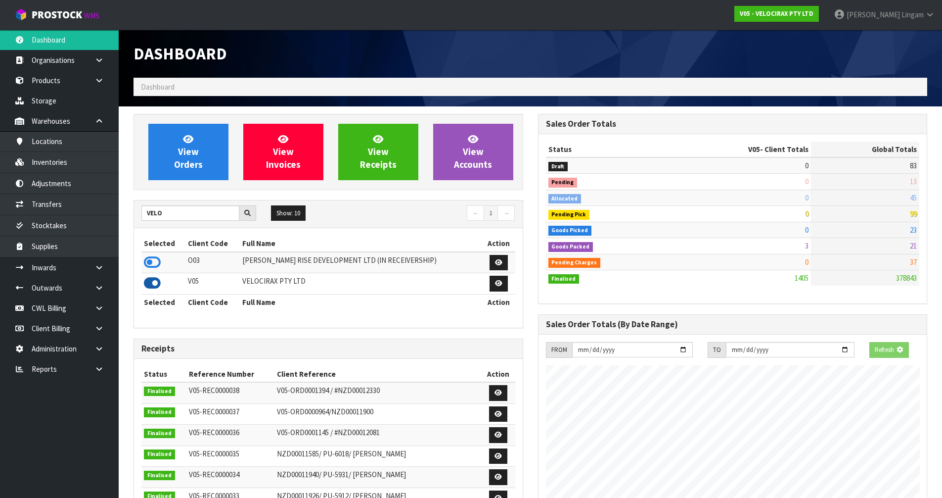
scroll to position [771, 404]
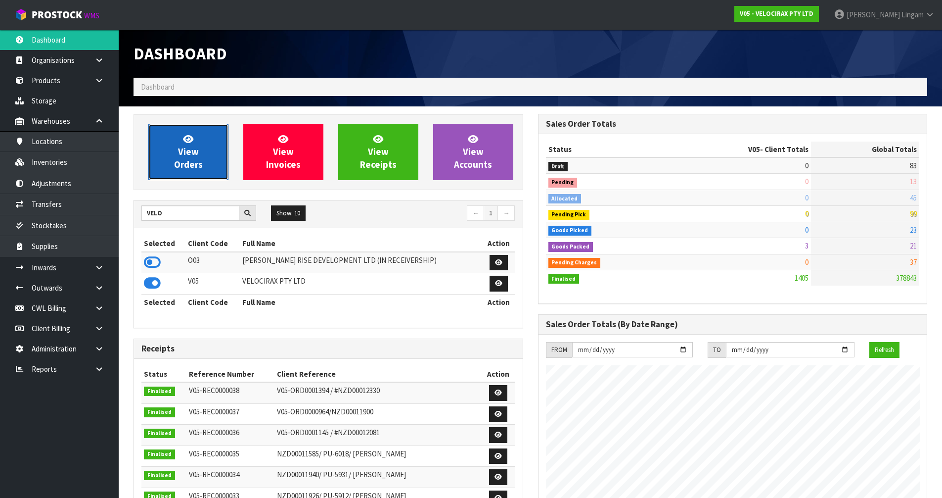
click at [214, 159] on link "View Orders" at bounding box center [188, 152] width 80 height 56
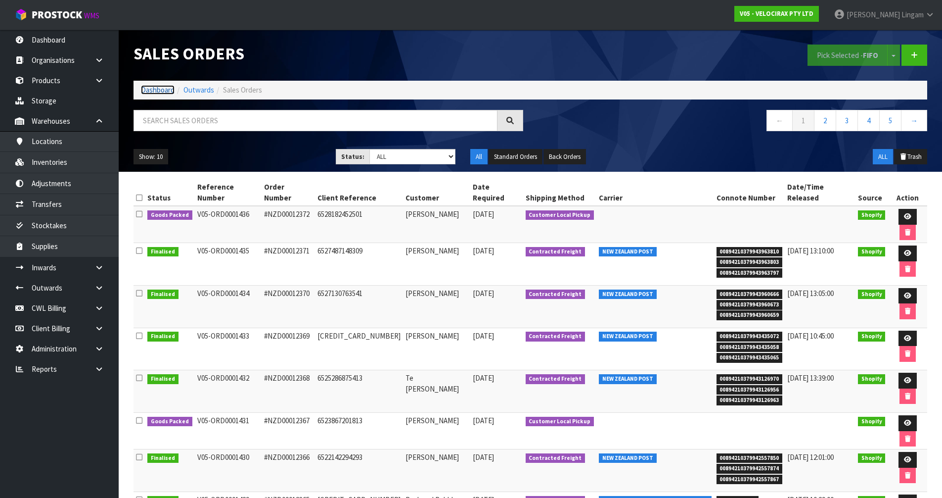
click at [155, 89] on link "Dashboard" at bounding box center [158, 89] width 34 height 9
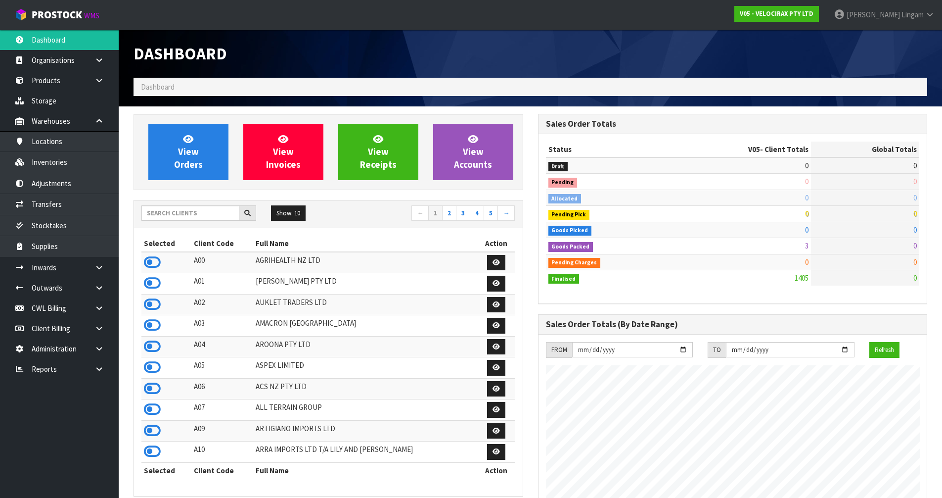
scroll to position [771, 404]
click at [184, 208] on input "text" at bounding box center [190, 212] width 98 height 15
click at [216, 214] on input "text" at bounding box center [190, 212] width 98 height 15
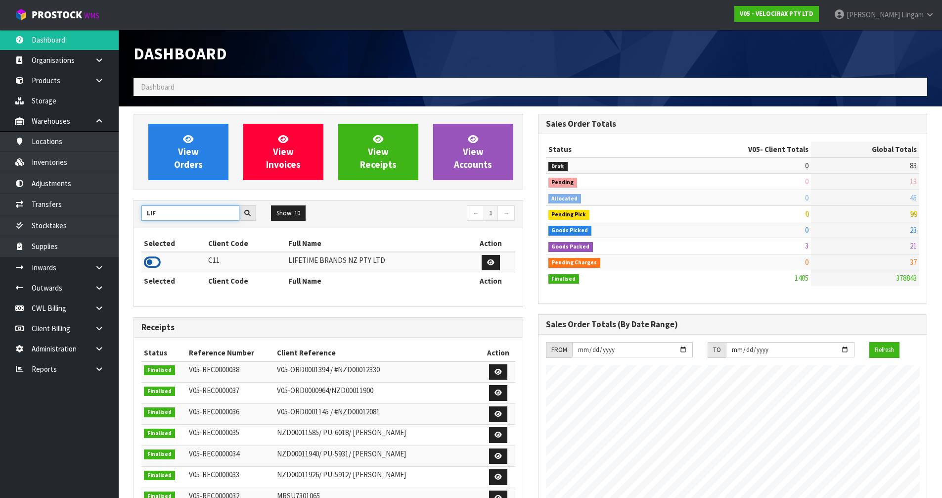
type input "LIF"
click at [154, 265] on icon at bounding box center [152, 262] width 17 height 15
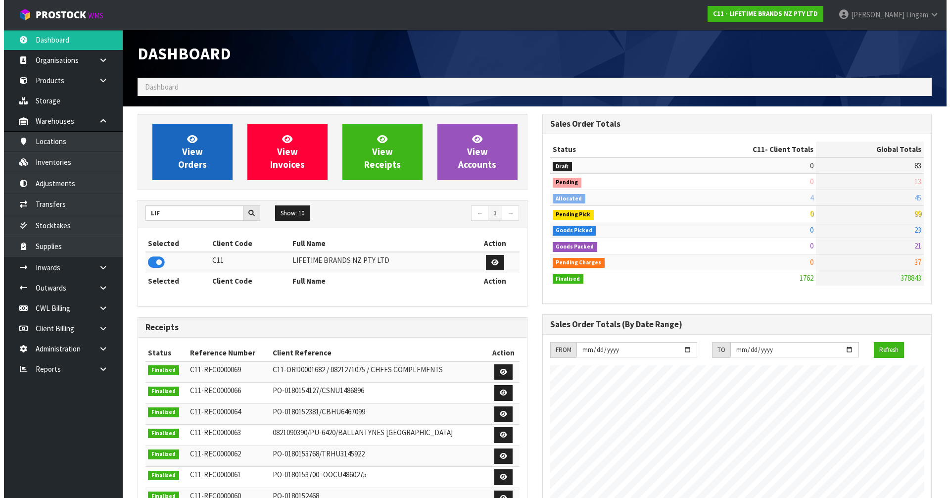
scroll to position [749, 404]
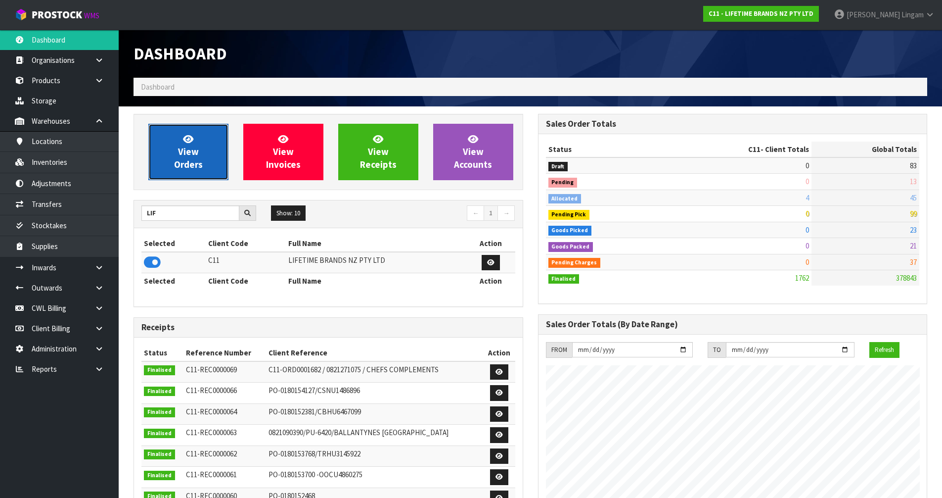
click at [192, 162] on span "View Orders" at bounding box center [188, 151] width 29 height 37
